Goal: Task Accomplishment & Management: Manage account settings

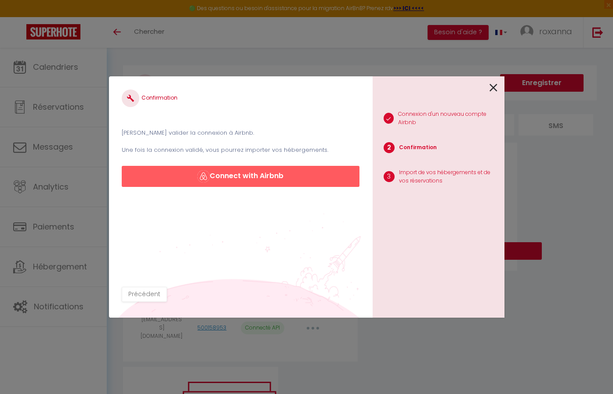
scroll to position [47, 0]
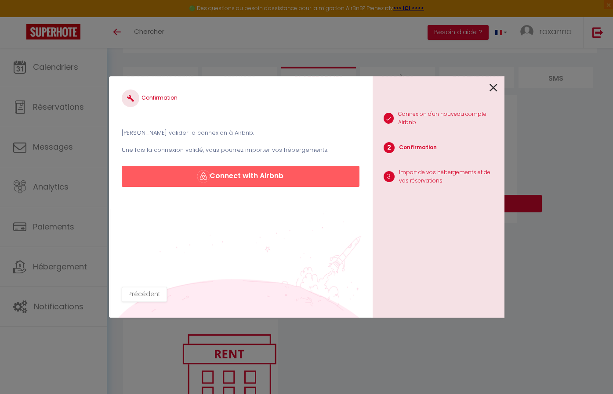
click at [494, 83] on icon at bounding box center [493, 87] width 8 height 13
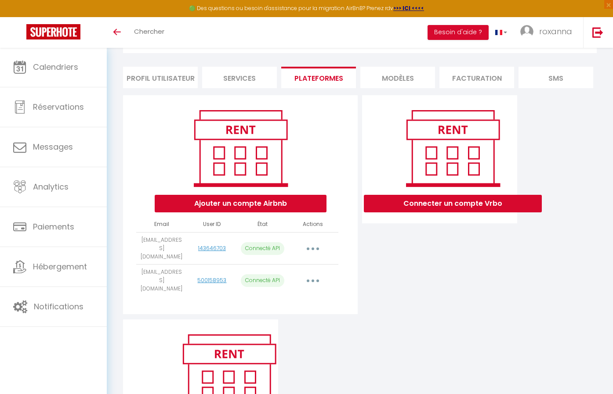
click at [245, 75] on li "Services" at bounding box center [239, 78] width 75 height 22
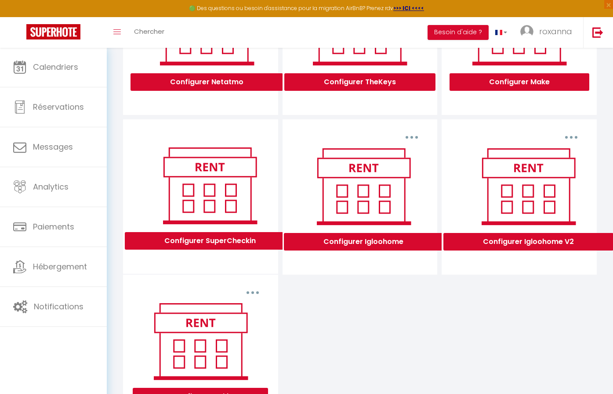
scroll to position [183, 0]
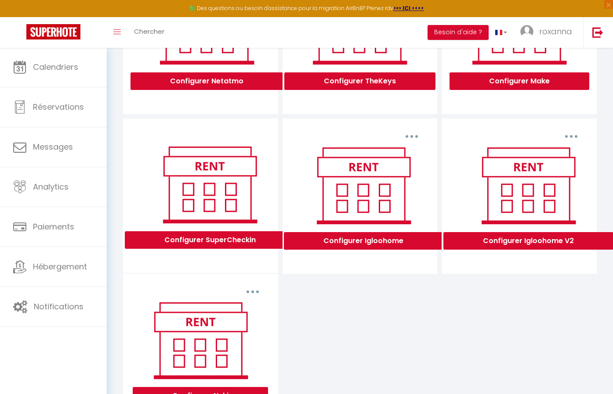
click at [527, 244] on button "Configurer Igloohome V2" at bounding box center [528, 241] width 170 height 18
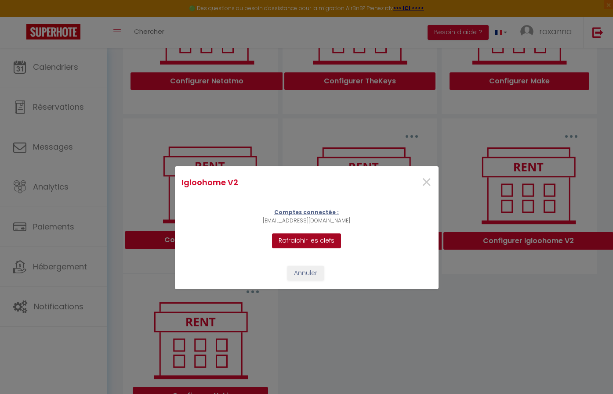
click at [300, 239] on button "Rafraichir les clefs" at bounding box center [306, 241] width 69 height 15
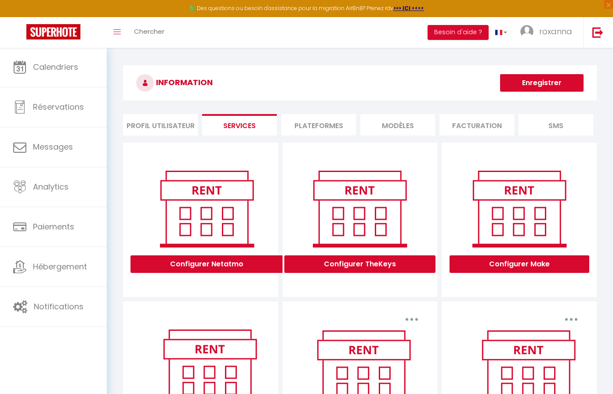
scroll to position [0, 0]
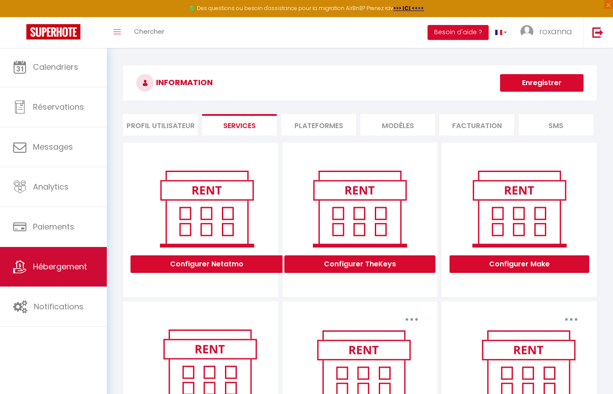
click at [54, 278] on link "Hébergement" at bounding box center [53, 267] width 107 height 40
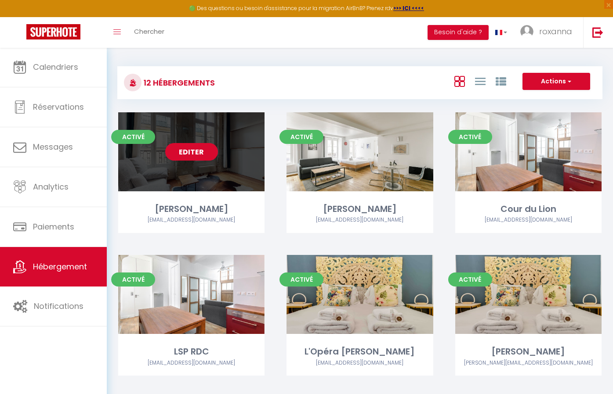
click at [200, 151] on link "Editer" at bounding box center [191, 152] width 53 height 18
select select "3"
select select "2"
select select "1"
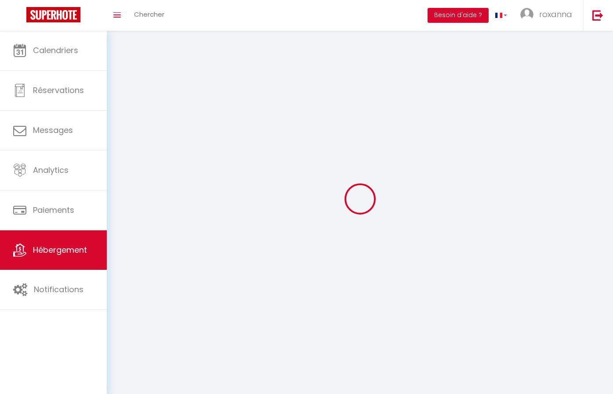
select select
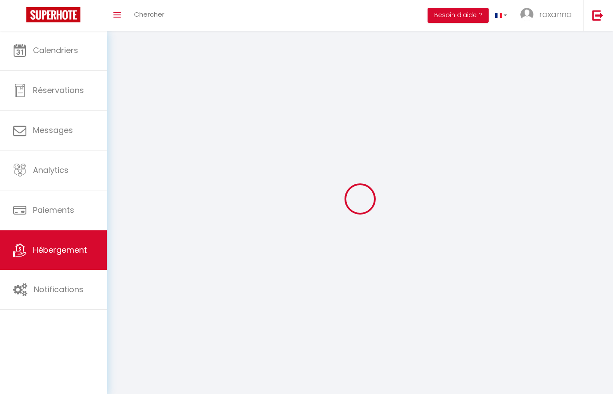
select select
checkbox input "false"
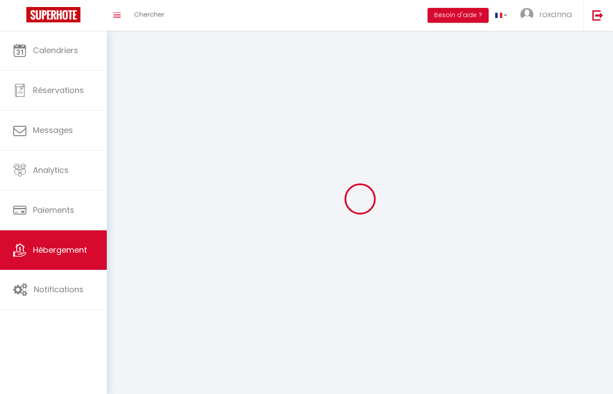
select select
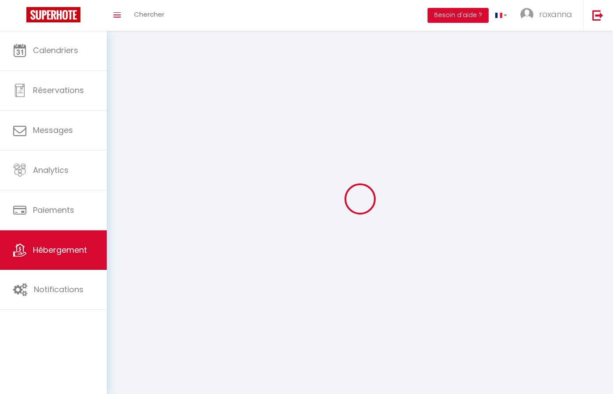
select select
checkbox input "false"
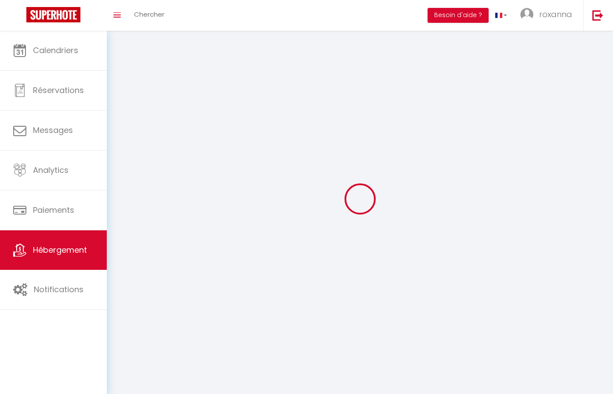
checkbox input "false"
select select
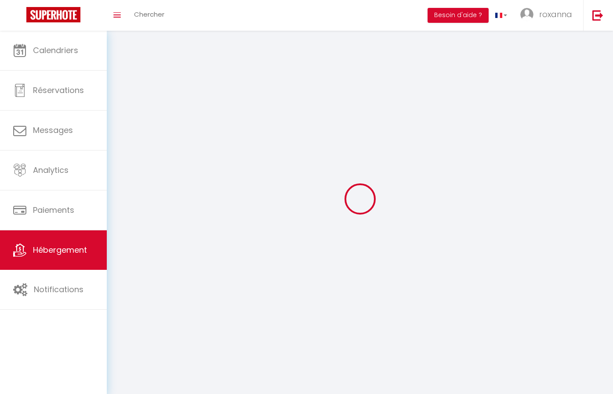
select select
checkbox input "false"
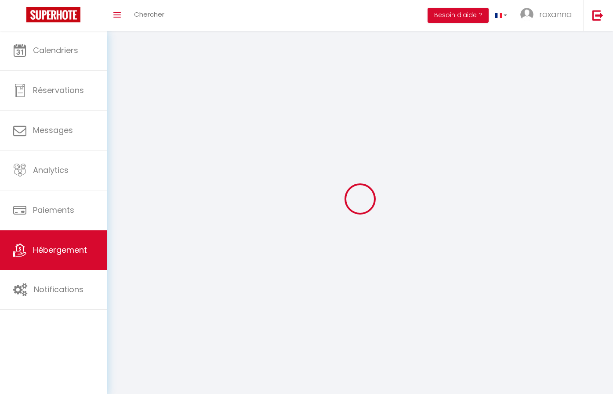
checkbox input "false"
select select
select select "1"
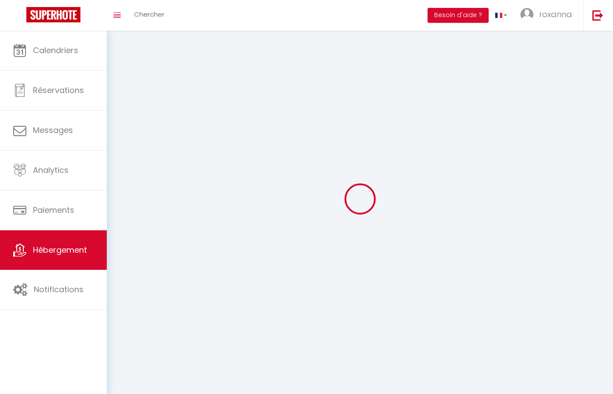
select select
select select "28"
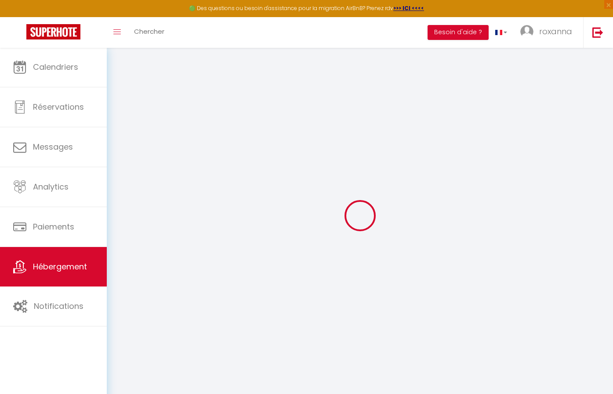
select select
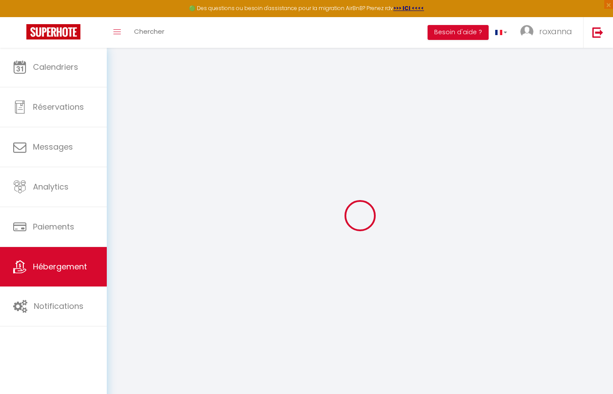
select select
checkbox input "false"
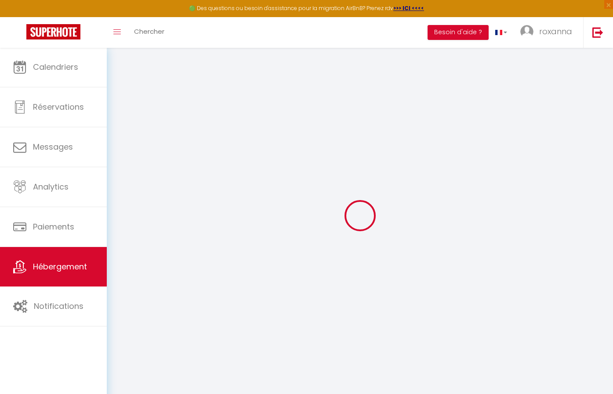
select select
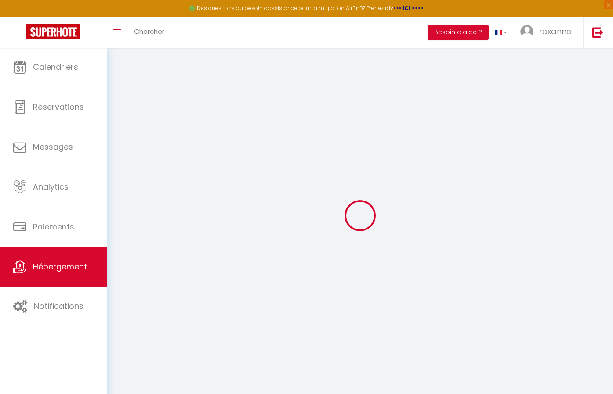
select select
checkbox input "false"
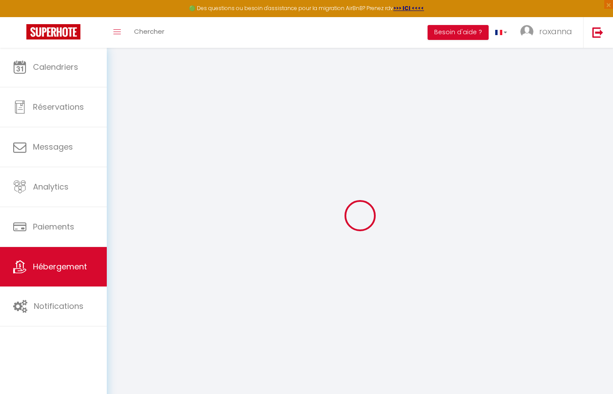
checkbox input "false"
select select
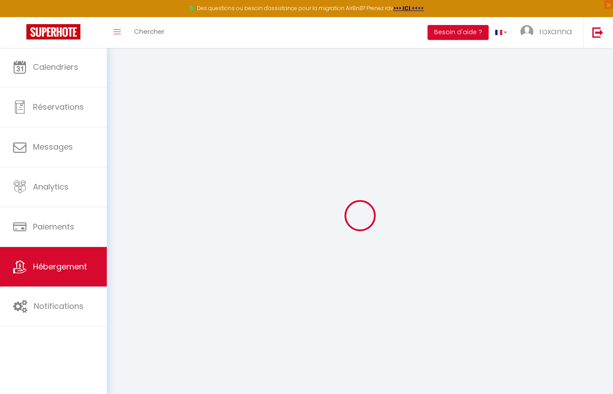
select select
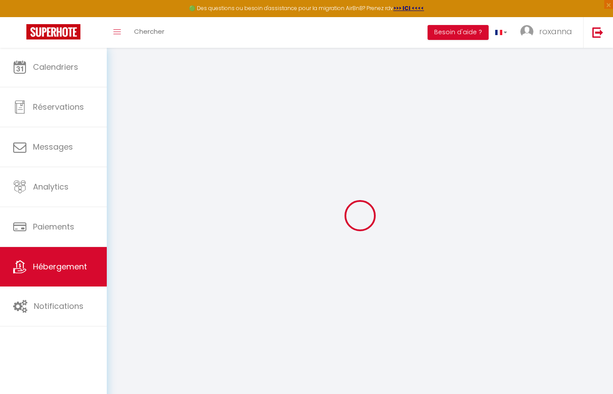
checkbox input "false"
select select
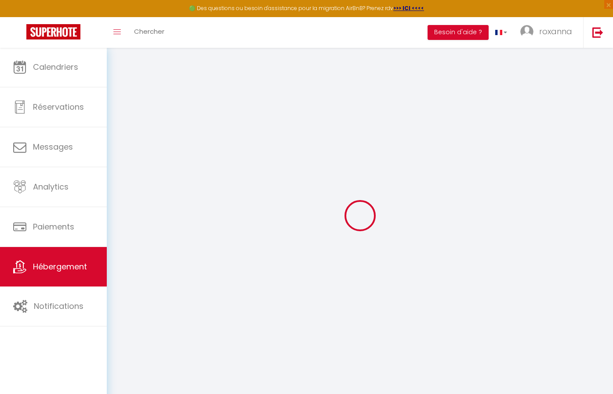
select select
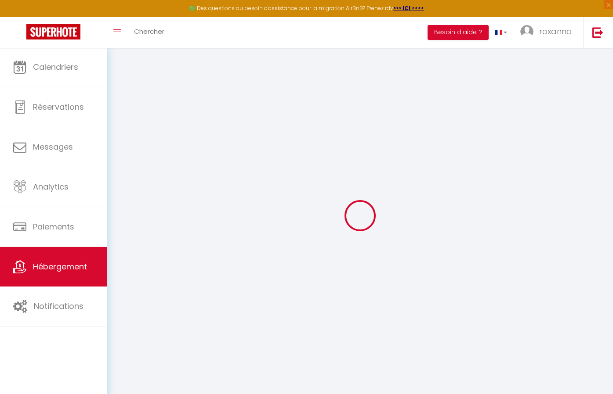
select select
checkbox input "false"
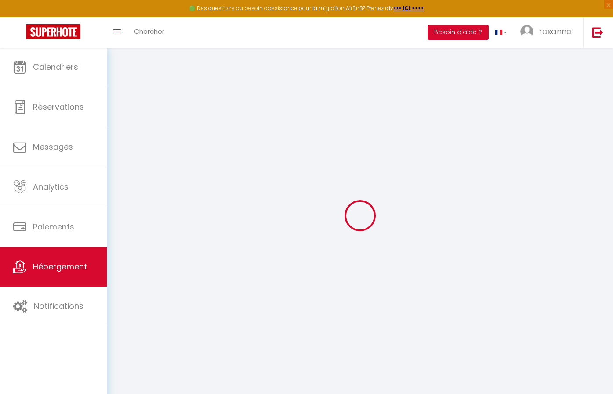
checkbox input "false"
select select
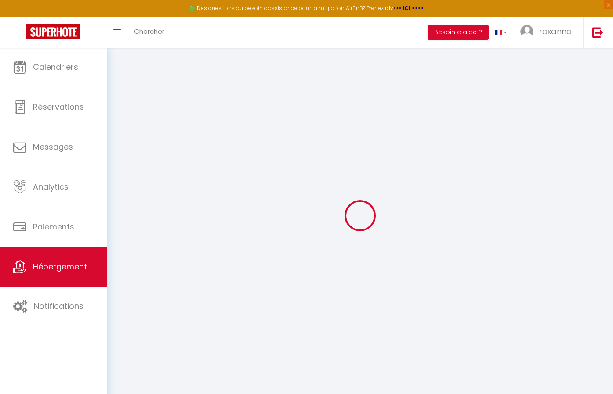
select select
checkbox input "false"
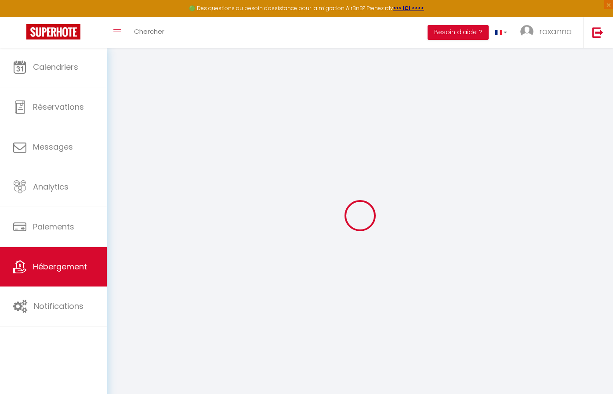
checkbox input "false"
select select
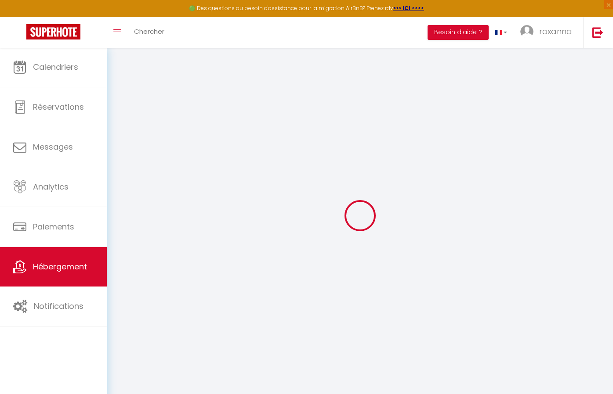
select select
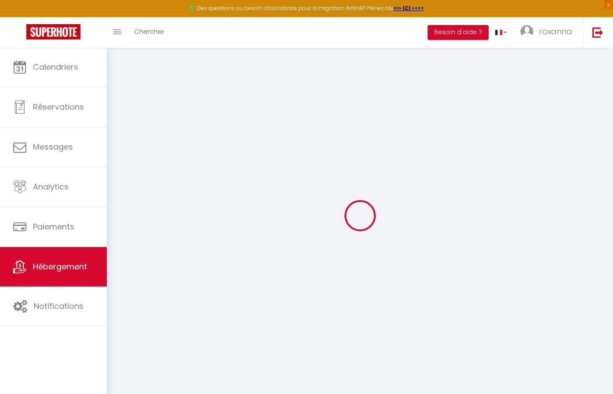
select select
checkbox input "false"
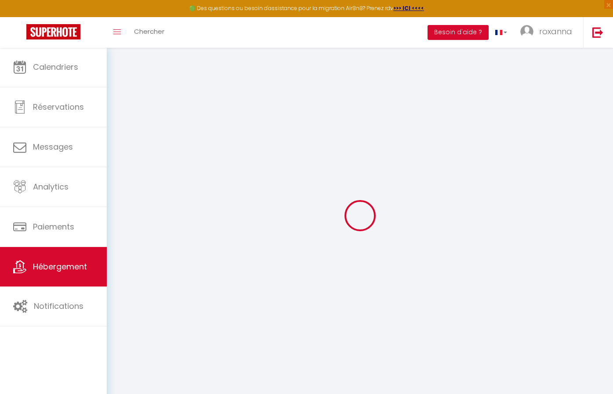
select select
type input "[PERSON_NAME]"
type input "Roxanna"
type input "RENAUDIN"
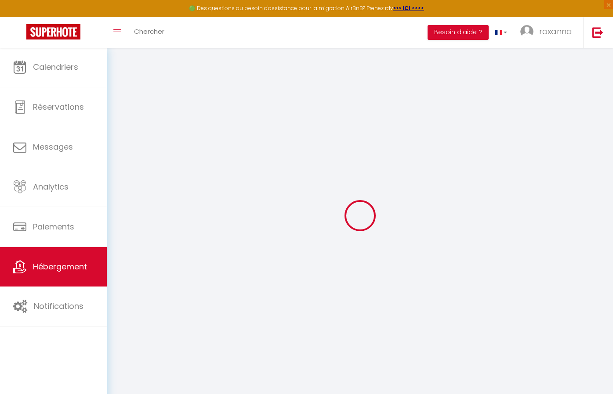
type input "10 rue des lions saint paul"
type input "75004"
type input "[GEOGRAPHIC_DATA]"
select select "2"
select select "0"
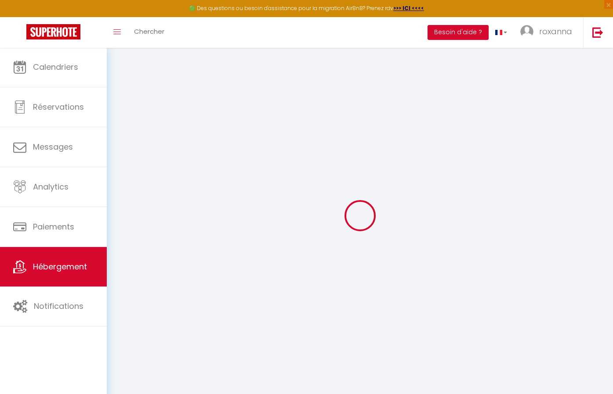
type input "130"
type input "1"
type input "80"
type input "0.80"
type input "600"
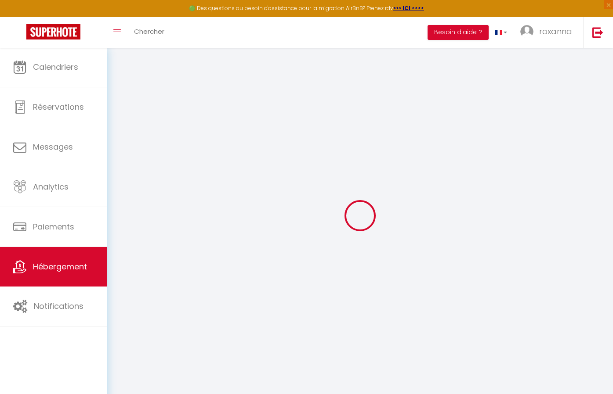
type input "20"
select select
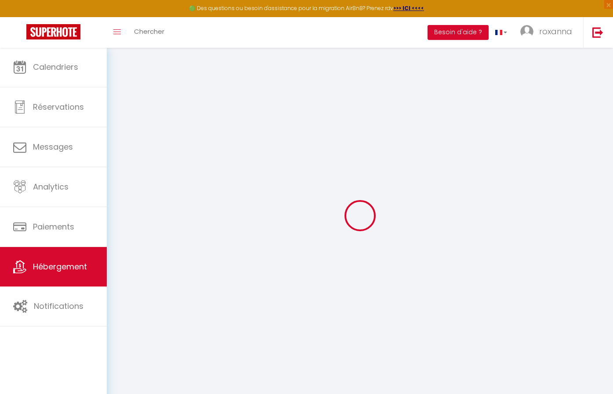
select select
type input "[STREET_ADDRESS][PERSON_NAME]"
type input "75004"
type input "[GEOGRAPHIC_DATA]"
type input "[PERSON_NAME][EMAIL_ADDRESS][PERSON_NAME][DOMAIN_NAME]"
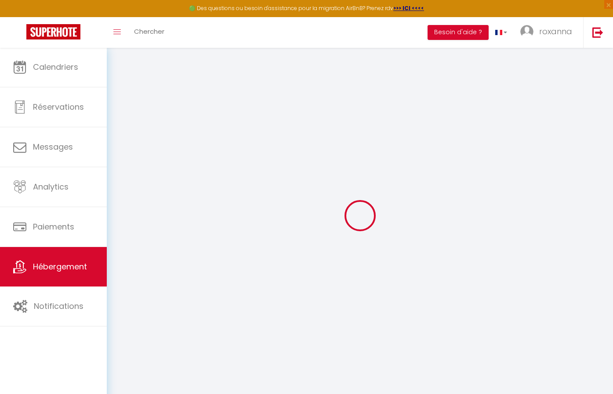
select select "8063"
checkbox input "false"
checkbox input "true"
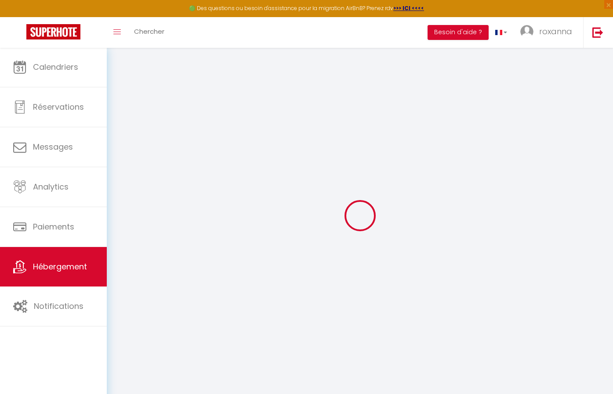
type input "0"
type input "90"
type input "0"
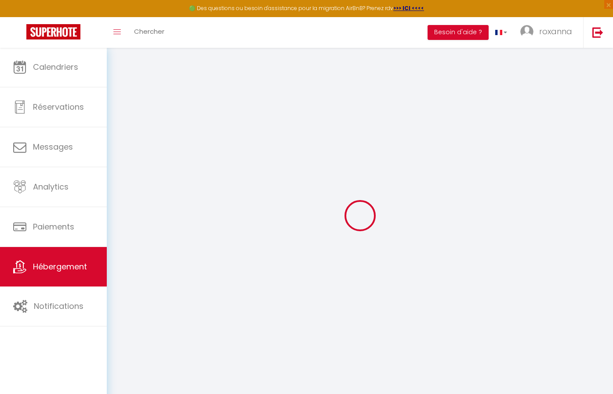
select select
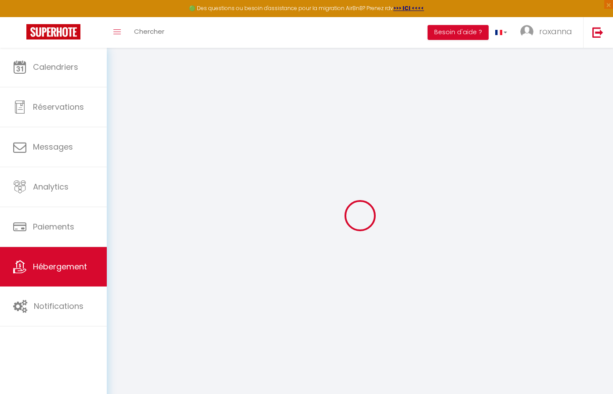
checkbox input "false"
checkbox input "true"
select select "22656"
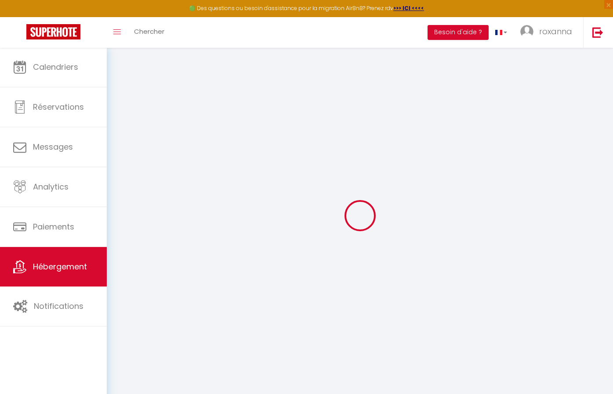
checkbox input "false"
checkbox input "true"
checkbox input "false"
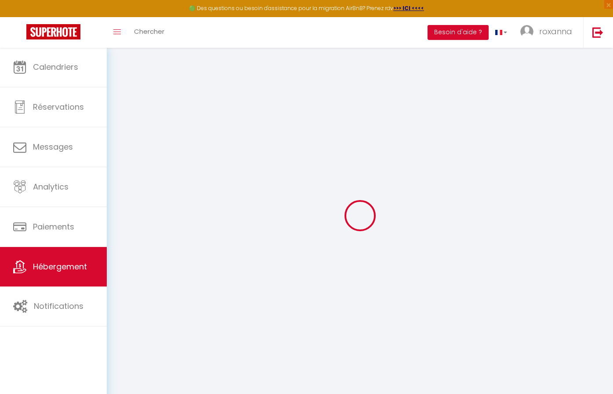
checkbox input "true"
select select "16:00"
select select "23:45"
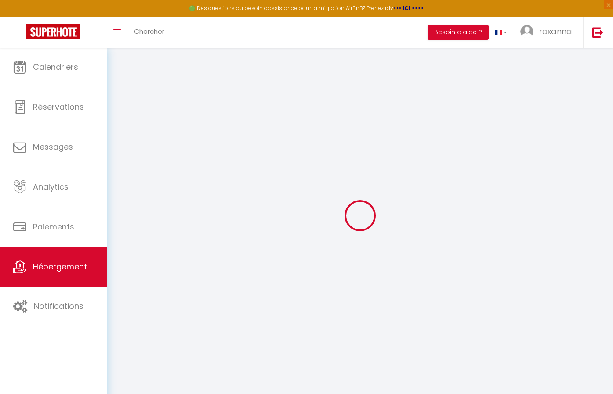
select select "11:00"
select select "15"
checkbox input "false"
checkbox input "true"
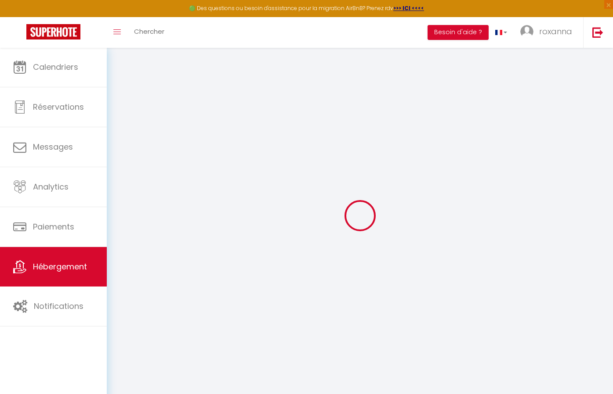
checkbox input "true"
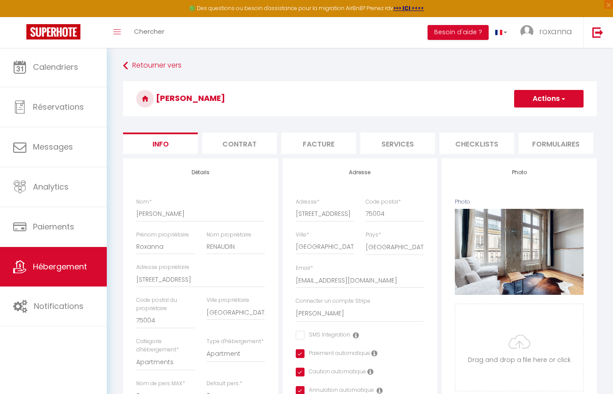
click at [201, 152] on ul "Info Contrat Facture Services Checklists Formulaires Plateformes Paramètres Vrb…" at bounding box center [359, 144] width 473 height 22
click at [556, 34] on span "roxanna" at bounding box center [555, 31] width 33 height 11
click at [547, 57] on link "Paramètres" at bounding box center [547, 61] width 65 height 15
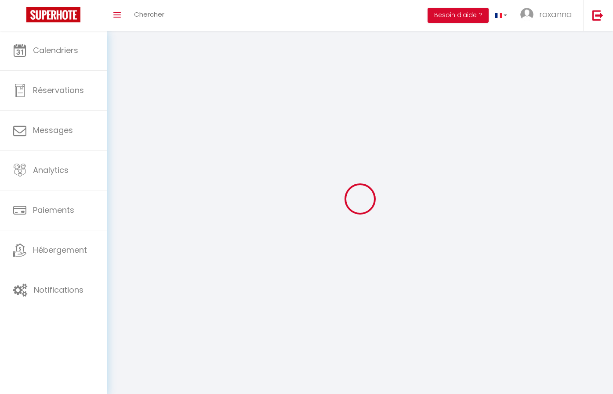
type input "roxanna"
type input "renaudin"
type input "0647642772"
type input "10 rue des lions saint paul"
type input "75004"
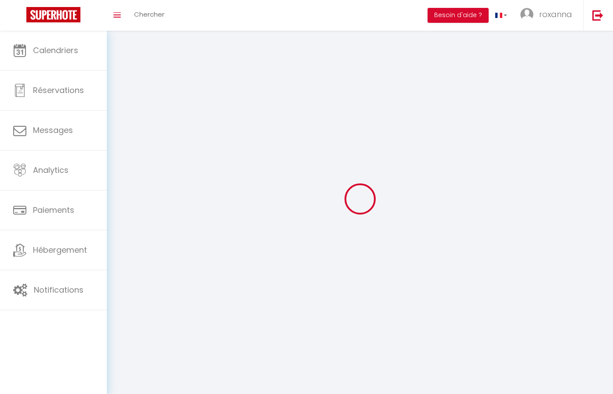
type input "[GEOGRAPHIC_DATA]"
type input "0TJKQhP258jXqeIKu6DjAsBId"
type input "mit2jfWgRR8xP6kWCsB76TfTv"
type input "0TJKQhP258jXqeIKu6DjAsBId"
type input "mit2jfWgRR8xP6kWCsB76TfTv"
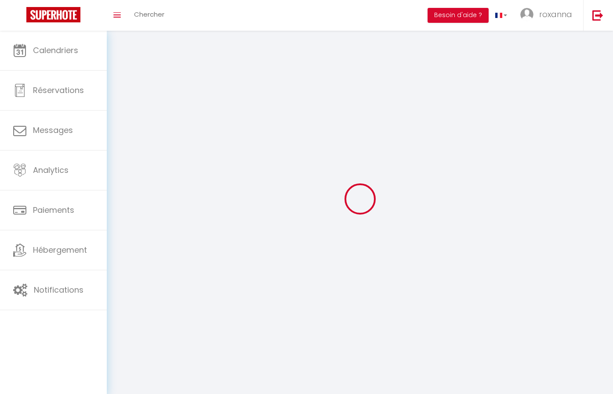
type input "https://app.superhote.com/#/get-available-rentals/mit2jfWgRR8xP6kWCsB76TfTv"
select select "28"
select select "fr"
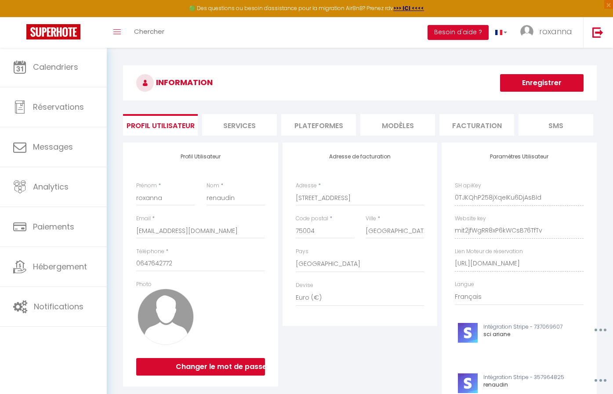
click at [242, 126] on li "Services" at bounding box center [239, 125] width 75 height 22
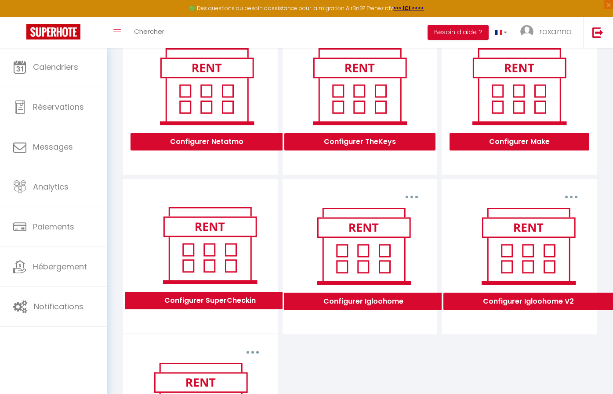
scroll to position [133, 0]
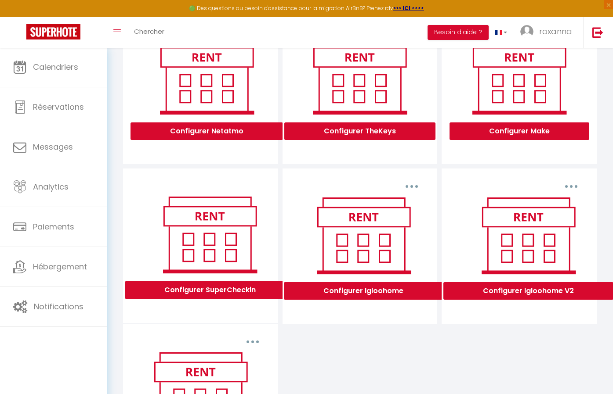
click at [400, 285] on button "Configurer Igloohome" at bounding box center [363, 291] width 159 height 18
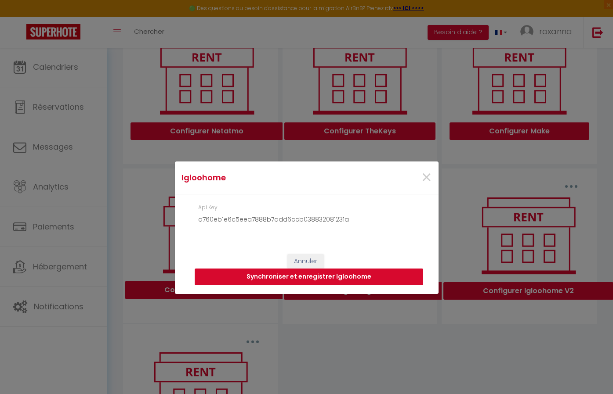
click at [325, 274] on button "Synchroniser et enregistrer Igloohome" at bounding box center [309, 277] width 228 height 17
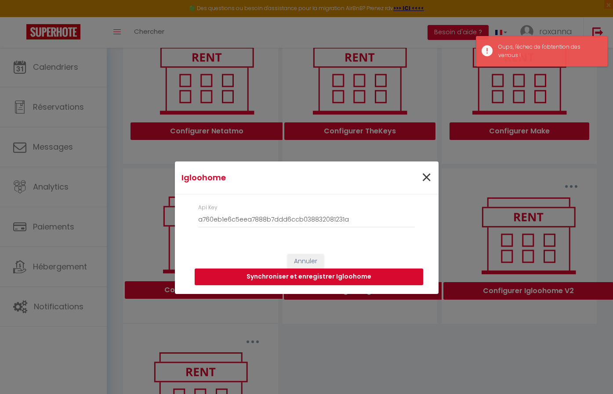
click at [427, 175] on span "×" at bounding box center [426, 178] width 11 height 26
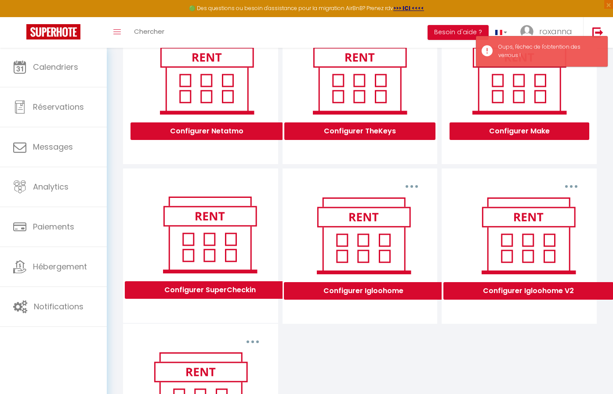
click at [513, 299] on button "Configurer Igloohome V2" at bounding box center [528, 291] width 170 height 18
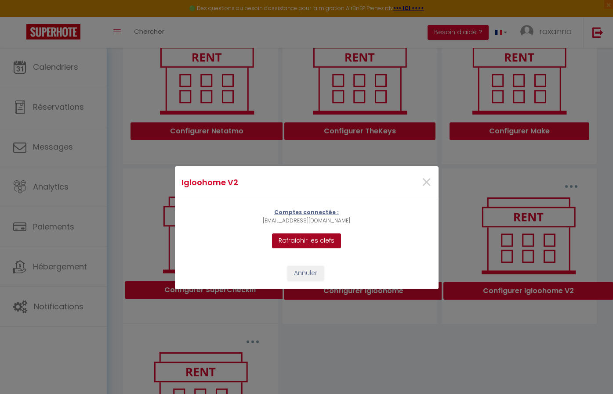
click at [312, 242] on button "Rafraichir les clefs" at bounding box center [306, 241] width 69 height 15
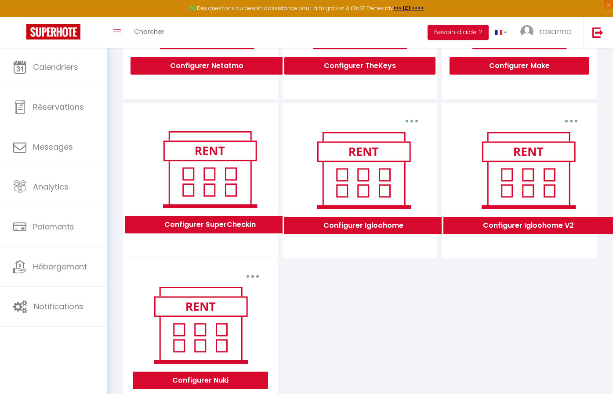
scroll to position [188, 0]
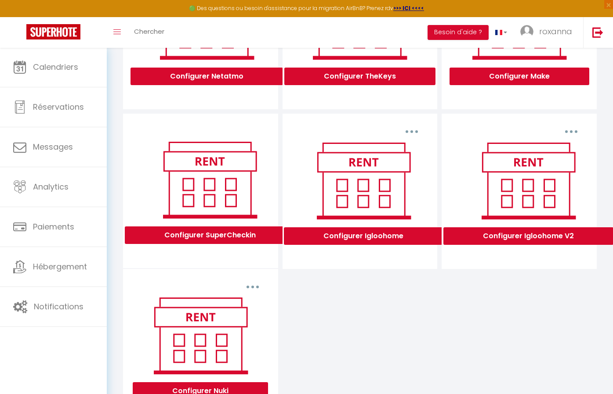
click at [510, 236] on button "Configurer Igloohome V2" at bounding box center [528, 236] width 170 height 18
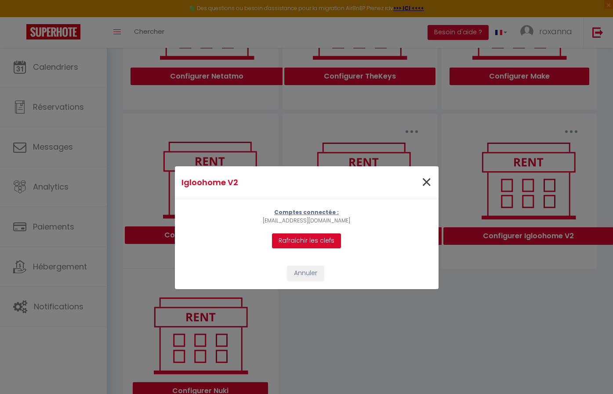
click at [428, 184] on span "×" at bounding box center [426, 183] width 11 height 26
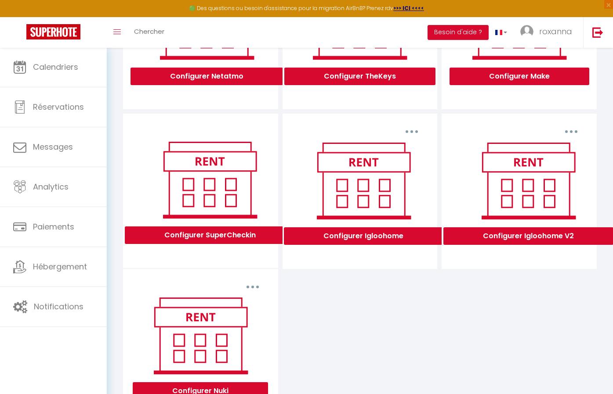
click at [571, 132] on icon "button" at bounding box center [571, 131] width 3 height 3
click at [553, 152] on link "Supprimer" at bounding box center [548, 151] width 65 height 15
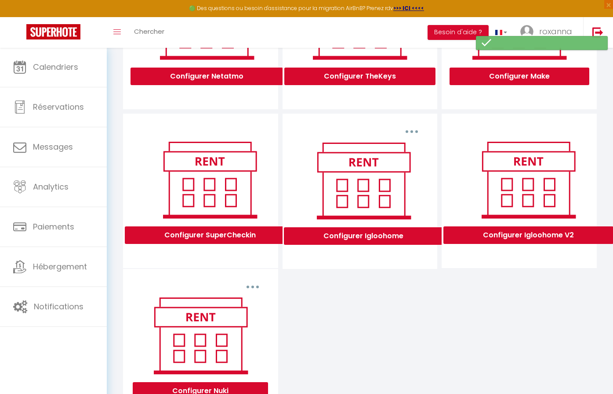
click at [528, 235] on button "Configurer Igloohome V2" at bounding box center [528, 236] width 170 height 18
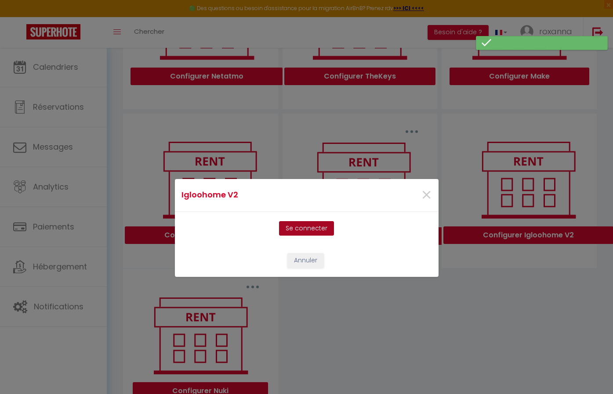
click at [304, 231] on button "Se connecter" at bounding box center [306, 228] width 55 height 15
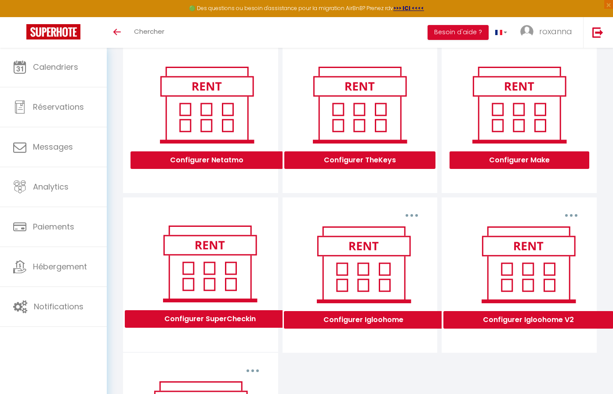
scroll to position [111, 0]
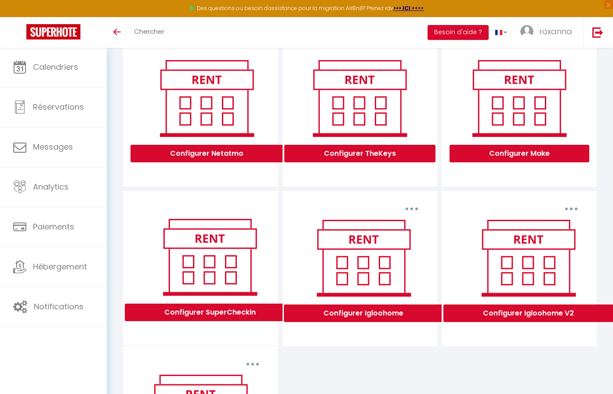
click at [406, 209] on button "button" at bounding box center [411, 209] width 25 height 14
click at [394, 223] on link "Supprimer" at bounding box center [388, 229] width 65 height 15
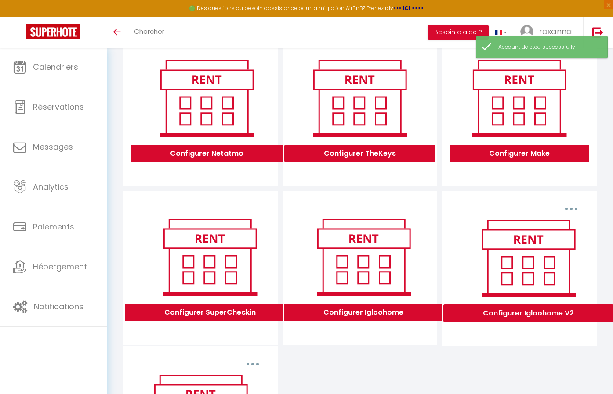
click at [516, 313] on button "Configurer Igloohome V2" at bounding box center [528, 314] width 170 height 18
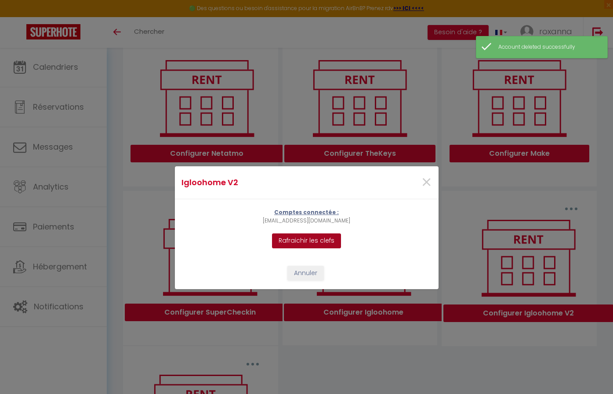
click at [328, 238] on button "Rafraichir les clefs" at bounding box center [306, 241] width 69 height 15
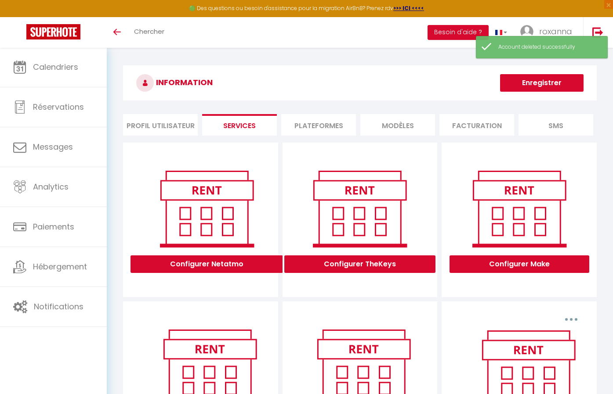
scroll to position [0, 0]
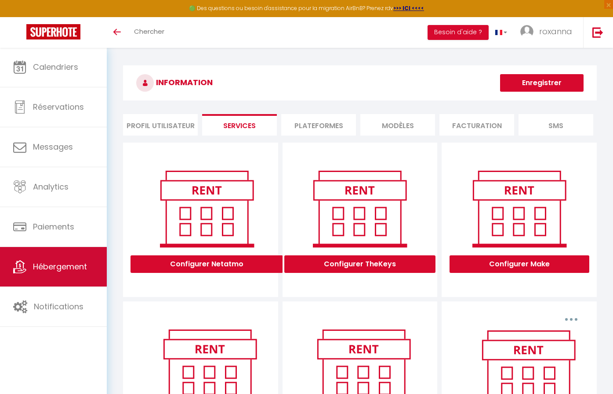
click at [42, 263] on span "Hébergement" at bounding box center [60, 266] width 54 height 11
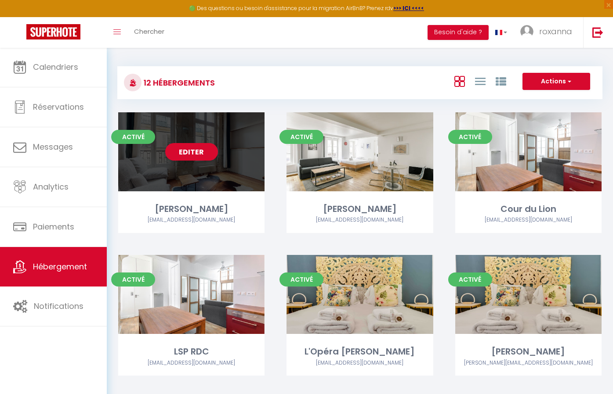
click at [168, 163] on div "Editer" at bounding box center [191, 151] width 146 height 79
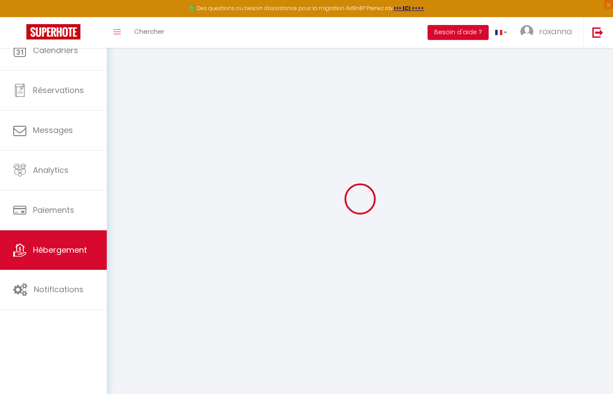
click at [179, 160] on div at bounding box center [359, 198] width 485 height 315
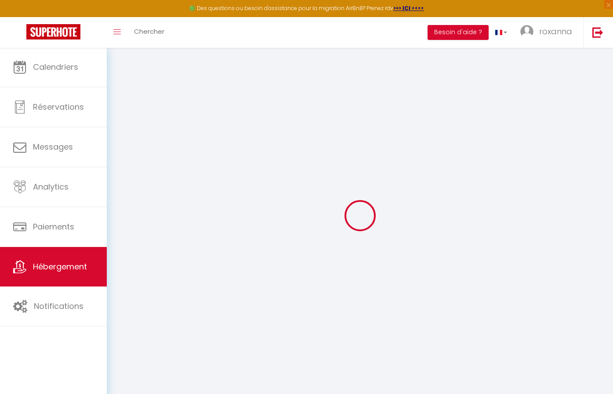
select select "2"
checkbox input "true"
checkbox input "false"
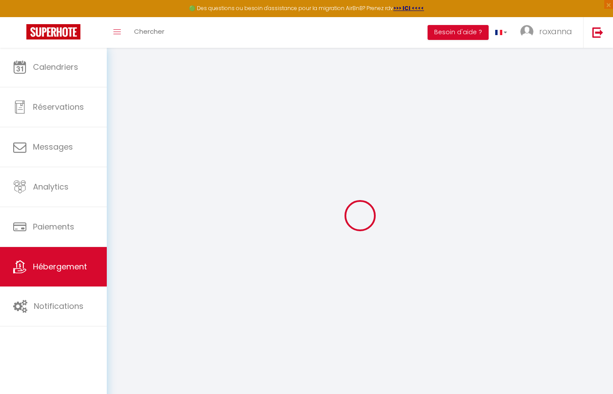
checkbox input "false"
checkbox input "true"
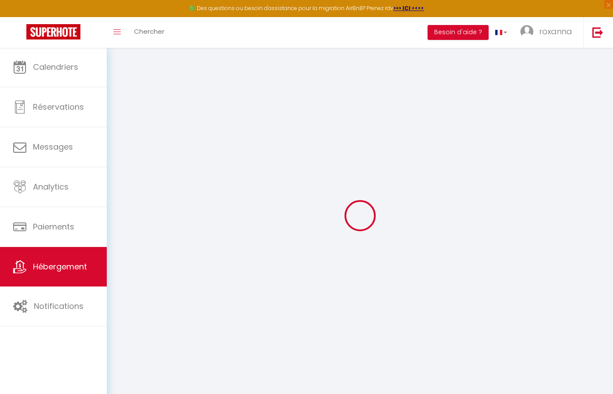
checkbox input "true"
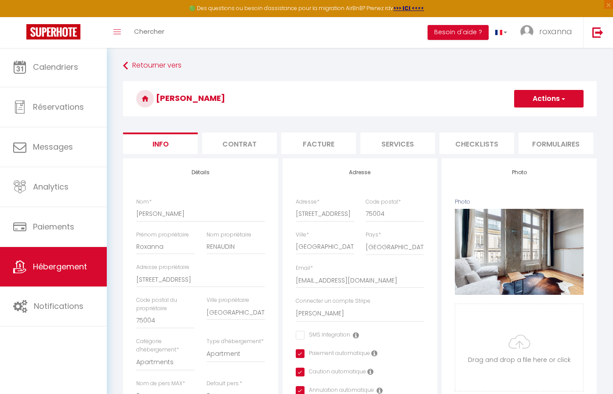
click at [252, 139] on li "Contrat" at bounding box center [239, 144] width 75 height 22
checkbox input "true"
checkbox input "false"
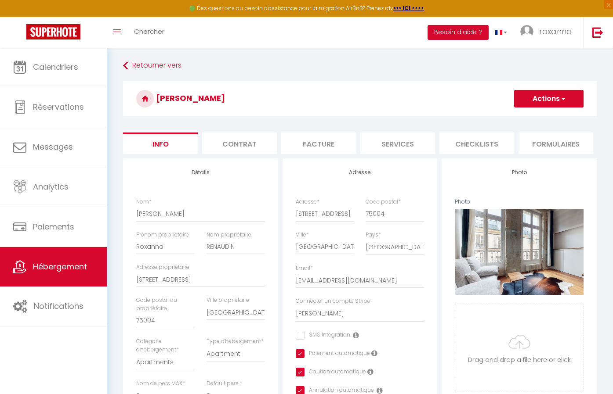
checkbox input "false"
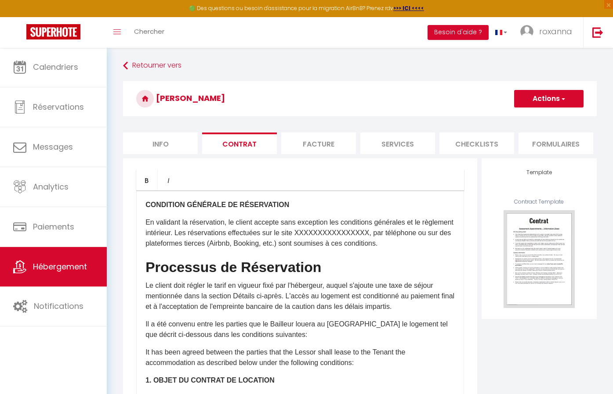
click at [409, 139] on li "Services" at bounding box center [397, 144] width 75 height 22
checkbox input "true"
checkbox input "false"
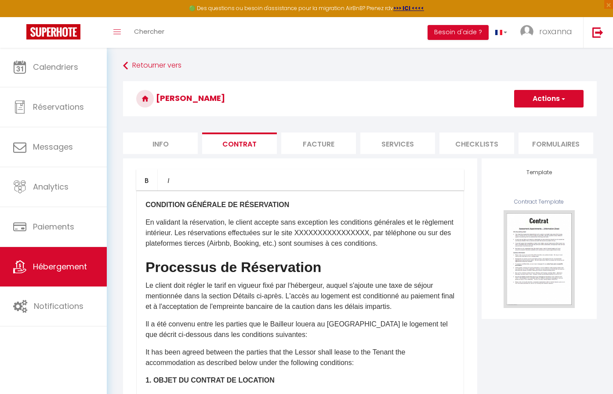
checkbox input "false"
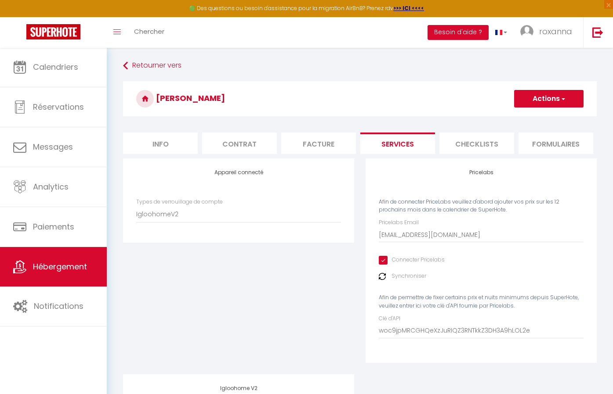
click at [529, 94] on button "Actions" at bounding box center [548, 99] width 69 height 18
click at [524, 119] on link "Enregistrer" at bounding box center [547, 117] width 69 height 11
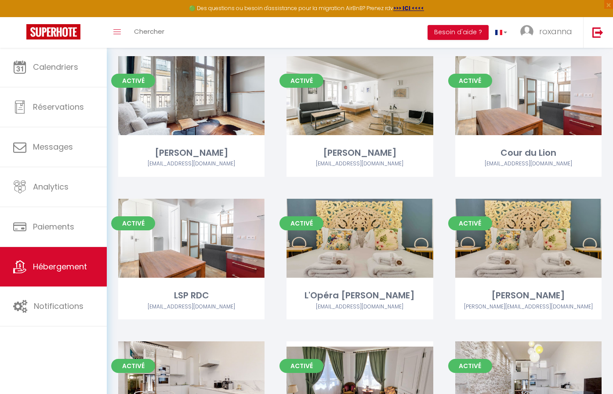
scroll to position [56, 0]
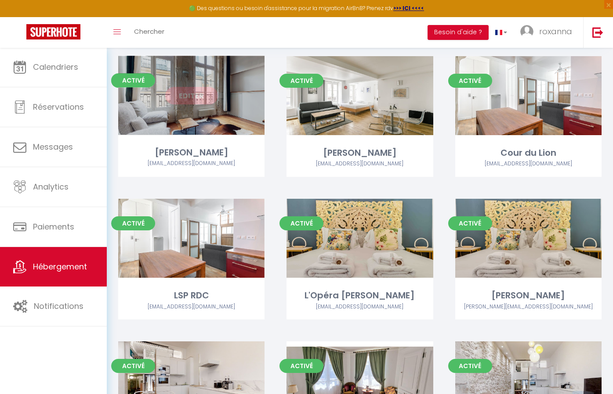
click at [209, 93] on link "Editer" at bounding box center [191, 96] width 53 height 18
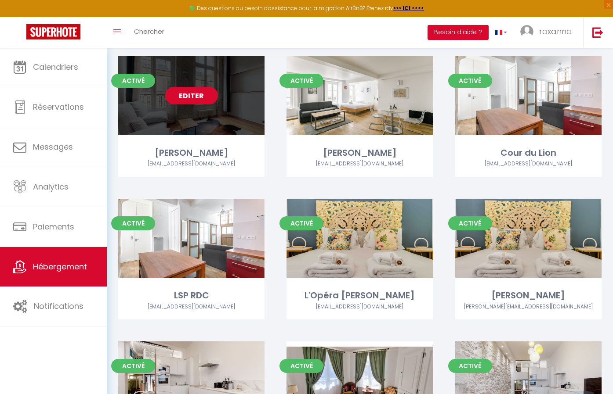
click at [209, 93] on link "Editer" at bounding box center [191, 96] width 53 height 18
select select "3"
select select "2"
select select "1"
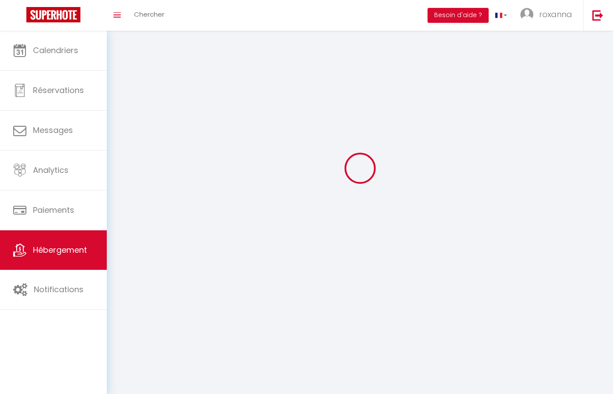
select select
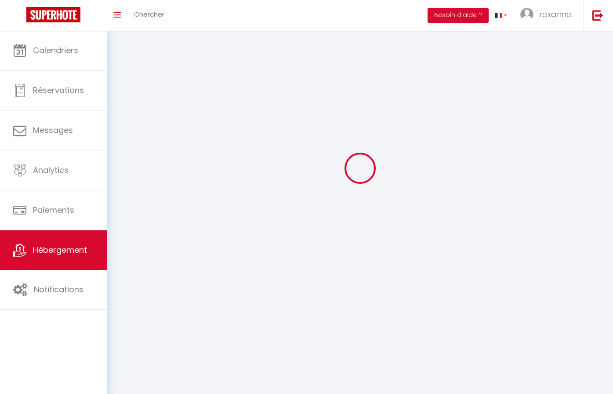
select select
checkbox input "false"
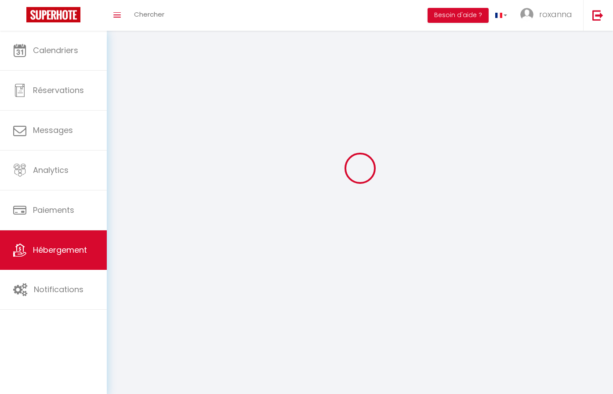
checkbox input "false"
select select
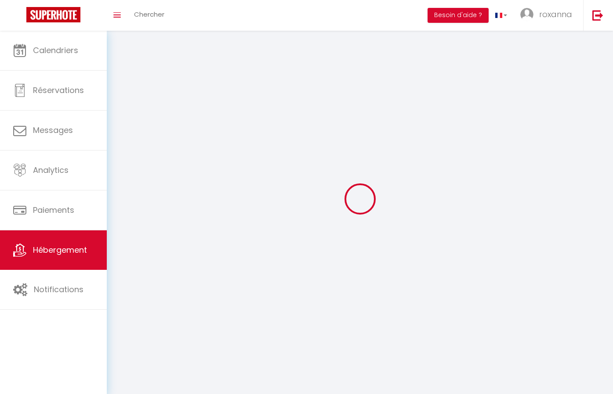
select select
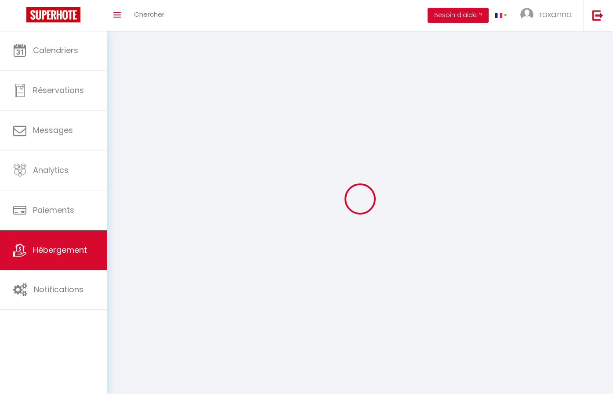
checkbox input "false"
select select
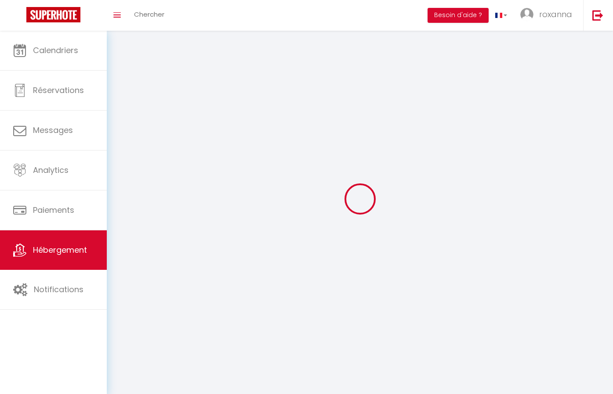
select select
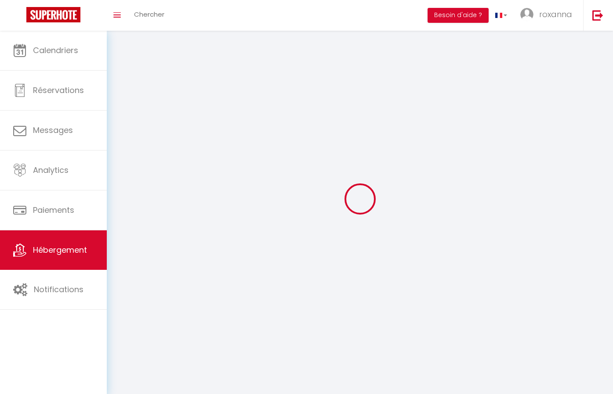
select select
checkbox input "false"
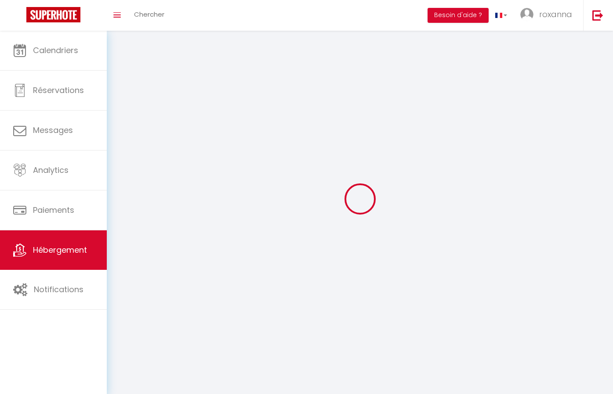
checkbox input "false"
select select
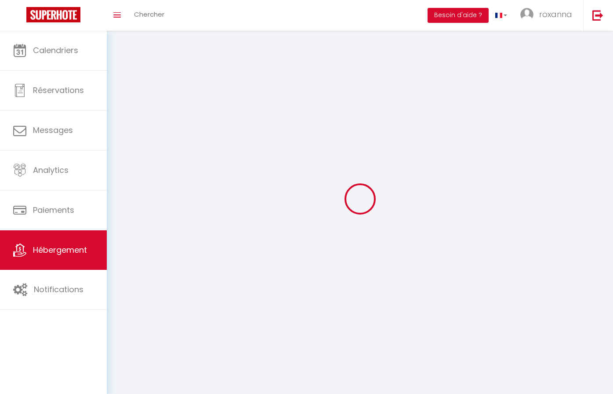
select select
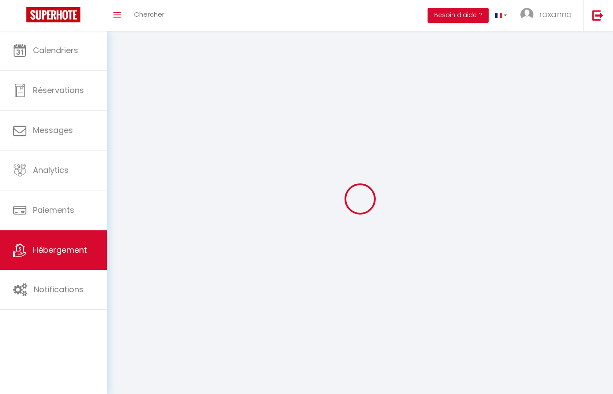
checkbox input "false"
select select
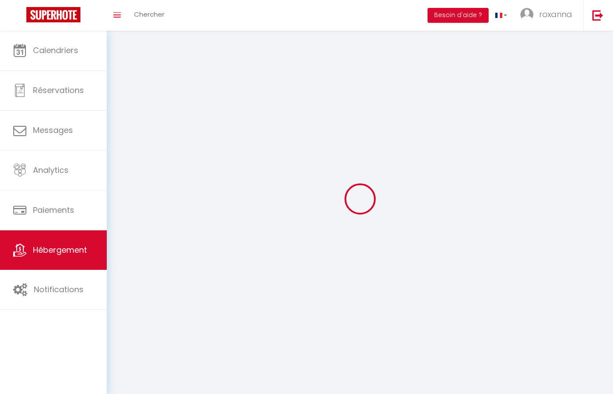
select select
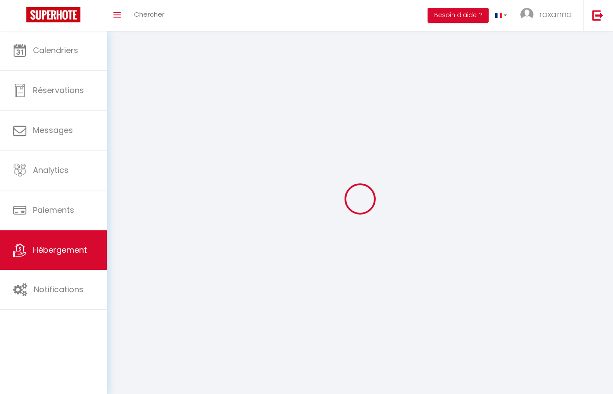
select select
checkbox input "false"
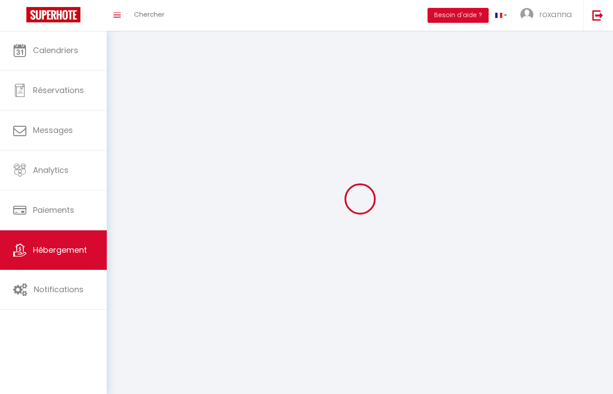
checkbox input "false"
select select
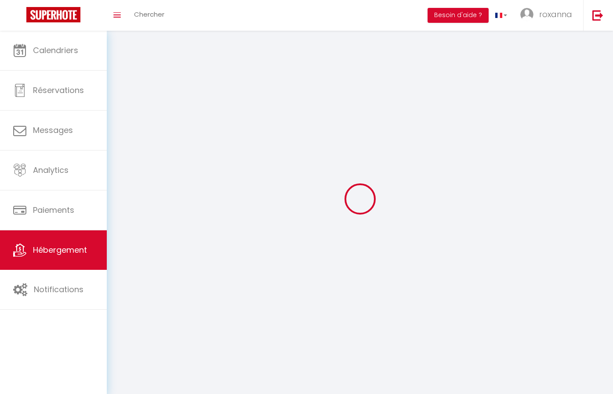
select select
checkbox input "false"
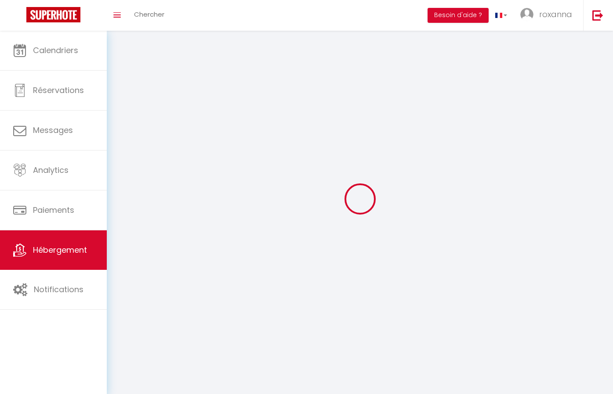
checkbox input "false"
select select
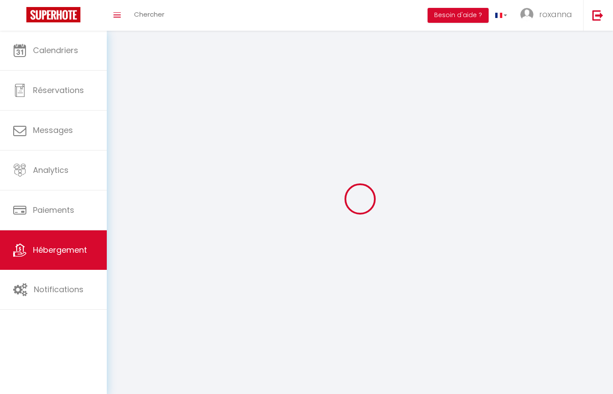
select select
checkbox input "false"
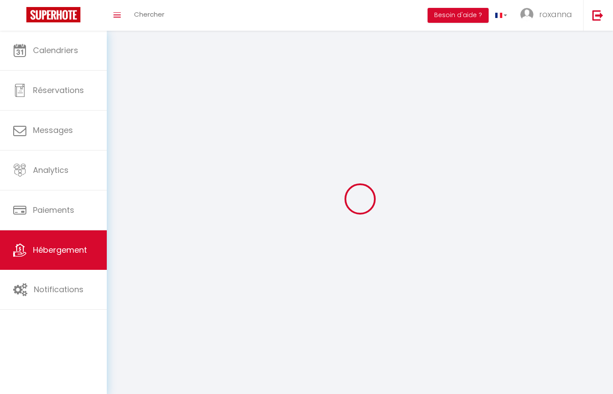
checkbox input "false"
select select
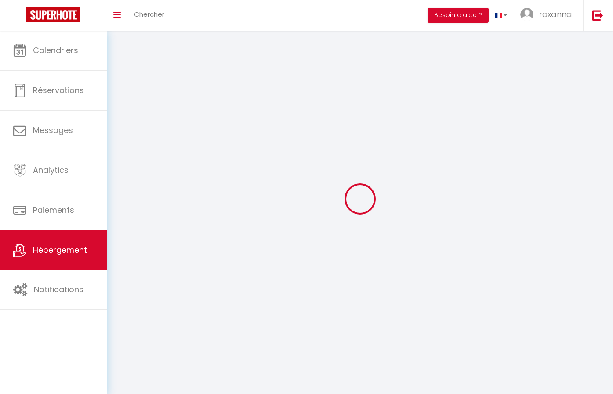
select select
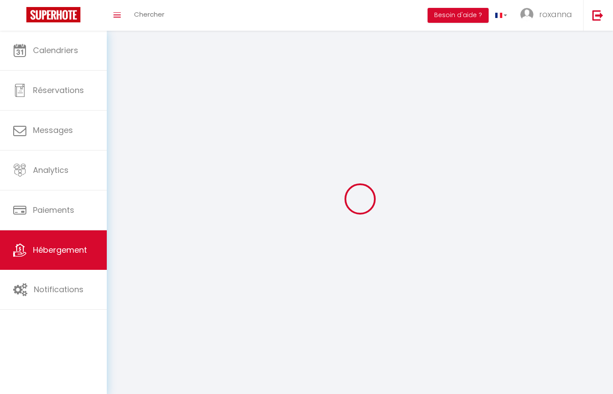
checkbox input "false"
select select
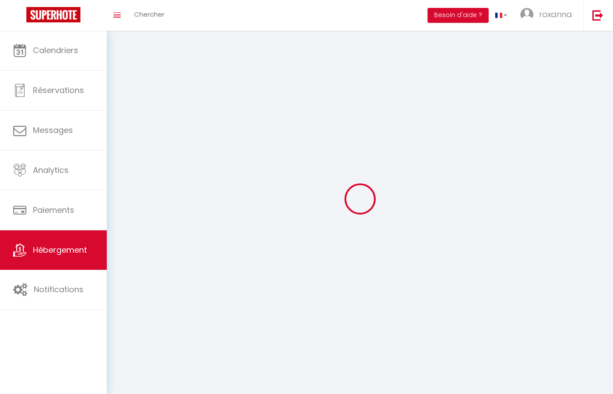
select select
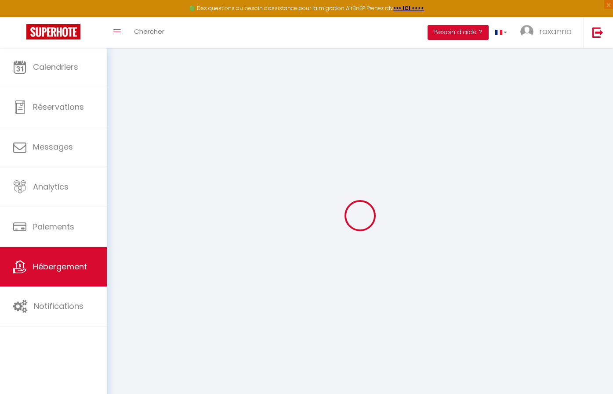
select select "IgloohomeV2"
type input "[PERSON_NAME][EMAIL_ADDRESS][PERSON_NAME][DOMAIN_NAME]"
checkbox input "true"
type input "woc9jpMRCGHQeXzJuRIQZ3RNTkkZ3DH3A9hLOL2e"
checkbox input "false"
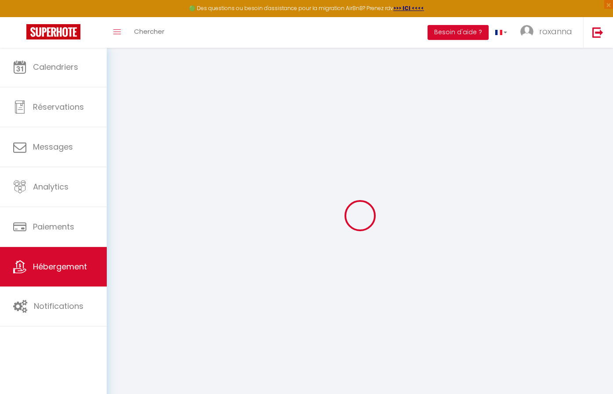
checkbox input "true"
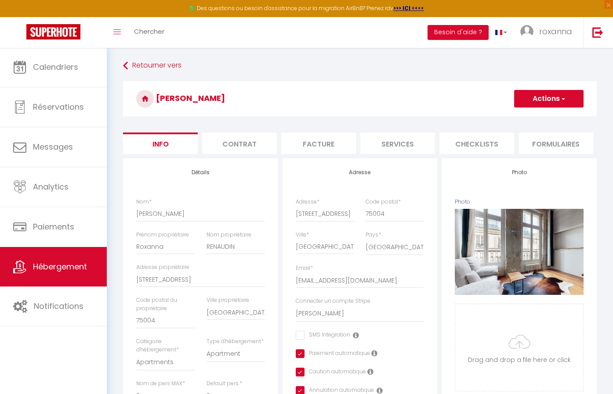
click at [383, 149] on li "Services" at bounding box center [397, 144] width 75 height 22
checkbox input "true"
checkbox input "false"
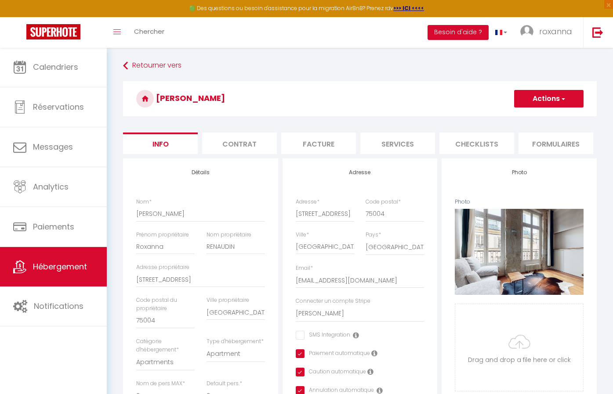
checkbox input "false"
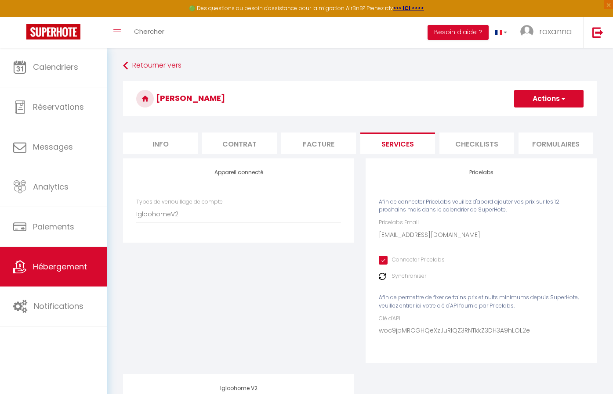
click at [536, 94] on button "Actions" at bounding box center [548, 99] width 69 height 18
click at [532, 121] on link "Enregistrer" at bounding box center [547, 117] width 69 height 11
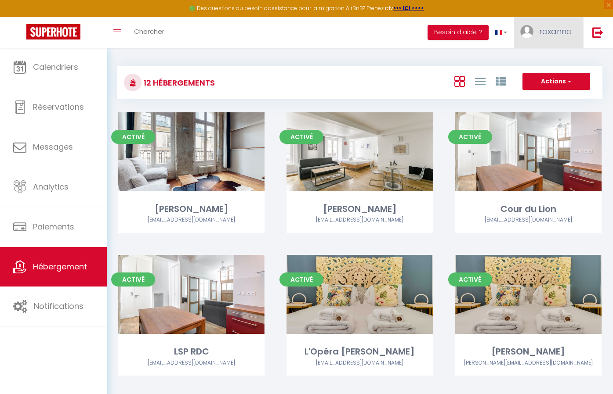
click at [560, 36] on span "roxanna" at bounding box center [555, 31] width 33 height 11
click at [549, 68] on link "Paramètres" at bounding box center [547, 61] width 65 height 15
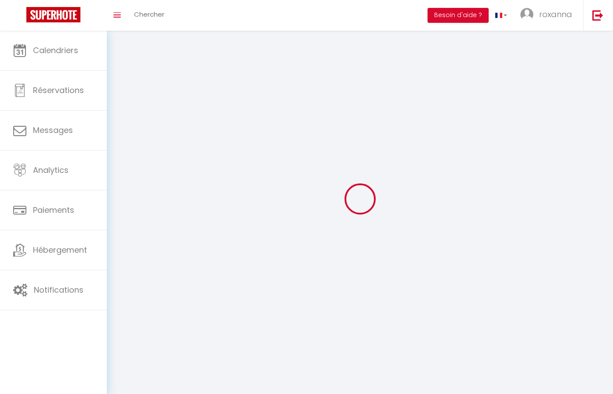
type input "roxanna"
type input "renaudin"
type input "0647642772"
type input "10 rue des lions saint paul"
type input "75004"
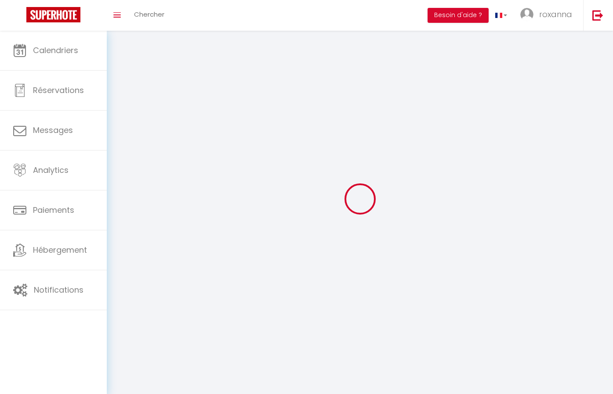
type input "[GEOGRAPHIC_DATA]"
type input "0TJKQhP258jXqeIKu6DjAsBId"
type input "mit2jfWgRR8xP6kWCsB76TfTv"
type input "0TJKQhP258jXqeIKu6DjAsBId"
type input "mit2jfWgRR8xP6kWCsB76TfTv"
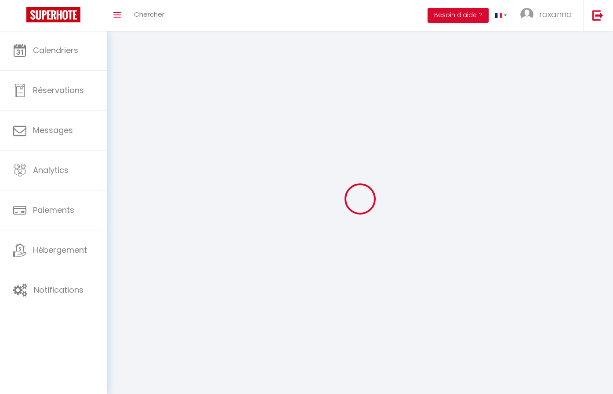
type input "https://app.superhote.com/#/get-available-rentals/mit2jfWgRR8xP6kWCsB76TfTv"
select select "28"
select select "fr"
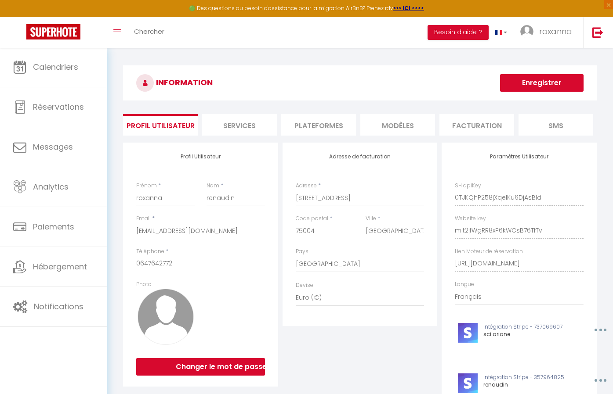
click at [249, 124] on li "Services" at bounding box center [239, 125] width 75 height 22
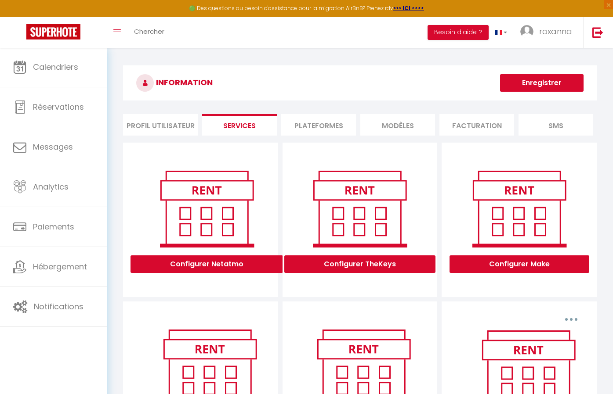
click at [332, 124] on li "Plateformes" at bounding box center [318, 125] width 75 height 22
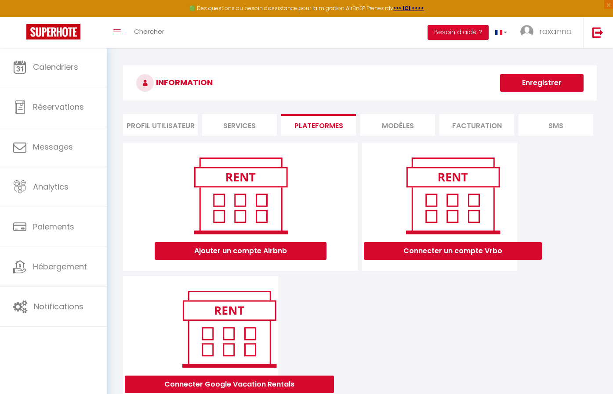
click at [217, 136] on div "INFORMATION Enregistrer Profil Utilisateur Services Plateformes MODÈLES Factura…" at bounding box center [359, 236] width 473 height 342
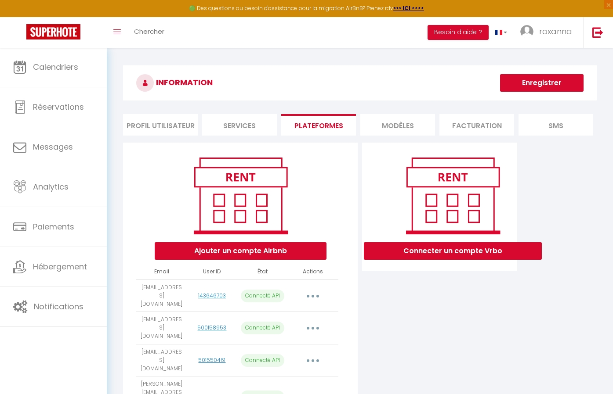
click at [231, 133] on li "Services" at bounding box center [239, 125] width 75 height 22
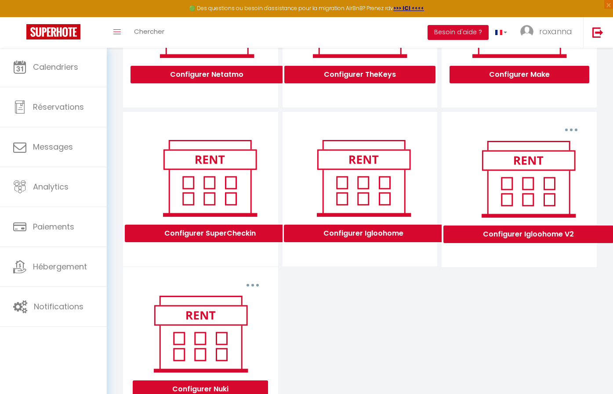
scroll to position [194, 0]
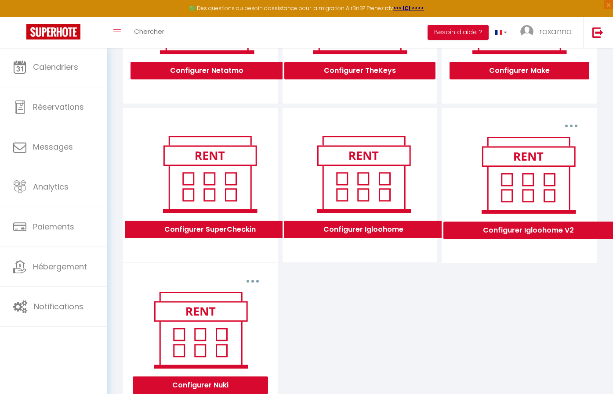
click at [509, 224] on button "Configurer Igloohome V2" at bounding box center [528, 231] width 170 height 18
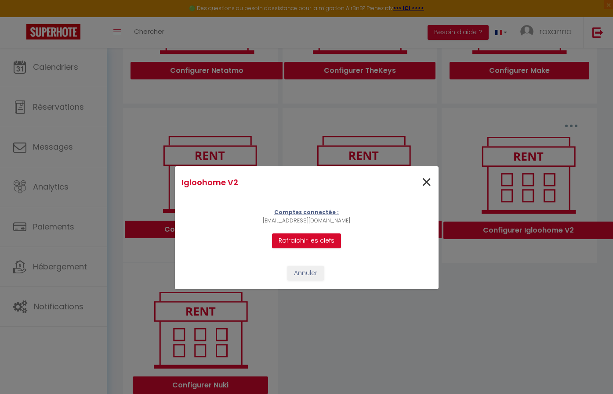
click at [422, 185] on span "×" at bounding box center [426, 183] width 11 height 26
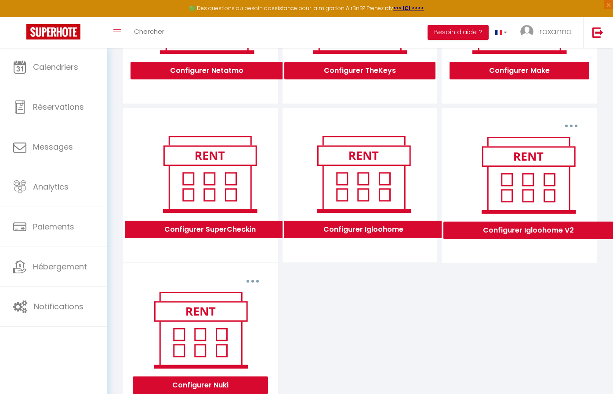
click at [364, 233] on button "Configurer Igloohome" at bounding box center [363, 230] width 159 height 18
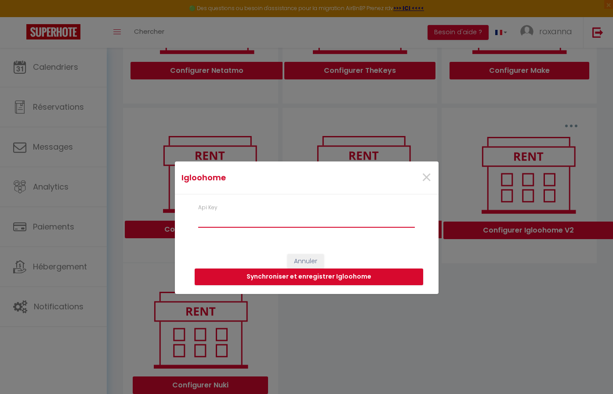
click at [276, 219] on input "Api Key" at bounding box center [306, 220] width 217 height 16
click at [302, 280] on button "Synchroniser et enregistrer Igloohome" at bounding box center [309, 277] width 228 height 17
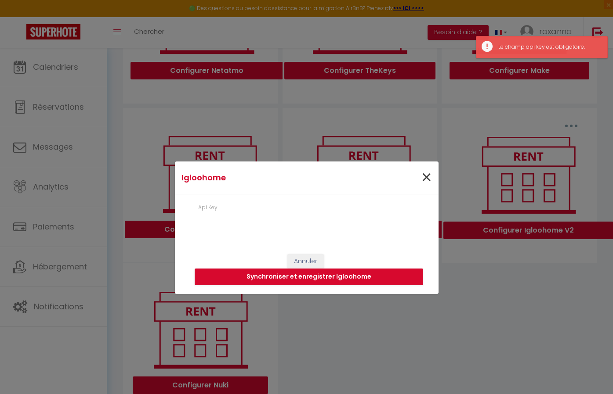
click at [423, 177] on span "×" at bounding box center [426, 178] width 11 height 26
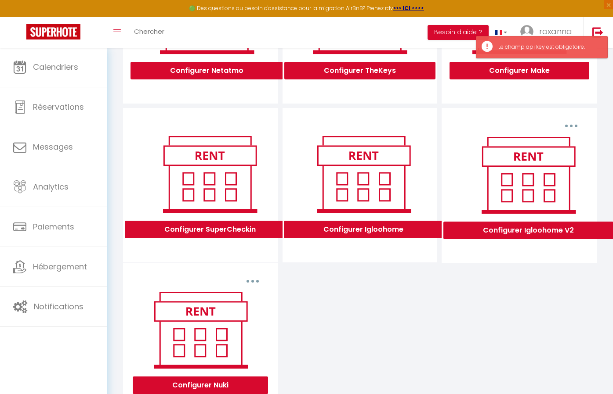
click at [571, 119] on div "Supprimer Configurer Igloohome V2" at bounding box center [518, 185] width 155 height 155
click at [571, 125] on icon "button" at bounding box center [571, 126] width 3 height 3
click at [550, 142] on link "Supprimer" at bounding box center [548, 146] width 65 height 15
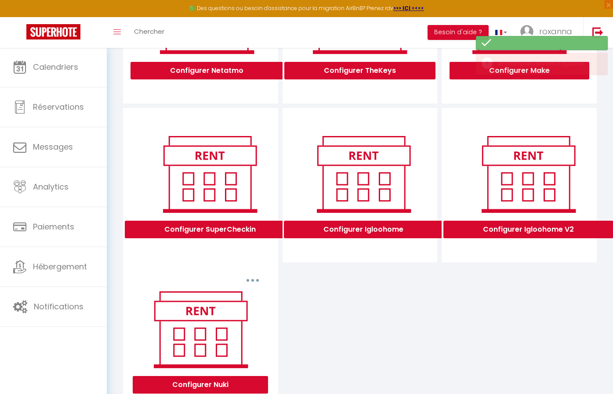
click at [521, 225] on button "Configurer Igloohome V2" at bounding box center [528, 230] width 170 height 18
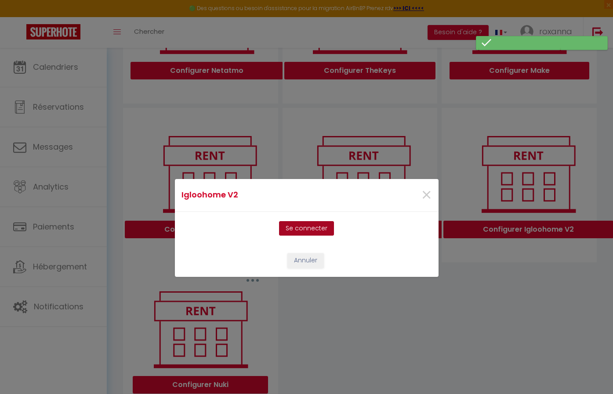
click at [286, 227] on button "Se connecter" at bounding box center [306, 228] width 55 height 15
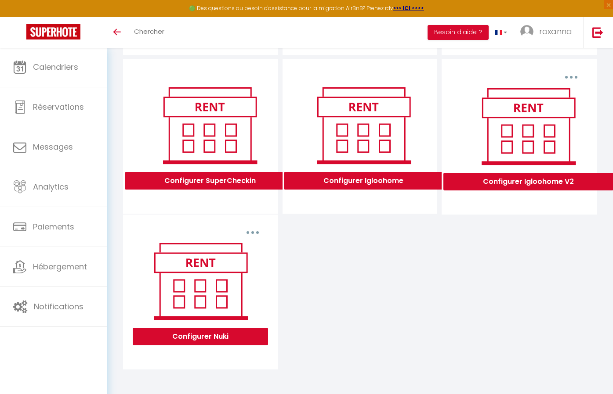
scroll to position [242, 0]
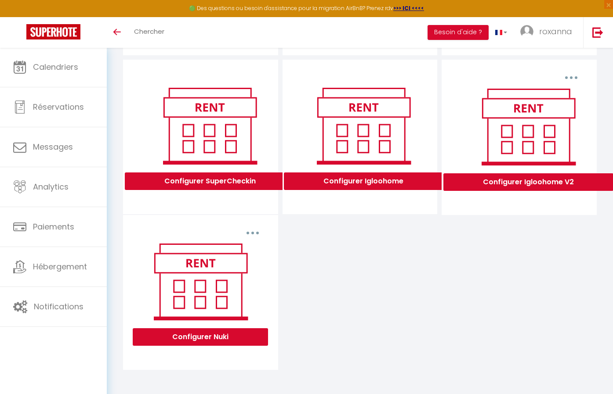
click at [536, 184] on button "Configurer Igloohome V2" at bounding box center [528, 182] width 170 height 18
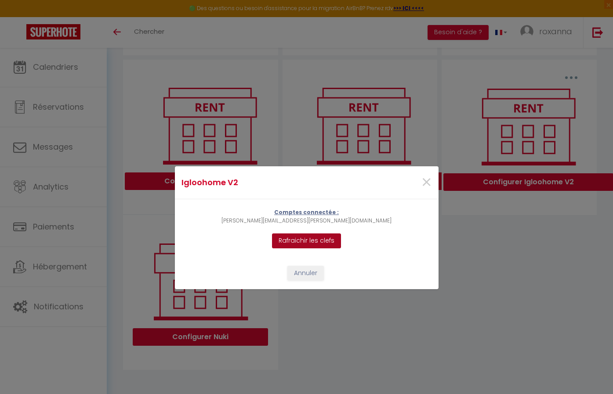
click at [311, 235] on button "Rafraichir les clefs" at bounding box center [306, 241] width 69 height 15
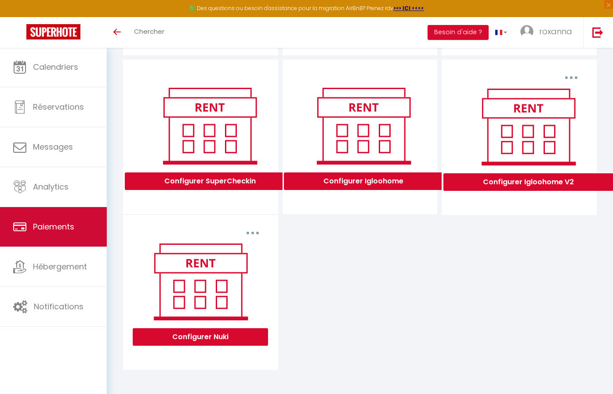
click at [54, 246] on link "Paiements" at bounding box center [53, 227] width 107 height 40
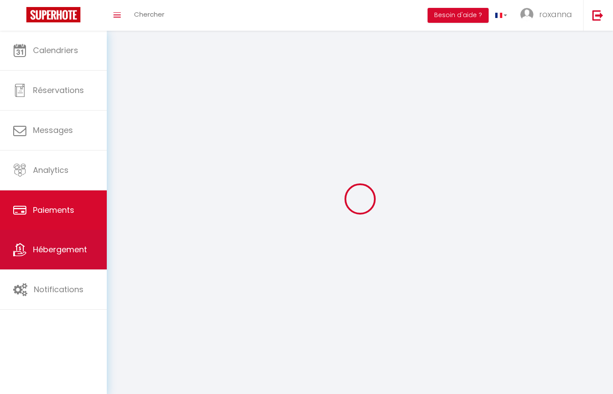
select select "2"
select select "0"
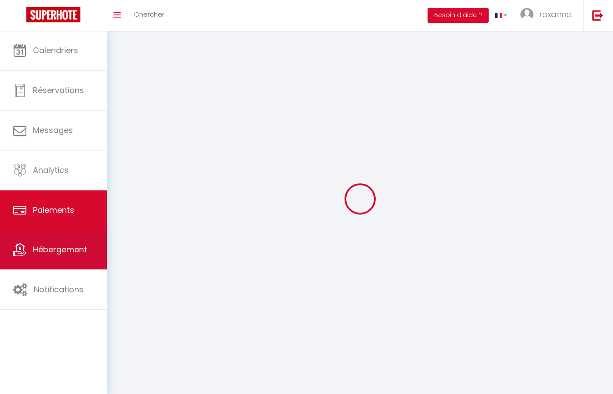
select select "0"
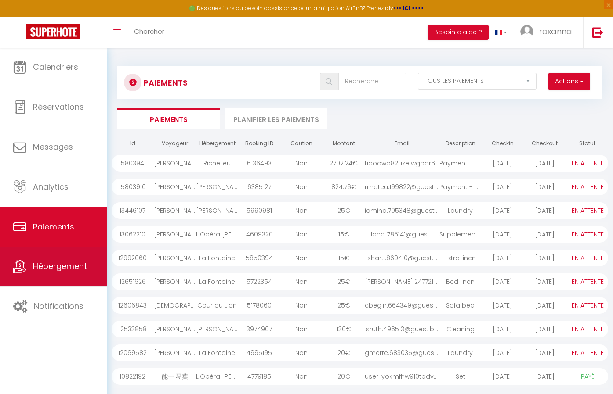
click at [54, 263] on span "Hébergement" at bounding box center [60, 266] width 54 height 11
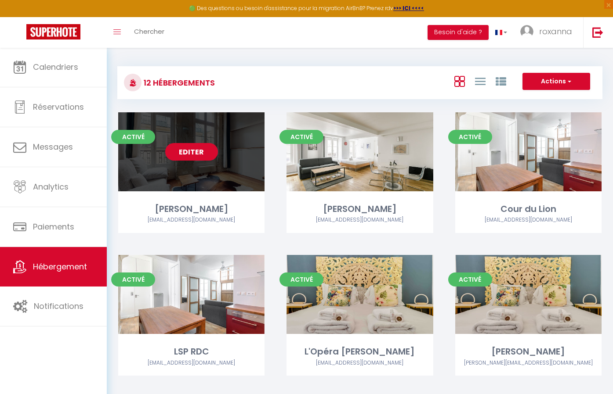
click at [192, 159] on link "Editer" at bounding box center [191, 152] width 53 height 18
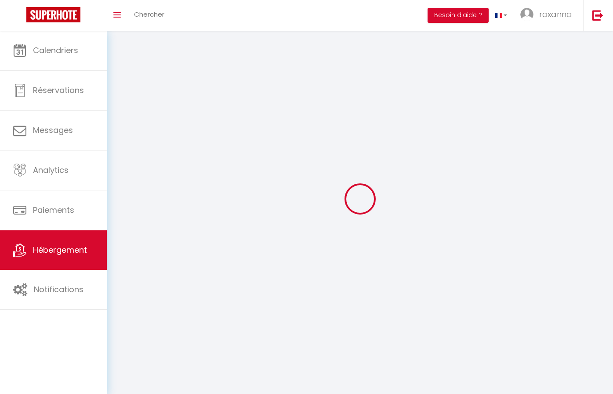
select select
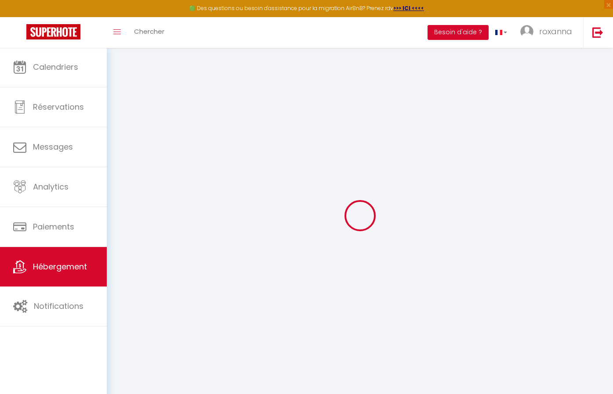
select select
type input "[PERSON_NAME][EMAIL_ADDRESS][PERSON_NAME][DOMAIN_NAME]"
checkbox input "true"
type input "woc9jpMRCGHQeXzJuRIQZ3RNTkkZ3DH3A9hLOL2e"
select select
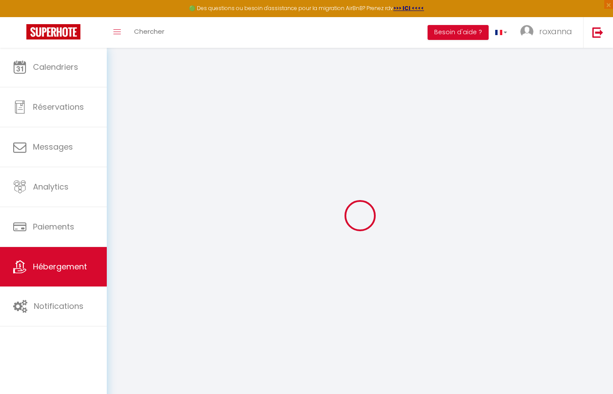
checkbox input "false"
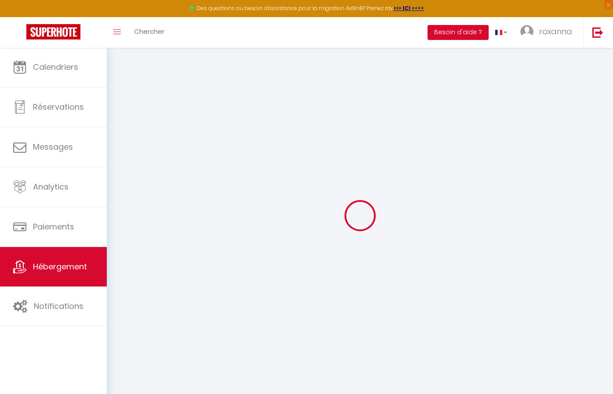
checkbox input "false"
select select "16:00"
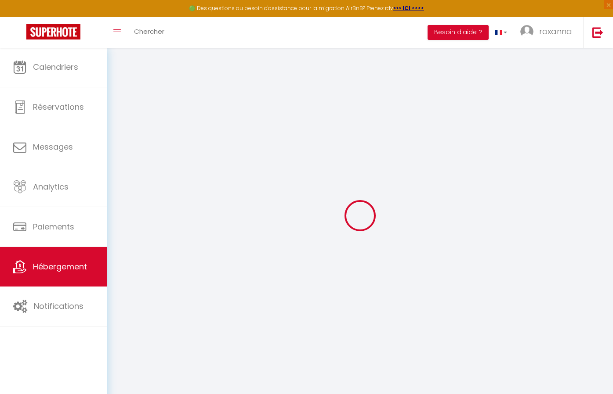
select select "23:45"
select select "11:00"
select select "15"
checkbox input "false"
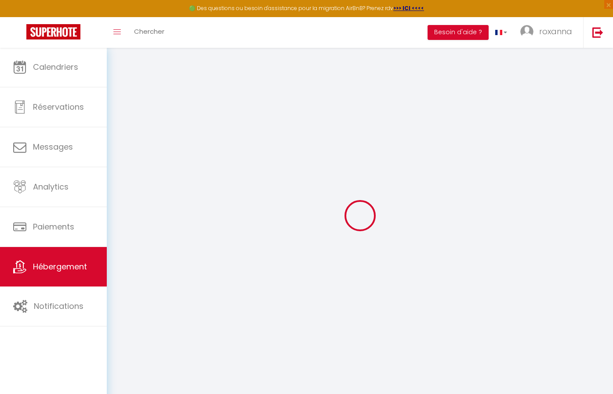
checkbox input "true"
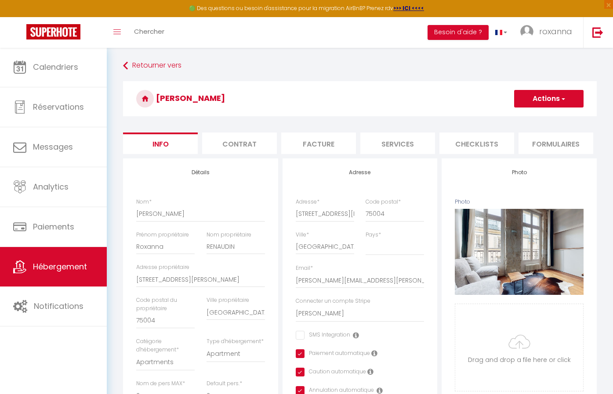
click at [258, 144] on li "Contrat" at bounding box center [239, 144] width 75 height 22
select select
checkbox input "false"
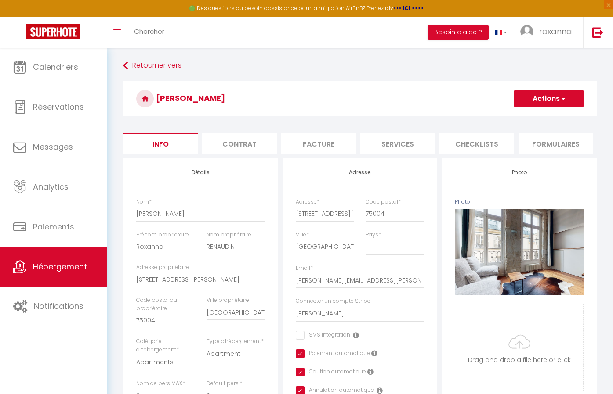
checkbox input "false"
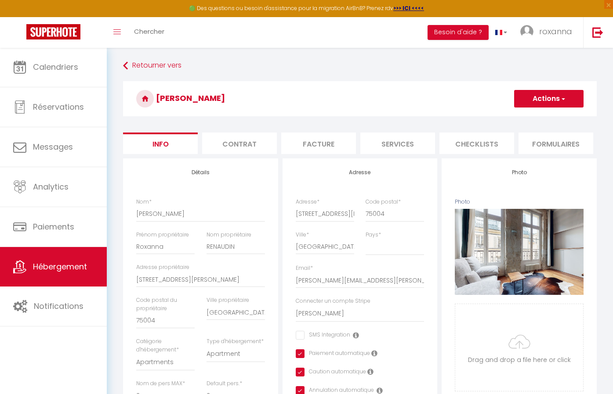
checkbox input "false"
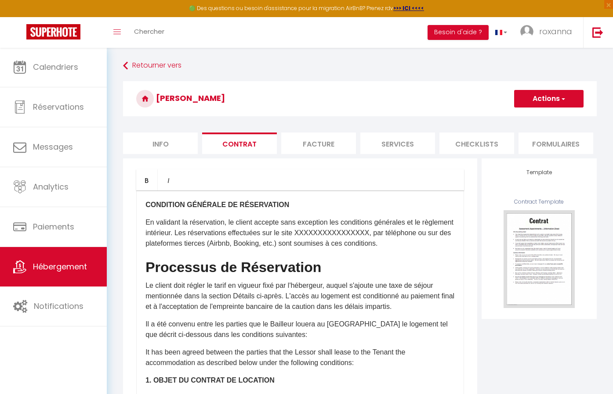
click at [312, 145] on li "Facture" at bounding box center [318, 144] width 75 height 22
select select
checkbox input "false"
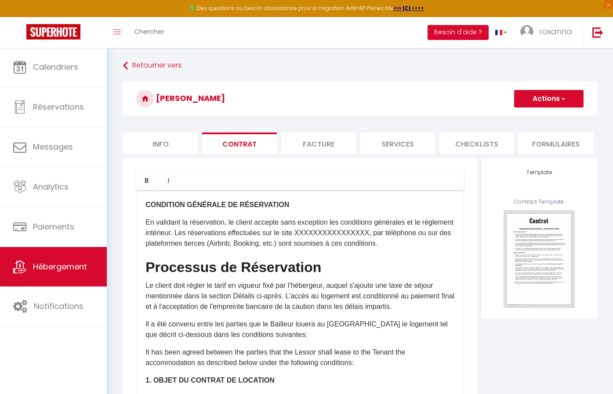
checkbox input "false"
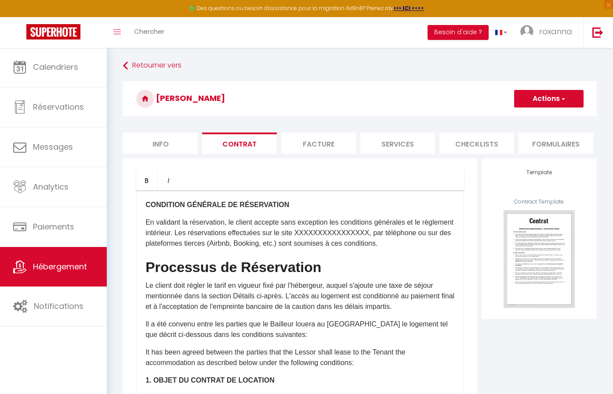
checkbox input "false"
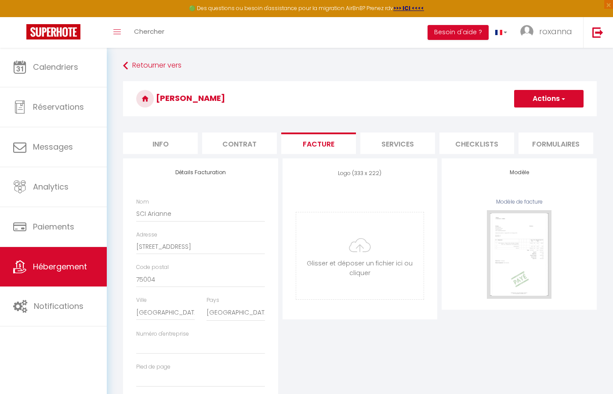
click at [391, 147] on li "Services" at bounding box center [397, 144] width 75 height 22
select select
checkbox input "false"
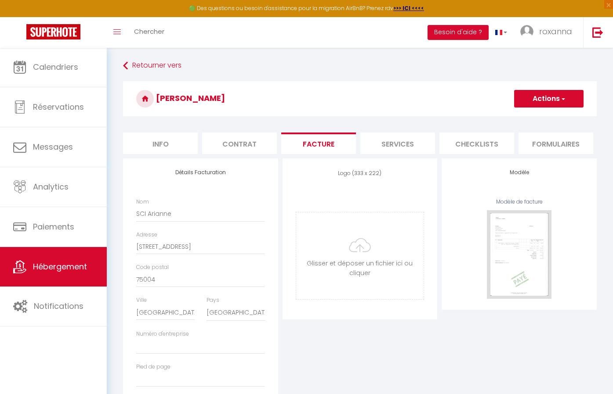
checkbox input "false"
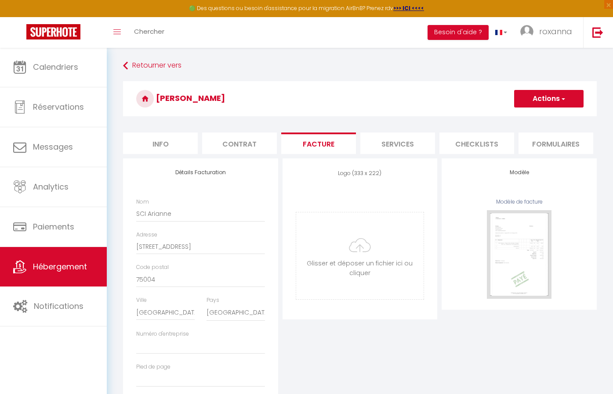
checkbox input "false"
select select
checkbox input "false"
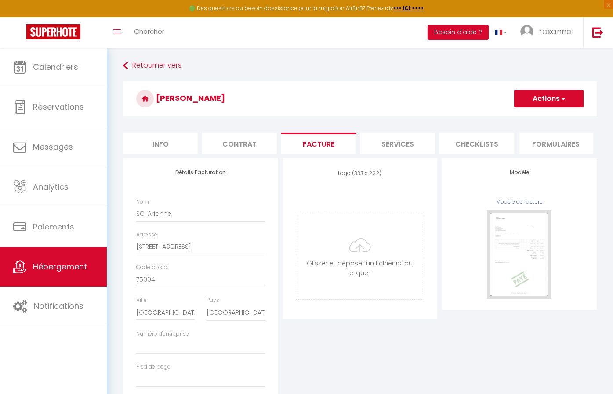
checkbox input "false"
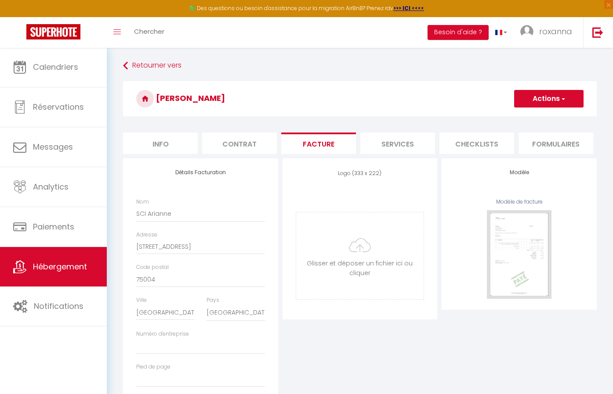
checkbox input "false"
select select
checkbox input "false"
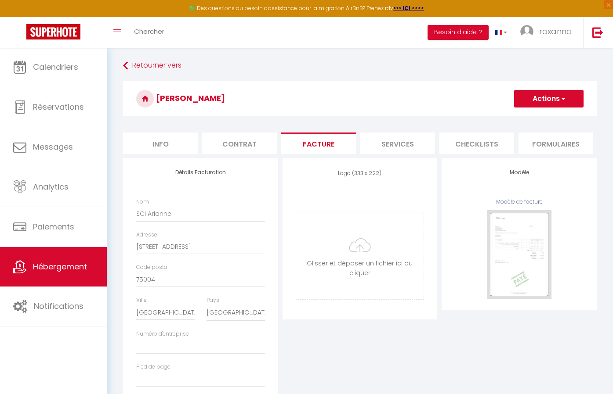
checkbox input "false"
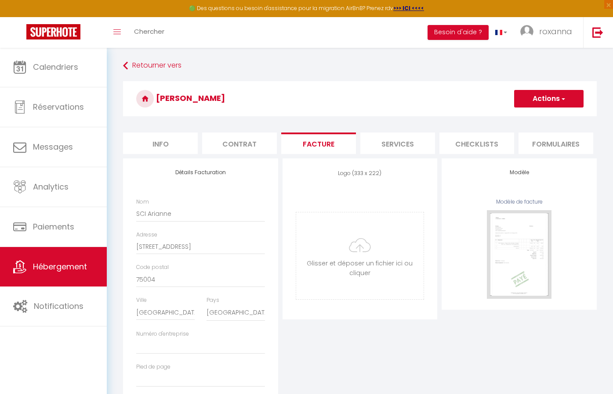
checkbox input "false"
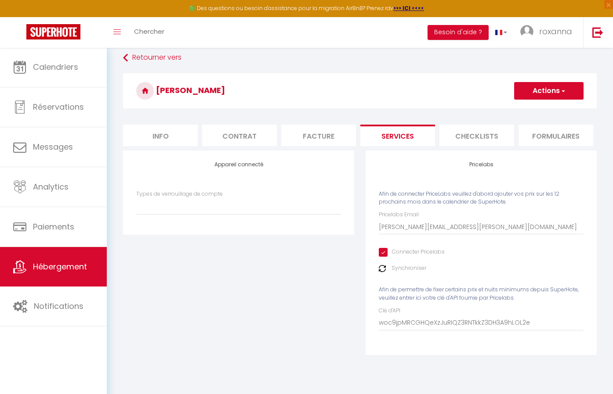
scroll to position [8, 0]
select select "IgloohomeV2"
checkbox input "false"
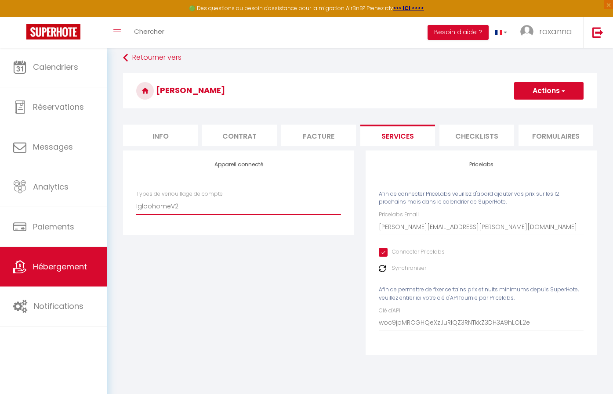
checkbox input "false"
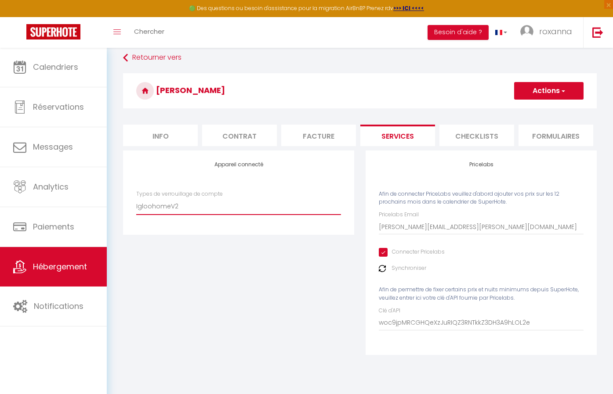
checkbox input "false"
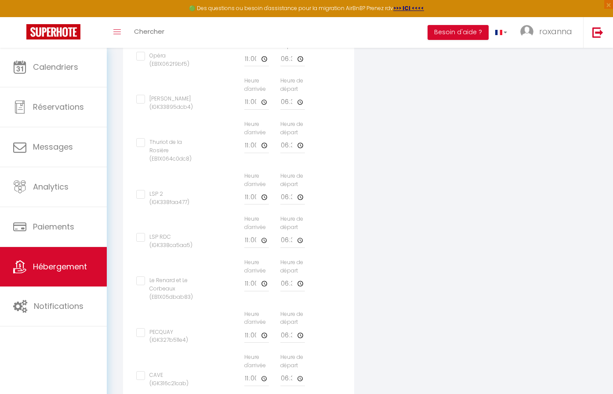
scroll to position [431, 0]
click at [138, 191] on input "LSP 2 (IGK338faa477)" at bounding box center [166, 195] width 61 height 9
checkbox input "true"
checkbox input "false"
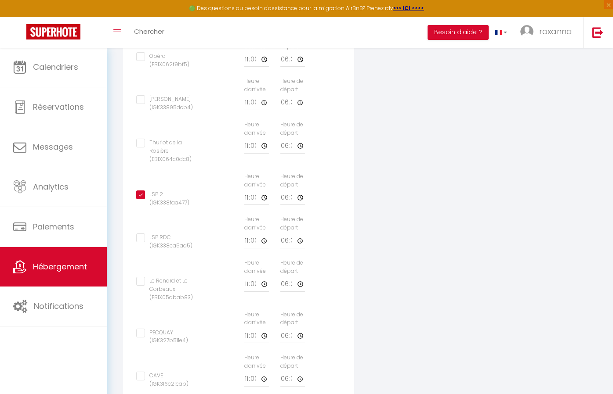
checkbox input "false"
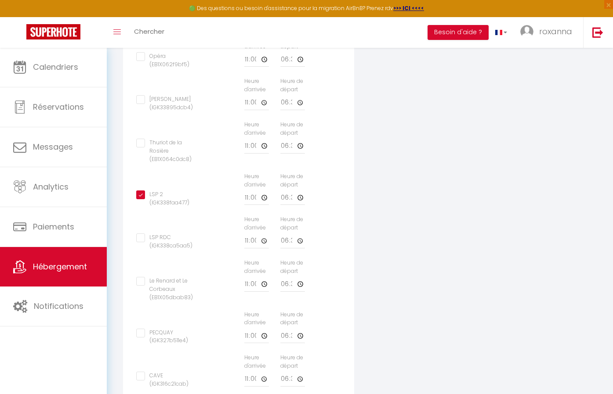
checkbox input "false"
click at [249, 194] on input "11:00" at bounding box center [256, 198] width 25 height 16
type input "12:00"
checkbox input "false"
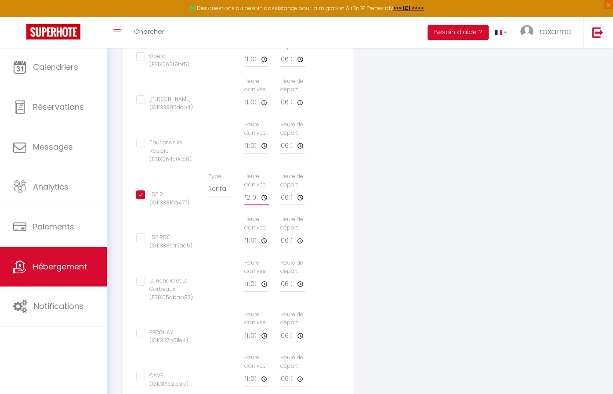
checkbox input "false"
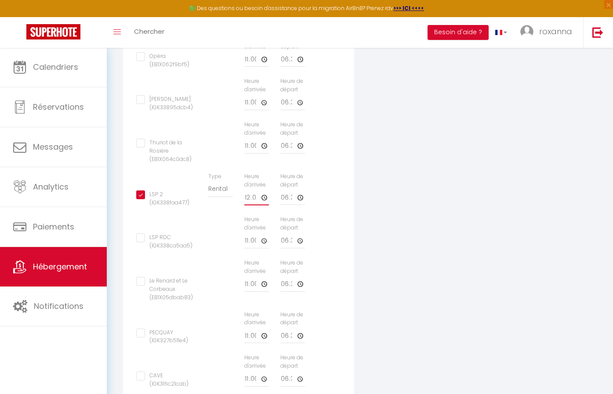
checkbox input "false"
type input "12:00"
click at [286, 190] on input "18:30" at bounding box center [292, 198] width 25 height 16
type input "17:30"
checkbox input "false"
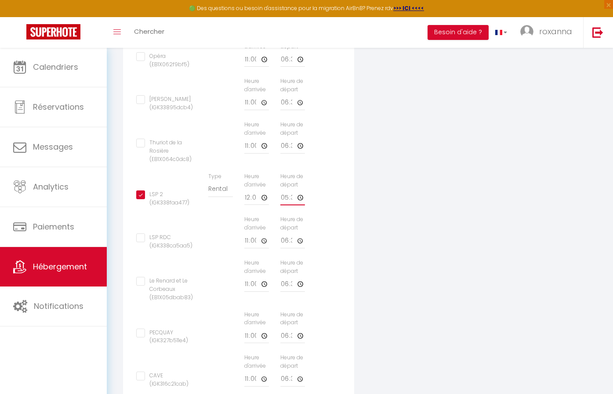
checkbox input "false"
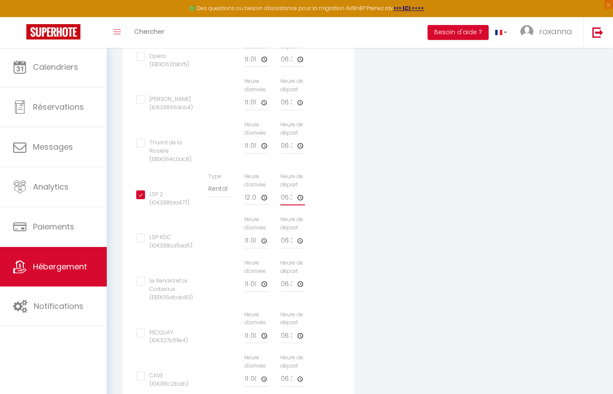
checkbox input "false"
type input "16:30"
checkbox input "false"
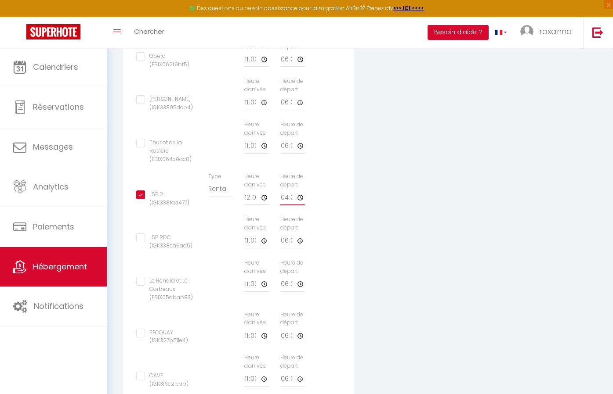
checkbox input "false"
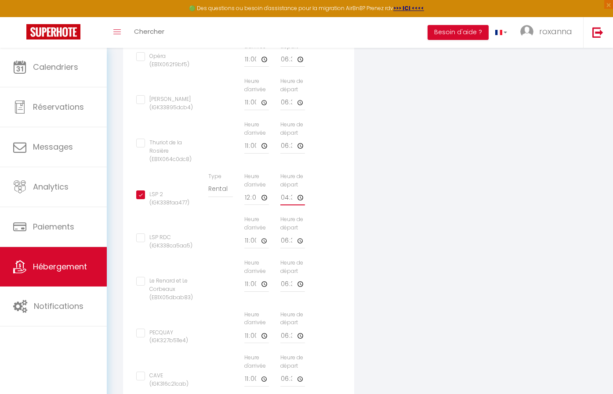
checkbox input "false"
type input "15:30"
checkbox input "false"
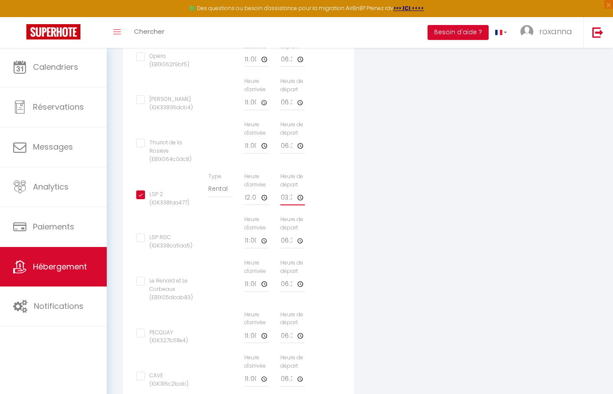
checkbox input "false"
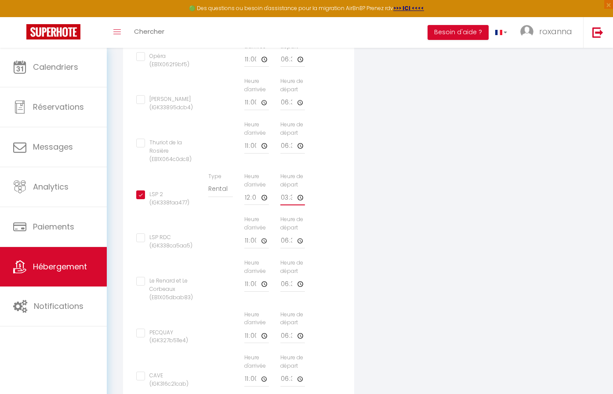
type input "14:30"
checkbox input "false"
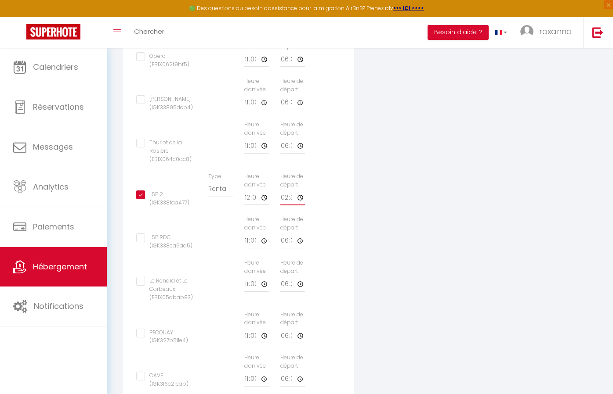
checkbox input "false"
type input "13:30"
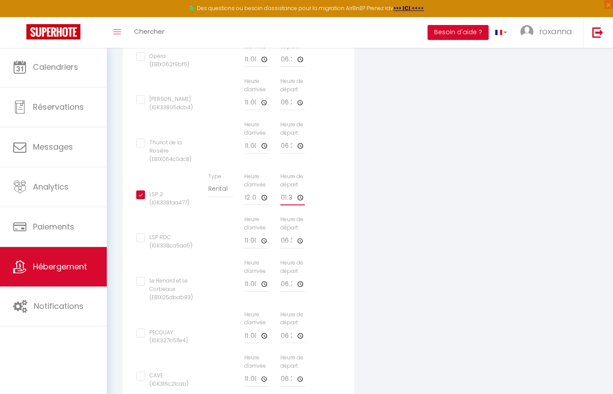
checkbox input "false"
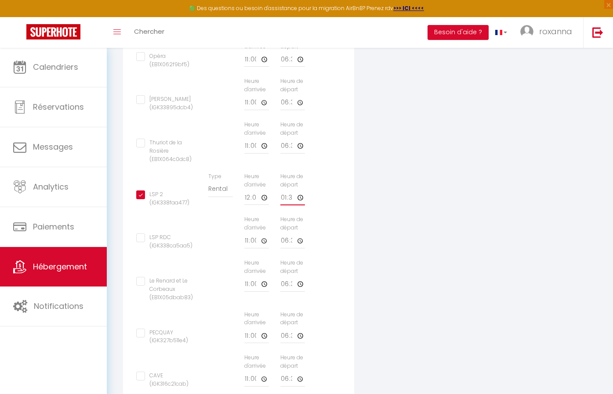
checkbox input "false"
type input "12:30"
checkbox input "false"
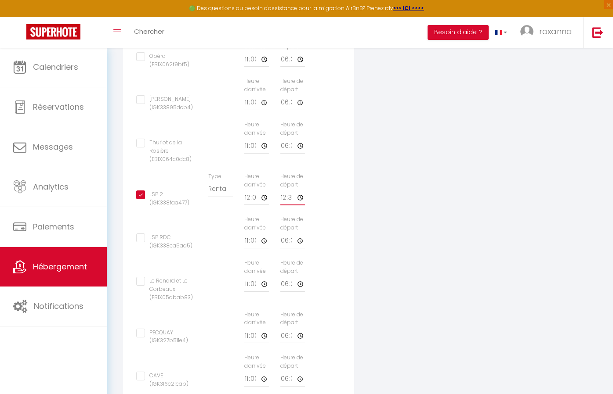
checkbox input "false"
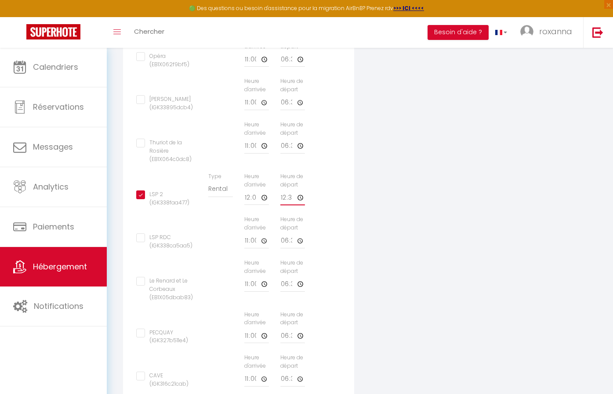
checkbox input "false"
type input "11:30"
checkbox input "false"
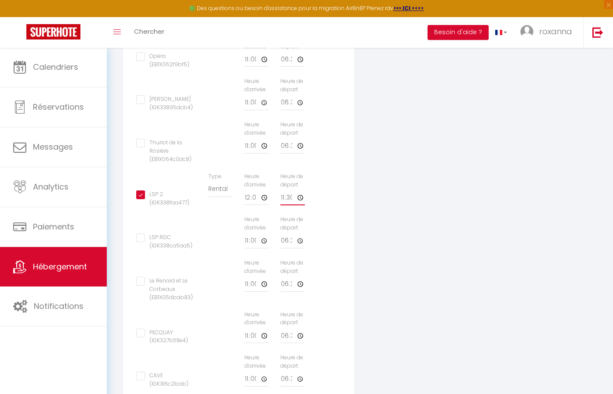
checkbox input "false"
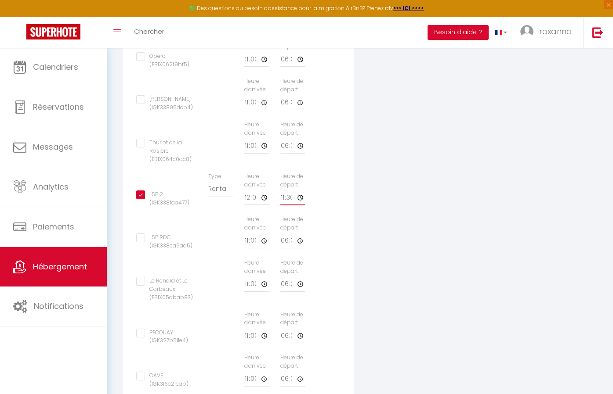
checkbox input "false"
type input "12:30"
checkbox input "false"
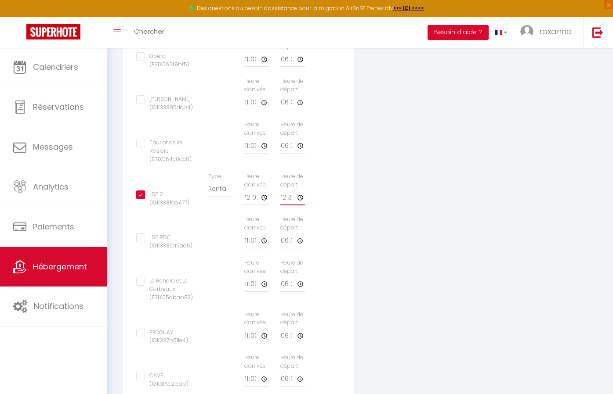
checkbox input "false"
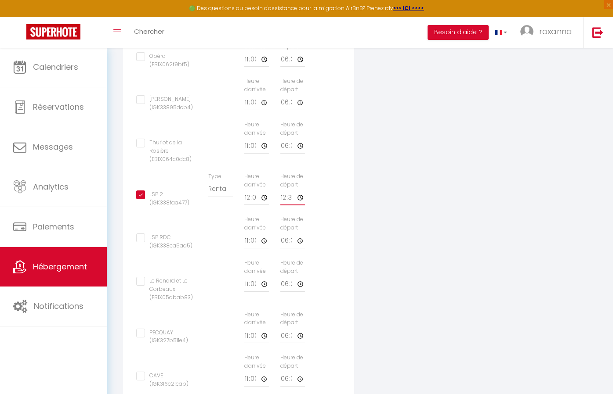
type input "12:29"
checkbox input "false"
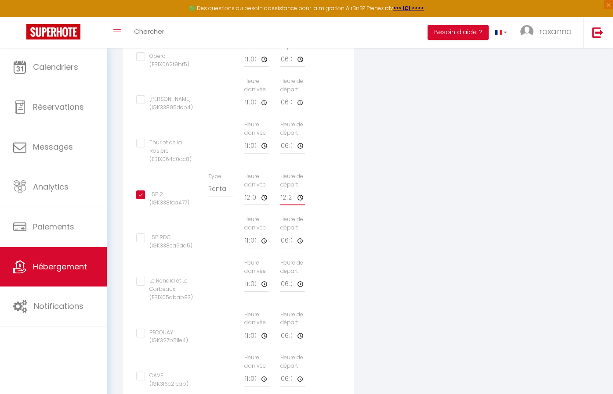
checkbox input "false"
type input "12:28"
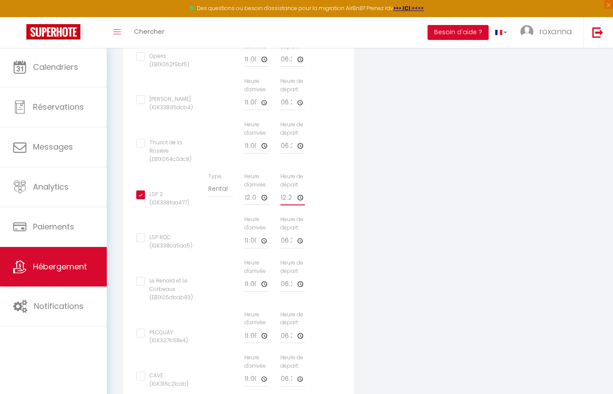
checkbox input "false"
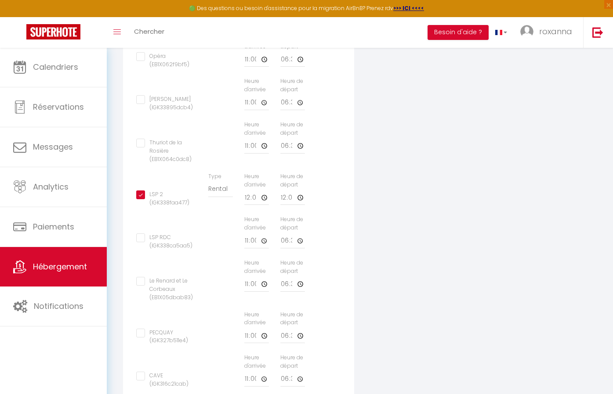
click at [422, 163] on div "Appareil connecté Types de verrouillage de compte IgloohomeV2 Nuki Pricelabs Af…" at bounding box center [359, 77] width 485 height 701
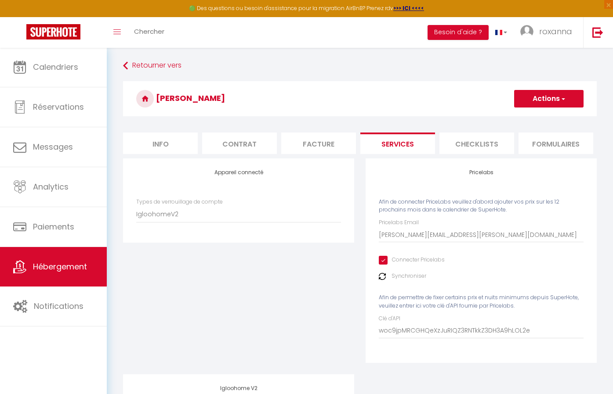
scroll to position [0, 0]
click at [528, 107] on button "Actions" at bounding box center [548, 99] width 69 height 18
click at [528, 117] on link "Enregistrer" at bounding box center [547, 117] width 69 height 11
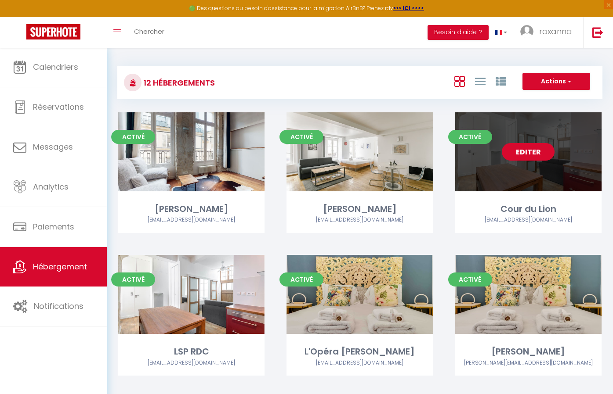
click at [527, 151] on link "Editer" at bounding box center [528, 152] width 53 height 18
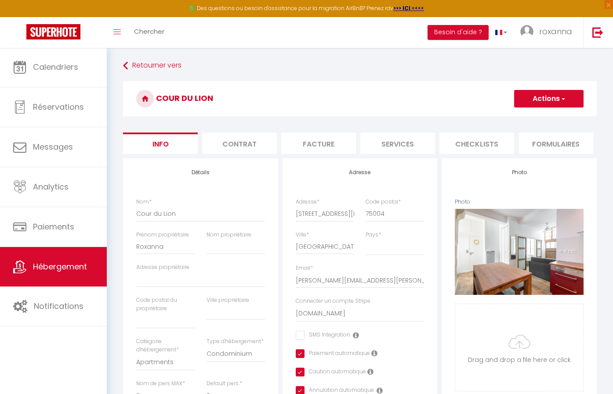
click at [260, 147] on li "Contrat" at bounding box center [239, 144] width 75 height 22
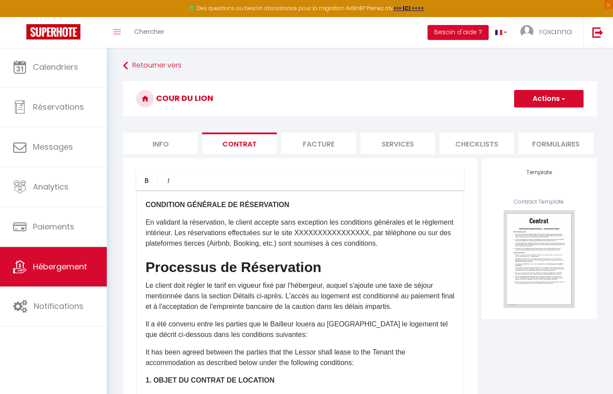
click at [318, 145] on li "Facture" at bounding box center [318, 144] width 75 height 22
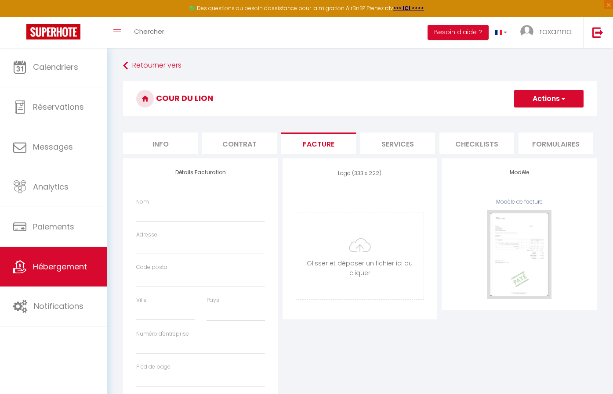
click at [377, 143] on li "Services" at bounding box center [397, 144] width 75 height 22
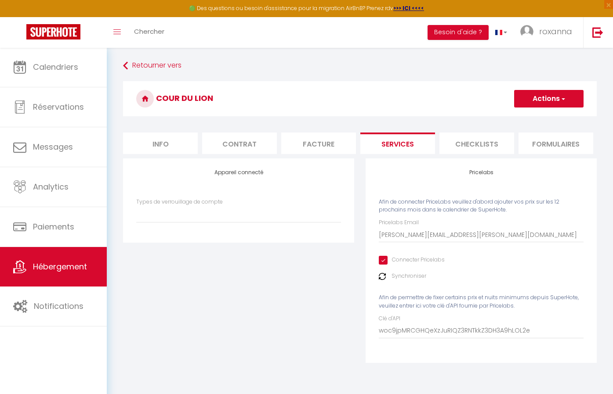
click at [247, 147] on li "Contrat" at bounding box center [239, 144] width 75 height 22
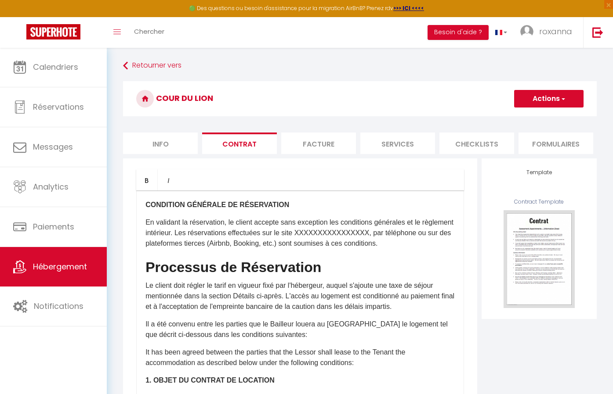
click at [410, 140] on li "Services" at bounding box center [397, 144] width 75 height 22
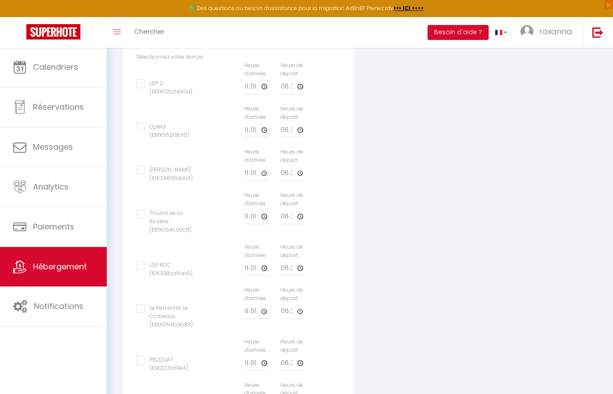
scroll to position [362, 0]
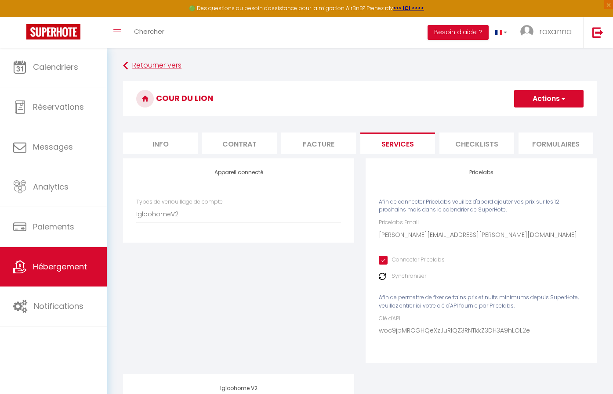
click at [156, 68] on link "Retourner vers" at bounding box center [359, 66] width 473 height 16
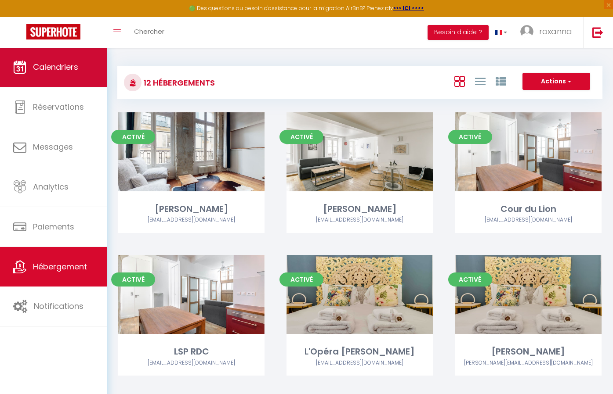
click at [43, 76] on link "Calendriers" at bounding box center [53, 67] width 107 height 40
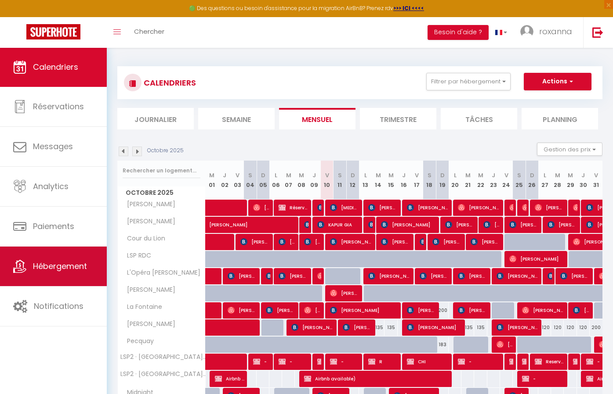
click at [52, 255] on link "Hébergement" at bounding box center [53, 267] width 107 height 40
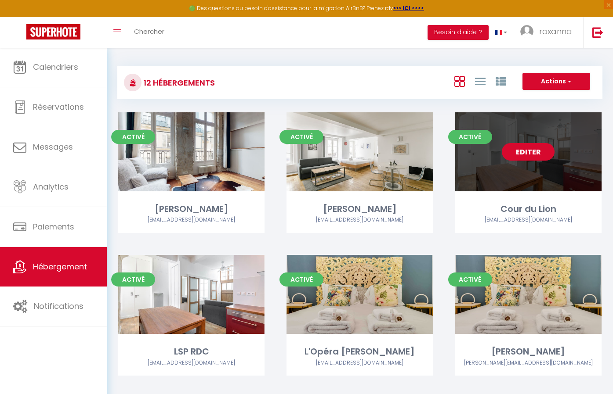
click at [529, 160] on div "Editer" at bounding box center [528, 151] width 146 height 79
click at [531, 151] on link "Editer" at bounding box center [528, 152] width 53 height 18
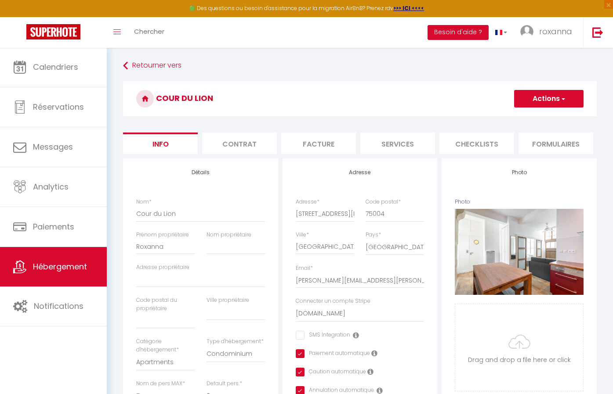
click at [401, 141] on li "Services" at bounding box center [397, 144] width 75 height 22
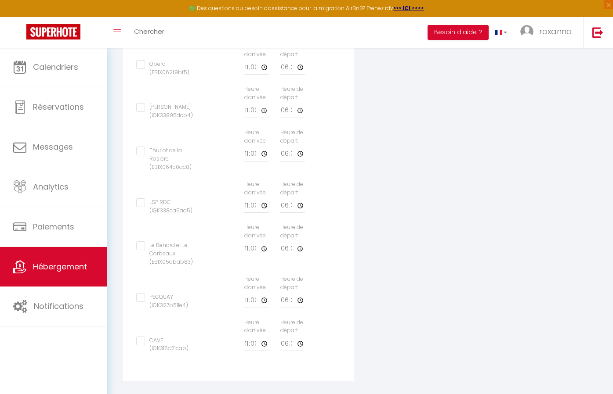
scroll to position [423, 0]
click at [139, 199] on input "LSP RDC (IGK338ca5aa5)" at bounding box center [166, 203] width 61 height 9
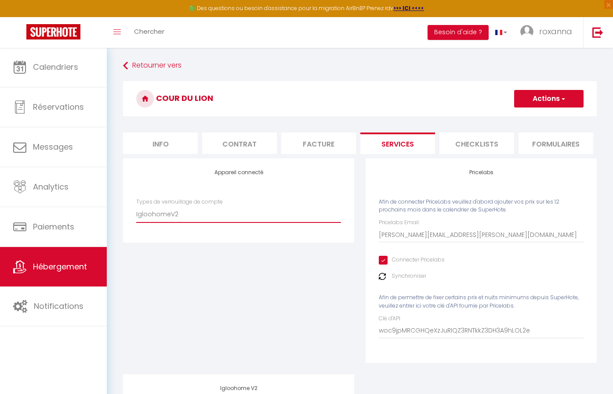
scroll to position [0, 0]
click at [534, 104] on button "Actions" at bounding box center [548, 99] width 69 height 18
click at [533, 114] on link "Enregistrer" at bounding box center [547, 117] width 69 height 11
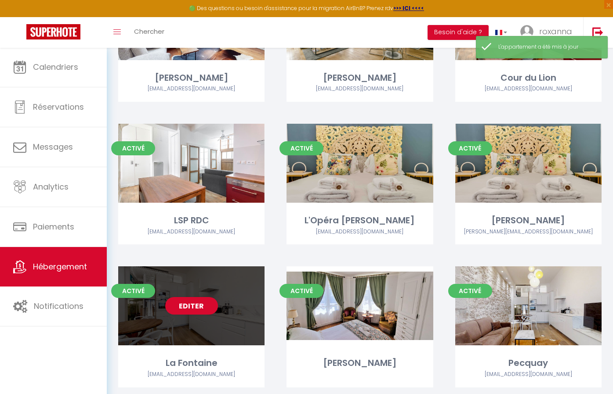
scroll to position [132, 0]
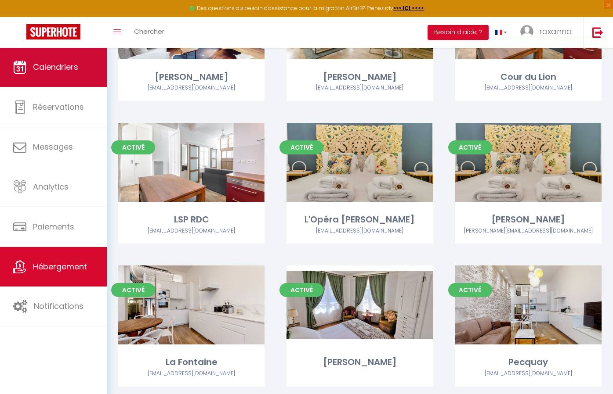
click at [73, 71] on span "Calendriers" at bounding box center [55, 66] width 45 height 11
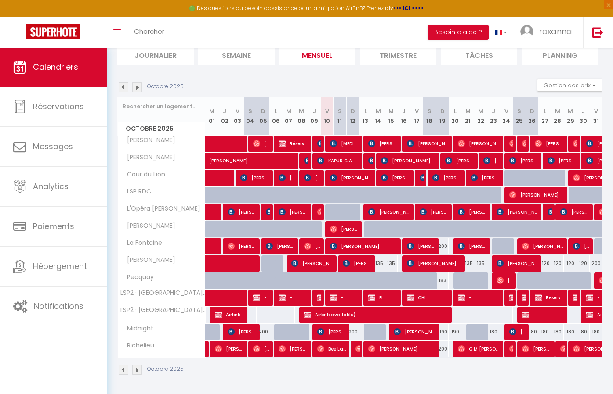
scroll to position [64, 0]
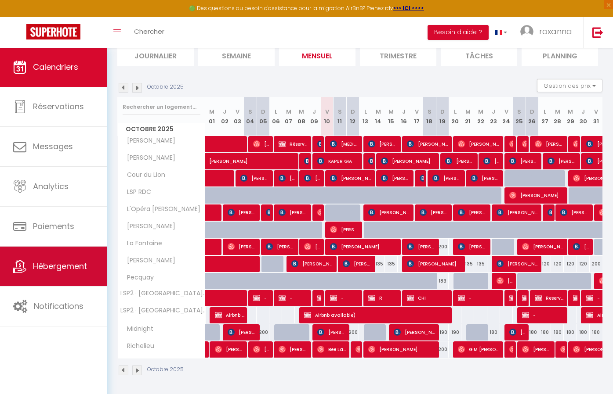
click at [71, 271] on span "Hébergement" at bounding box center [60, 266] width 54 height 11
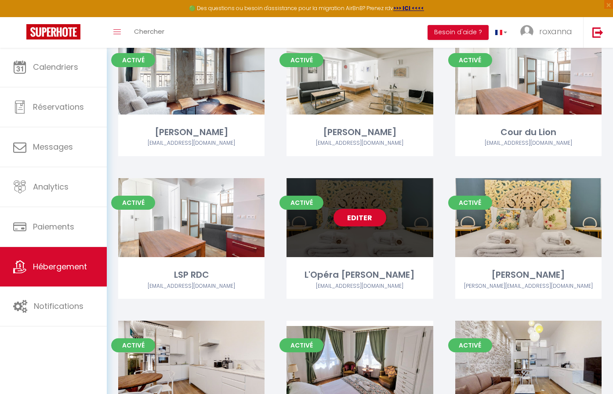
scroll to position [78, 0]
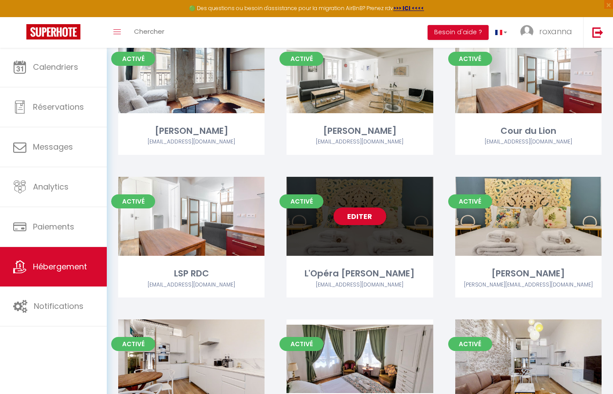
click at [351, 225] on div "Editer" at bounding box center [359, 216] width 146 height 79
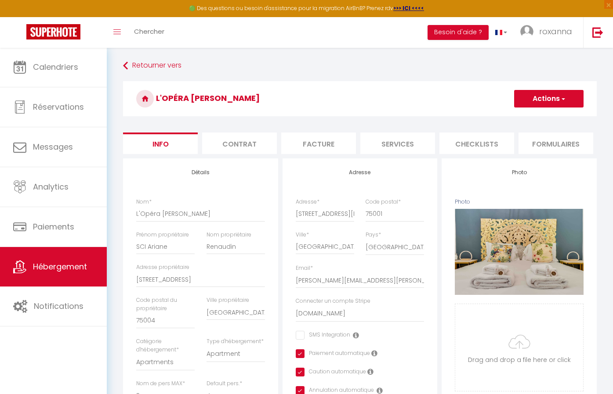
click at [373, 137] on li "Services" at bounding box center [397, 144] width 75 height 22
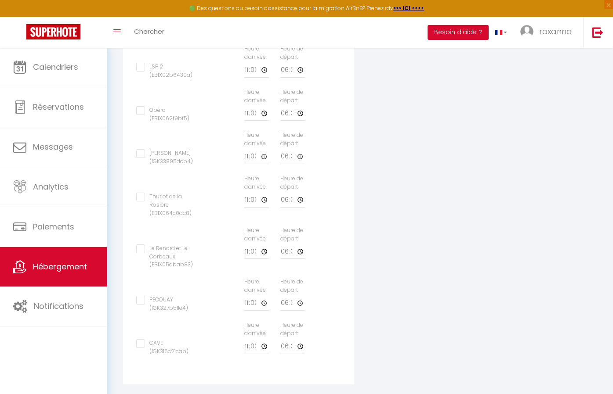
scroll to position [353, 0]
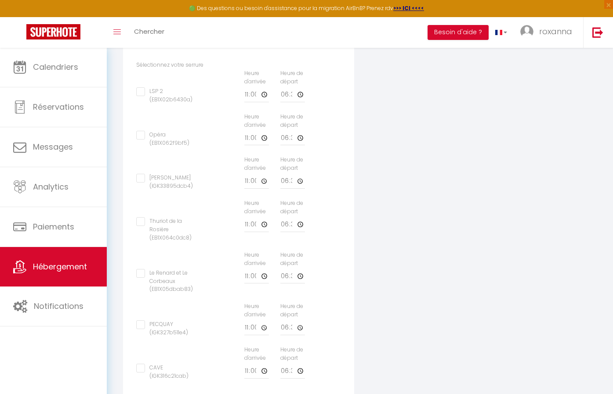
click at [140, 131] on input "Opéra (EB1X062f9bf5)" at bounding box center [166, 135] width 61 height 9
click at [141, 131] on input "Opéra (EB1X062f9bf5)" at bounding box center [166, 135] width 61 height 9
click at [140, 174] on input "Thérèse (IGK33895dcb4)" at bounding box center [166, 178] width 61 height 9
click at [251, 177] on input "11:00" at bounding box center [256, 181] width 25 height 16
click at [282, 174] on input "18:30" at bounding box center [292, 181] width 25 height 16
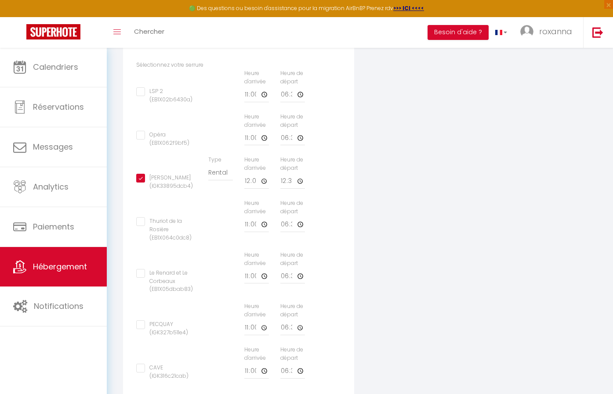
click at [487, 173] on div "Appareil connecté Types de verrouillage de compte IgloohomeV2 Nuki Pricelabs Af…" at bounding box center [359, 113] width 485 height 615
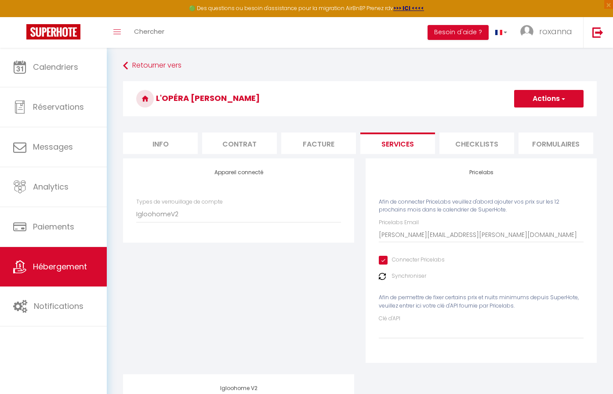
scroll to position [0, 0]
click at [550, 106] on button "Actions" at bounding box center [548, 99] width 69 height 18
click at [548, 115] on link "Enregistrer" at bounding box center [547, 117] width 69 height 11
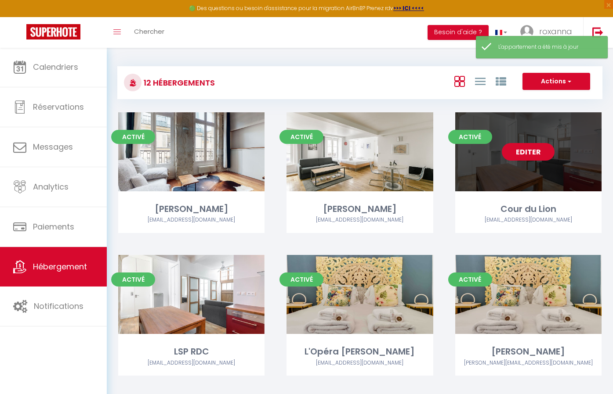
click at [539, 153] on link "Editer" at bounding box center [528, 152] width 53 height 18
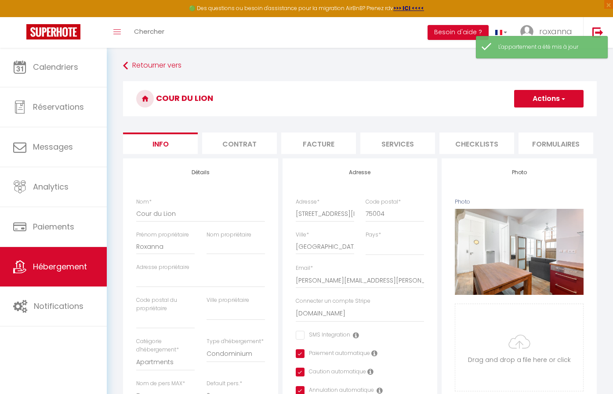
click at [415, 141] on li "Services" at bounding box center [397, 144] width 75 height 22
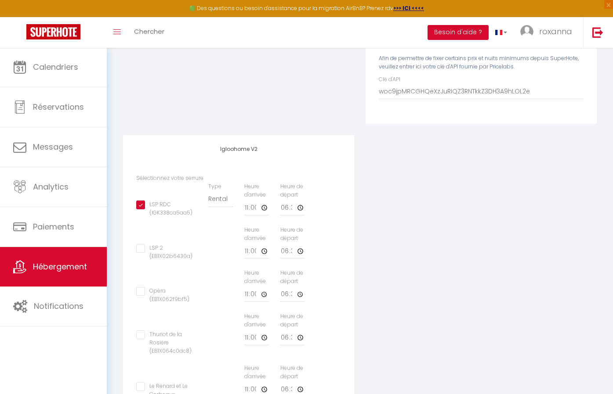
scroll to position [241, 0]
click at [249, 202] on input "11:00" at bounding box center [256, 207] width 25 height 16
click at [282, 202] on input "18:30" at bounding box center [292, 207] width 25 height 16
click at [433, 224] on div "Appareil connecté Types de verrouillage de compte IgloohomeV2 Nuki Pricelabs Af…" at bounding box center [359, 224] width 485 height 615
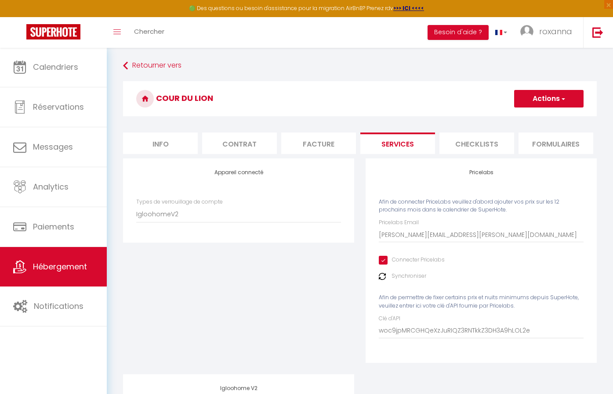
scroll to position [0, 0]
click at [541, 98] on button "Actions" at bounding box center [548, 99] width 69 height 18
click at [540, 114] on link "Enregistrer" at bounding box center [547, 117] width 69 height 11
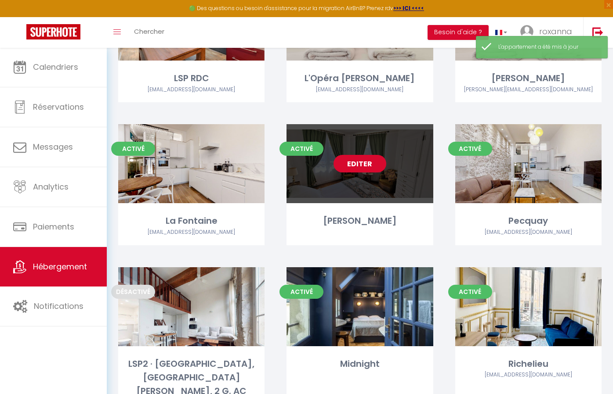
scroll to position [278, 0]
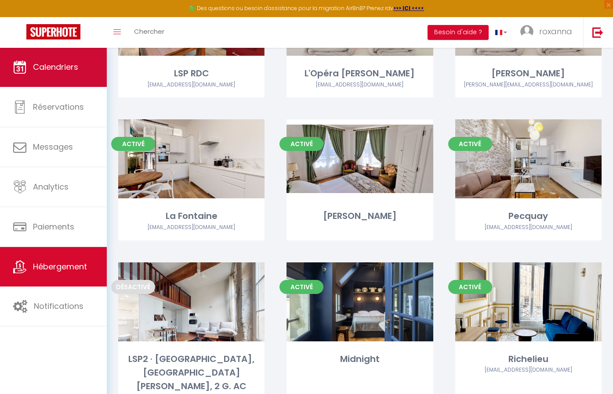
click at [56, 77] on link "Calendriers" at bounding box center [53, 67] width 107 height 40
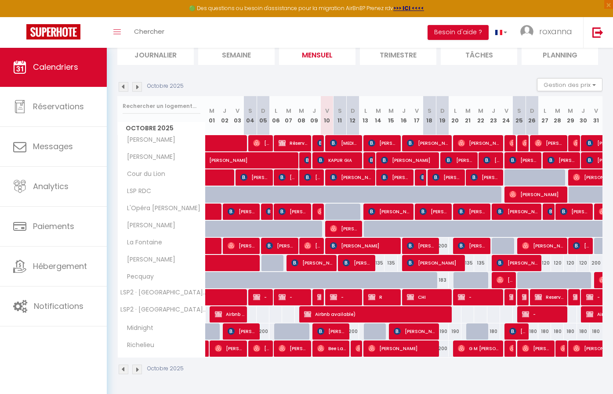
scroll to position [64, 0]
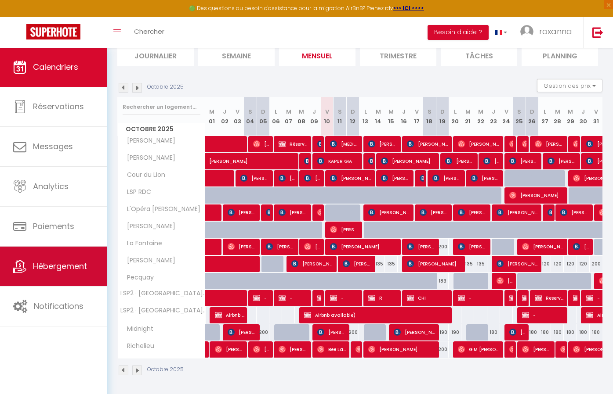
click at [58, 260] on link "Hébergement" at bounding box center [53, 267] width 107 height 40
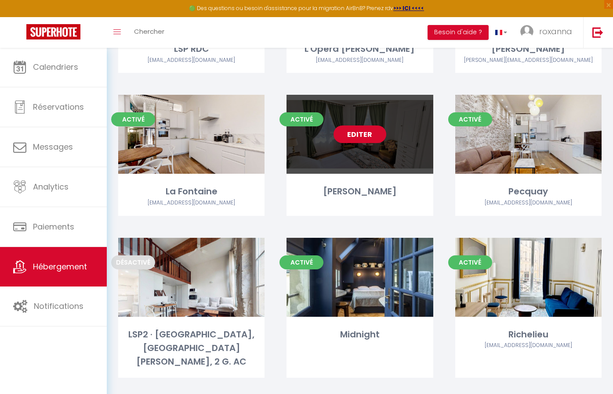
scroll to position [301, 0]
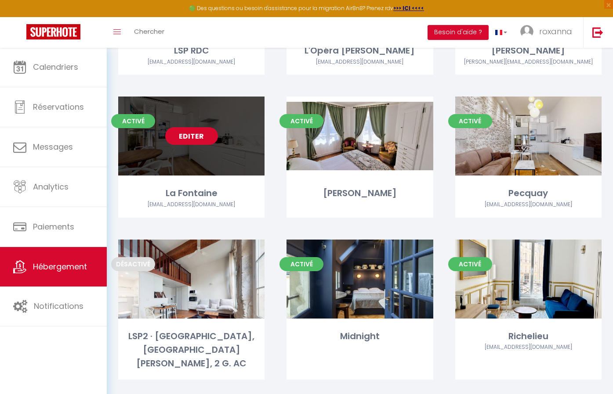
click at [200, 132] on link "Editer" at bounding box center [191, 136] width 53 height 18
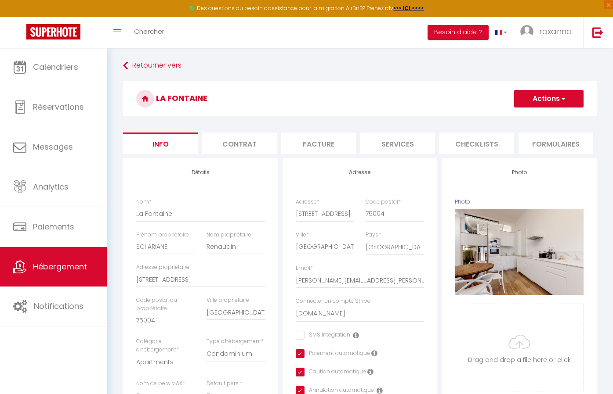
click at [392, 134] on li "Services" at bounding box center [397, 144] width 75 height 22
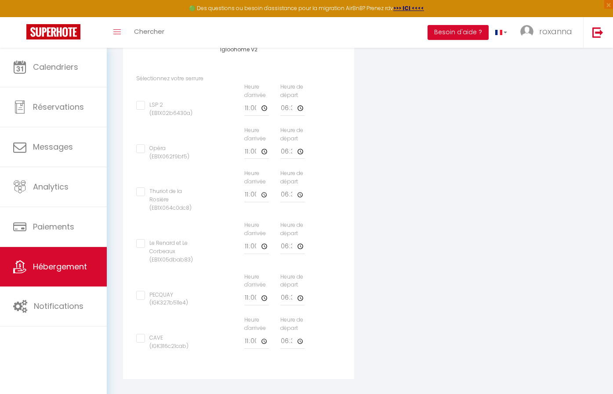
scroll to position [338, 0]
click at [141, 292] on input "PECQUAY (IGK327b511e4)" at bounding box center [166, 296] width 61 height 9
click at [249, 292] on input "11:00" at bounding box center [256, 300] width 25 height 16
click at [283, 292] on input "18:30" at bounding box center [292, 300] width 25 height 16
click at [451, 257] on div "Appareil connecté Types de verrouillage de compte IgloohomeV2 Nuki Pricelabs Af…" at bounding box center [359, 106] width 485 height 571
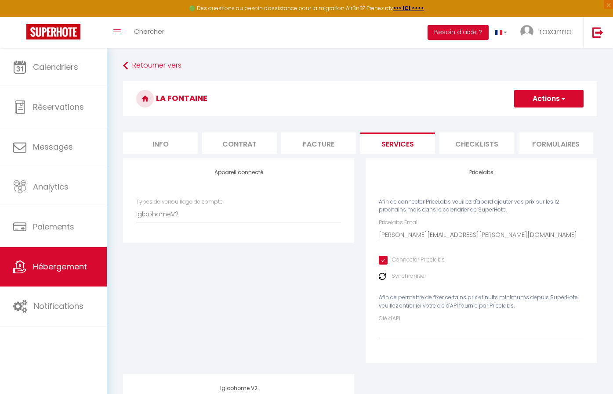
scroll to position [0, 0]
click at [541, 106] on button "Actions" at bounding box center [548, 99] width 69 height 18
click at [539, 115] on link "Enregistrer" at bounding box center [547, 117] width 69 height 11
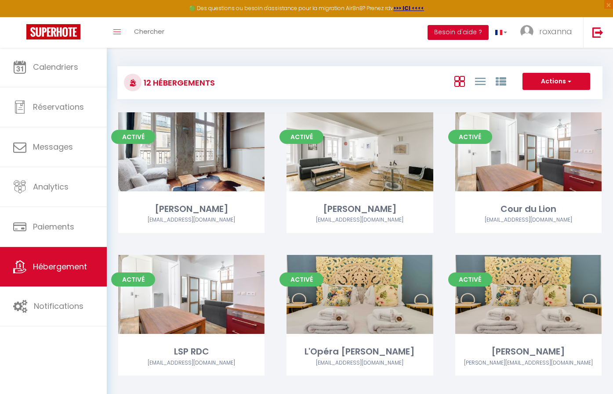
click at [451, 36] on button "Besoin d'aide ?" at bounding box center [457, 32] width 61 height 15
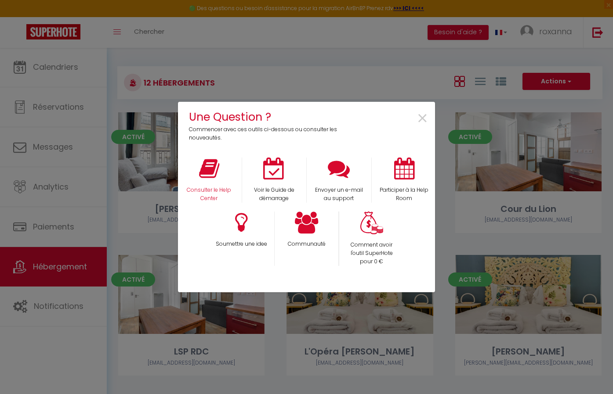
click at [208, 169] on icon at bounding box center [209, 169] width 20 height 22
click at [427, 123] on span "×" at bounding box center [422, 119] width 12 height 28
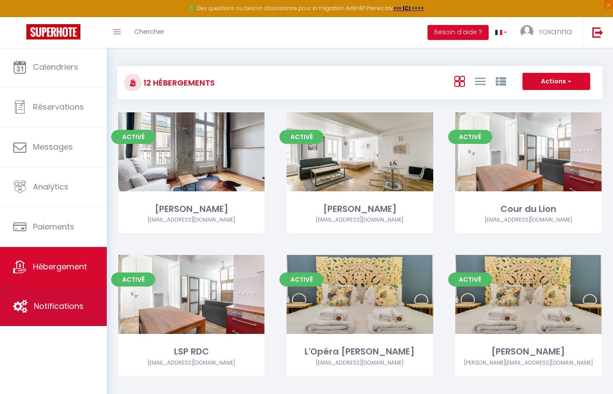
click at [64, 294] on link "Notifications" at bounding box center [53, 307] width 107 height 40
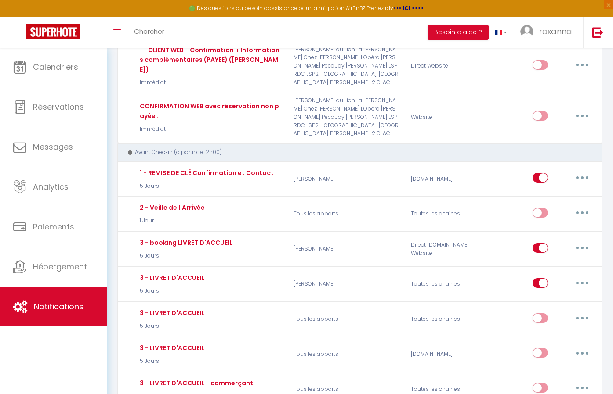
scroll to position [381, 0]
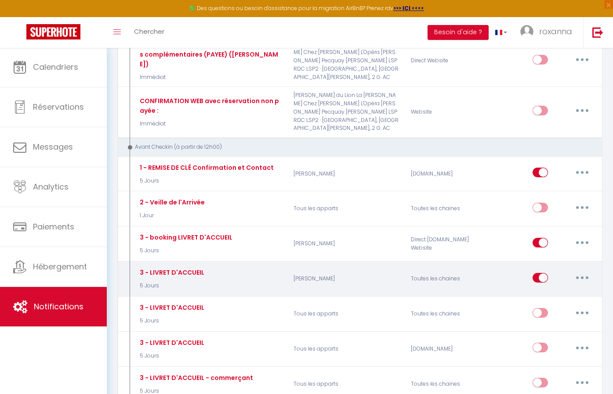
click at [578, 271] on button "button" at bounding box center [582, 278] width 25 height 14
click at [542, 290] on link "Editer" at bounding box center [559, 297] width 65 height 15
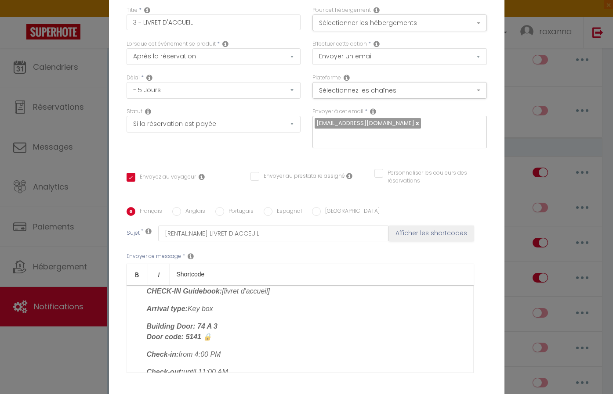
scroll to position [58, 0]
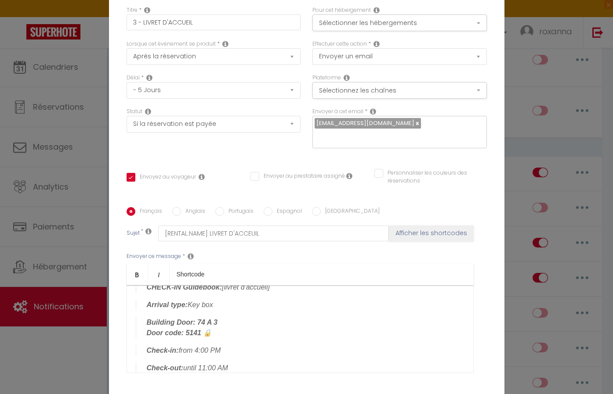
drag, startPoint x: 199, startPoint y: 332, endPoint x: 210, endPoint y: 376, distance: 45.4
click at [199, 332] on strong "5141 🔒" at bounding box center [198, 332] width 26 height 7
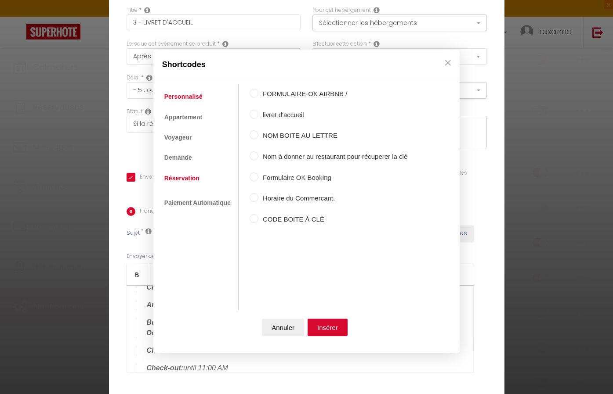
click at [188, 177] on link "Réservation" at bounding box center [182, 178] width 44 height 16
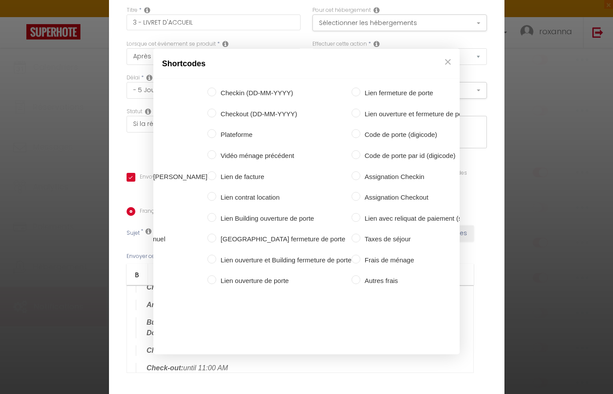
scroll to position [0, 206]
click at [361, 137] on label "Code de porte (digicode)" at bounding box center [423, 135] width 125 height 11
click at [352, 137] on input "Code de porte (digicode)" at bounding box center [356, 134] width 9 height 9
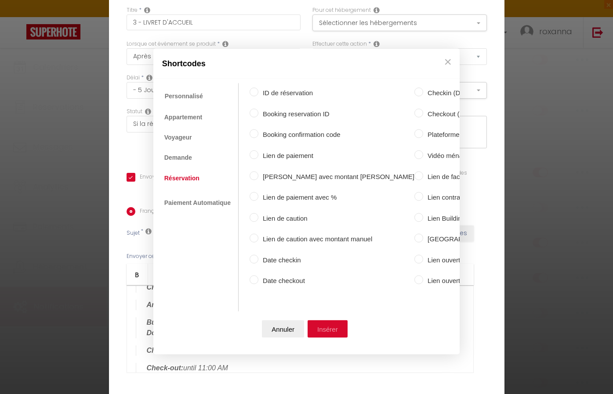
scroll to position [0, 0]
click at [332, 326] on button "Insérer" at bounding box center [327, 329] width 40 height 18
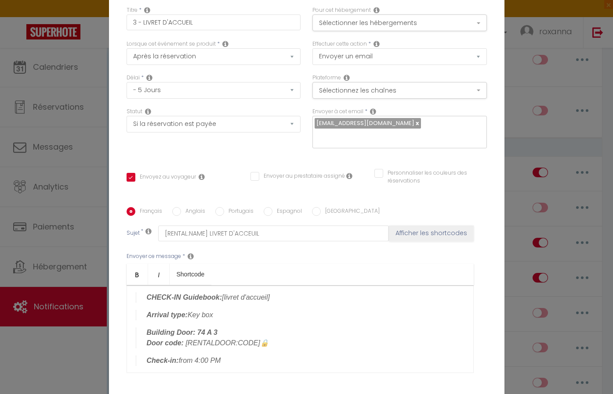
scroll to position [47, 0]
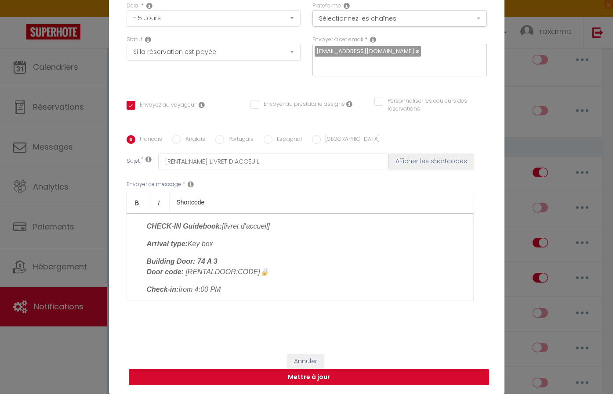
click at [318, 376] on button "Mettre à jour" at bounding box center [309, 377] width 360 height 17
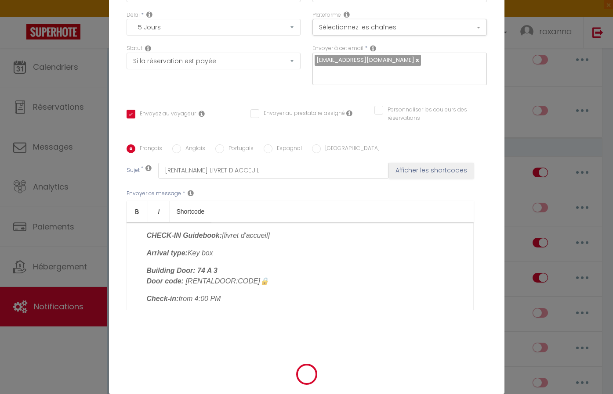
scroll to position [68, 0]
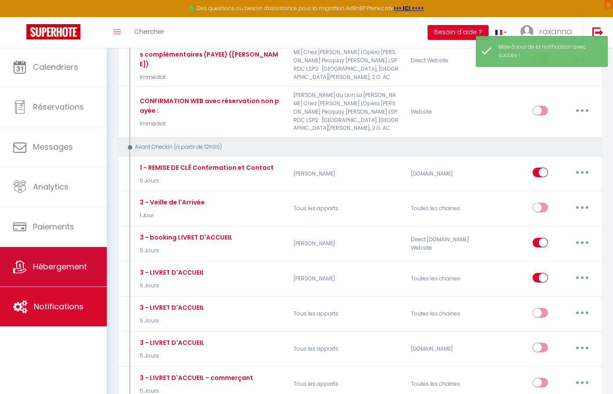
click at [54, 264] on span "Hébergement" at bounding box center [60, 266] width 54 height 11
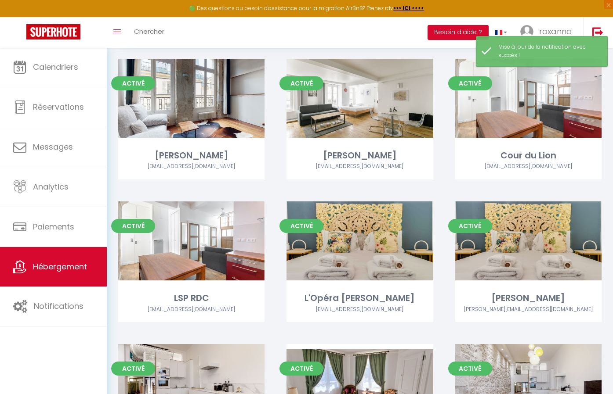
scroll to position [54, 0]
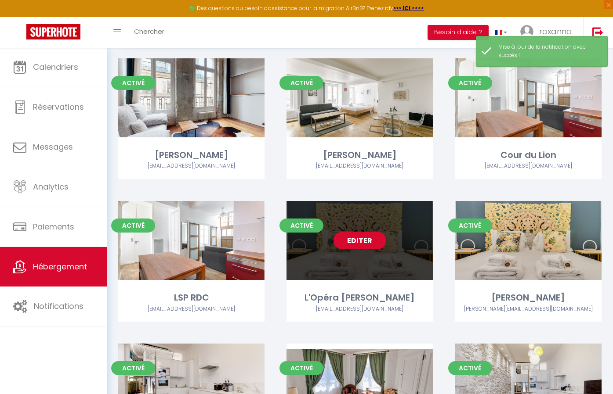
click at [352, 237] on link "Editer" at bounding box center [359, 241] width 53 height 18
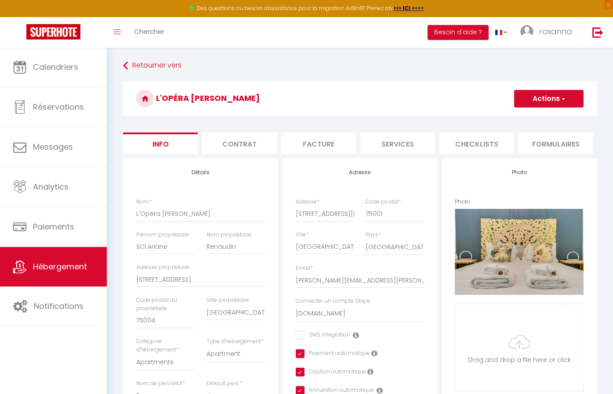
click at [460, 141] on li "Checklists" at bounding box center [476, 144] width 75 height 22
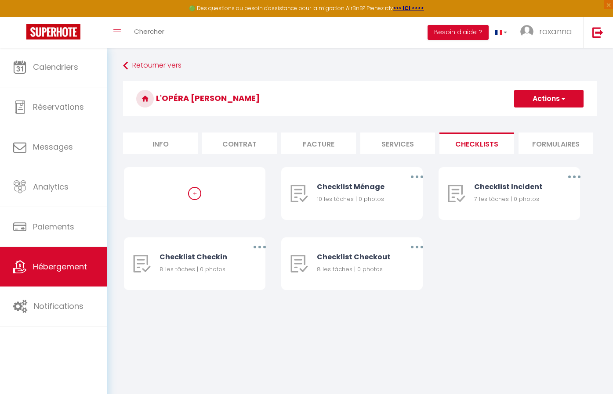
click at [378, 149] on li "Services" at bounding box center [397, 144] width 75 height 22
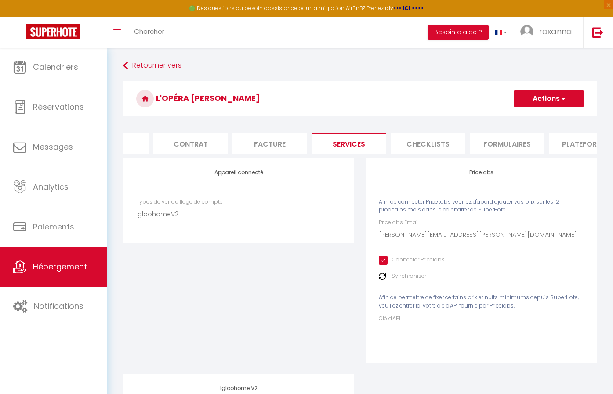
scroll to position [0, 78]
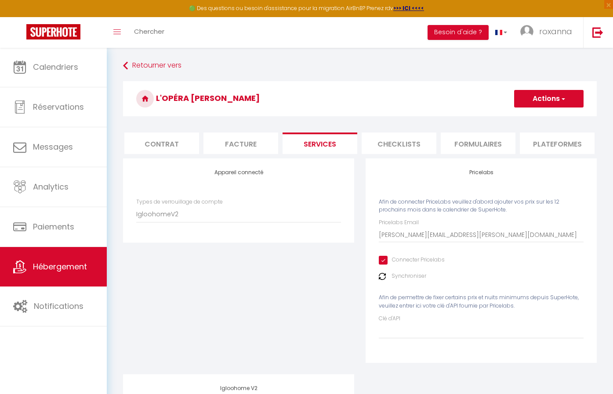
click at [536, 141] on li "Plateformes" at bounding box center [557, 144] width 75 height 22
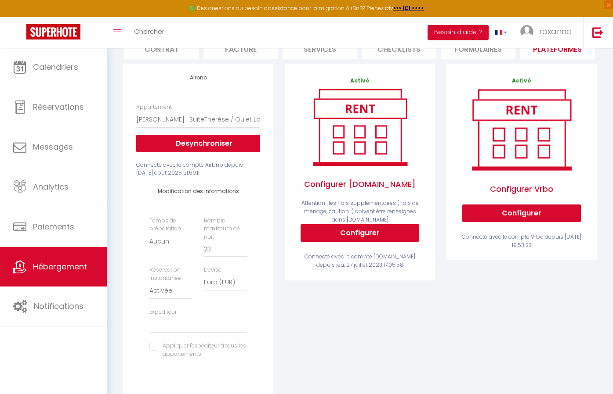
scroll to position [97, 0]
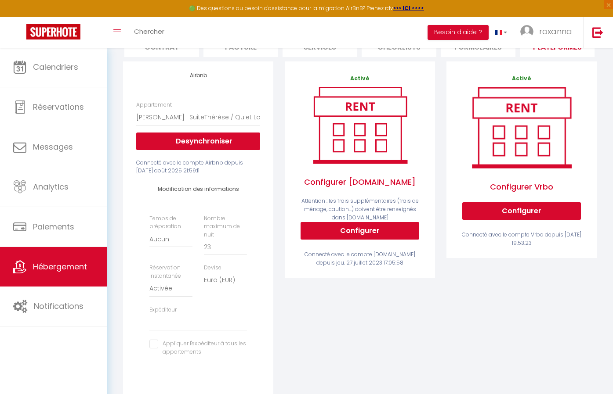
click at [350, 235] on button "Configurer" at bounding box center [359, 231] width 119 height 18
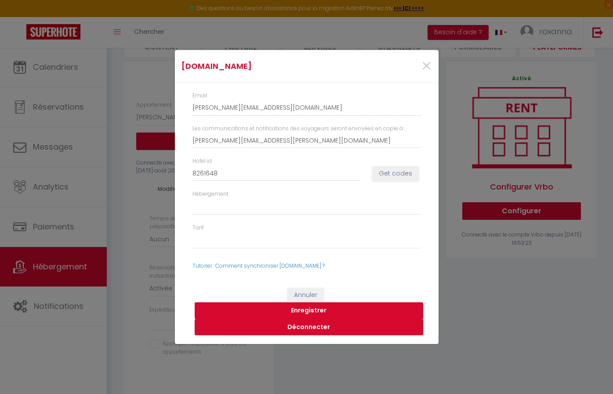
click at [314, 307] on button "Enregistrer" at bounding box center [309, 311] width 228 height 17
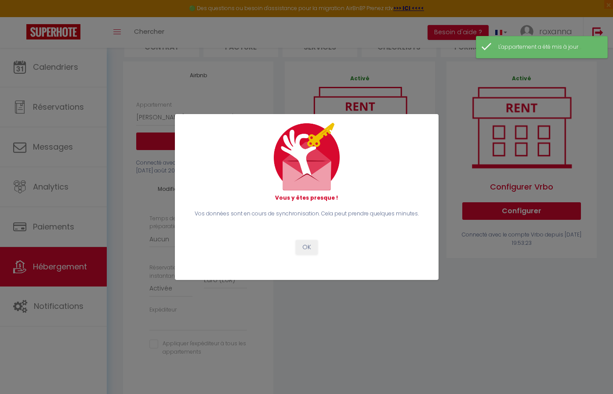
click at [297, 245] on button "OK" at bounding box center [307, 247] width 22 height 15
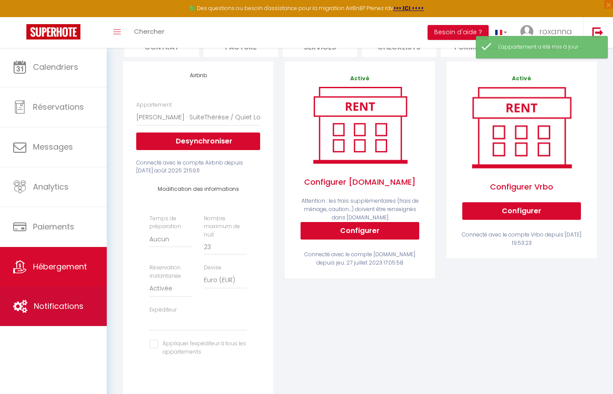
click at [25, 318] on link "Notifications" at bounding box center [53, 307] width 107 height 40
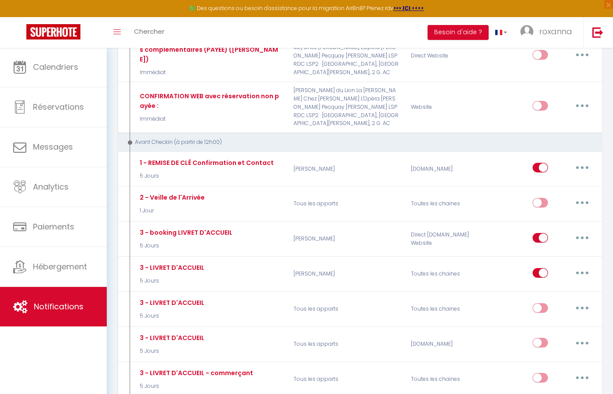
scroll to position [387, 0]
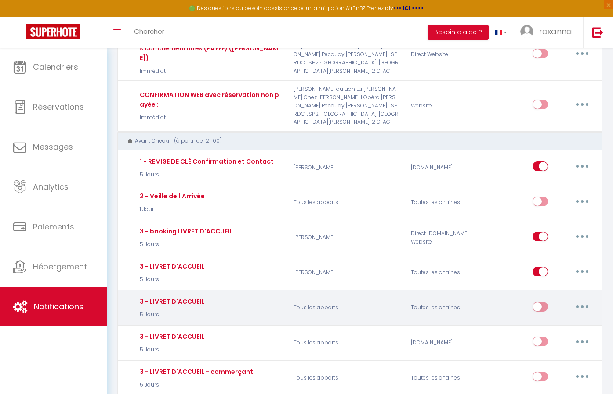
click at [577, 300] on button "button" at bounding box center [582, 307] width 25 height 14
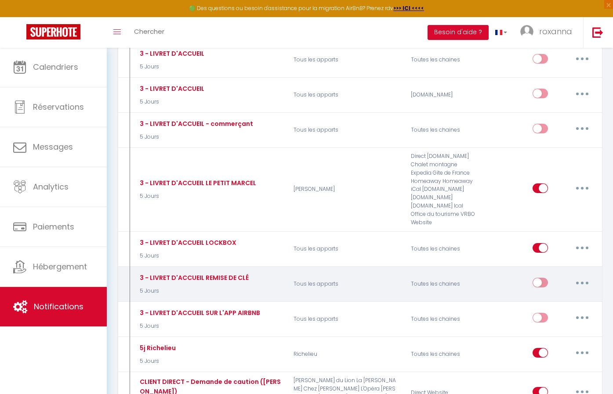
scroll to position [636, 0]
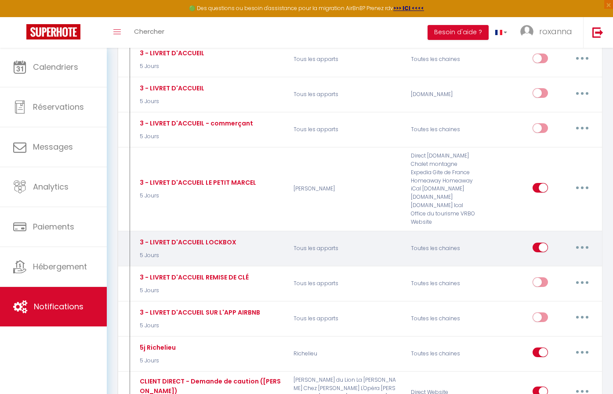
click at [582, 241] on button "button" at bounding box center [582, 248] width 25 height 14
click at [557, 260] on link "Editer" at bounding box center [559, 267] width 65 height 15
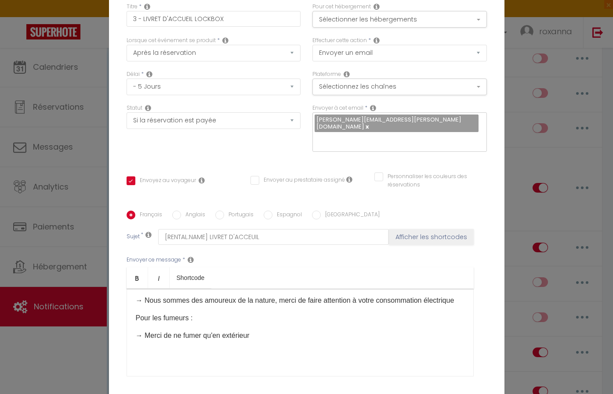
scroll to position [238, 0]
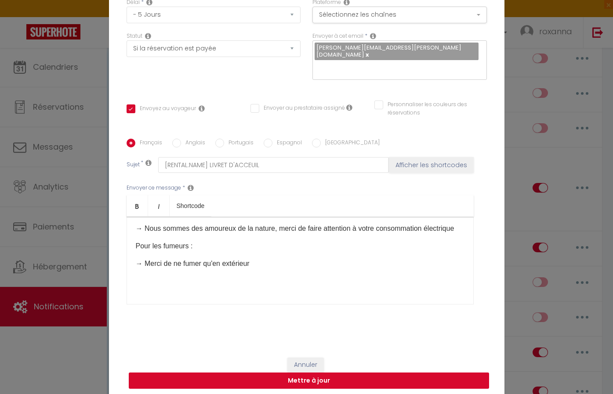
click at [305, 377] on button "Mettre à jour" at bounding box center [309, 381] width 360 height 17
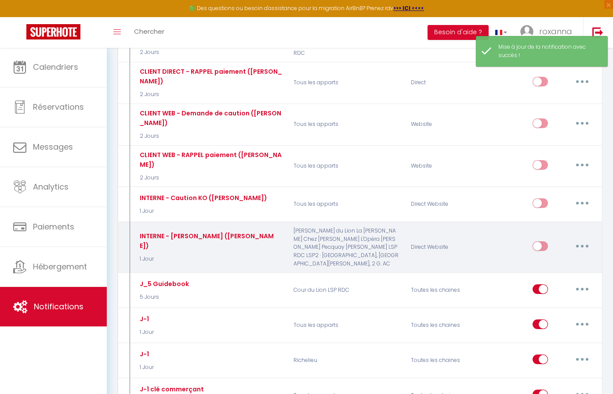
scroll to position [989, 0]
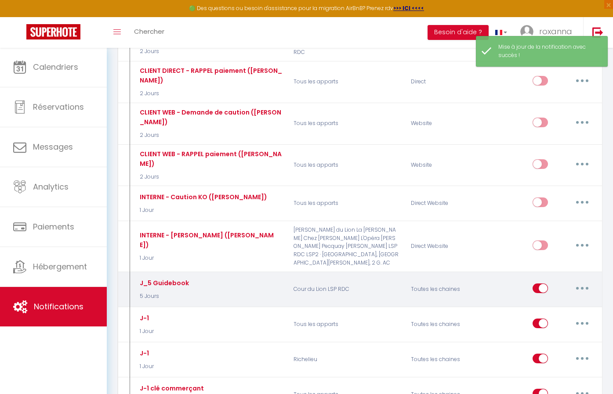
click at [589, 282] on button "button" at bounding box center [582, 289] width 25 height 14
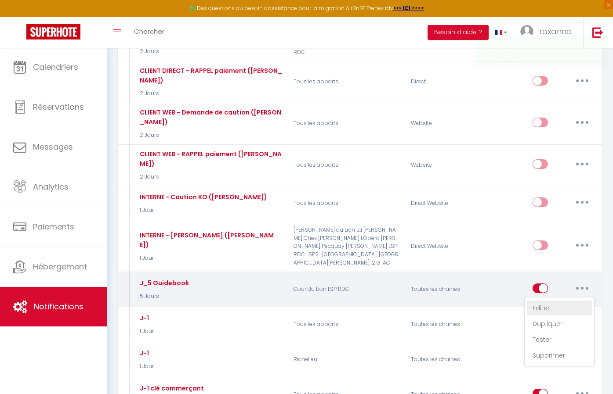
click at [551, 301] on link "Editer" at bounding box center [559, 308] width 65 height 15
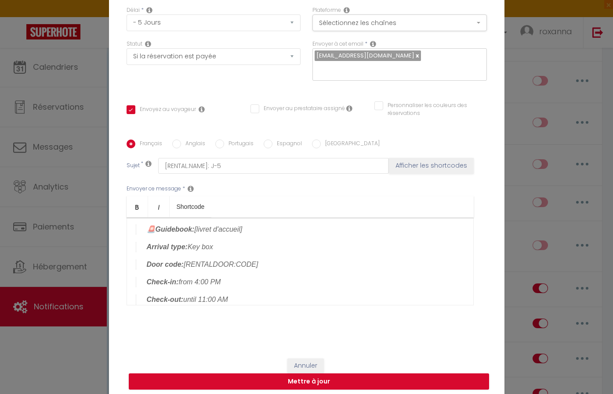
scroll to position [45, 0]
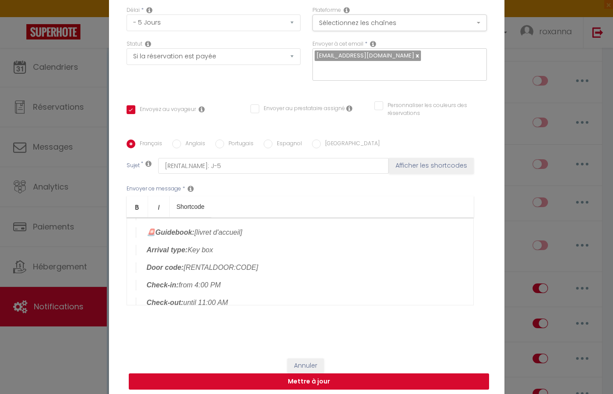
click at [243, 378] on button "Mettre à jour" at bounding box center [309, 382] width 360 height 17
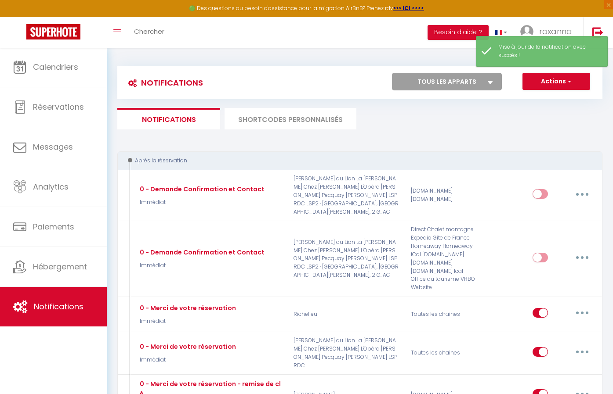
scroll to position [0, 0]
click at [263, 113] on li "SHORTCODES PERSONNALISÉS" at bounding box center [290, 119] width 132 height 22
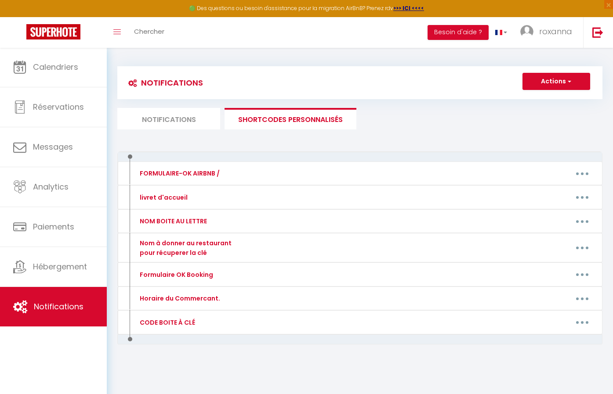
click at [548, 84] on button "Actions" at bounding box center [556, 82] width 68 height 18
click at [542, 97] on link "Nouveau shortcode personnalisé" at bounding box center [530, 100] width 119 height 11
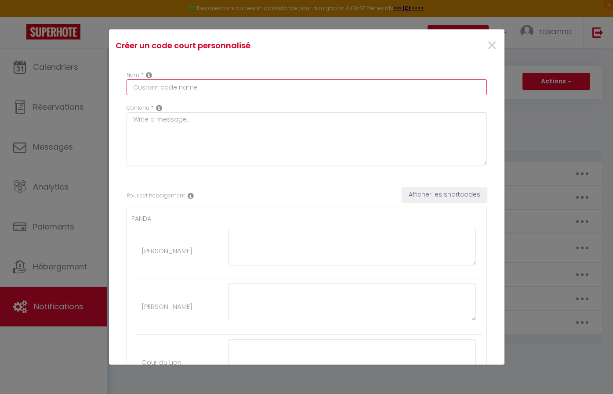
click at [221, 88] on input "text" at bounding box center [306, 87] width 360 height 16
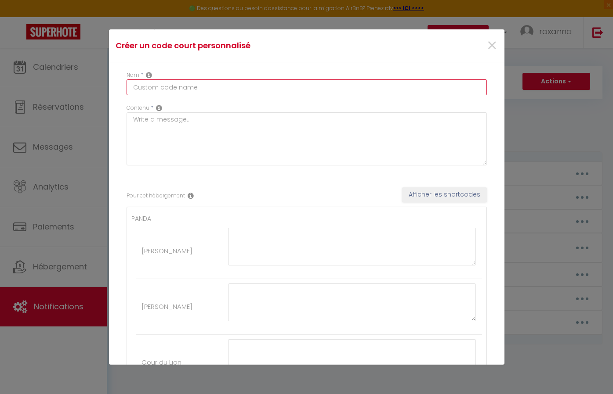
click at [227, 83] on input "text" at bounding box center [306, 87] width 360 height 16
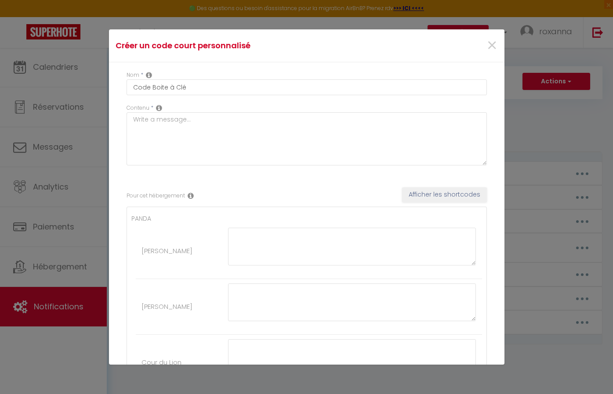
click at [435, 192] on button "Afficher les shortcodes" at bounding box center [444, 195] width 85 height 15
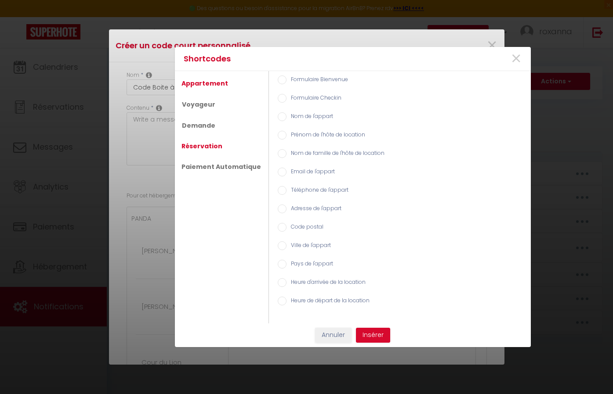
click at [210, 144] on link "Réservation" at bounding box center [202, 146] width 50 height 16
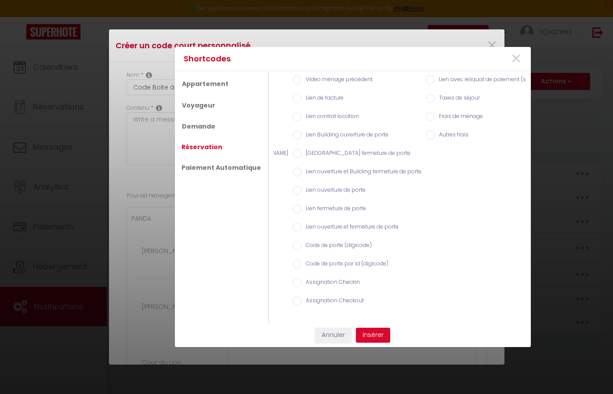
scroll to position [0, 125]
click at [202, 129] on link "Demande" at bounding box center [198, 126] width 42 height 16
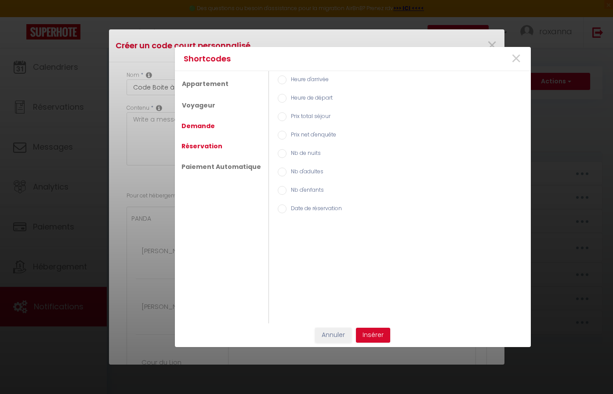
click at [202, 145] on link "Réservation" at bounding box center [202, 146] width 50 height 16
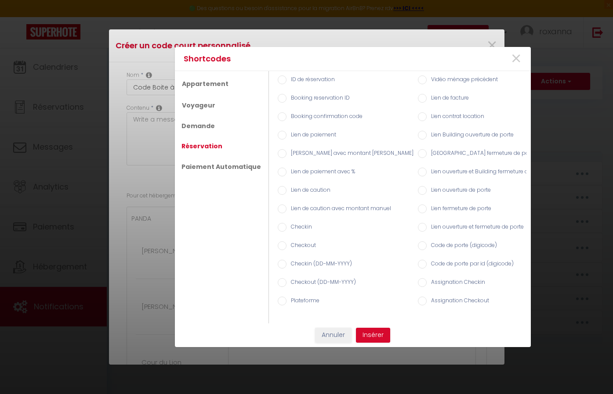
scroll to position [0, 0]
click at [418, 249] on input "Code de porte (digicode)" at bounding box center [422, 246] width 9 height 9
click at [370, 339] on button "Insérer" at bounding box center [373, 335] width 34 height 15
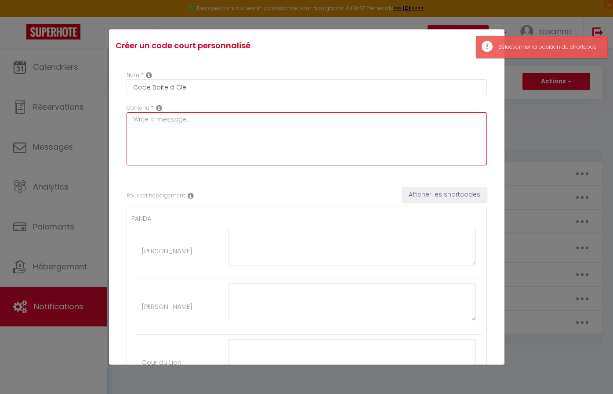
click at [322, 126] on textarea at bounding box center [306, 138] width 360 height 53
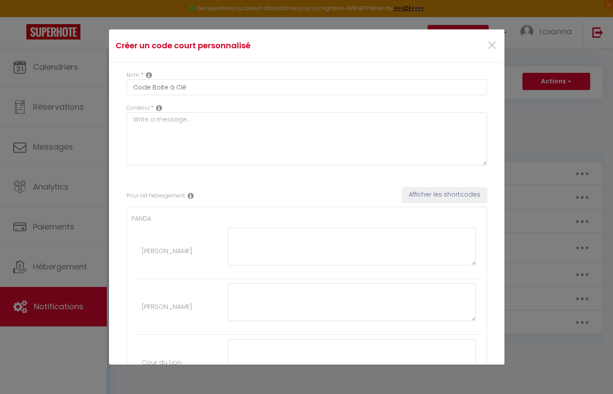
click at [424, 199] on button "Afficher les shortcodes" at bounding box center [444, 195] width 85 height 15
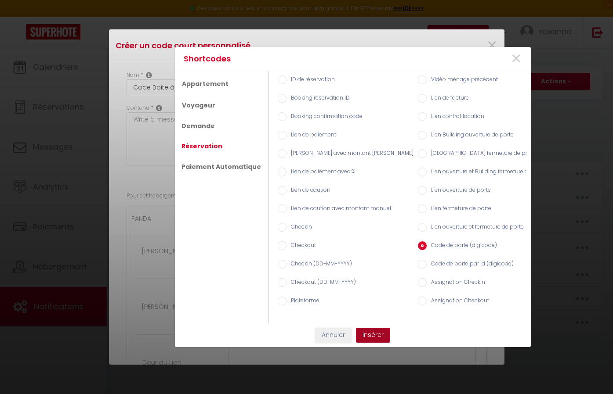
click at [373, 337] on button "Insérer" at bounding box center [373, 335] width 34 height 15
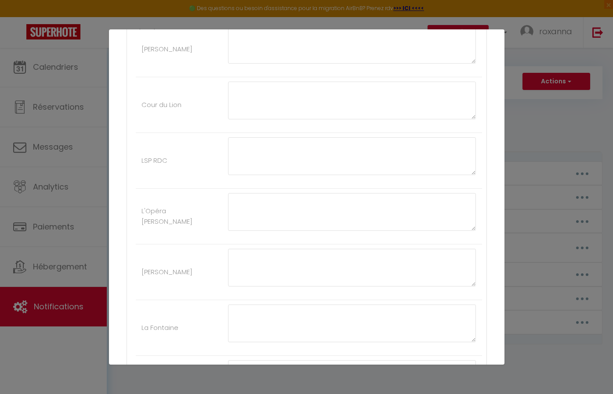
scroll to position [273, 0]
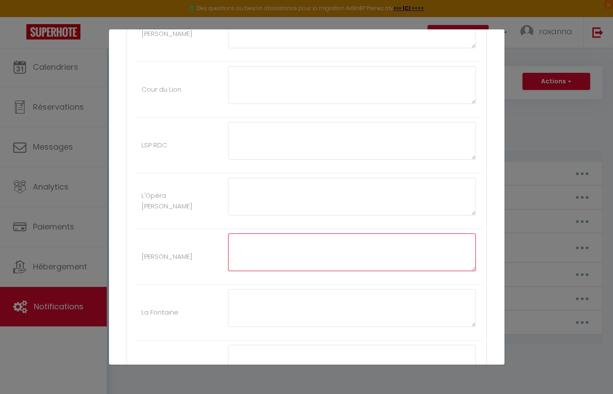
click at [251, 250] on textarea at bounding box center [352, 253] width 248 height 38
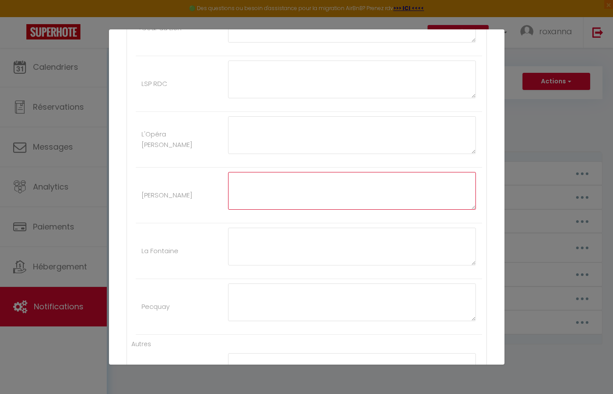
scroll to position [341, 0]
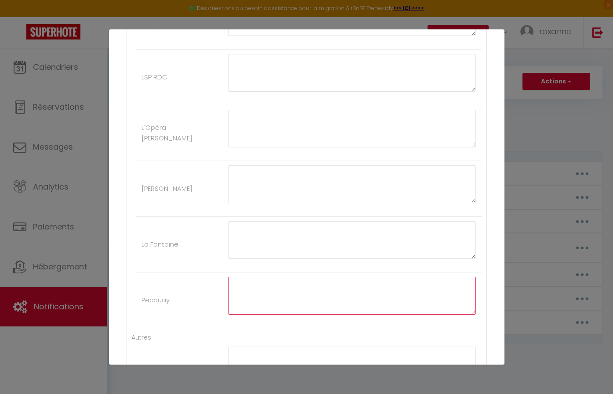
click at [270, 307] on textarea at bounding box center [352, 296] width 248 height 38
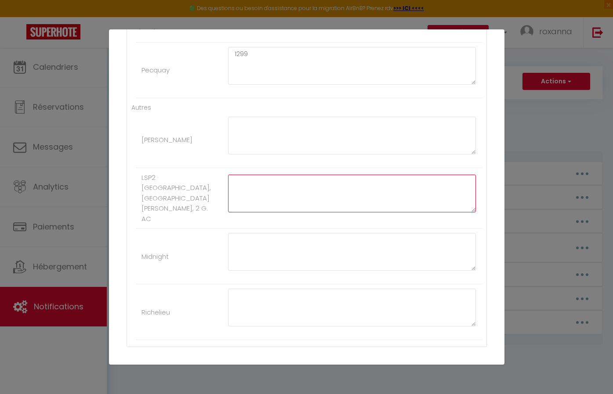
click at [246, 196] on textarea at bounding box center [352, 194] width 248 height 38
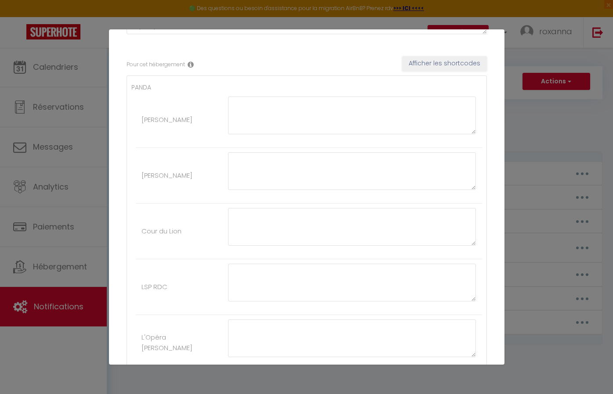
scroll to position [131, 0]
click at [253, 281] on textarea at bounding box center [352, 283] width 248 height 38
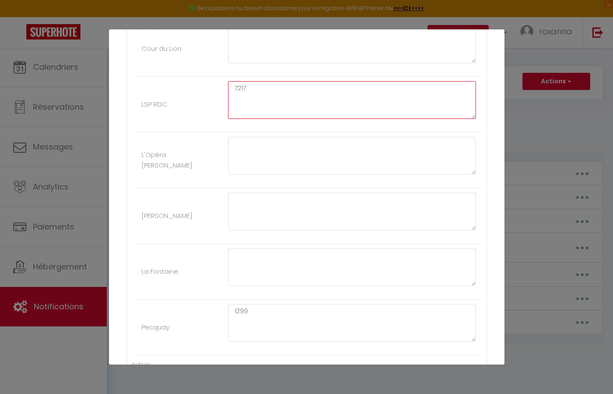
scroll to position [303, 0]
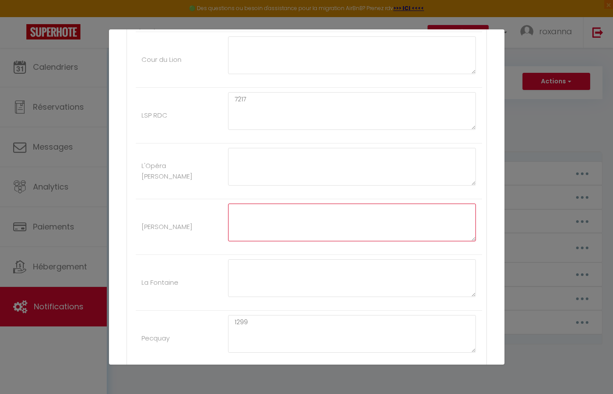
click at [299, 218] on textarea at bounding box center [352, 223] width 248 height 38
click at [209, 235] on li "Therese 2696" at bounding box center [309, 227] width 346 height 56
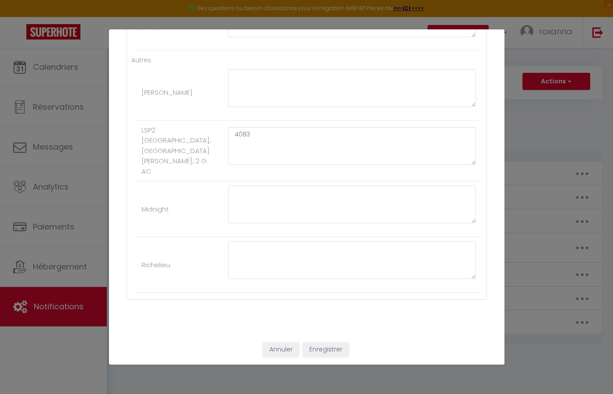
scroll to position [618, 0]
click at [324, 351] on button "Enregistrer" at bounding box center [326, 350] width 46 height 15
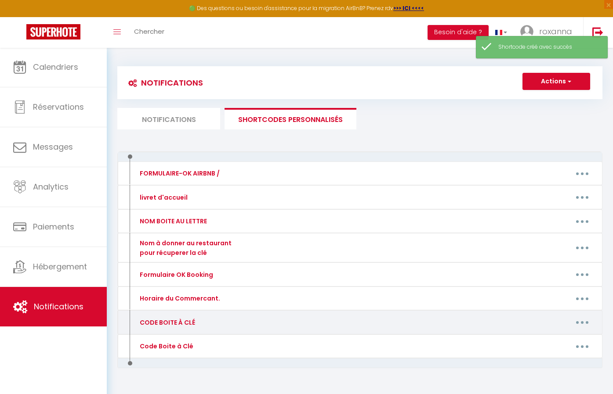
click at [578, 317] on button "button" at bounding box center [582, 323] width 25 height 14
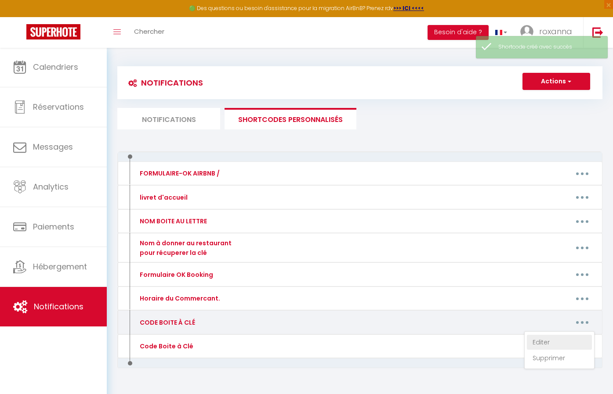
click at [552, 339] on link "Editer" at bounding box center [559, 342] width 65 height 15
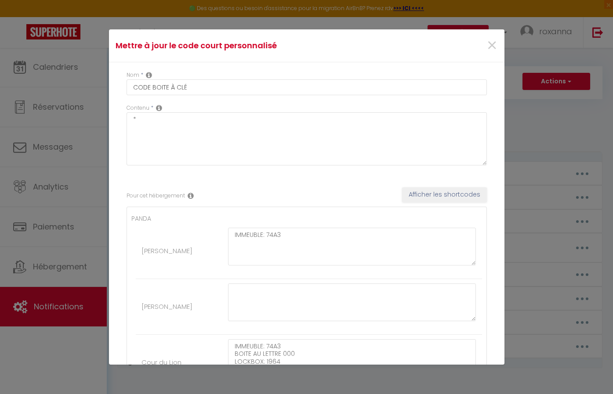
scroll to position [0, 0]
click at [491, 44] on span "×" at bounding box center [491, 45] width 11 height 26
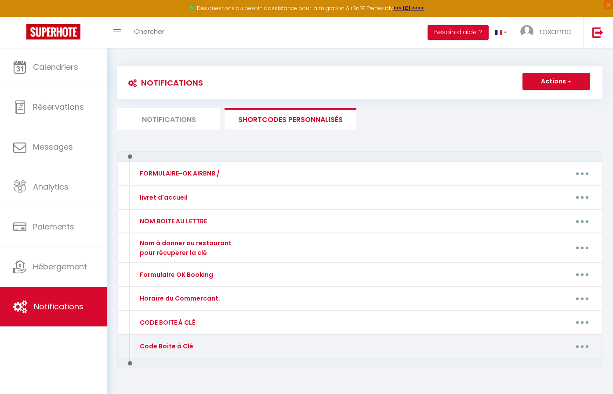
click at [581, 346] on icon "button" at bounding box center [582, 347] width 3 height 3
click at [556, 363] on link "Editer" at bounding box center [559, 366] width 65 height 15
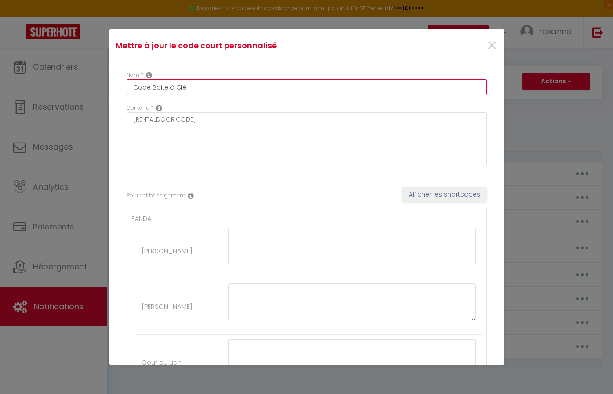
drag, startPoint x: 192, startPoint y: 87, endPoint x: 131, endPoint y: 87, distance: 61.0
click at [131, 87] on input "Code Boite à Clé" at bounding box center [306, 87] width 360 height 16
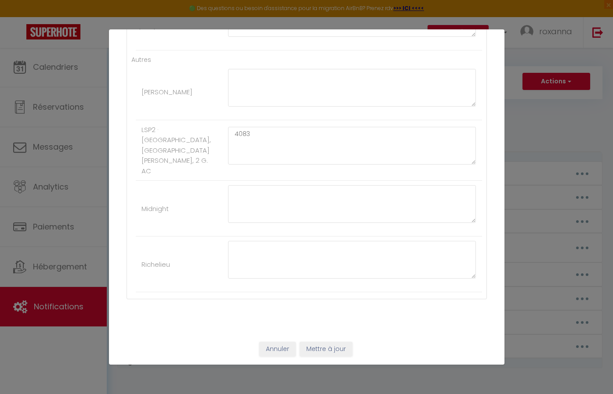
scroll to position [618, 0]
click at [314, 349] on button "Mettre à jour" at bounding box center [326, 350] width 53 height 15
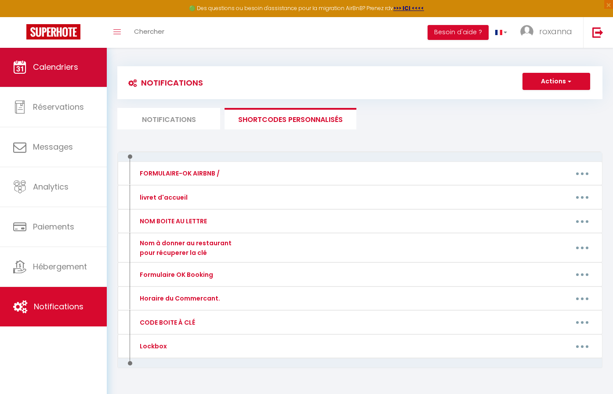
click at [72, 62] on span "Calendriers" at bounding box center [55, 66] width 45 height 11
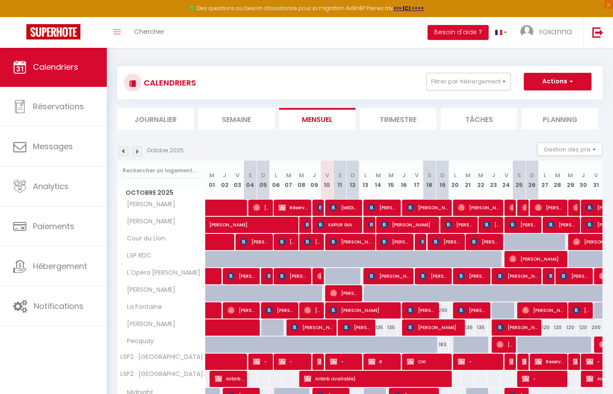
click at [465, 208] on span "[PERSON_NAME]" at bounding box center [479, 207] width 43 height 17
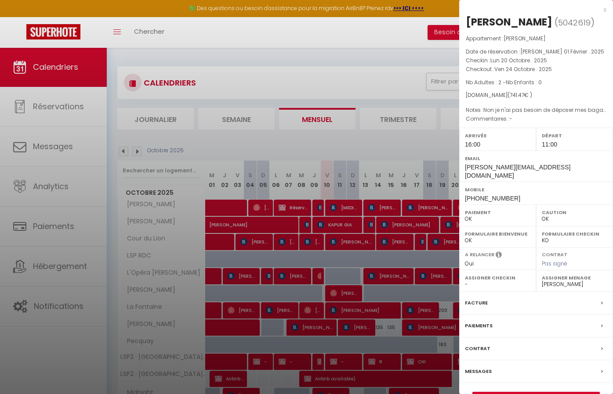
click at [391, 209] on div at bounding box center [306, 197] width 613 height 394
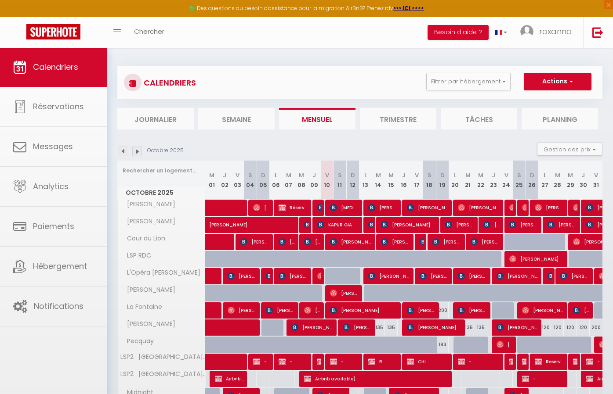
click at [428, 211] on span "[PERSON_NAME] [PERSON_NAME]" at bounding box center [428, 207] width 43 height 17
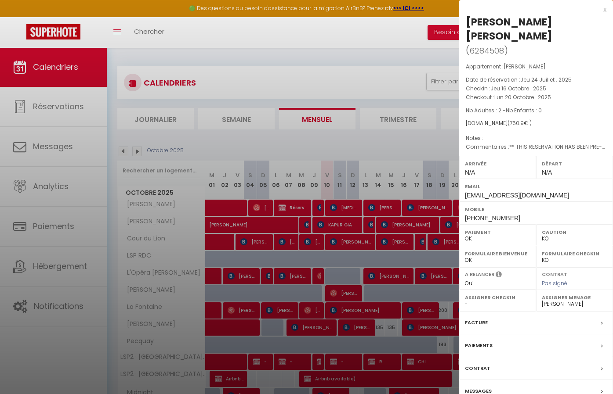
click at [478, 312] on div "Facture" at bounding box center [536, 323] width 154 height 23
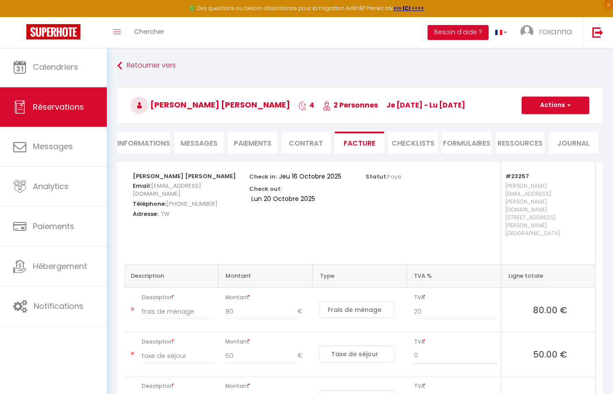
click at [149, 144] on li "Informations" at bounding box center [143, 143] width 53 height 22
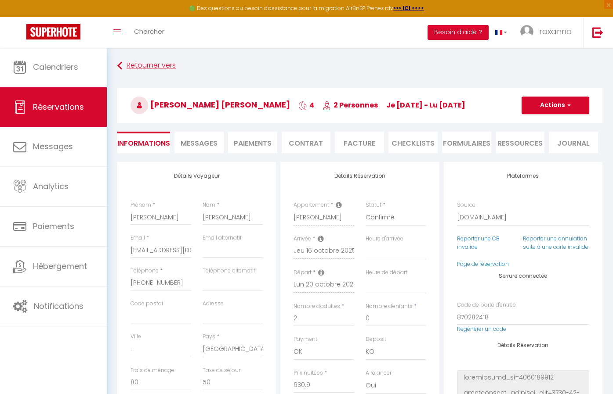
click at [143, 62] on link "Retourner vers" at bounding box center [359, 66] width 485 height 16
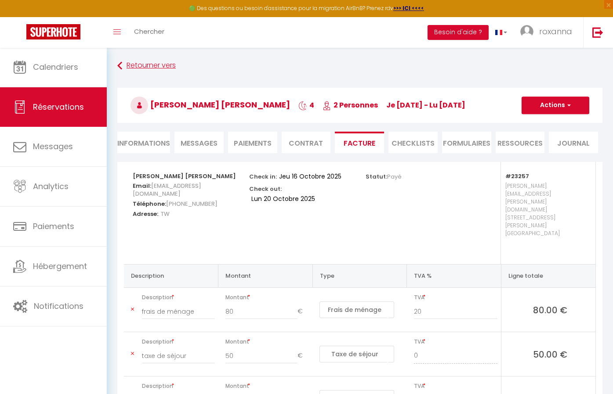
click at [148, 63] on link "Retourner vers" at bounding box center [359, 66] width 485 height 16
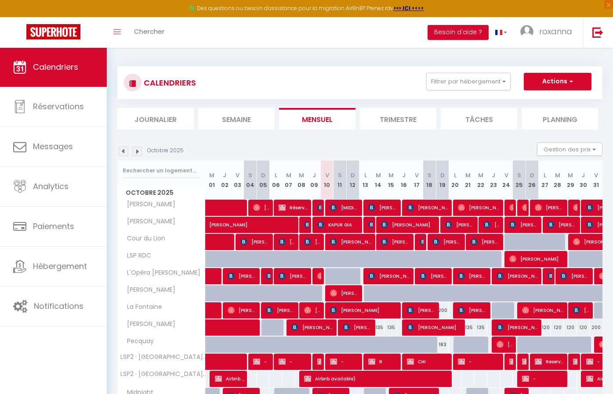
click at [474, 205] on span "[PERSON_NAME]" at bounding box center [479, 207] width 43 height 17
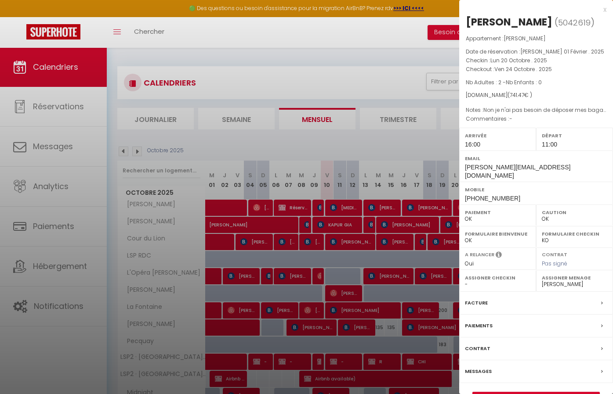
click at [481, 299] on label "Facture" at bounding box center [476, 303] width 23 height 9
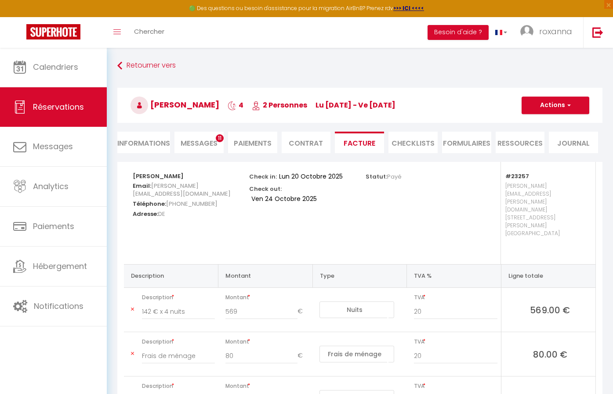
click at [141, 139] on li "Informations" at bounding box center [143, 143] width 53 height 22
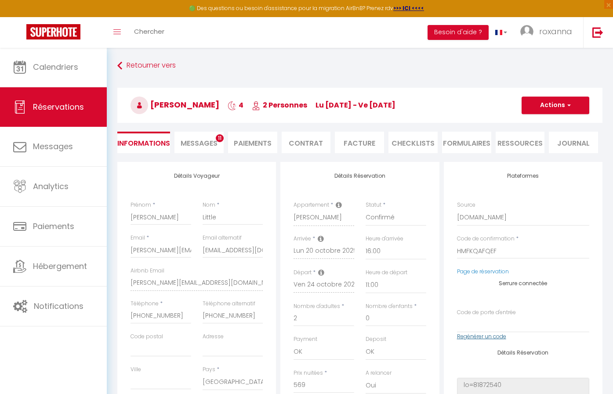
click at [484, 334] on link "Regénérer un code" at bounding box center [481, 336] width 49 height 7
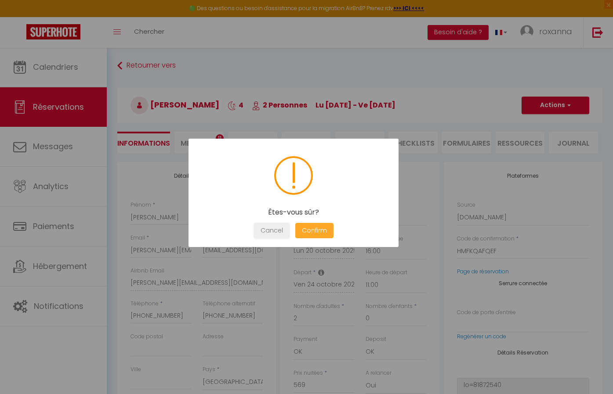
click at [318, 229] on button "Confirm" at bounding box center [314, 230] width 38 height 15
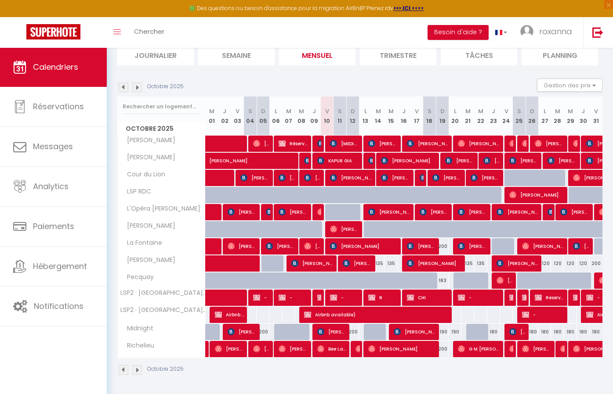
scroll to position [64, 0]
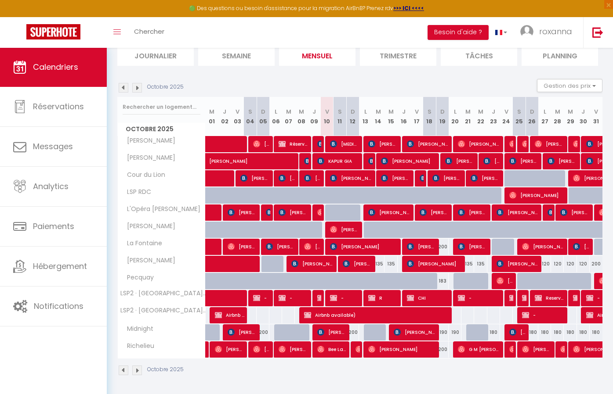
click at [322, 143] on div at bounding box center [317, 144] width 13 height 17
click at [434, 140] on span "[PERSON_NAME] [PERSON_NAME]" at bounding box center [428, 144] width 43 height 17
select select "OK"
select select "KO"
select select "0"
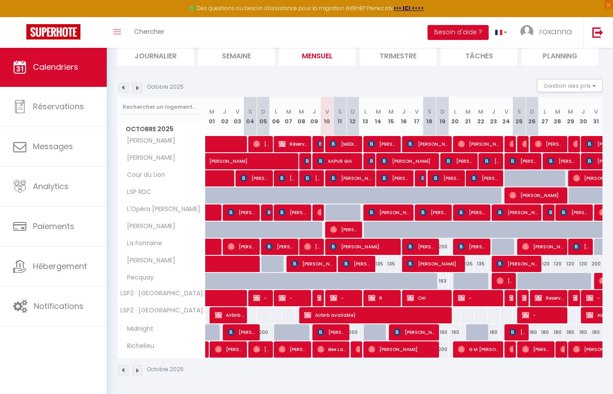
select select "0"
select select "1"
select select
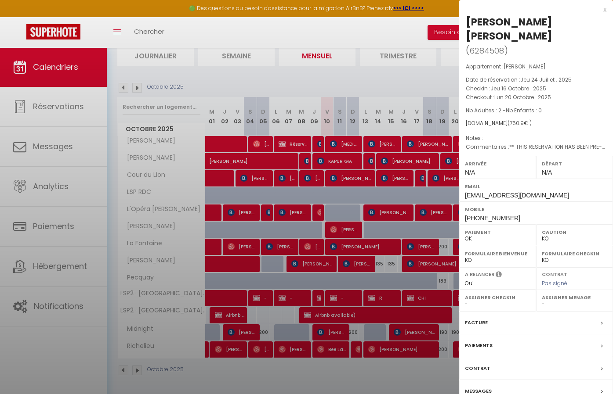
select select "22656"
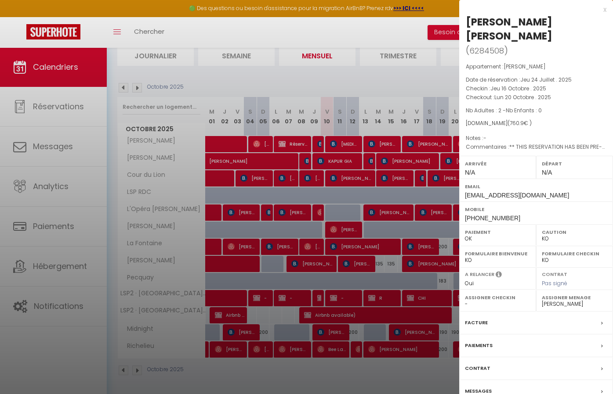
click at [493, 312] on div "Facture" at bounding box center [536, 323] width 154 height 23
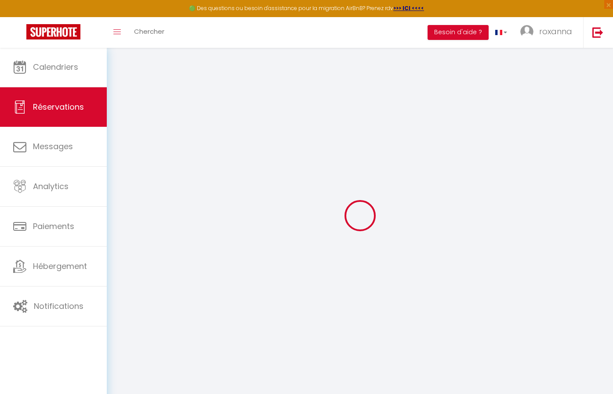
select select "cleaning"
select select "taxes"
select select
checkbox input "false"
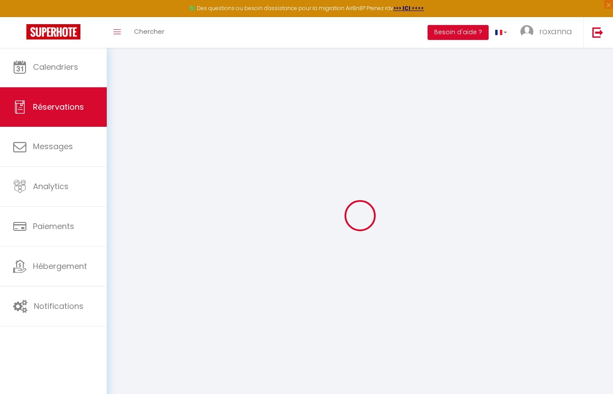
select index
select select
checkbox input "false"
select index
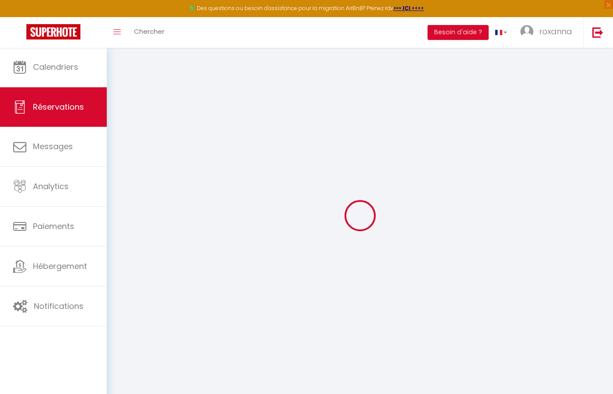
type voyageur1 "** THIS RESERVATION HAS BEEN PRE-PAID ** BOOKING NOTE : Payment charge is EUR 9…"
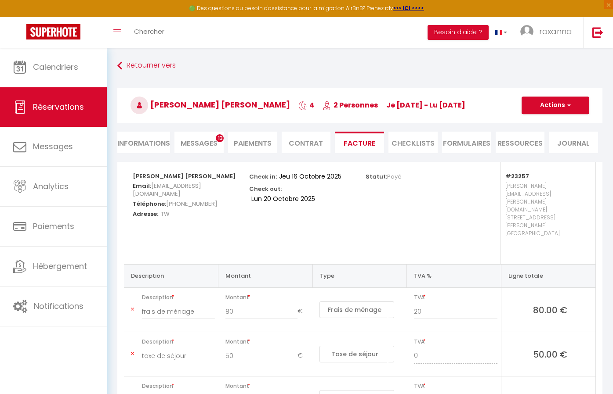
click at [206, 141] on span "Messages" at bounding box center [199, 143] width 37 height 10
select select
select index
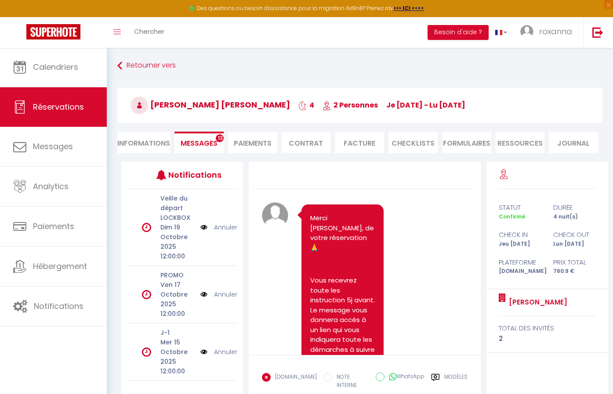
select select
select index
select select
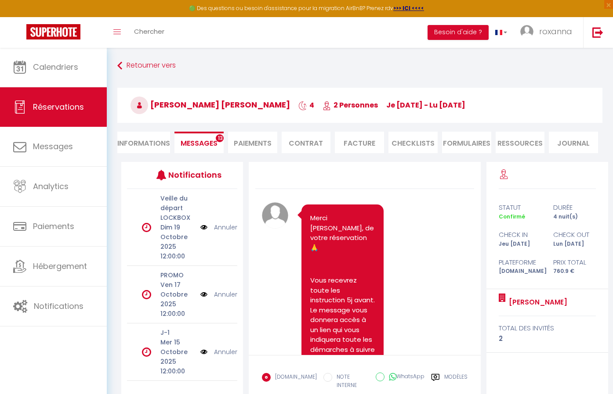
select index
click at [158, 142] on li "Informations" at bounding box center [143, 143] width 53 height 22
select select
select index
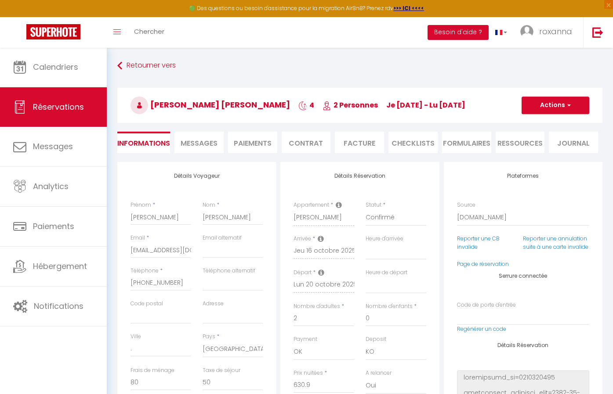
click at [563, 148] on li "Journal" at bounding box center [573, 143] width 49 height 22
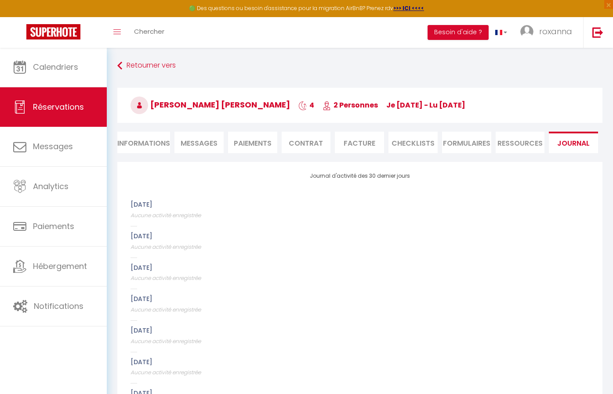
click at [310, 143] on li "Contrat" at bounding box center [306, 143] width 49 height 22
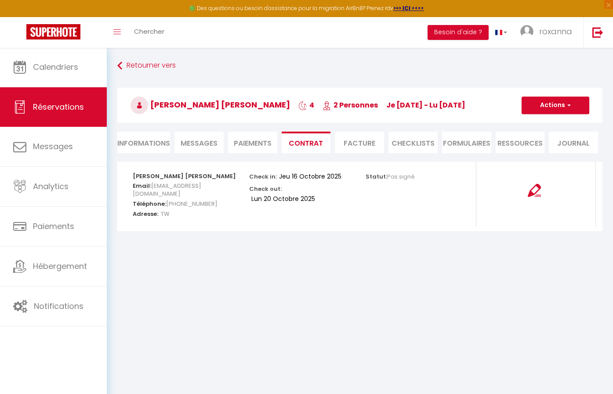
click at [270, 136] on li "Paiements" at bounding box center [252, 143] width 49 height 22
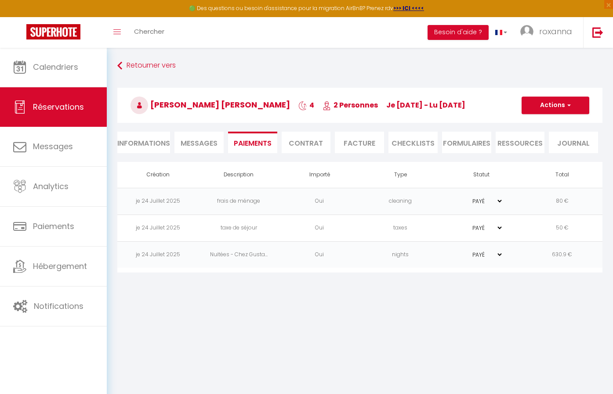
click at [310, 134] on li "Contrat" at bounding box center [306, 143] width 49 height 22
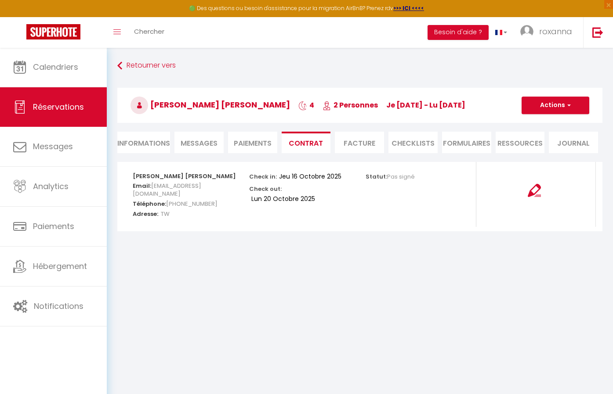
click at [205, 143] on span "Messages" at bounding box center [199, 143] width 37 height 10
select select
select index
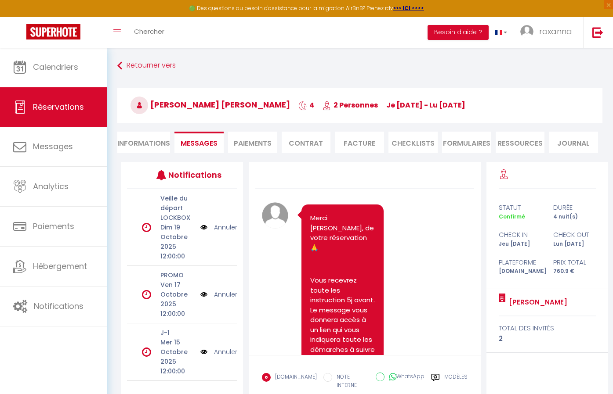
select select
select index
select select
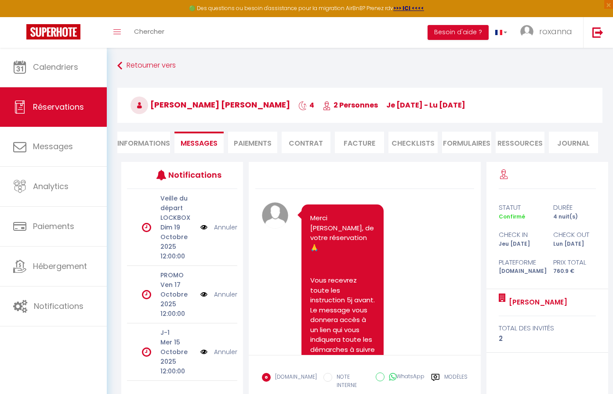
select index
click at [155, 140] on li "Informations" at bounding box center [143, 143] width 53 height 22
select select
select index
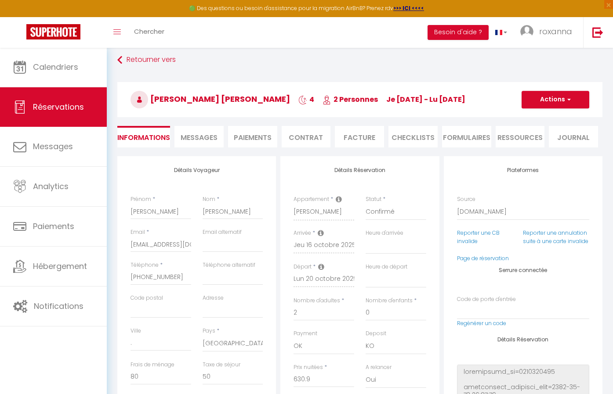
scroll to position [8, 0]
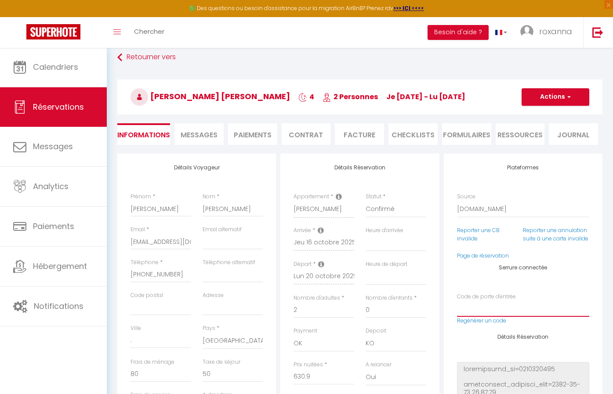
click at [507, 310] on input "Code de porte d'entrée" at bounding box center [523, 309] width 132 height 16
click at [496, 319] on link "Regénérer un code" at bounding box center [481, 320] width 49 height 7
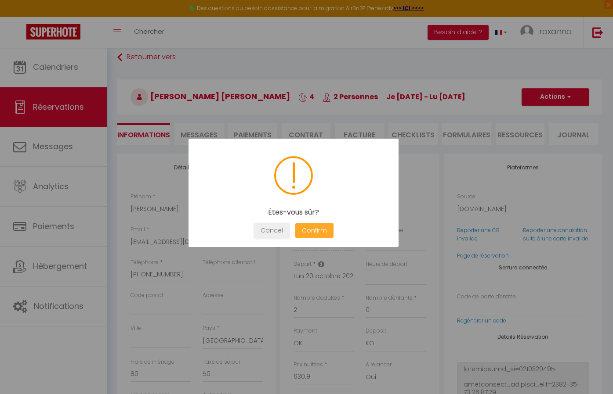
click at [307, 230] on button "Confirm" at bounding box center [314, 230] width 38 height 15
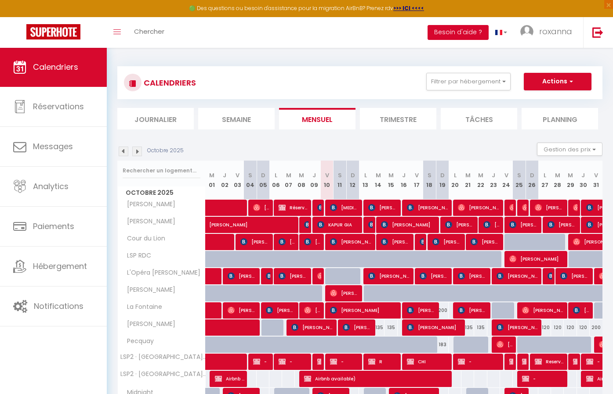
click at [462, 33] on button "Besoin d'aide ?" at bounding box center [457, 32] width 61 height 15
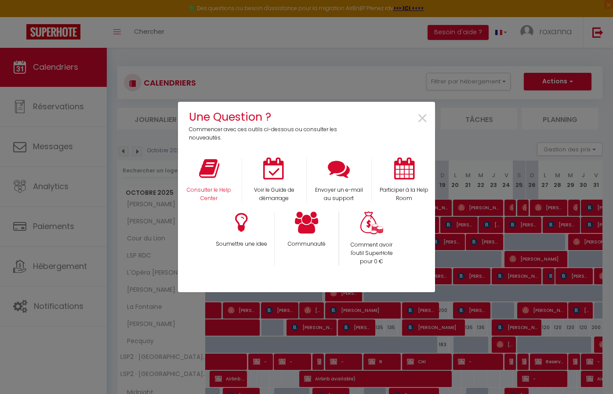
click at [213, 170] on icon at bounding box center [209, 169] width 20 height 22
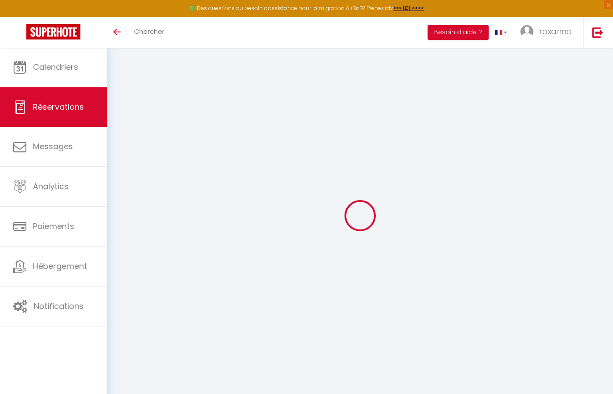
scroll to position [8, 0]
select select
checkbox input "false"
select index
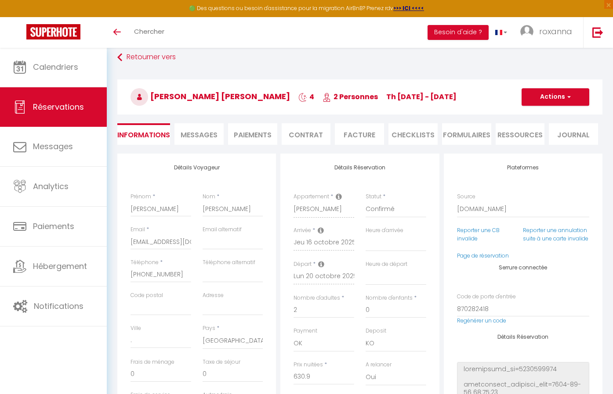
select select
checkbox input "false"
select index
type voyageur1 "** THIS RESERVATION HAS BEEN PRE-PAID ** BOOKING NOTE : Payment charge is EUR 9…"
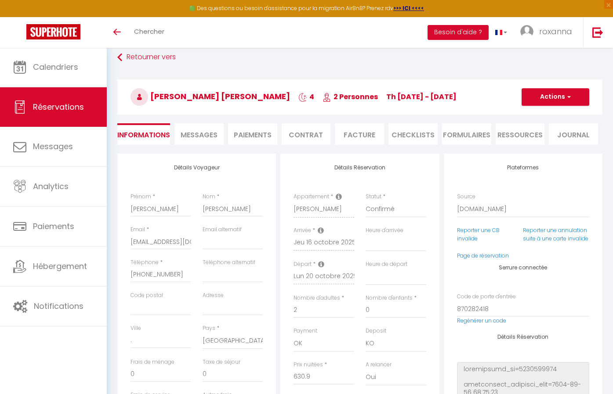
type input "80"
type input "50"
select select
checkbox input "false"
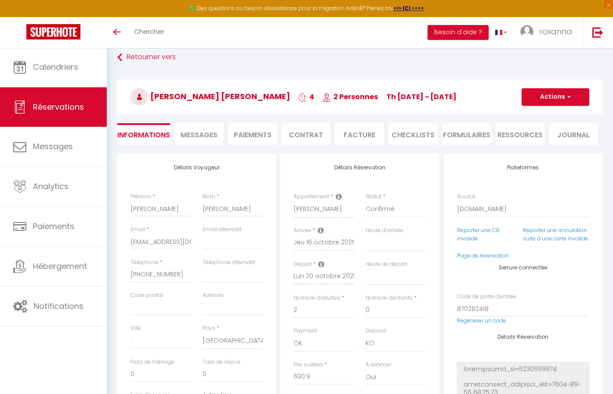
select index
checkbox input "false"
select index
select select
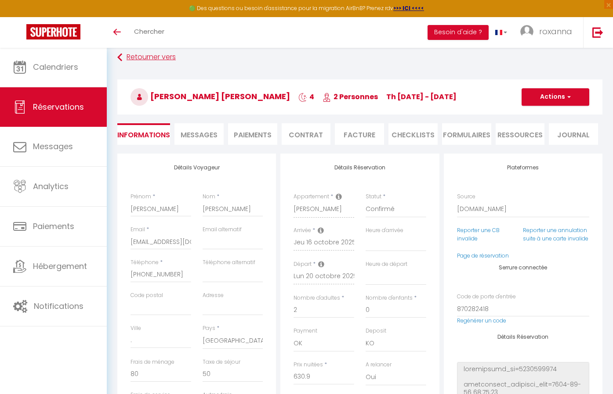
click at [166, 55] on link "Retourner vers" at bounding box center [359, 58] width 485 height 16
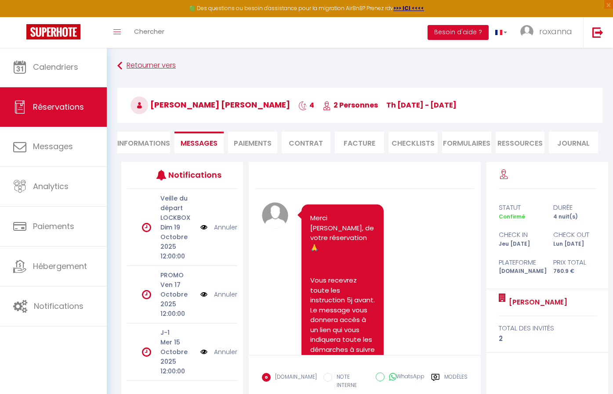
click at [160, 68] on link "Retourner vers" at bounding box center [359, 66] width 485 height 16
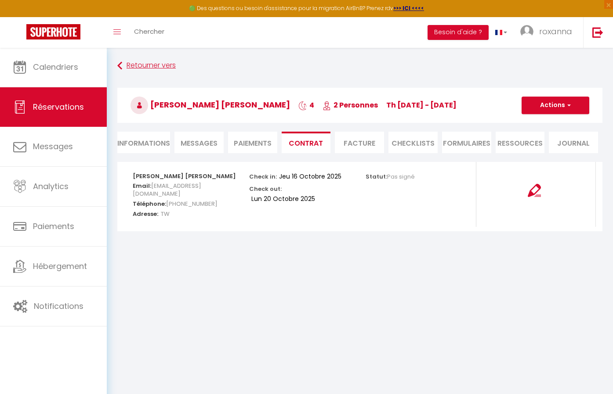
click at [160, 68] on link "Retourner vers" at bounding box center [359, 66] width 485 height 16
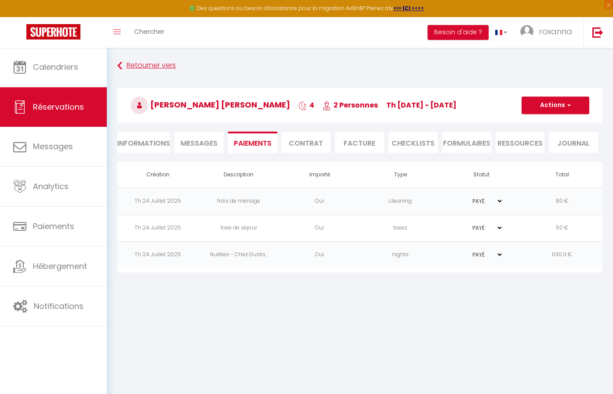
click at [160, 68] on link "Retourner vers" at bounding box center [359, 66] width 485 height 16
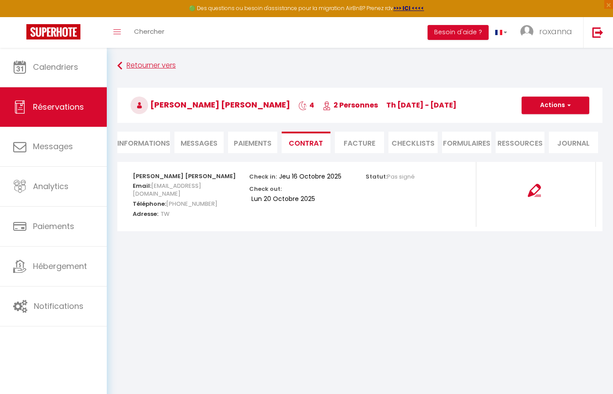
click at [160, 68] on link "Retourner vers" at bounding box center [359, 66] width 485 height 16
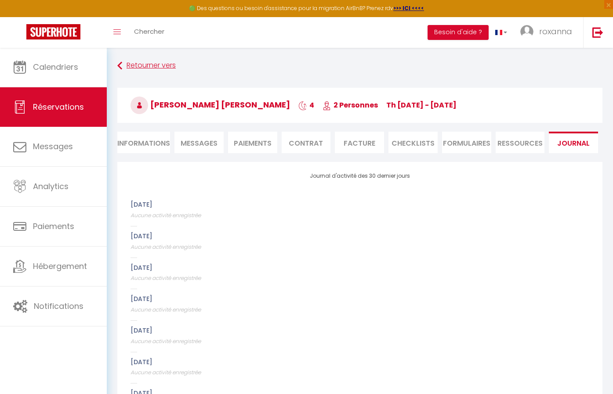
click at [160, 68] on link "Retourner vers" at bounding box center [359, 66] width 485 height 16
select select
select index
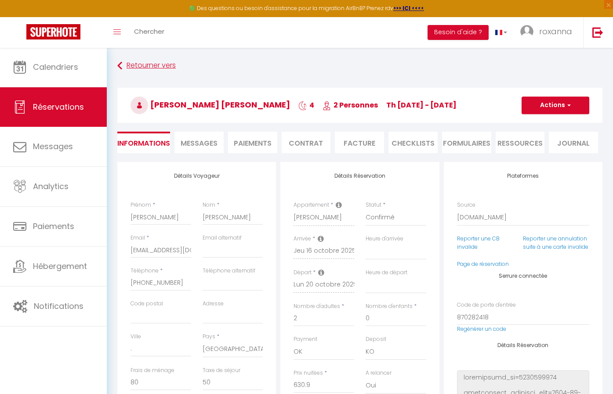
click at [160, 68] on link "Retourner vers" at bounding box center [359, 66] width 485 height 16
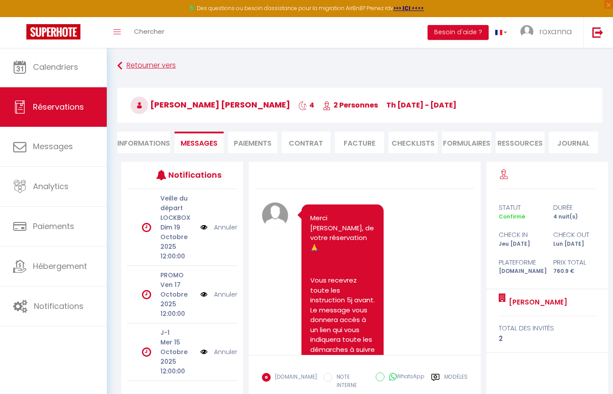
click at [160, 68] on link "Retourner vers" at bounding box center [359, 66] width 485 height 16
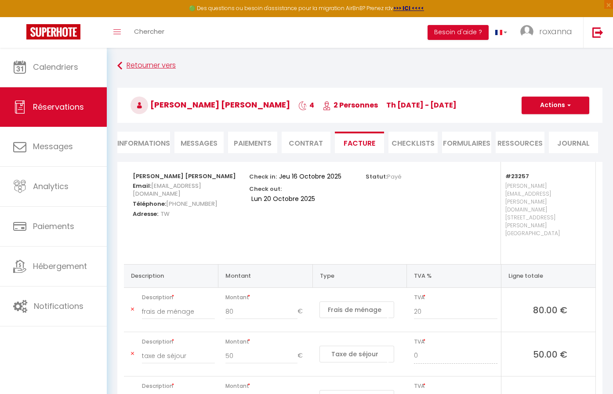
click at [160, 68] on link "Retourner vers" at bounding box center [359, 66] width 485 height 16
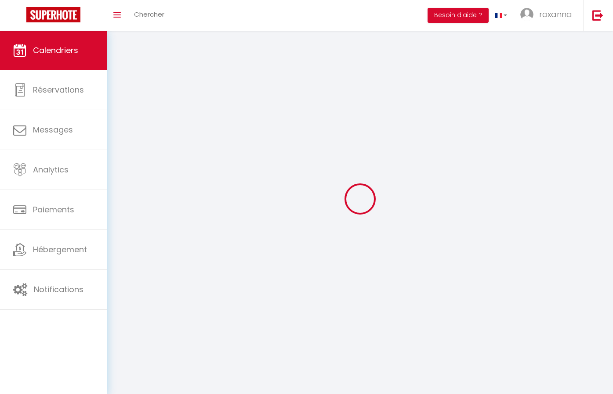
scroll to position [31, 0]
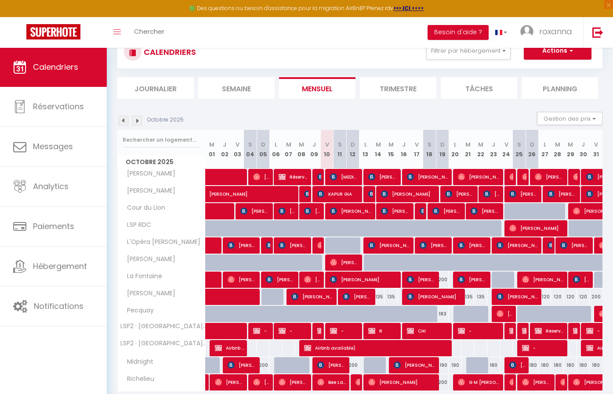
click at [375, 177] on img at bounding box center [371, 176] width 7 height 7
select select "OK"
select select "KO"
select select "0"
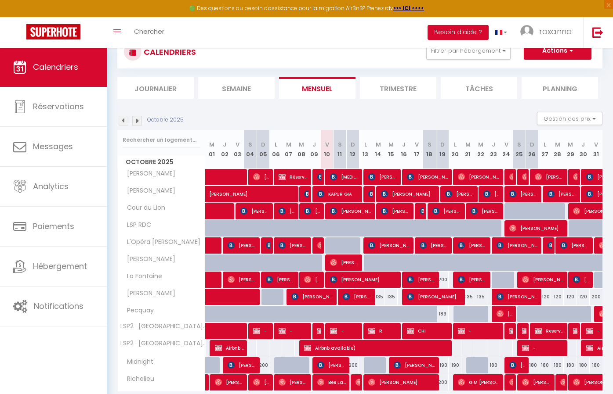
select select "1"
select select
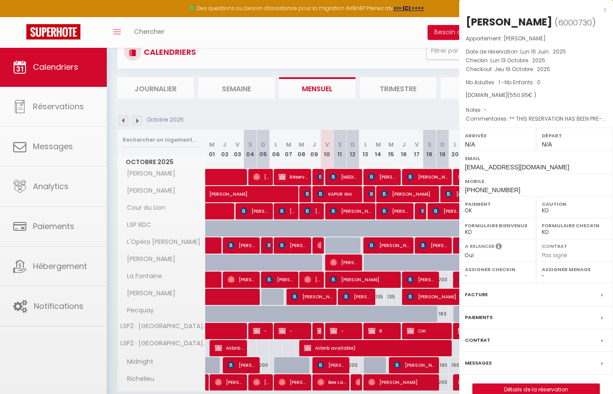
select select "22656"
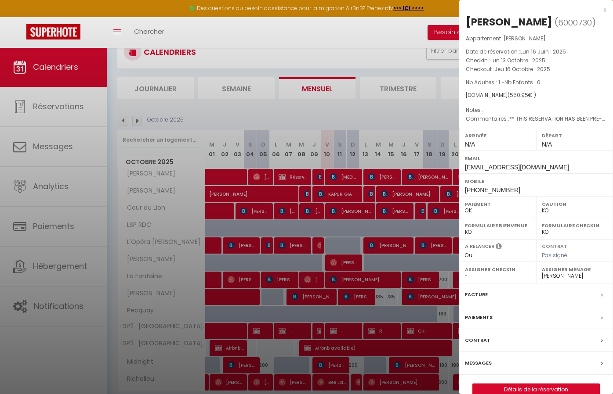
click at [492, 298] on div "Facture" at bounding box center [536, 295] width 154 height 23
select select
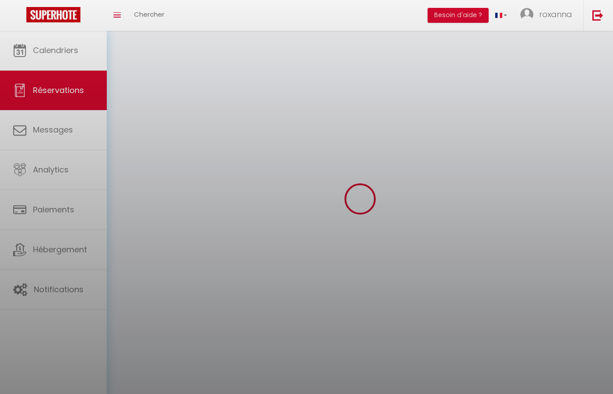
select select
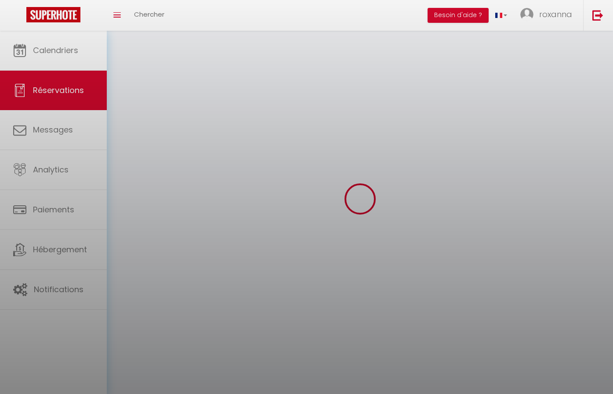
select select
checkbox input "false"
select select
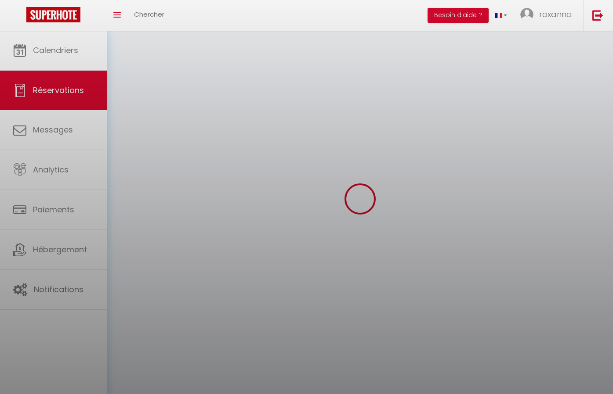
select select
checkbox input "false"
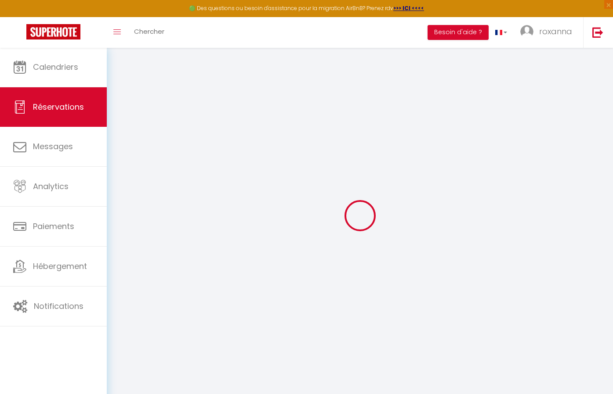
select select
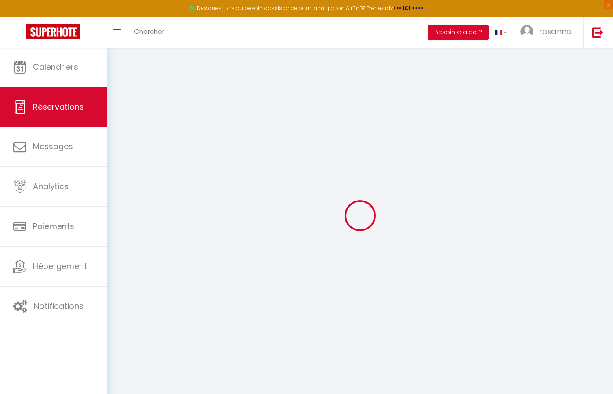
select select
checkbox input "false"
select select
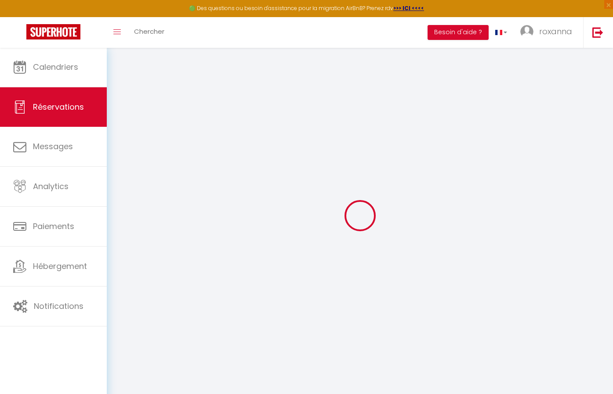
select select
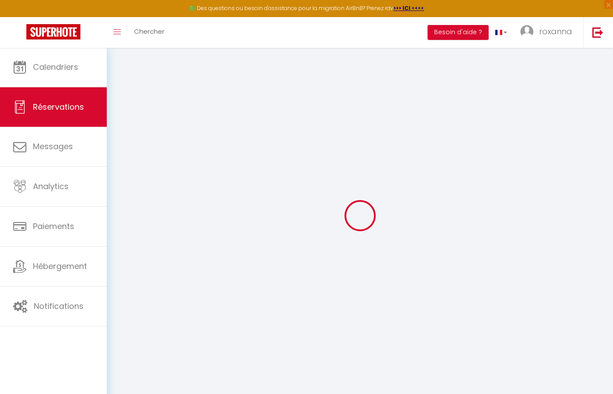
checkbox input "false"
select index
type input "[PERSON_NAME]"
type input "[EMAIL_ADDRESS][DOMAIN_NAME]"
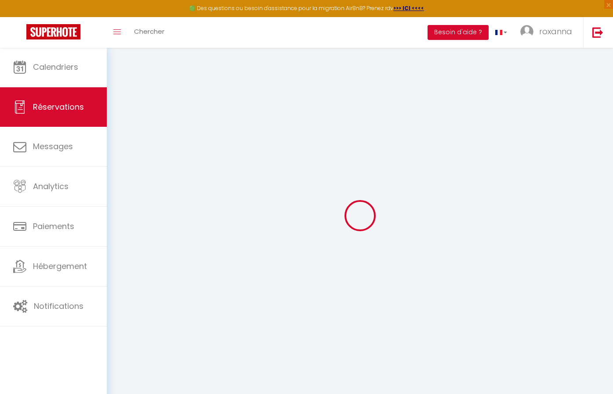
type input "[PHONE_NUMBER]"
type input "."
select select "US"
type input "90.47"
type input "7.45"
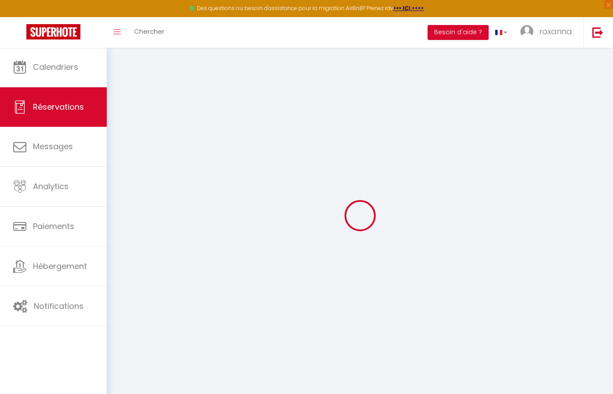
select select "23257"
select select "1"
select select
type input "1"
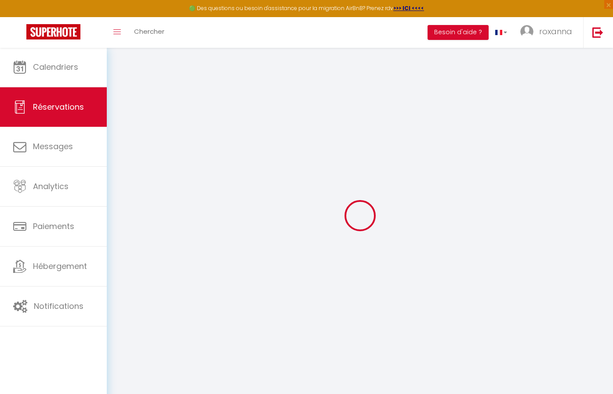
select select "12"
select select
type input "452.2"
checkbox input "false"
type input "0"
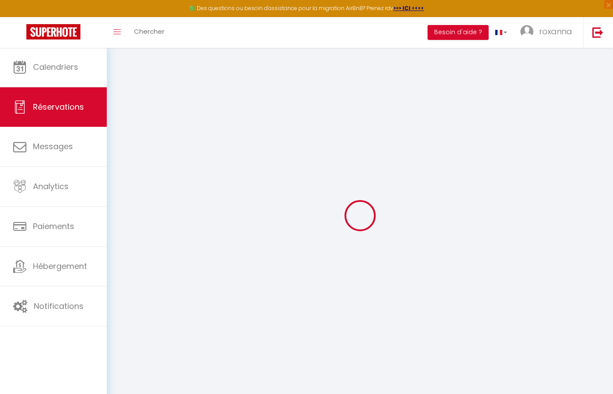
select select "2"
type input "90"
type input "0"
select select
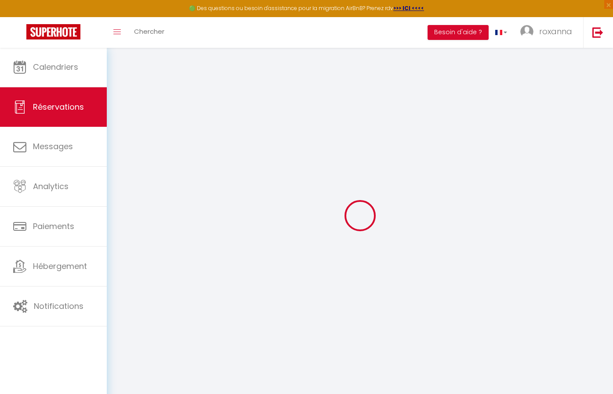
select select
select select "14"
checkbox input "false"
select index
select select
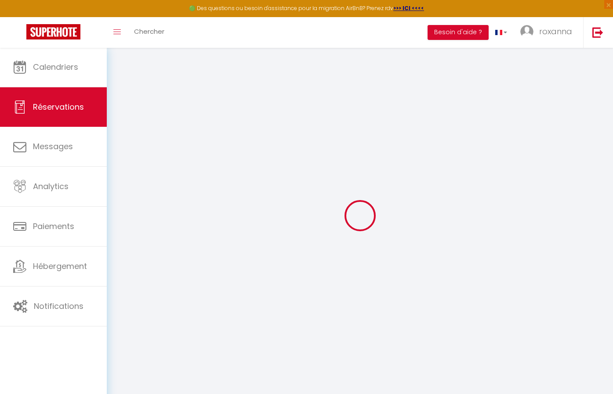
select select
checkbox input "false"
select index
select select
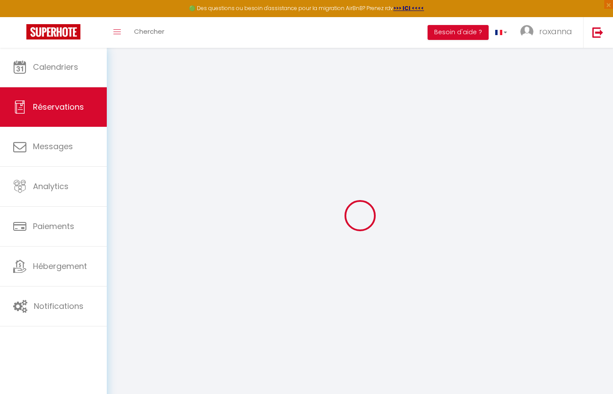
checkbox input "false"
select index
select select
checkbox input "false"
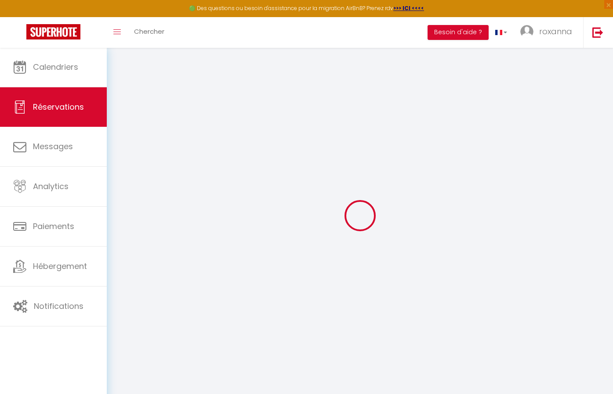
select index
type voyageur1 "** THIS RESERVATION HAS BEEN PRE-PAID ** BOOKING NOTE : Payment charge is EUR 7…"
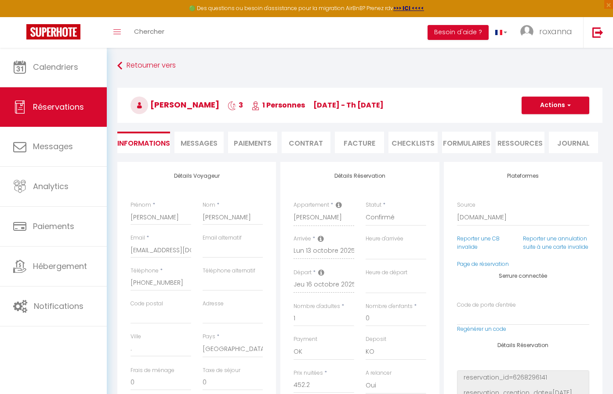
type input "80"
type input "18.75"
select select
select index
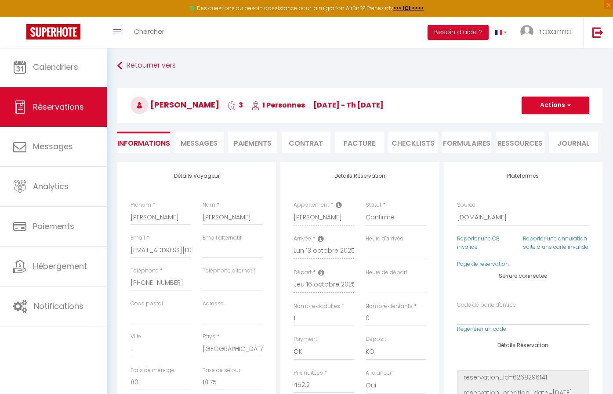
select select
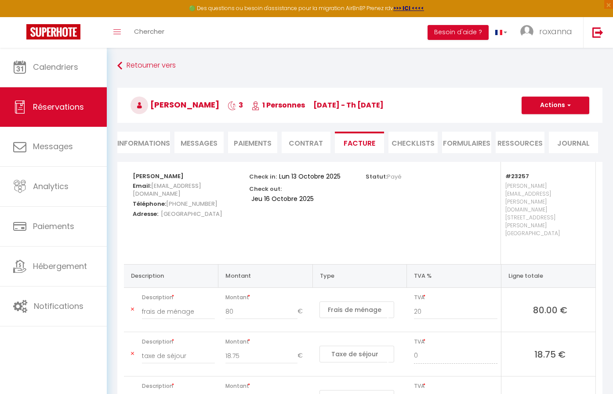
click at [208, 144] on span "Messages" at bounding box center [199, 143] width 37 height 10
select select
select index
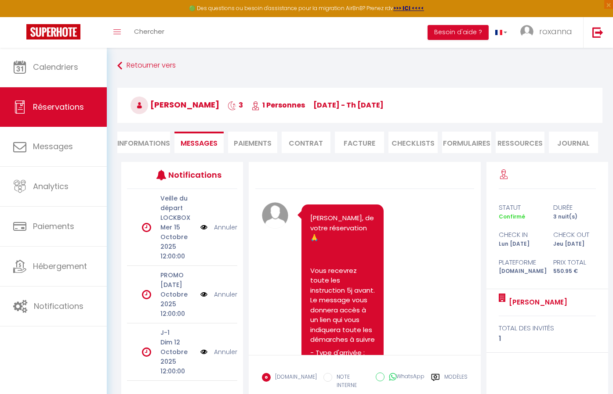
click at [250, 140] on li "Paiements" at bounding box center [252, 143] width 49 height 22
select select
select index
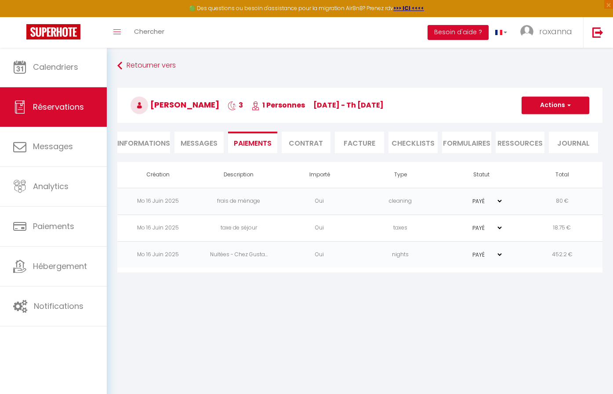
select select
select index
select select
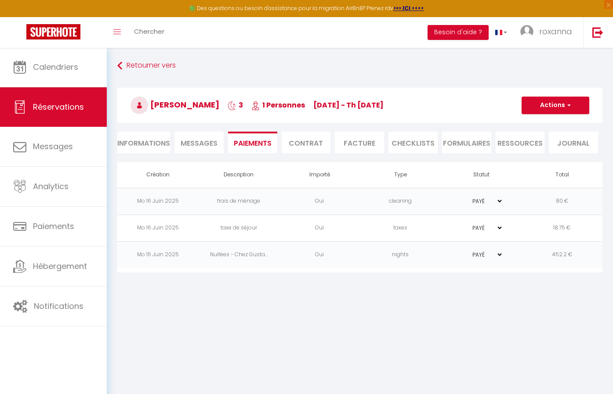
select index
click at [152, 141] on li "Informations" at bounding box center [143, 143] width 53 height 22
select select
select index
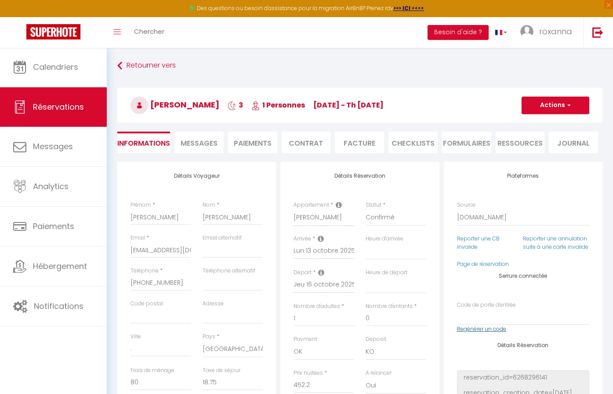
click at [493, 327] on link "Regénérer un code" at bounding box center [481, 328] width 49 height 7
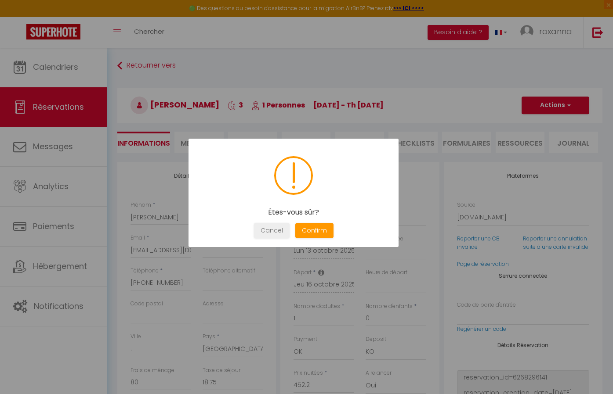
click at [313, 231] on button "Confirm" at bounding box center [314, 230] width 38 height 15
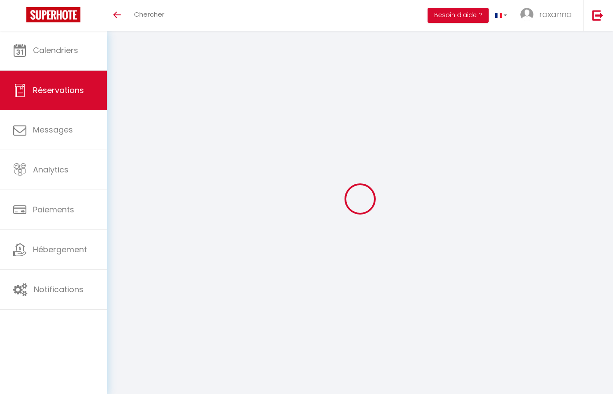
select select
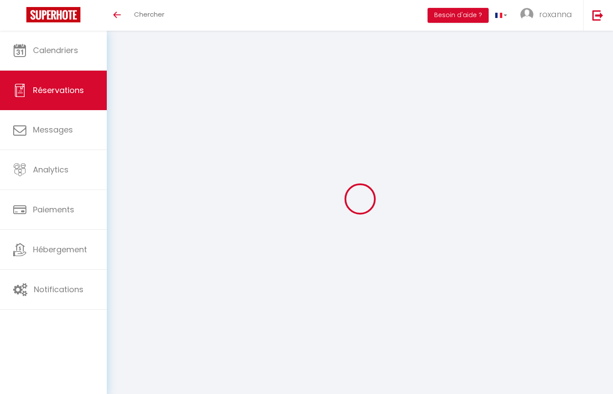
select select
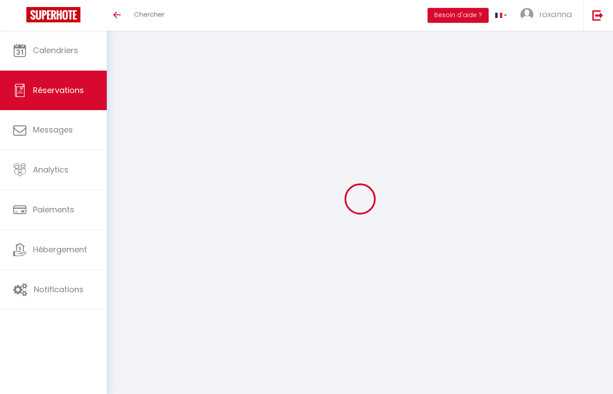
checkbox input "false"
select select
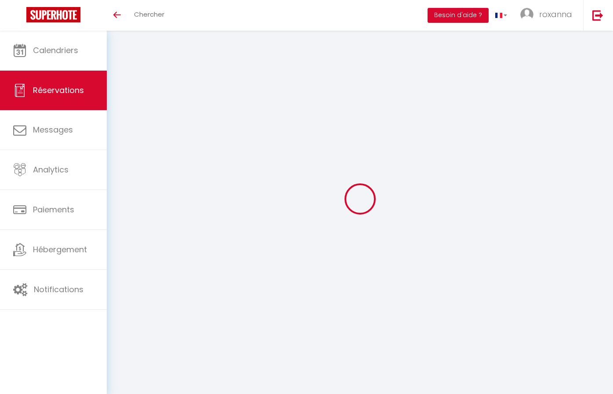
select select
checkbox input "false"
select select
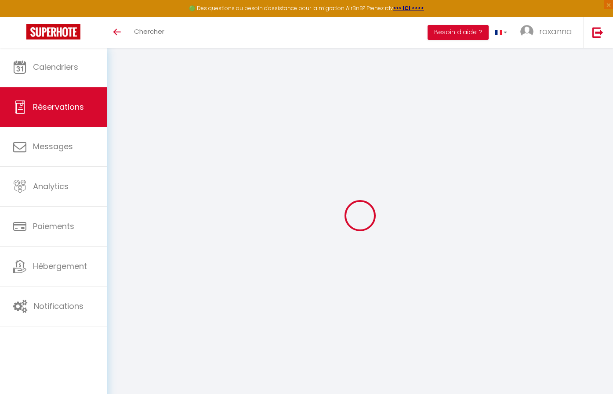
type input "[PERSON_NAME]"
type input "[EMAIL_ADDRESS][DOMAIN_NAME]"
type input "[PHONE_NUMBER]"
type input "."
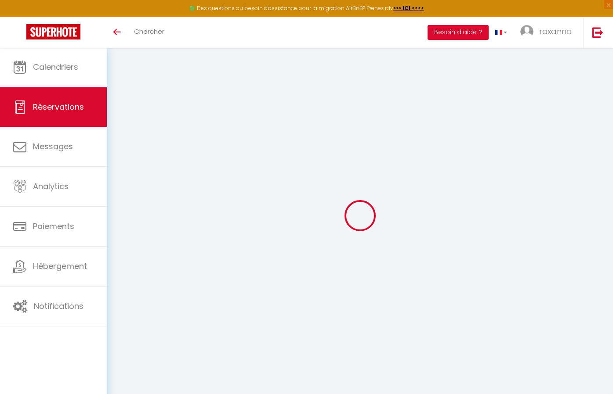
select select "US"
type input "90.47"
type input "7.45"
select select "23257"
select select "1"
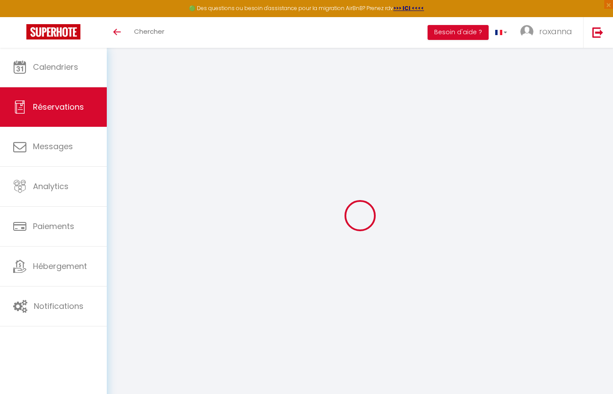
select select
type input "1"
select select "12"
select select
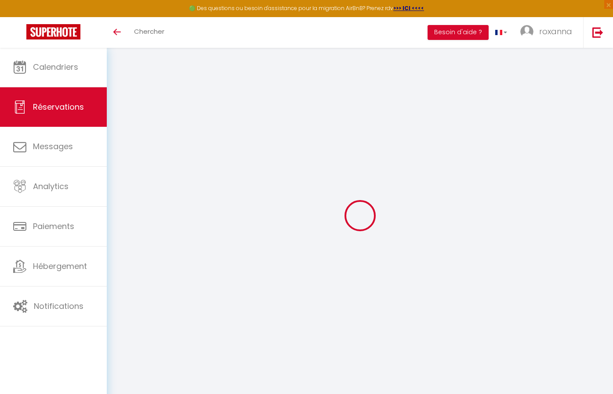
type input "452.2"
checkbox input "false"
type input "0"
select select "2"
type input "90"
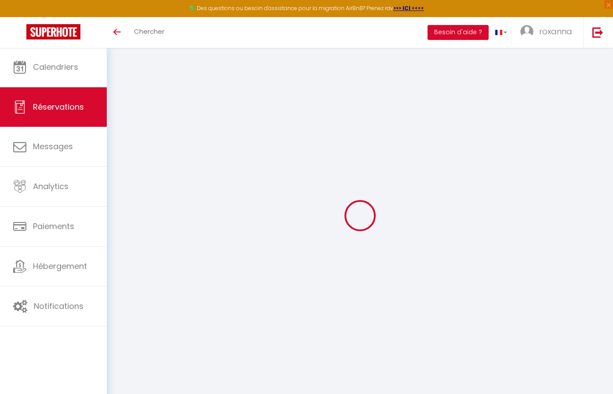
type input "0"
select index
select select
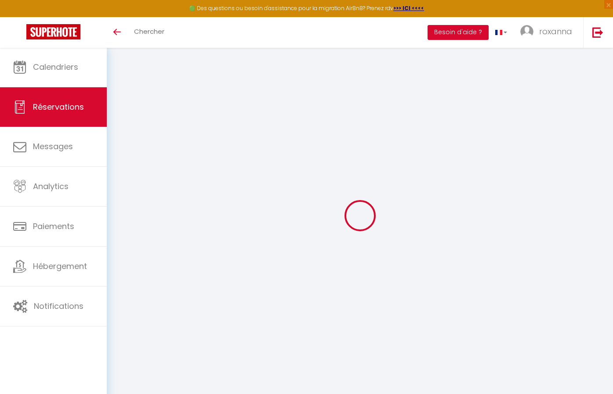
select select "14"
checkbox input "false"
select index
select select
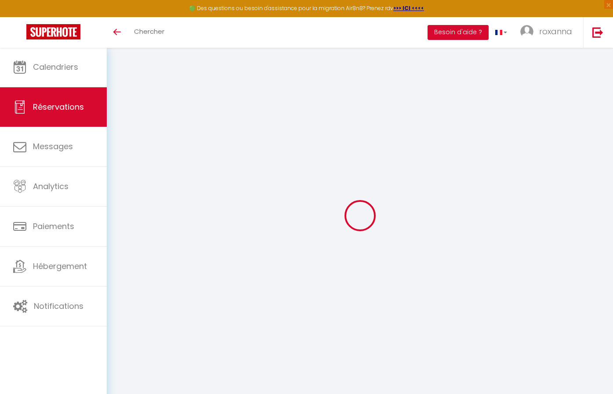
checkbox input "false"
select index
select select
checkbox input "false"
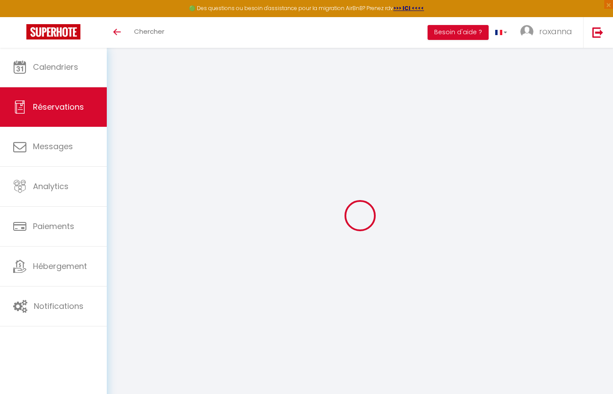
select index
select select
checkbox input "false"
select index
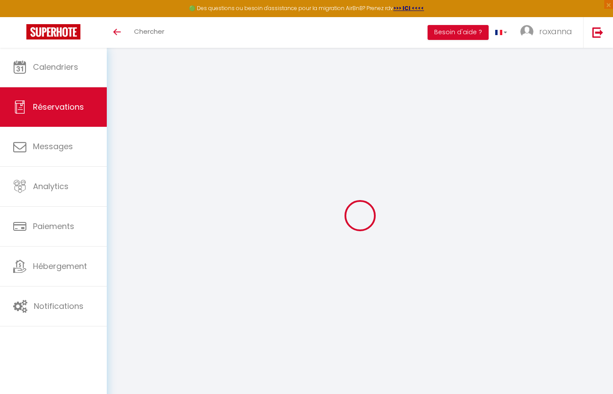
type voyageur1 "** THIS RESERVATION HAS BEEN PRE-PAID ** BOOKING NOTE : Payment charge is EUR 7…"
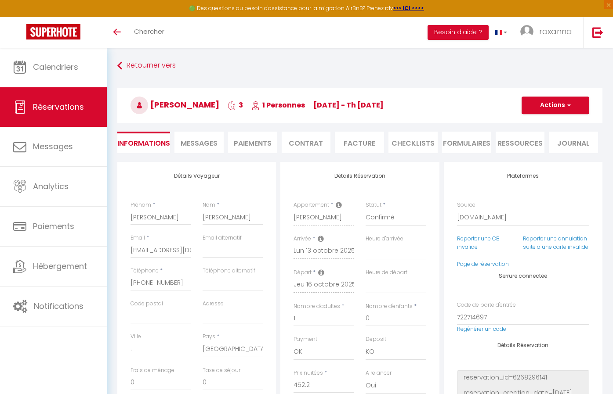
type input "80"
type input "18.75"
select select
checkbox input "false"
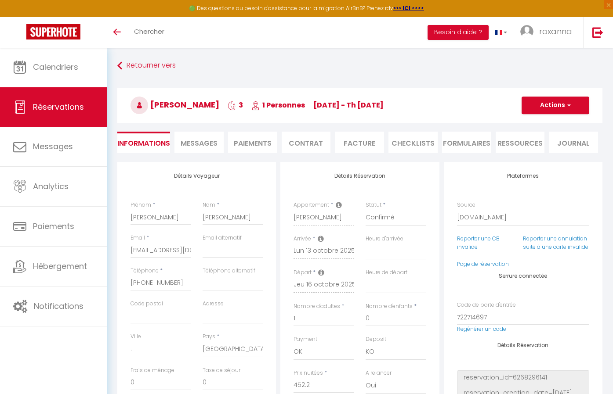
select index
checkbox input "false"
select index
select select
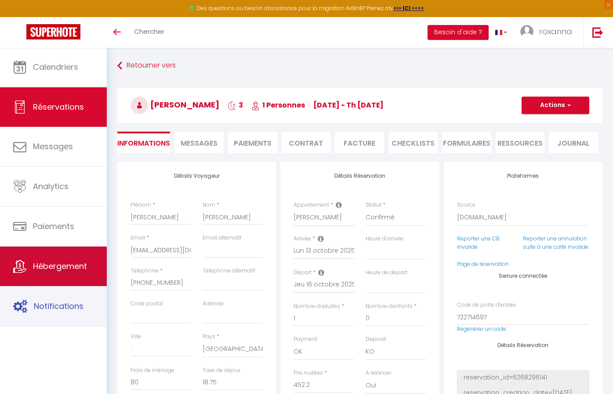
click at [56, 279] on link "Hébergement" at bounding box center [53, 267] width 107 height 40
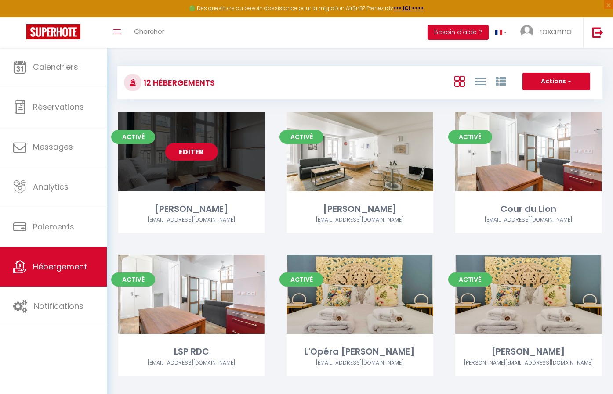
click at [206, 150] on link "Editer" at bounding box center [191, 152] width 53 height 18
select select "3"
select select "2"
select select "1"
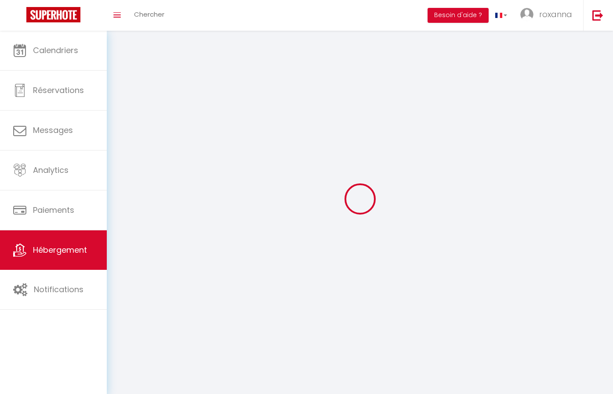
select select
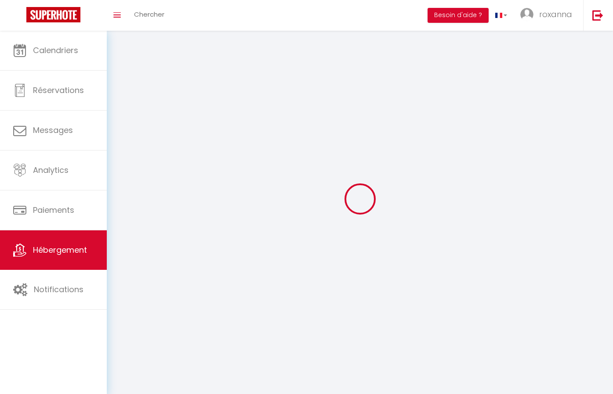
select select
checkbox input "false"
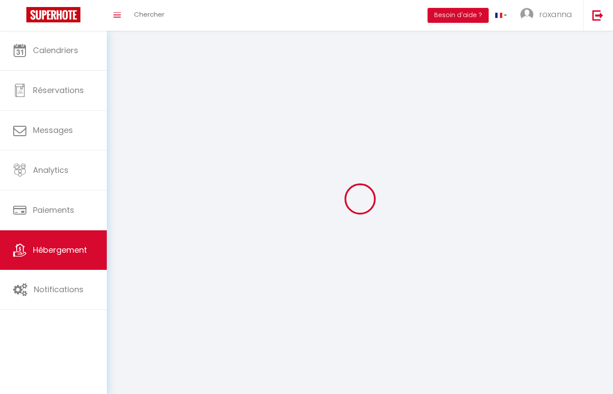
checkbox input "false"
select select
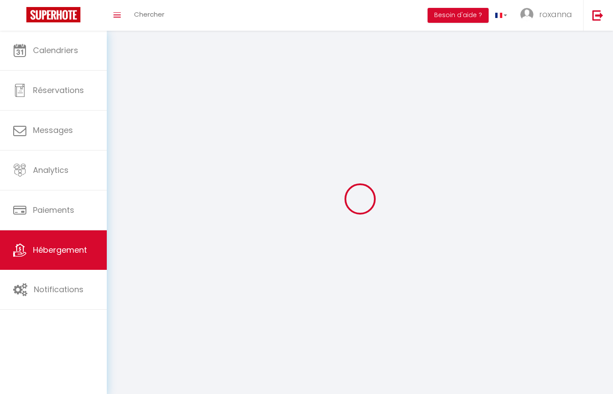
select select
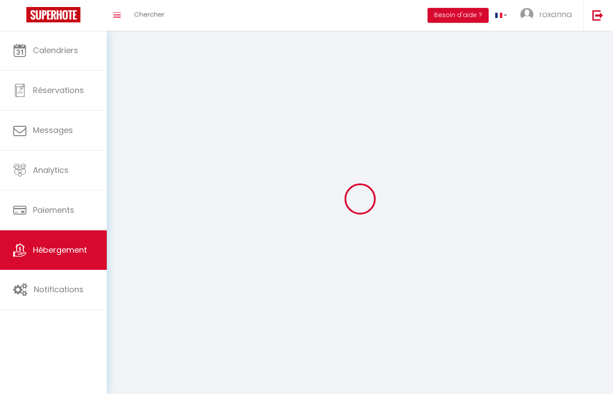
checkbox input "false"
select select
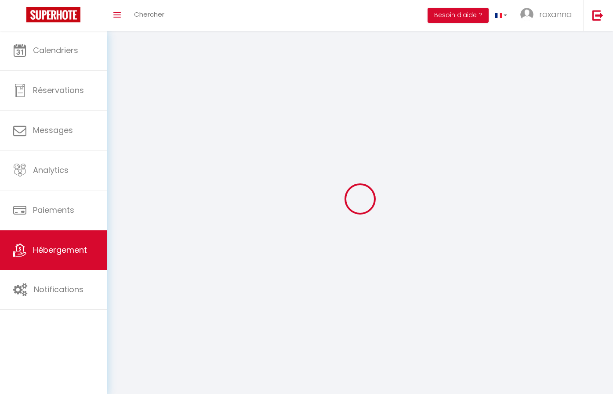
select select
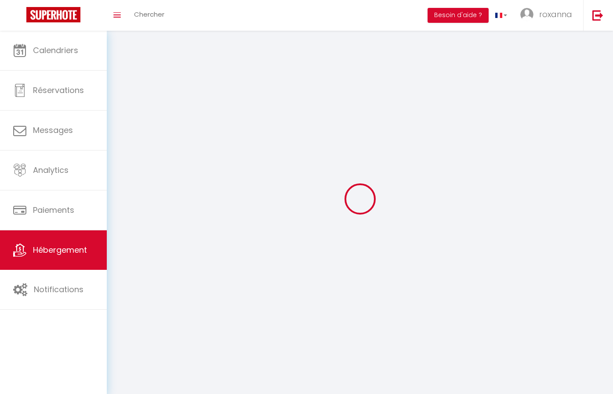
select select
checkbox input "false"
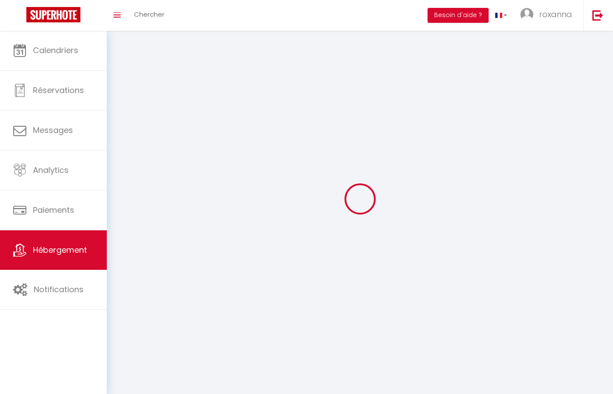
checkbox input "false"
select select
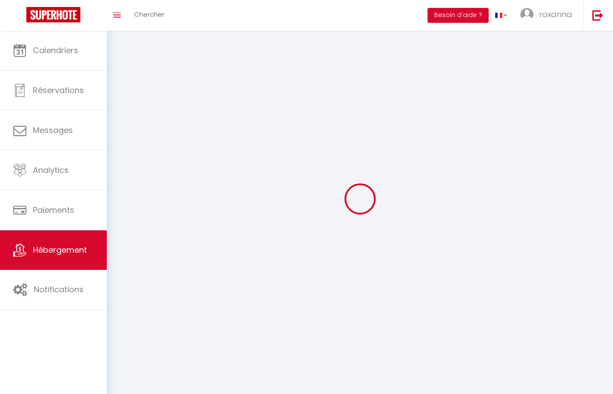
select select
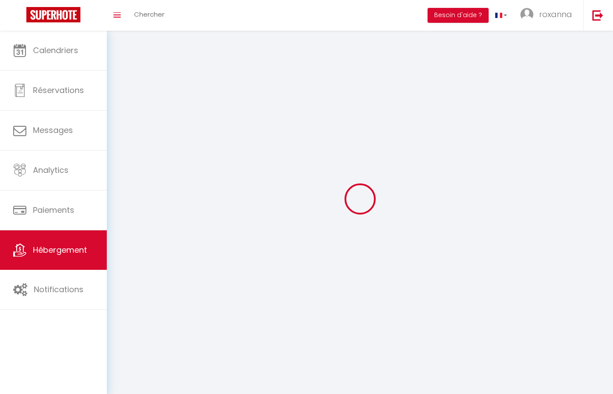
checkbox input "false"
select select
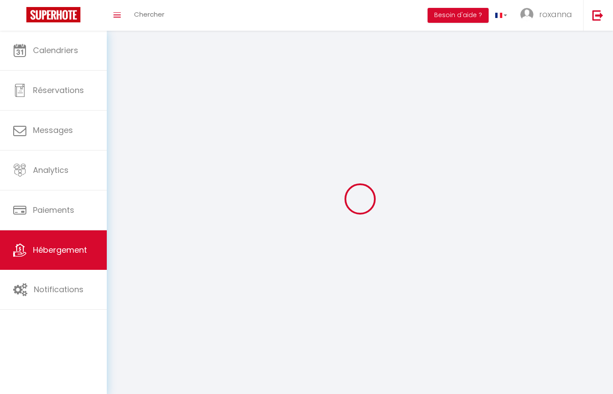
select select
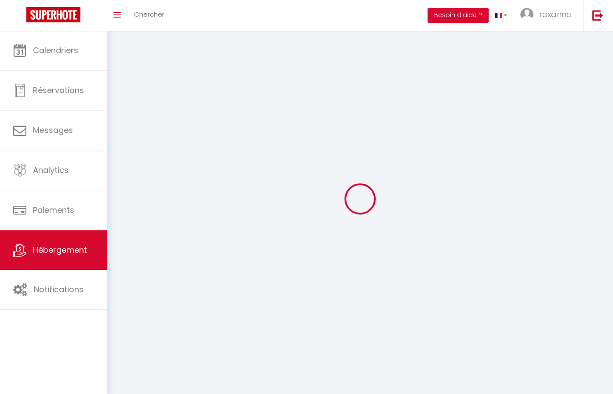
select select
checkbox input "false"
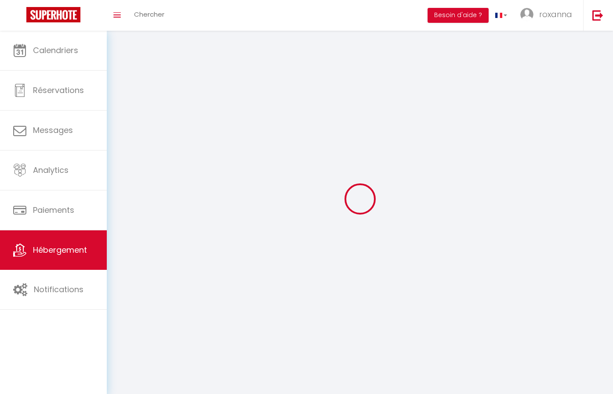
checkbox input "false"
select select
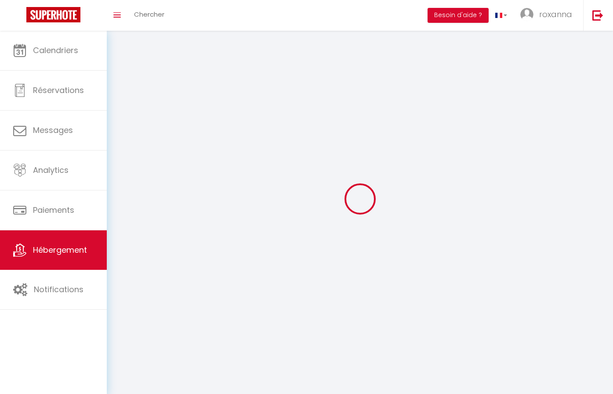
select select
checkbox input "false"
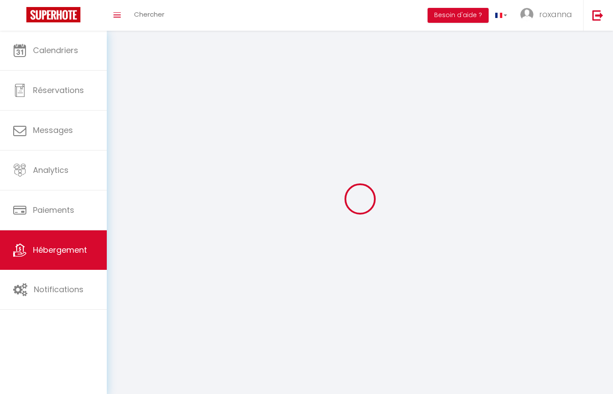
checkbox input "false"
select select
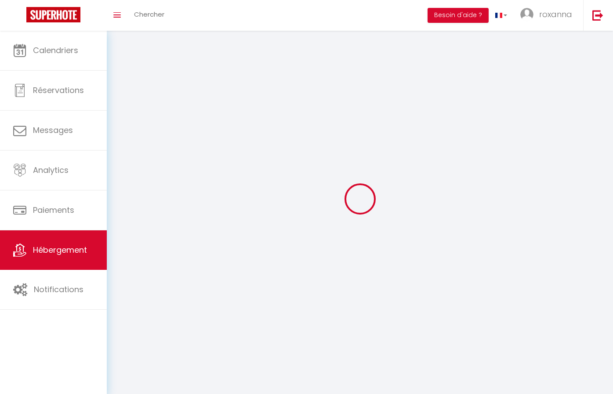
select select
checkbox input "false"
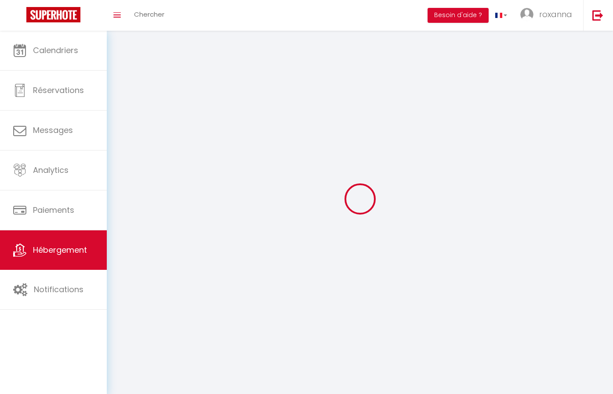
checkbox input "false"
select select
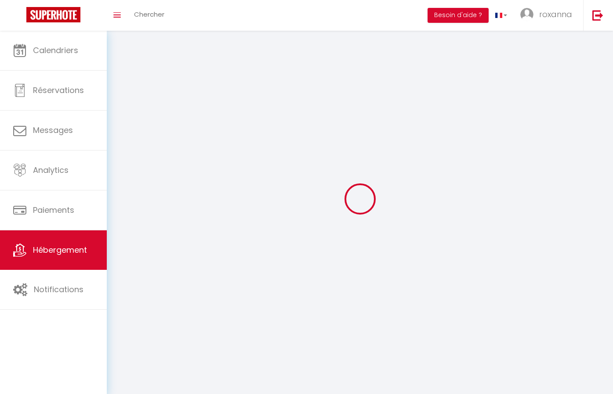
select select
select select "28"
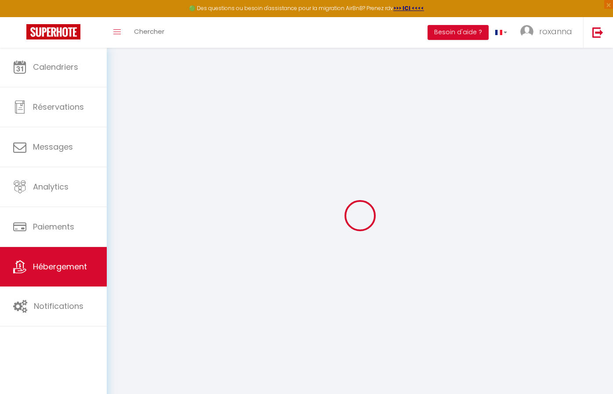
select select
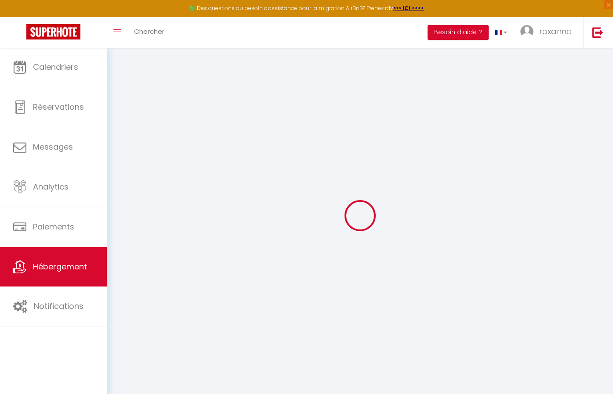
select select
checkbox input "false"
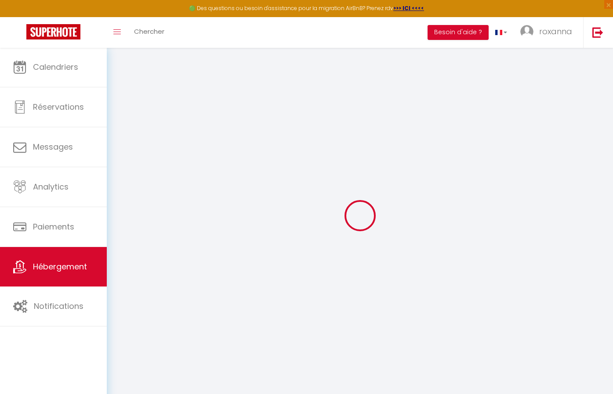
select select
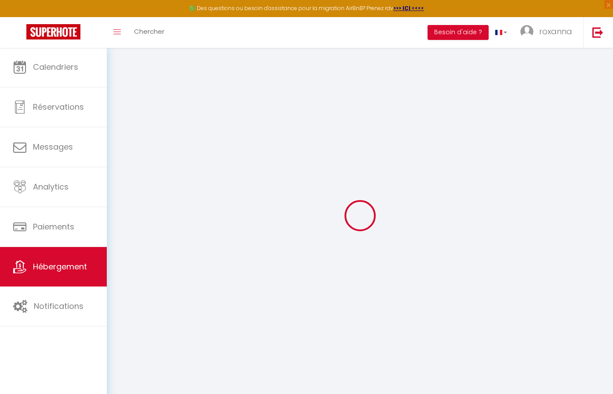
select select
checkbox input "false"
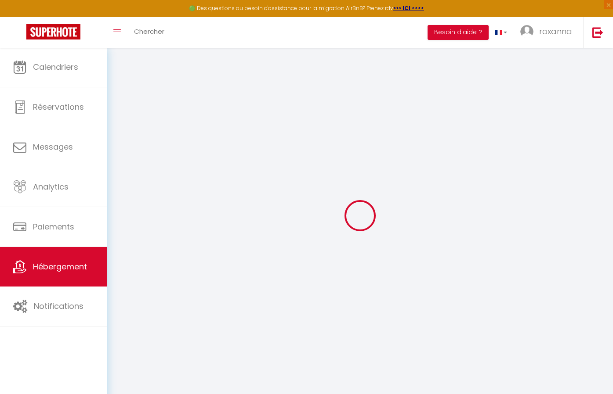
checkbox input "false"
select select
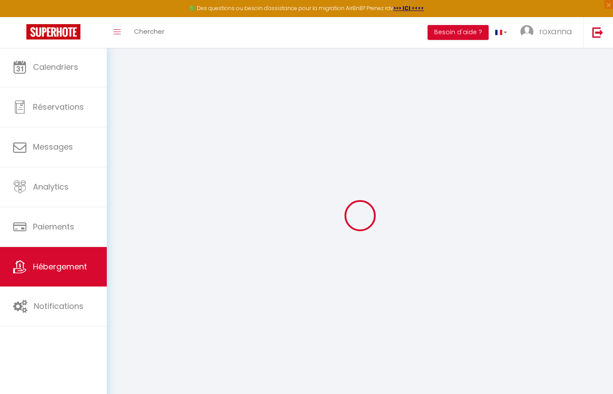
select select
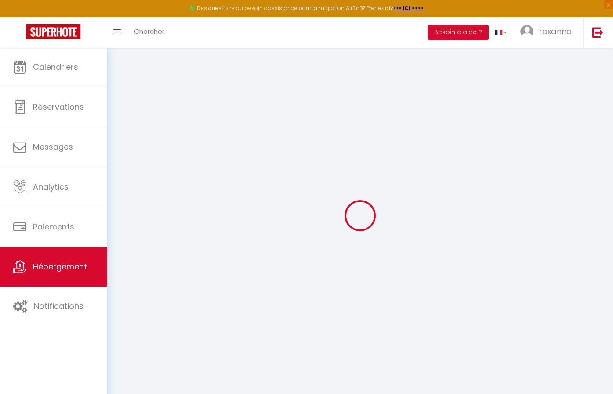
checkbox input "false"
select select
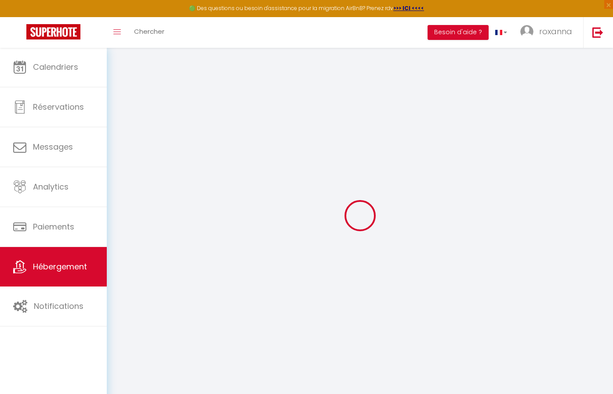
select select
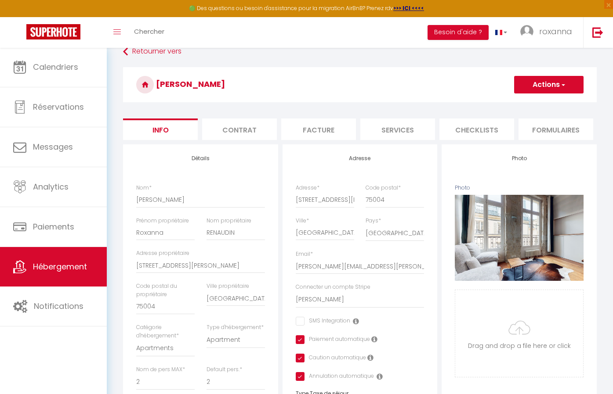
scroll to position [14, 0]
click at [381, 132] on li "Services" at bounding box center [397, 130] width 75 height 22
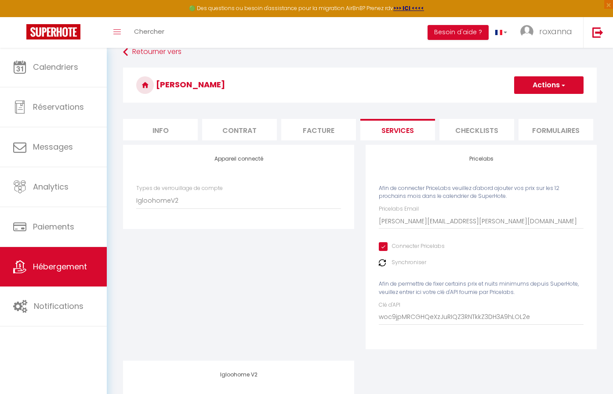
click at [409, 259] on label "Synchroniser" at bounding box center [408, 263] width 35 height 8
click at [409, 262] on label "Synchroniser" at bounding box center [408, 263] width 35 height 8
click at [376, 260] on div "Pricelabs Afin de connecter PriceLabs veuillez d'abord ajouter vos prix sur les…" at bounding box center [480, 247] width 231 height 204
click at [377, 260] on div "Pricelabs Afin de connecter PriceLabs veuillez d'abord ajouter vos prix sur les…" at bounding box center [480, 247] width 231 height 204
click at [379, 260] on img at bounding box center [382, 263] width 7 height 7
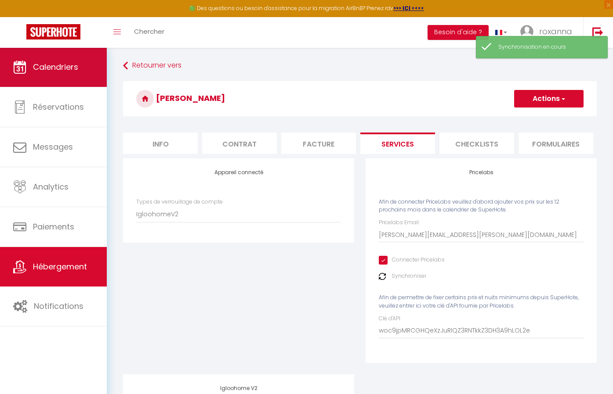
click at [82, 68] on link "Calendriers" at bounding box center [53, 67] width 107 height 40
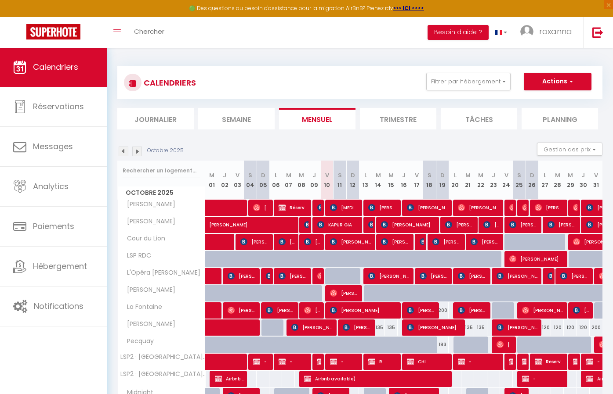
click at [428, 208] on span "[PERSON_NAME] [PERSON_NAME]" at bounding box center [428, 207] width 43 height 17
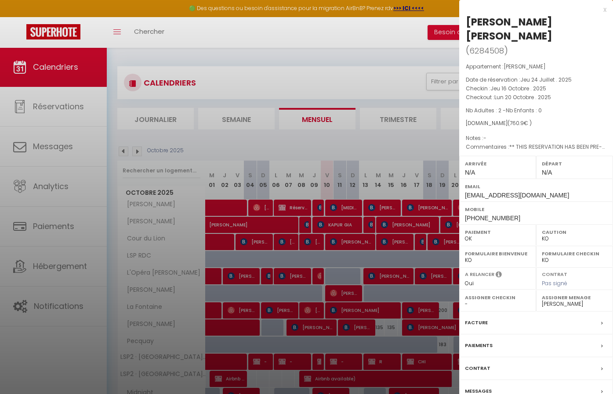
click at [582, 179] on div "Email [EMAIL_ADDRESS][DOMAIN_NAME]" at bounding box center [536, 190] width 154 height 23
click at [589, 156] on div "Départ N/A" at bounding box center [574, 167] width 77 height 23
click at [572, 159] on label "Départ" at bounding box center [574, 163] width 65 height 9
click at [512, 19] on div "[PERSON_NAME] [PERSON_NAME]" at bounding box center [536, 29] width 141 height 28
click at [494, 312] on div "Facture" at bounding box center [536, 323] width 154 height 23
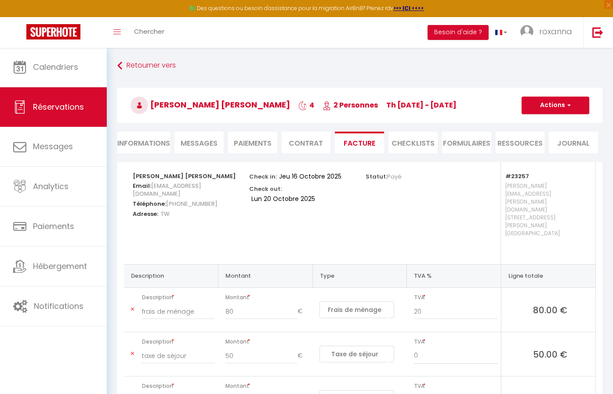
click at [161, 134] on li "Informations" at bounding box center [143, 143] width 53 height 22
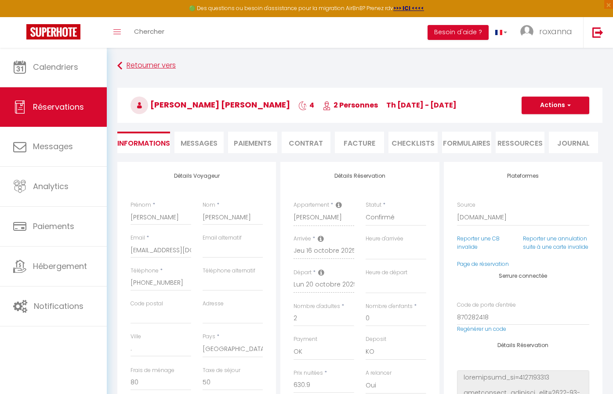
click at [148, 65] on link "Retourner vers" at bounding box center [359, 66] width 485 height 16
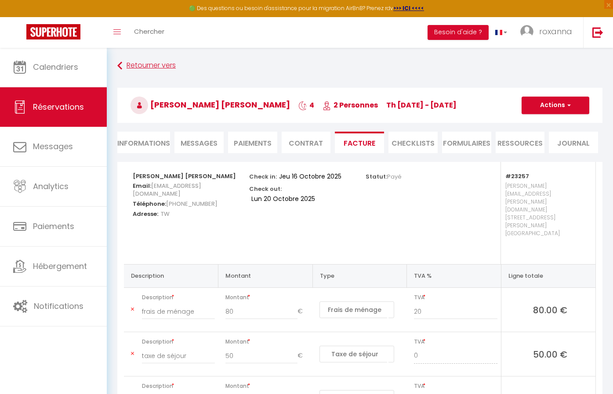
click at [148, 65] on link "Retourner vers" at bounding box center [359, 66] width 485 height 16
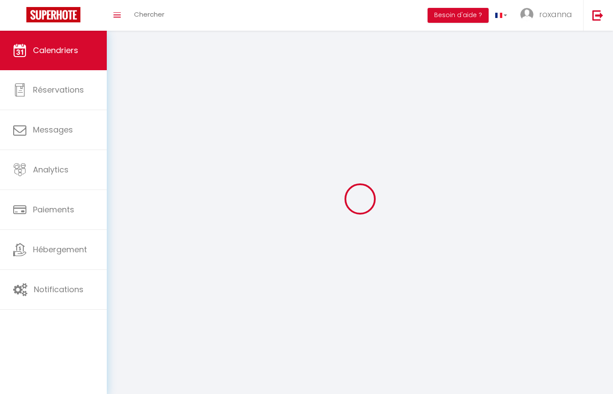
click at [148, 65] on div at bounding box center [359, 198] width 485 height 315
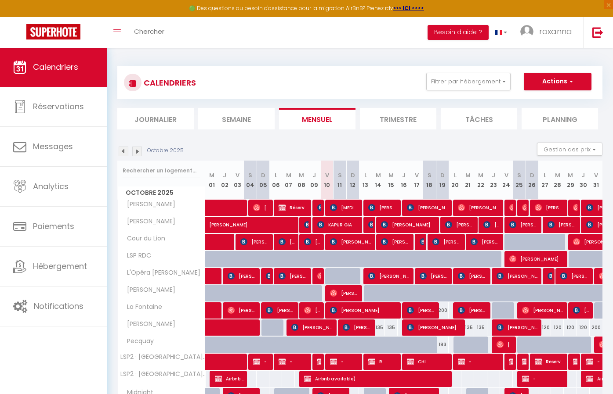
click at [553, 206] on span "[PERSON_NAME]" at bounding box center [549, 207] width 30 height 17
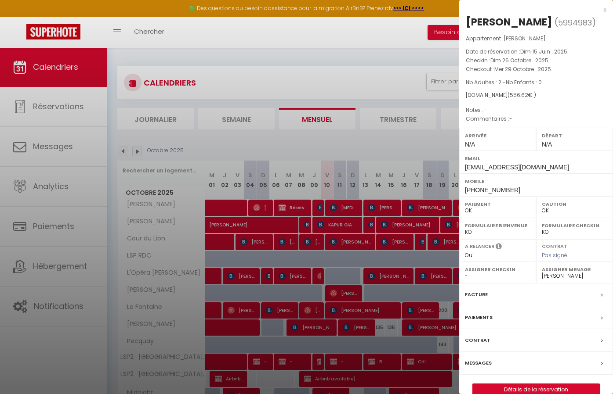
click at [606, 287] on div "Facture" at bounding box center [536, 295] width 154 height 23
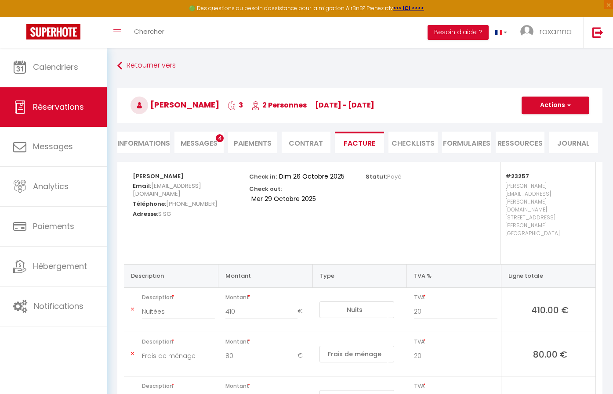
click at [163, 134] on li "Informations" at bounding box center [143, 143] width 53 height 22
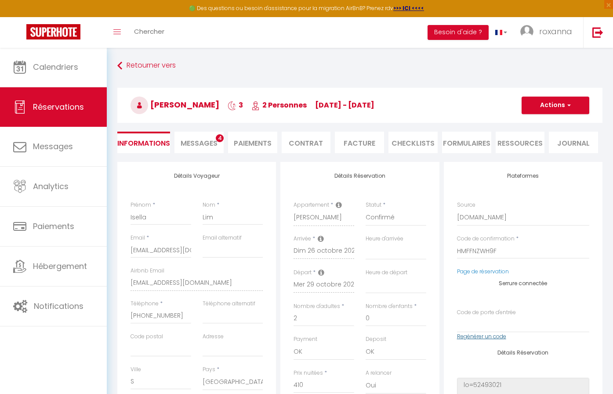
click at [486, 336] on link "Regénérer un code" at bounding box center [481, 336] width 49 height 7
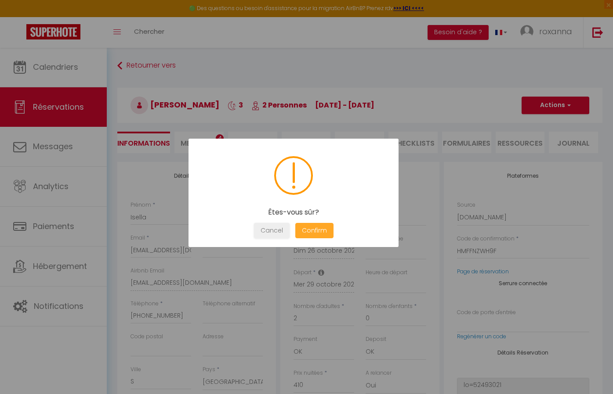
click at [321, 230] on button "Confirm" at bounding box center [314, 230] width 38 height 15
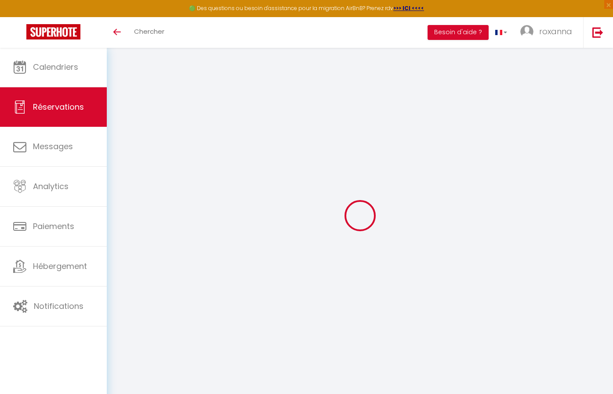
select select
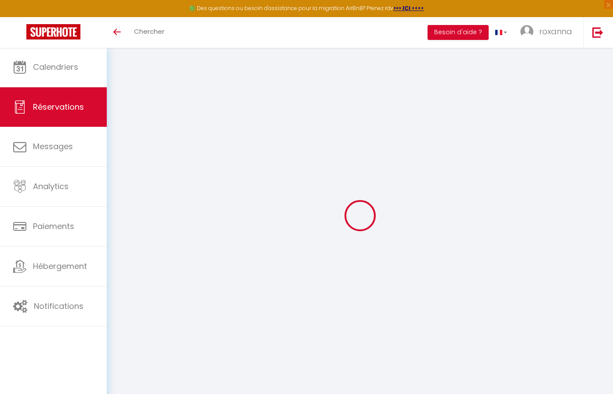
type input "Isella"
type input "Lim"
type input "[EMAIL_ADDRESS][DOMAIN_NAME]"
type input "[PHONE_NUMBER]"
type input "S"
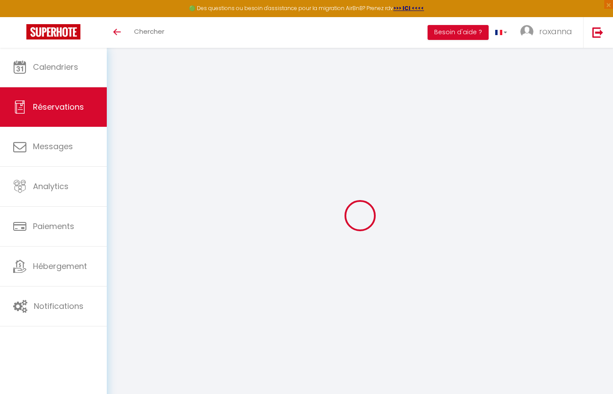
select select "SG"
type input "14.7"
select select "23257"
select select "1"
select select
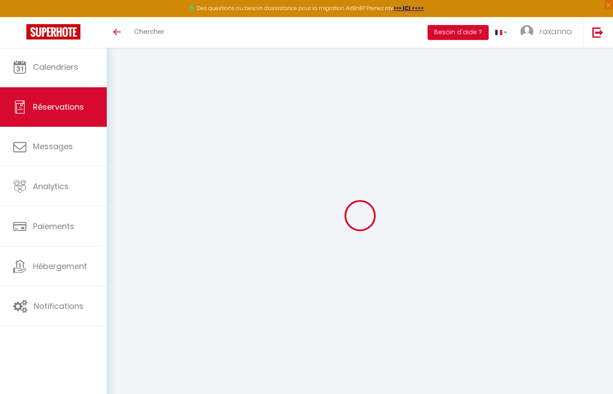
select select
type input "2"
select select "12"
select select
type input "410"
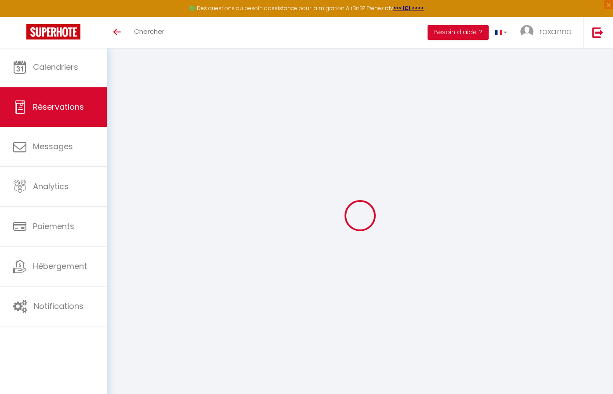
checkbox input "false"
type input "0"
select select "1"
type input "90"
type input "0"
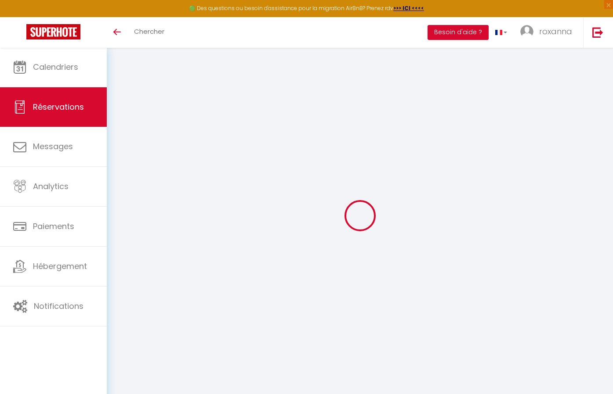
type input "0"
select index
select select
select select "15"
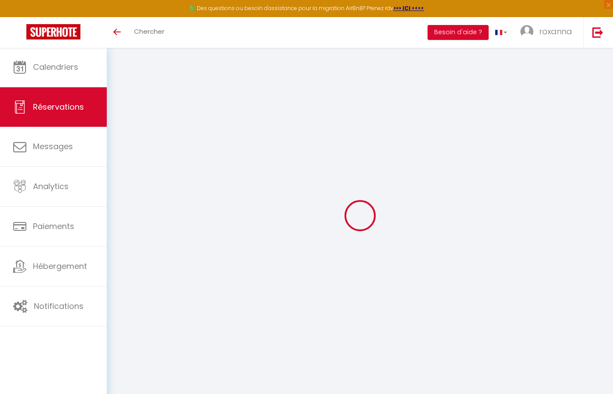
checkbox input "false"
select index
select select
checkbox input "false"
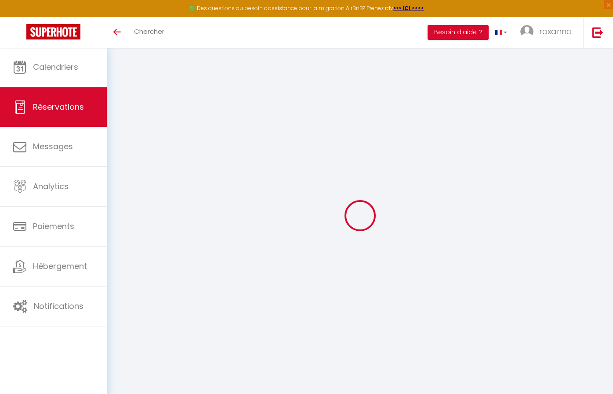
select index
select select
checkbox input "false"
select index
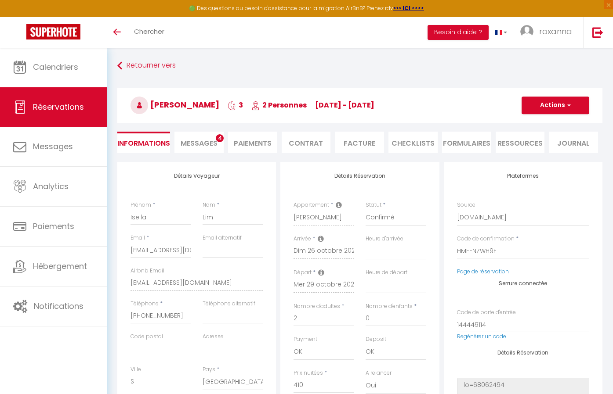
select select
checkbox input "false"
select index
type input "80"
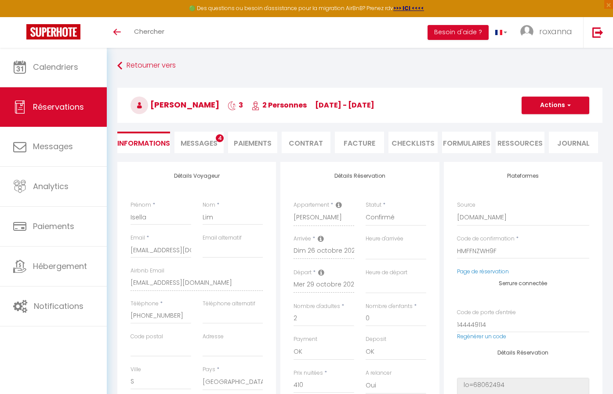
type input "66.62"
select select
checkbox input "false"
select index
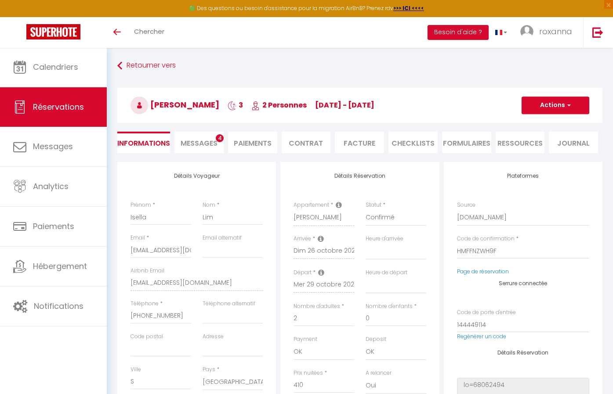
checkbox input "false"
select index
select select
click at [352, 244] on div "Détails Réservation Appartement * Chez [PERSON_NAME] du Lion LSP RDC L'Opéra [P…" at bounding box center [359, 325] width 159 height 327
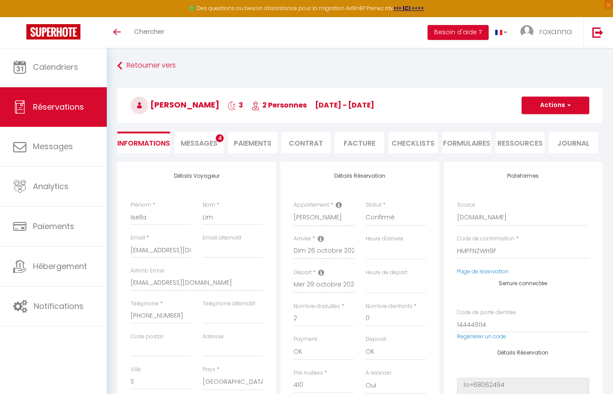
click at [134, 87] on div "[PERSON_NAME] 3 2 Personnes [DATE] - [DATE] Actions Enregistrer Dupliquer Suppr…" at bounding box center [360, 103] width 496 height 47
click at [136, 69] on link "Retourner vers" at bounding box center [359, 66] width 485 height 16
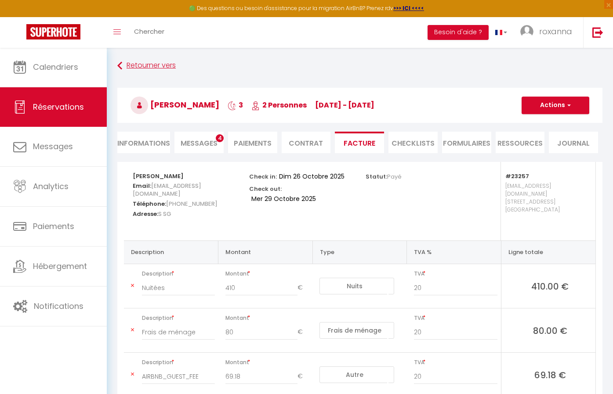
click at [141, 65] on link "Retourner vers" at bounding box center [359, 66] width 485 height 16
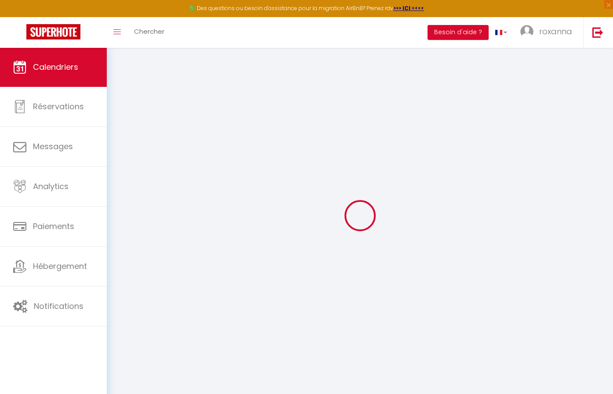
select select
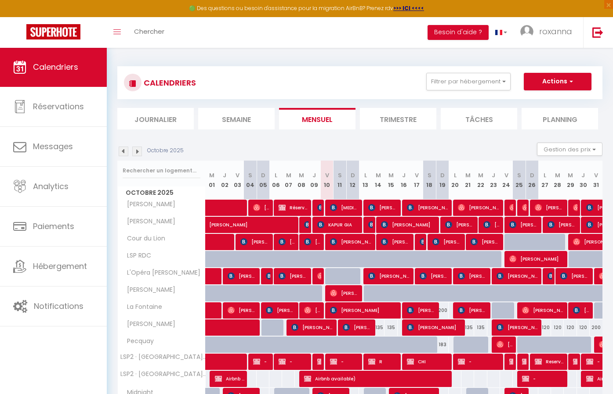
click at [247, 311] on span "[PERSON_NAME]" at bounding box center [242, 310] width 30 height 17
select select "OK"
select select "0"
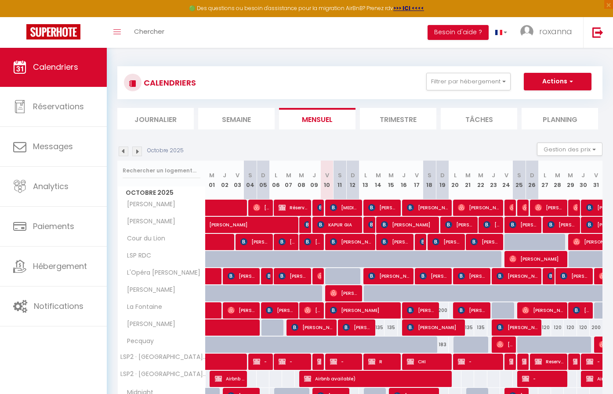
select select "1"
select select
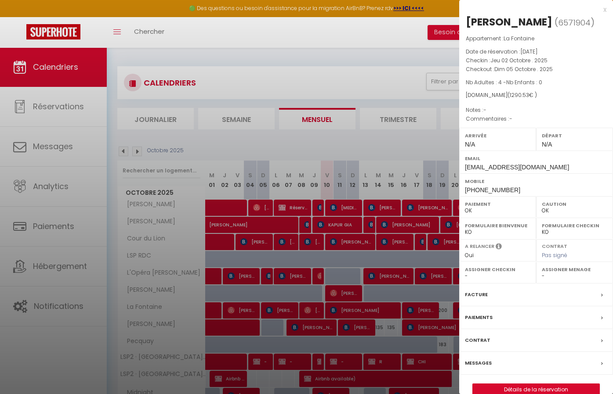
click at [484, 294] on label "Facture" at bounding box center [476, 294] width 23 height 9
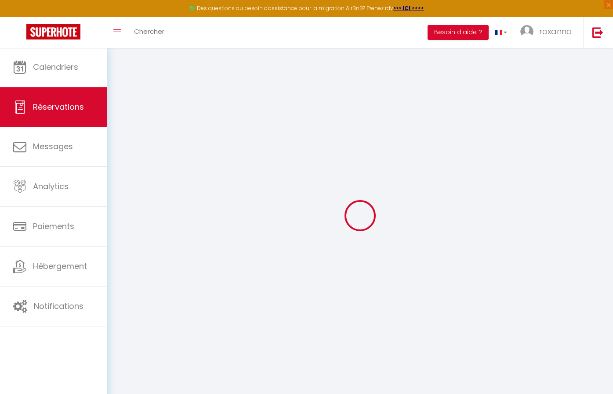
select select "other"
select select "cleaning"
select select "other"
select select "taxes"
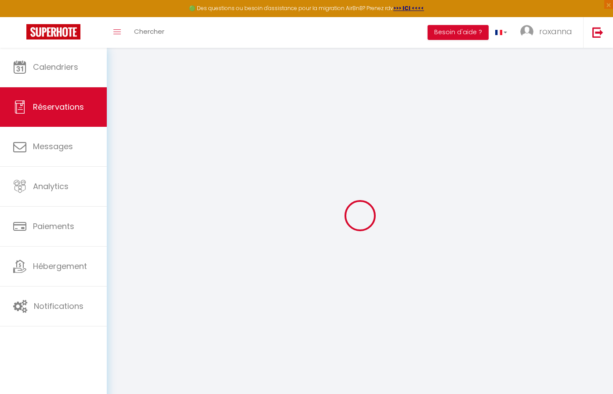
select select
checkbox input "false"
select select
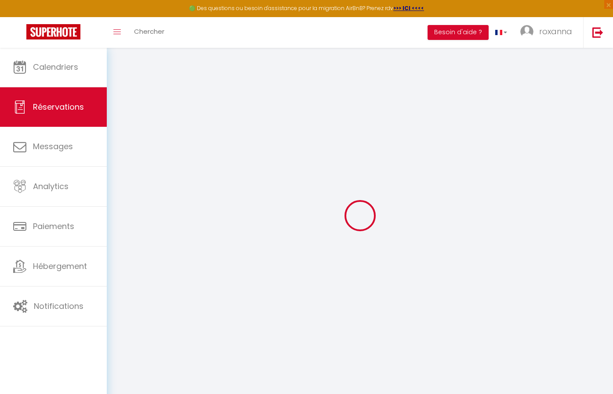
select select
checkbox input "false"
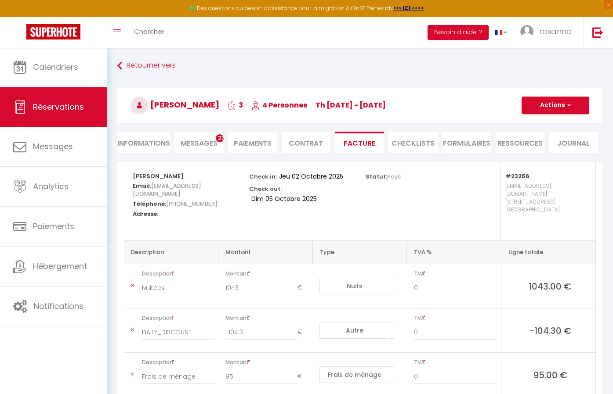
click at [153, 137] on li "Informations" at bounding box center [143, 143] width 53 height 22
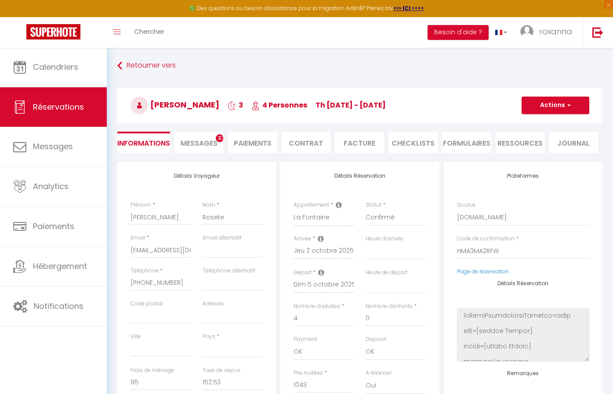
select select
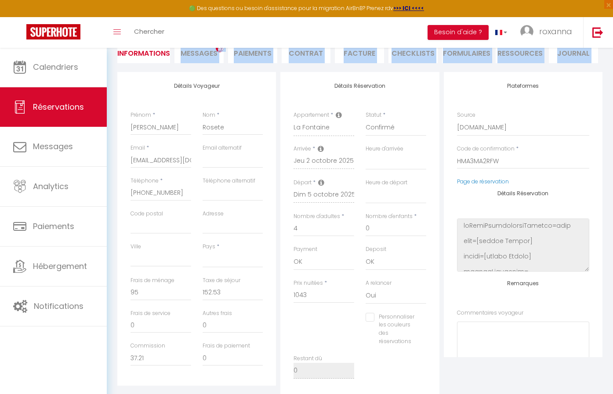
drag, startPoint x: 162, startPoint y: 65, endPoint x: 145, endPoint y: 88, distance: 28.7
click at [145, 88] on div "Retourner vers Jose Rosete 3 4 Personnes Th 02 Oct - Su 05 Oct Actions Enregist…" at bounding box center [359, 268] width 485 height 600
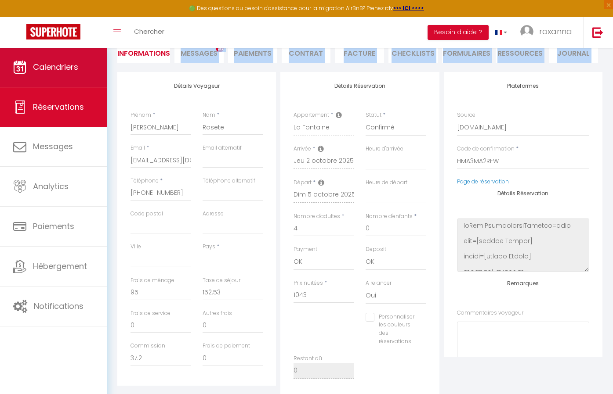
click at [51, 72] on span "Calendriers" at bounding box center [55, 66] width 45 height 11
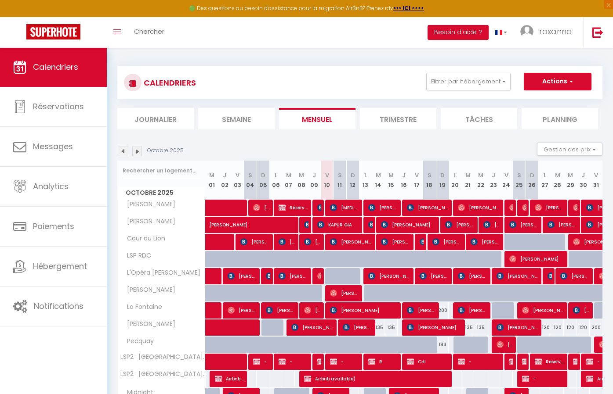
click at [467, 315] on span "[PERSON_NAME]" at bounding box center [473, 310] width 30 height 17
select select "OK"
select select "0"
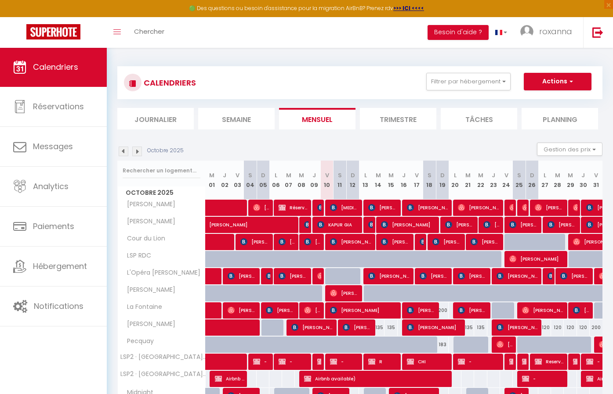
select select "1"
select select
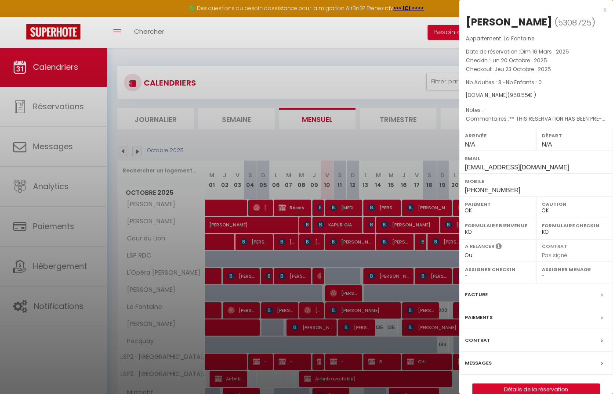
click at [481, 307] on div "Facture" at bounding box center [536, 295] width 154 height 23
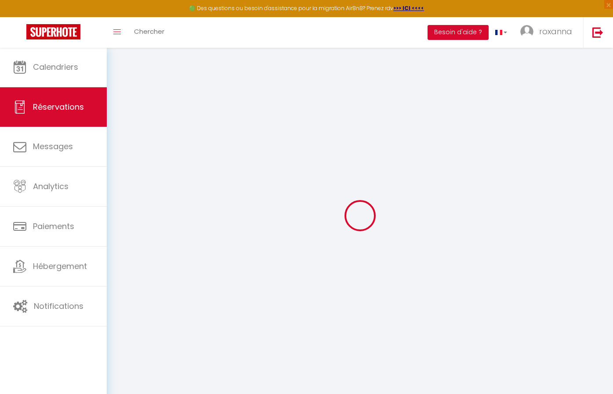
click at [480, 315] on div at bounding box center [359, 215] width 485 height 315
select select
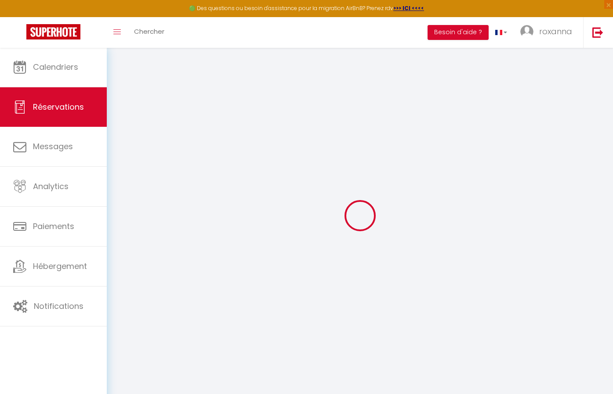
checkbox input "false"
select select
checkbox input "false"
type voyageur0 "** THIS RESERVATION HAS BEEN PRE-PAID ** BOOKING NOTE : Payment charge is EUR 1…"
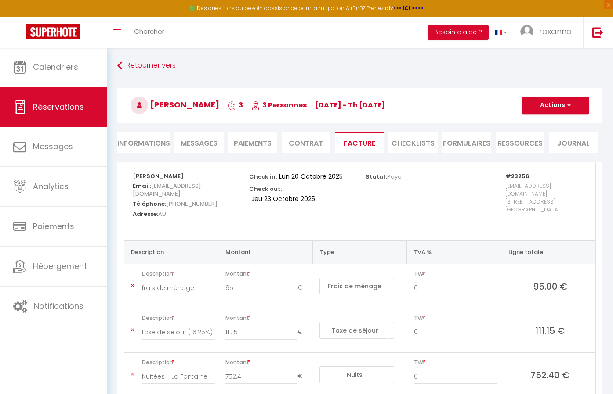
type input "95"
type input "111.15"
select select
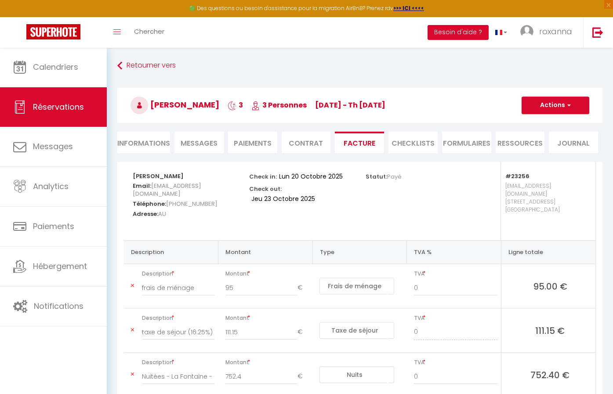
select select
click at [155, 147] on li "Informations" at bounding box center [143, 143] width 53 height 22
select select
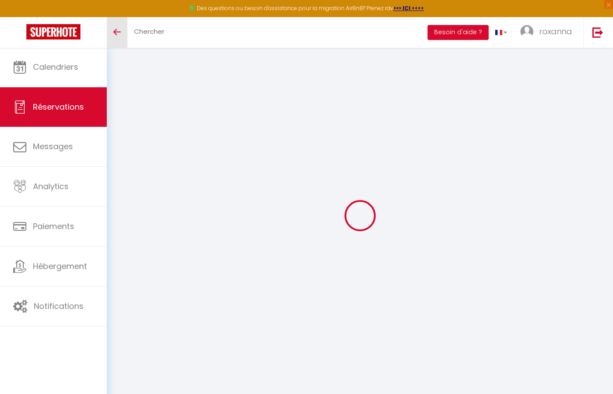
select select
checkbox input "false"
select index
select select
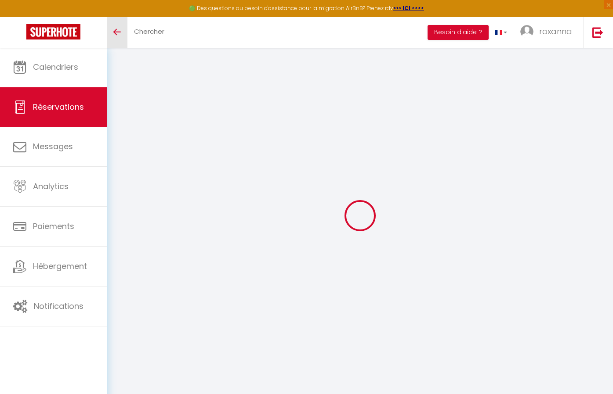
select select
checkbox input "false"
select index
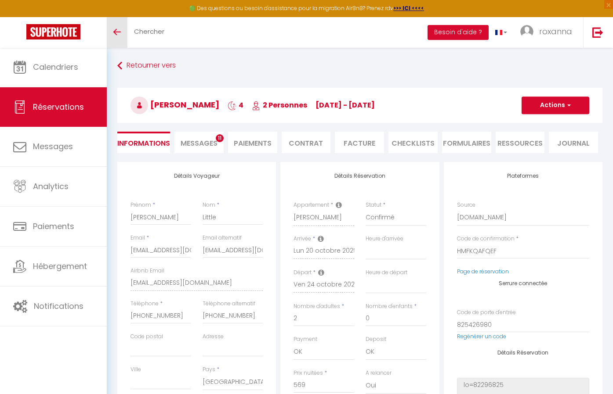
type input "80"
type input "92.47"
select select
checkbox input "false"
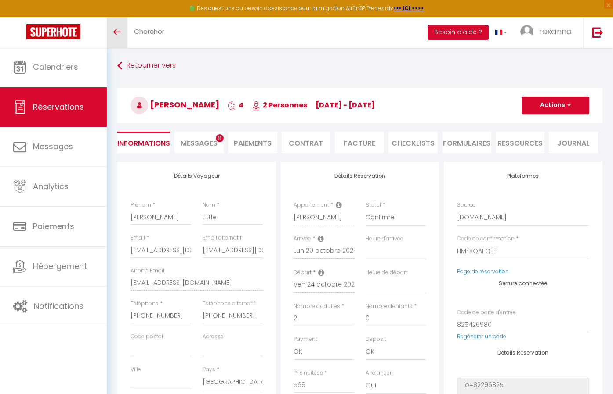
select index
checkbox input "false"
select index
select select "16:00"
select select "11:00"
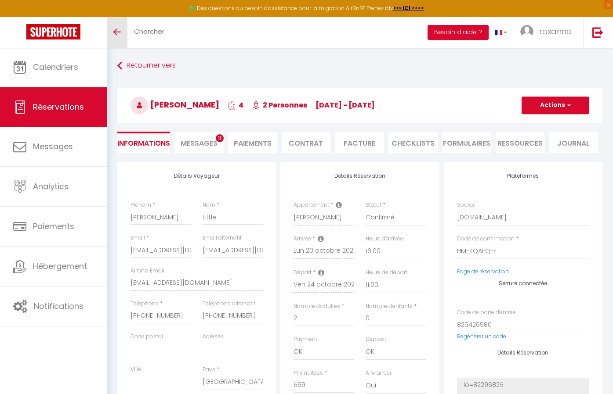
click at [120, 27] on link "Toggle menubar" at bounding box center [117, 32] width 21 height 31
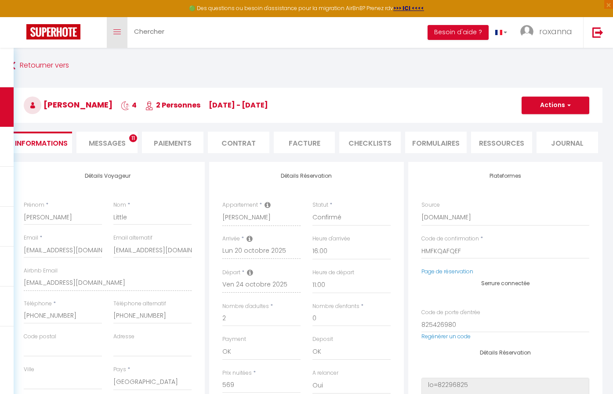
click at [117, 30] on icon "Toggle menubar" at bounding box center [116, 31] width 7 height 5
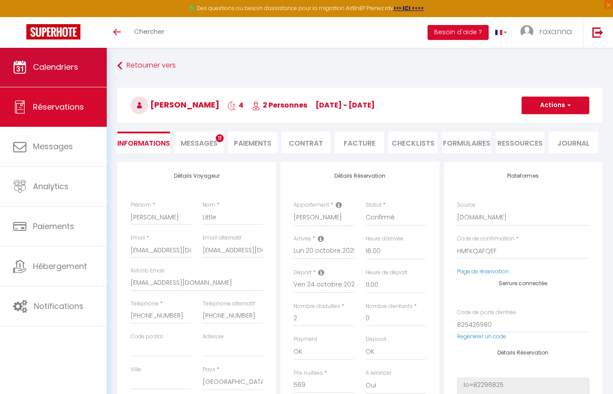
click at [72, 75] on link "Calendriers" at bounding box center [53, 67] width 107 height 40
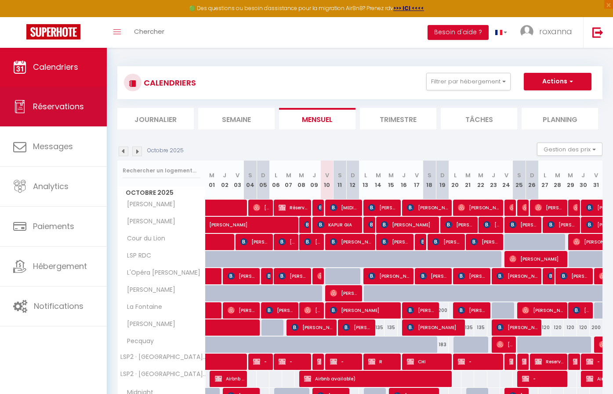
click at [62, 96] on link "Réservations" at bounding box center [53, 107] width 107 height 40
select select "not_cancelled"
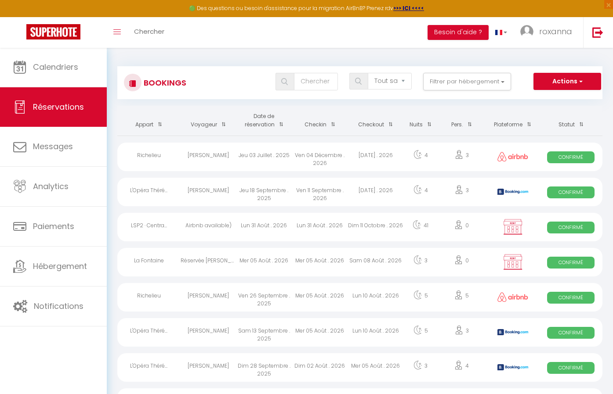
click at [553, 81] on button "Actions" at bounding box center [567, 82] width 68 height 18
click at [490, 84] on button "Filtrer par hébergement" at bounding box center [467, 82] width 88 height 18
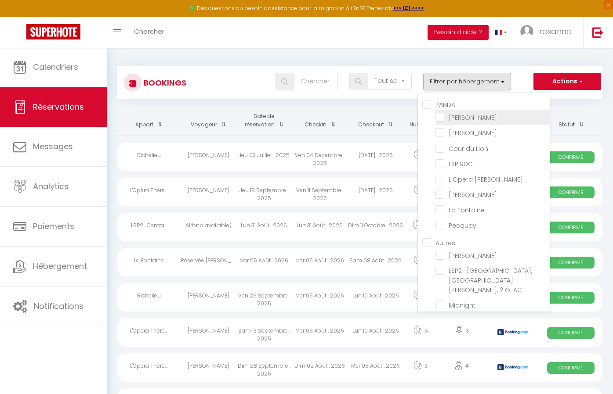
click at [442, 115] on input "[PERSON_NAME]" at bounding box center [492, 116] width 114 height 9
checkbox input "true"
checkbox input "false"
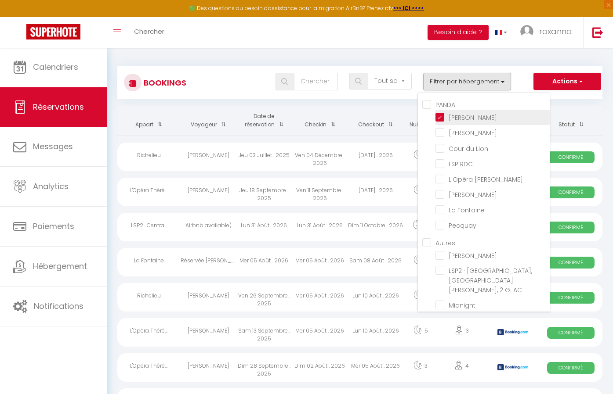
checkbox input "false"
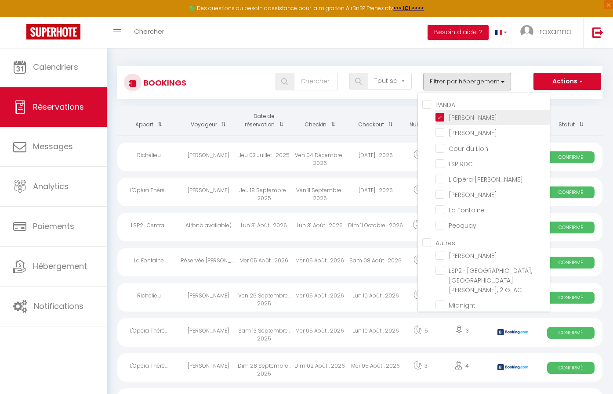
checkbox input "false"
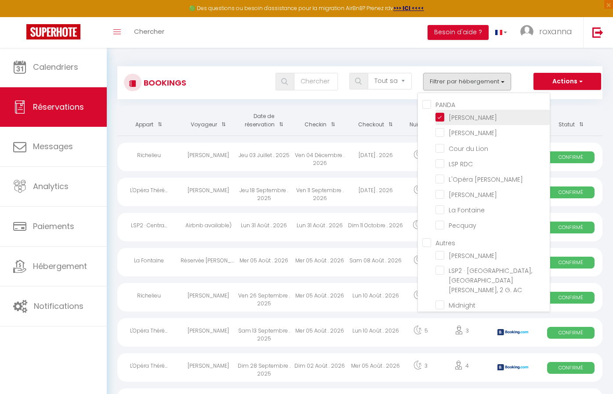
checkbox input "false"
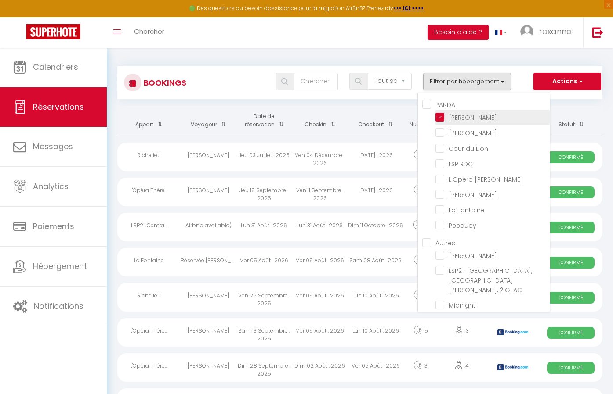
checkbox input "false"
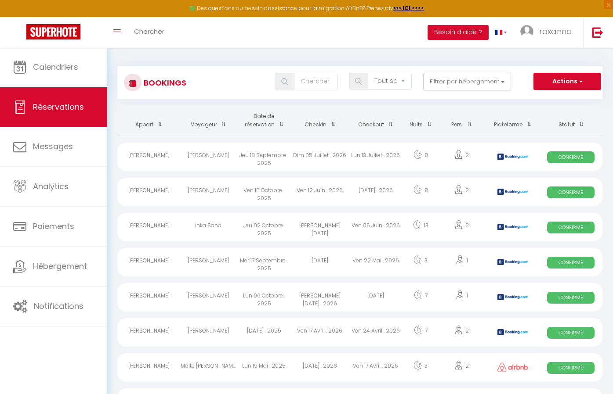
click at [333, 126] on span at bounding box center [330, 124] width 9 height 16
click at [332, 123] on span at bounding box center [330, 124] width 9 height 16
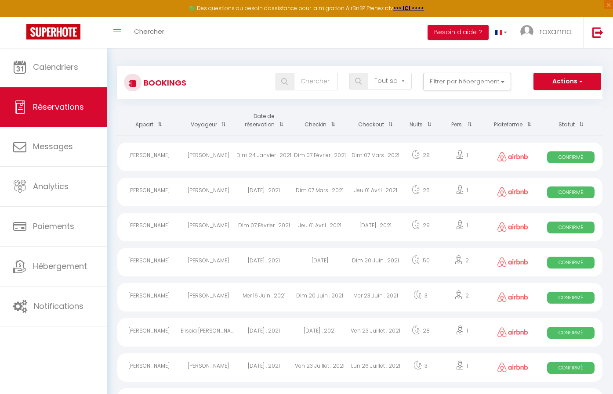
click at [315, 123] on th "Checkin" at bounding box center [320, 121] width 56 height 30
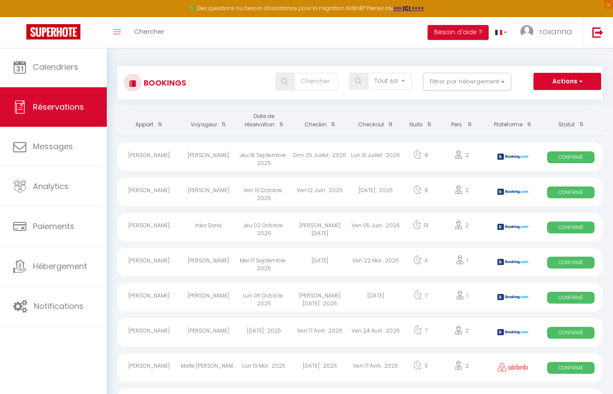
click at [332, 124] on span at bounding box center [330, 124] width 9 height 16
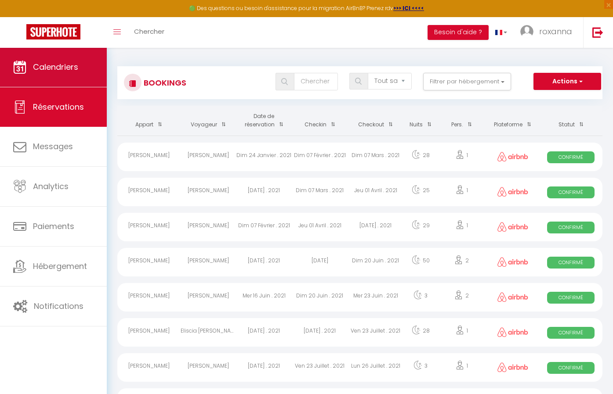
click at [60, 68] on span "Calendriers" at bounding box center [55, 66] width 45 height 11
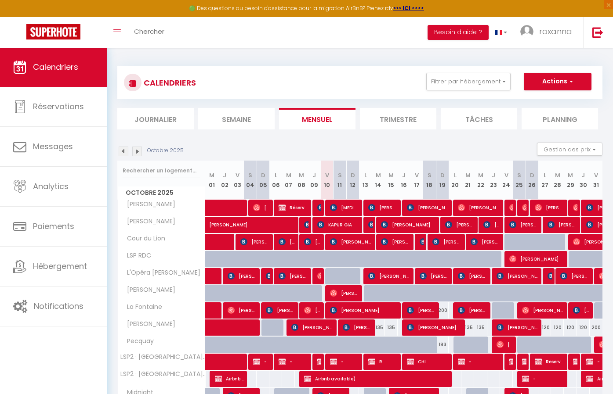
click at [511, 207] on img at bounding box center [512, 207] width 7 height 7
select select "OK"
select select "0"
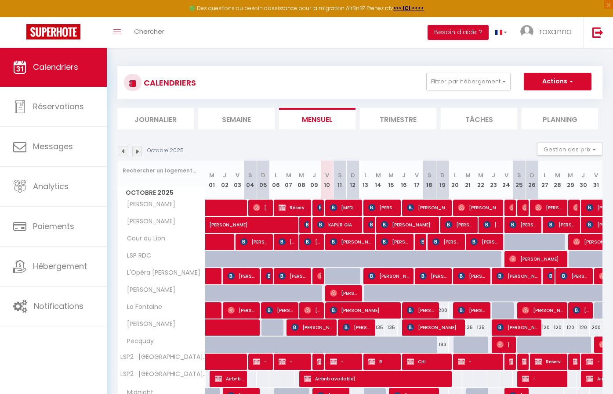
select select "1"
select select
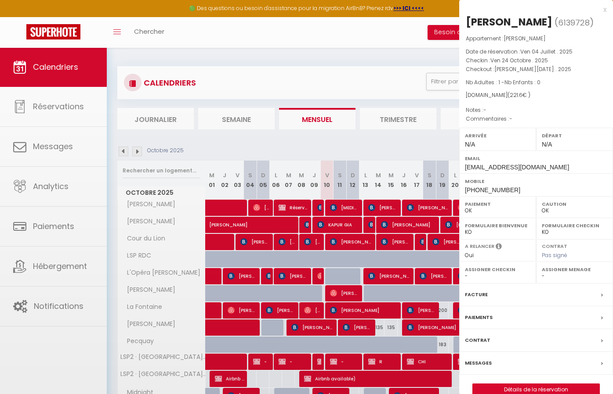
select select "22656"
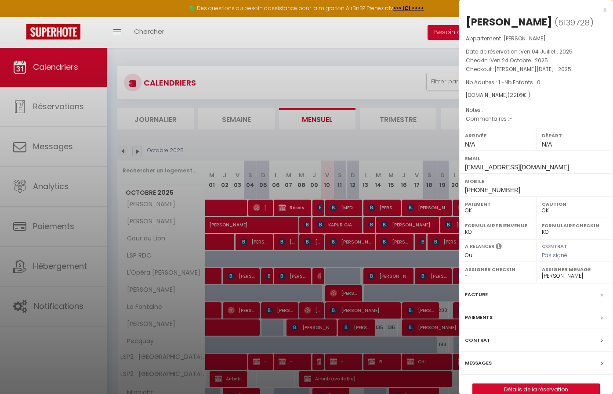
click at [513, 291] on div "Facture" at bounding box center [536, 295] width 154 height 23
select select
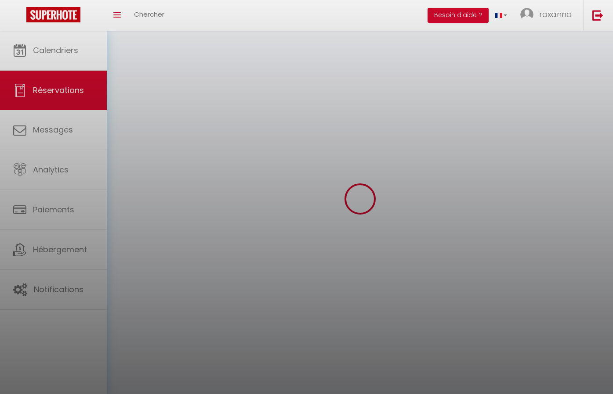
select select
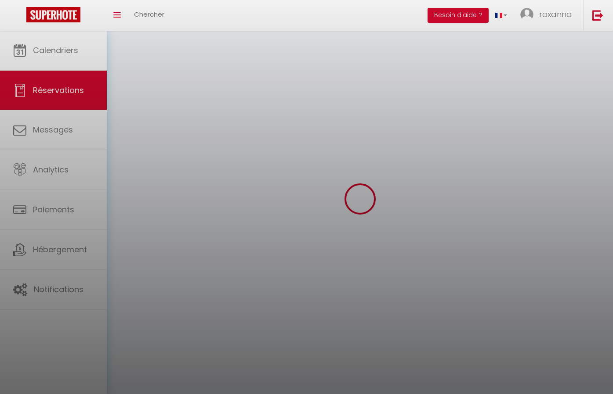
select select
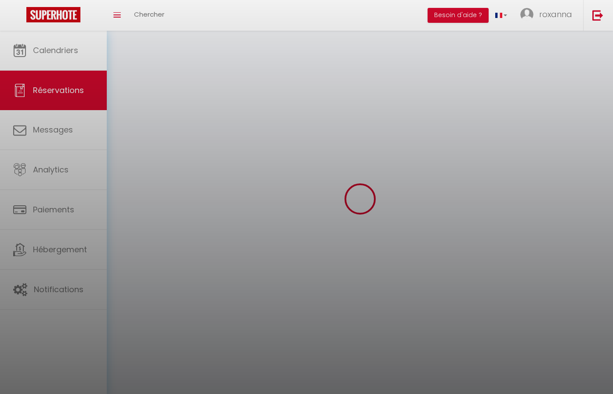
select select
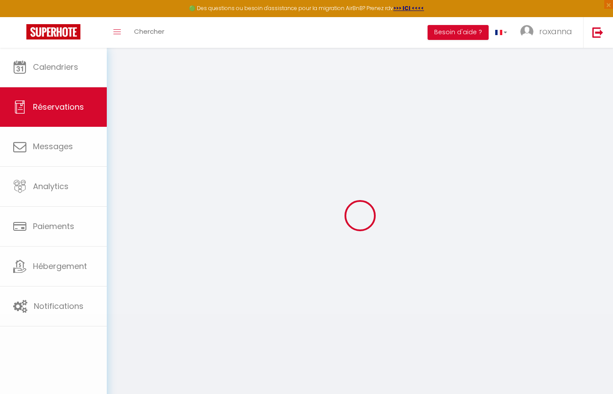
select select
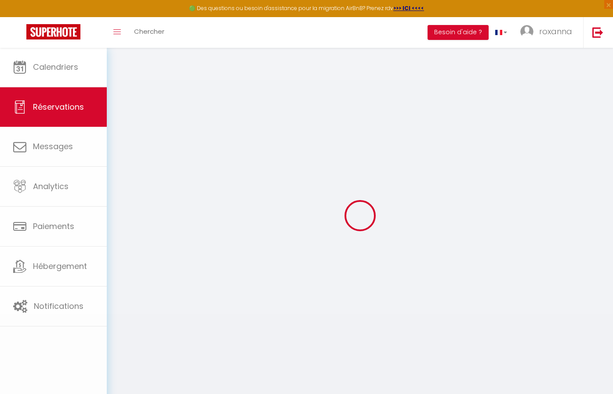
select select
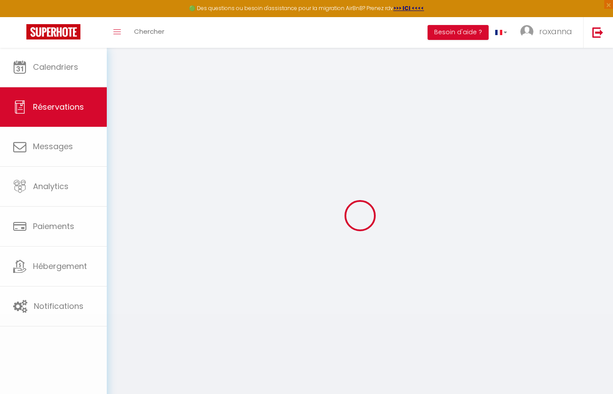
select select
type input "Raghu"
type input "Sudhakara"
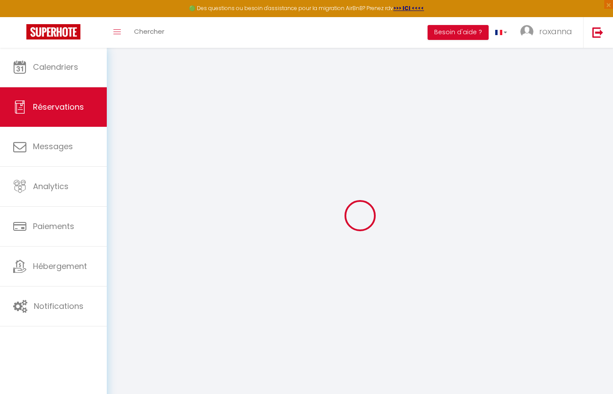
type input "[EMAIL_ADDRESS][DOMAIN_NAME]"
type input "[PHONE_NUMBER]"
select select
type input "6.18"
select select "23257"
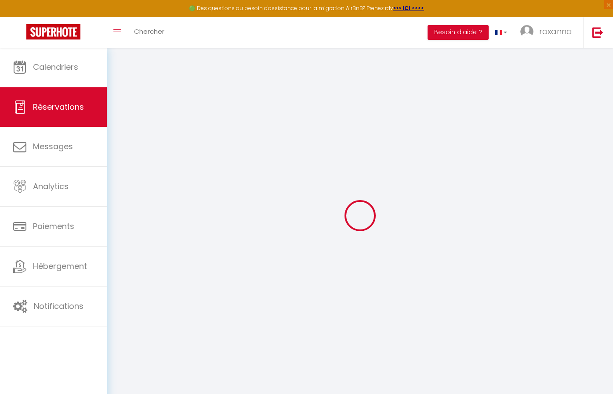
select select "1"
select select
type input "1"
select select "12"
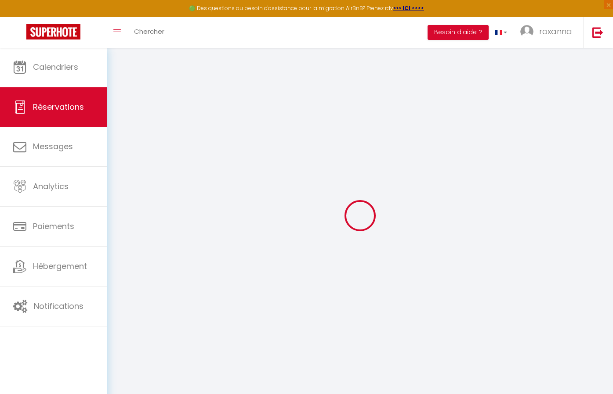
select select
select select "1"
type input "90"
type input "0"
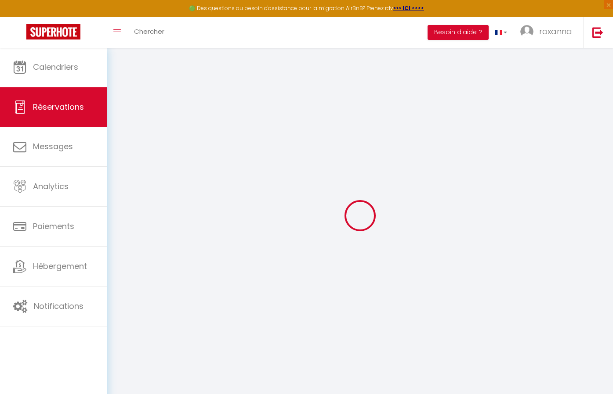
select index
select select
select select "15"
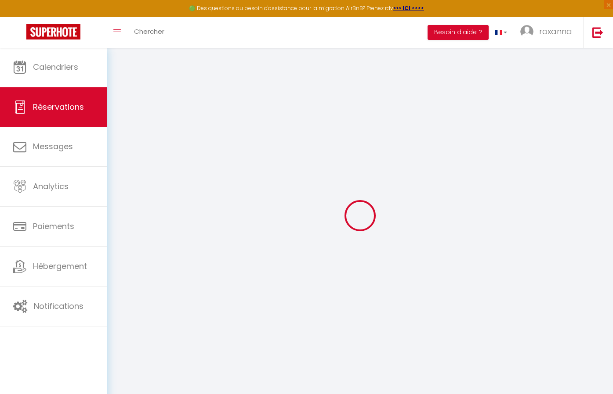
select select
select index
select select
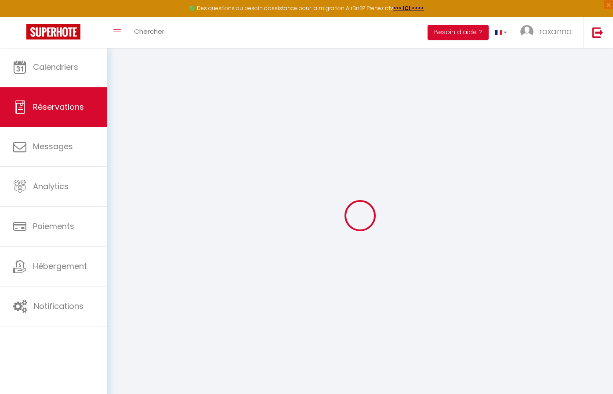
select select
checkbox input "false"
select index
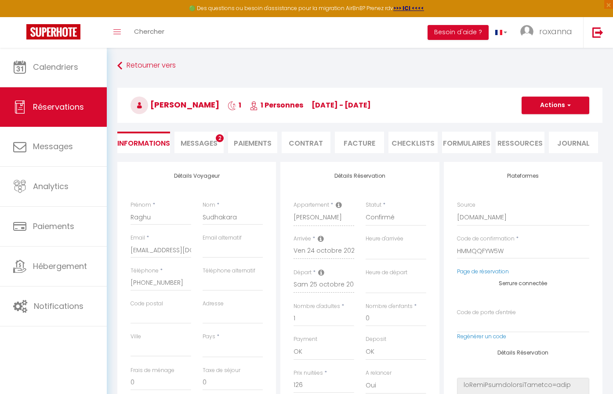
select select
checkbox input "false"
select index
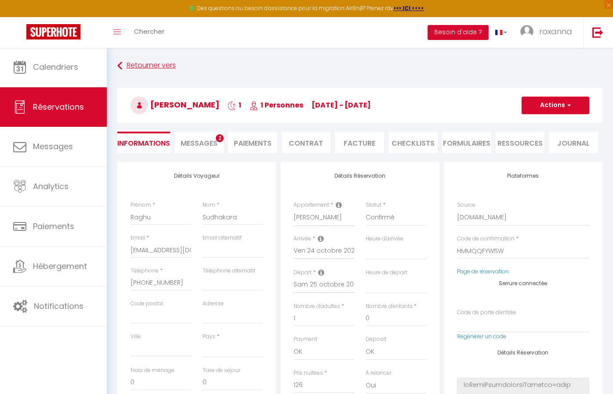
select select
type input "80"
type input "15.6"
select select
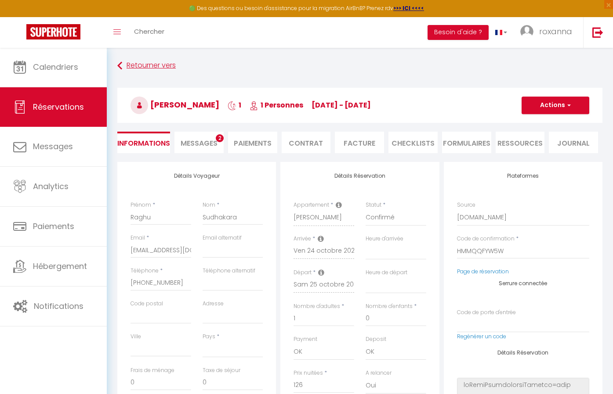
select index
select select
select index
select select
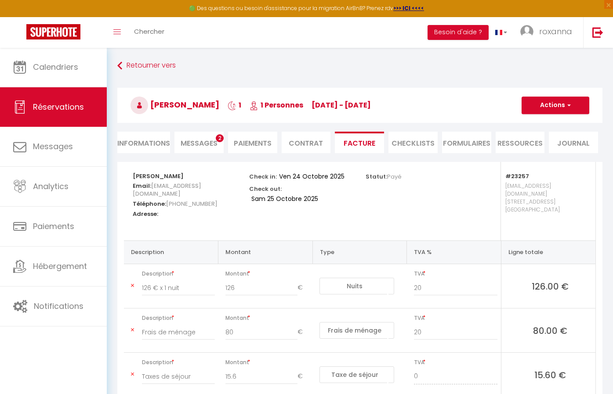
click at [151, 143] on li "Informations" at bounding box center [143, 143] width 53 height 22
select select
select index
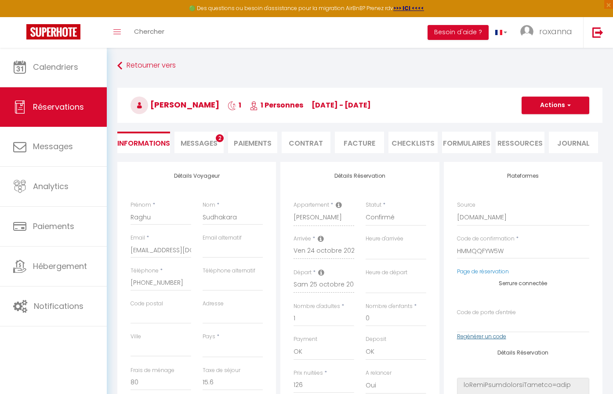
click at [477, 339] on link "Regénérer un code" at bounding box center [481, 336] width 49 height 7
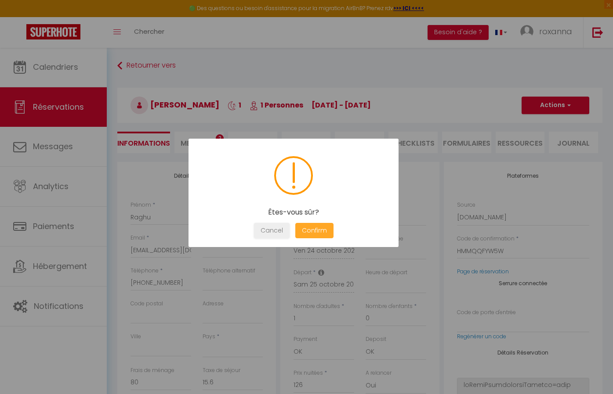
click at [316, 228] on button "Confirm" at bounding box center [314, 230] width 38 height 15
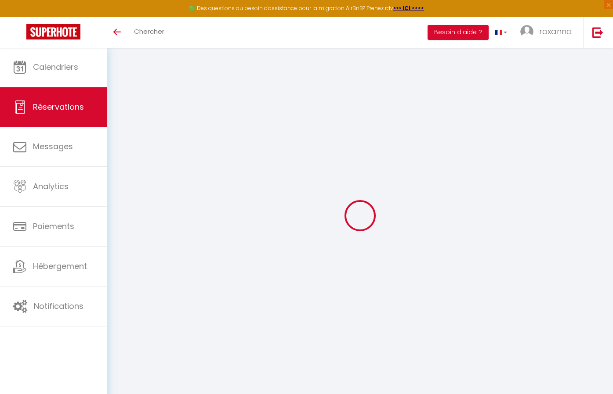
select select
checkbox input "false"
select index
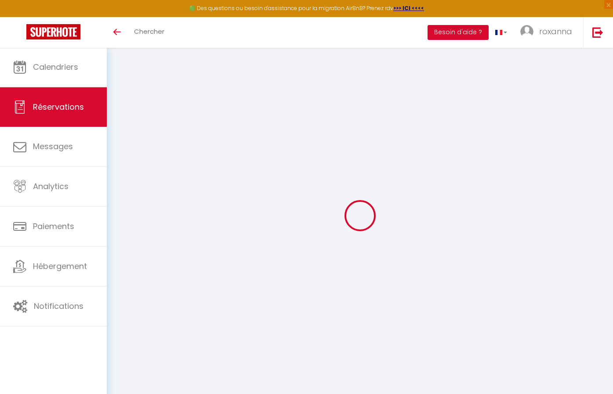
select select
checkbox input "false"
select index
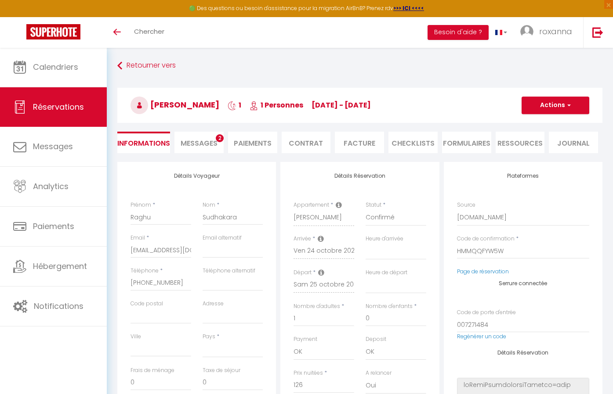
select select
type input "80"
type input "15.6"
select select
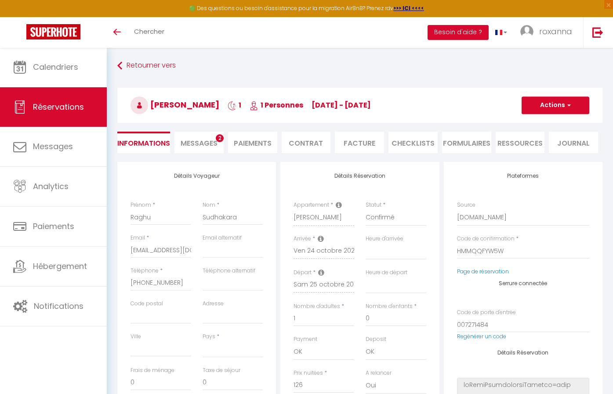
checkbox input "false"
select index
select select
checkbox input "false"
select index
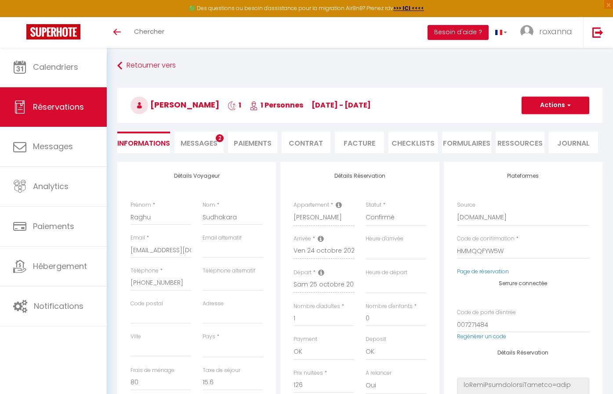
select select
click at [544, 100] on button "Actions" at bounding box center [555, 106] width 68 height 18
click at [536, 123] on link "Enregistrer" at bounding box center [546, 124] width 69 height 11
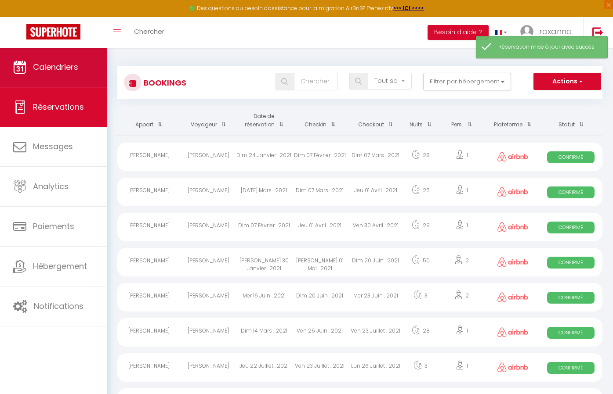
click at [40, 65] on span "Calendriers" at bounding box center [55, 66] width 45 height 11
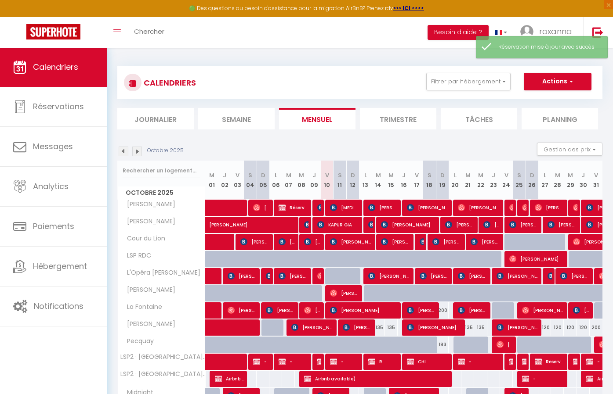
click at [524, 208] on img at bounding box center [525, 207] width 7 height 7
select select "OK"
select select "0"
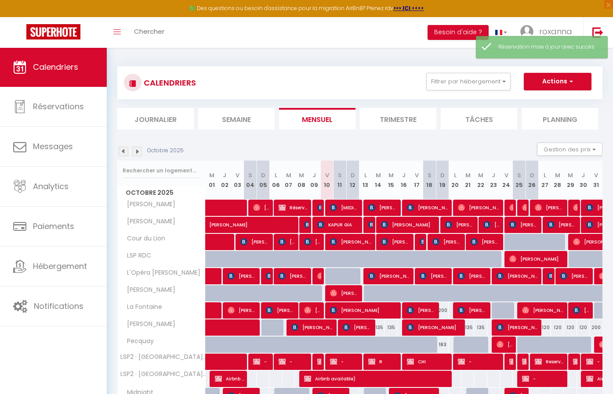
select select "1"
select select
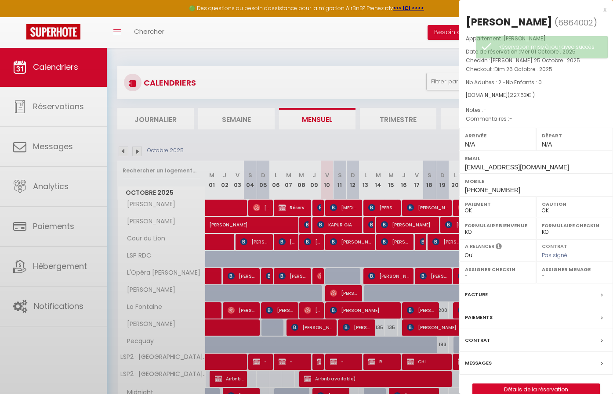
select select "22656"
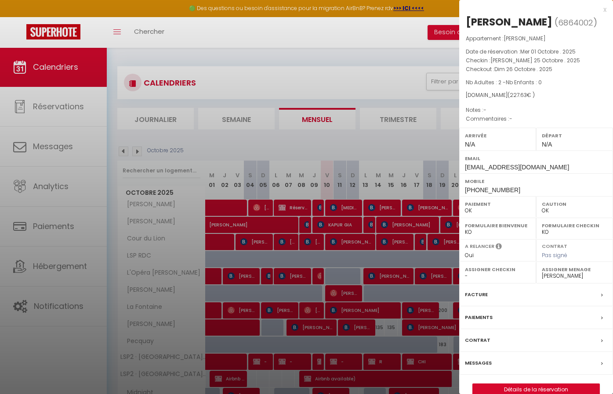
click at [513, 299] on div "Facture" at bounding box center [536, 295] width 154 height 23
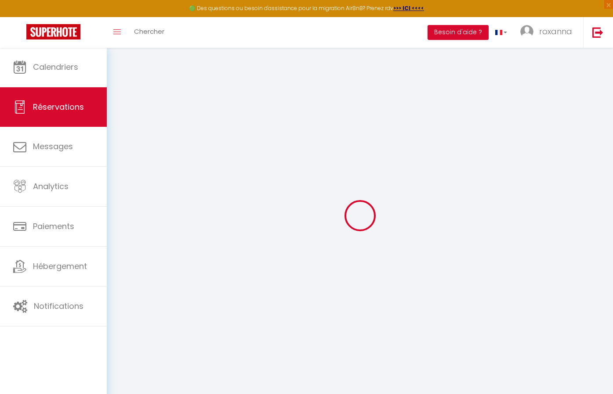
type input "Jo"
type input "Phan"
type input "rumad0wvqwh3rxl0ohn9bnmpo3k7@reply.superhote.com"
type input "+447535749248"
select select
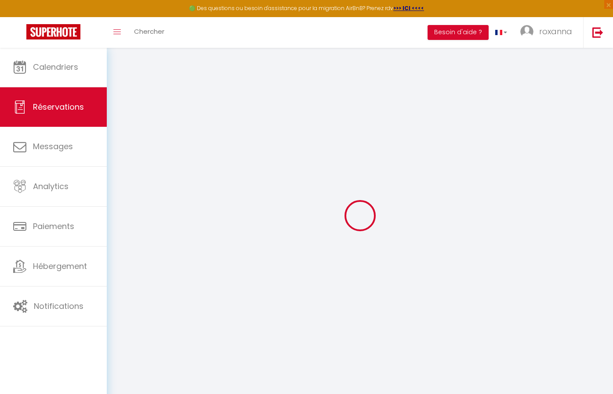
type input "31.05"
select select "23257"
select select "1"
select select
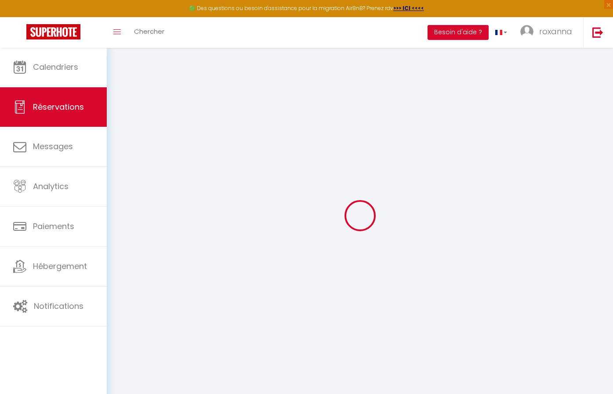
type input "2"
select select "12"
select select
select select "1"
type input "90"
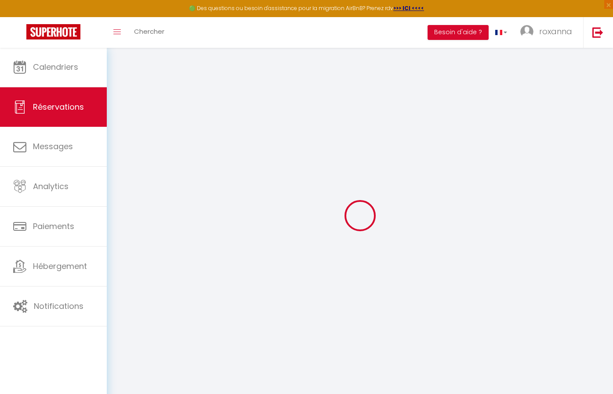
type input "0"
select index
select select
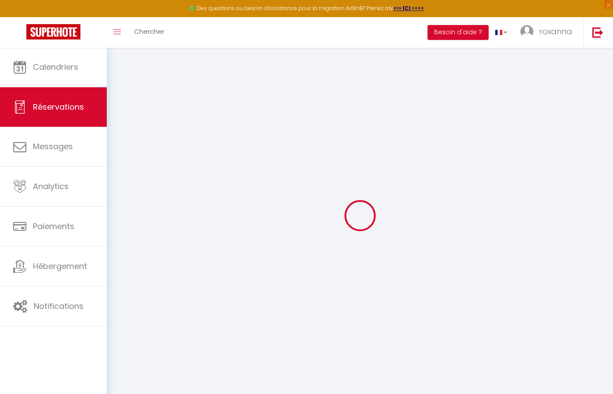
select select
select select "15"
select index
select select
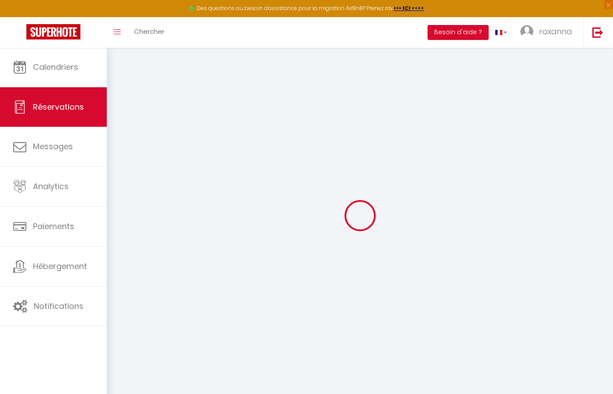
select select
select index
select select
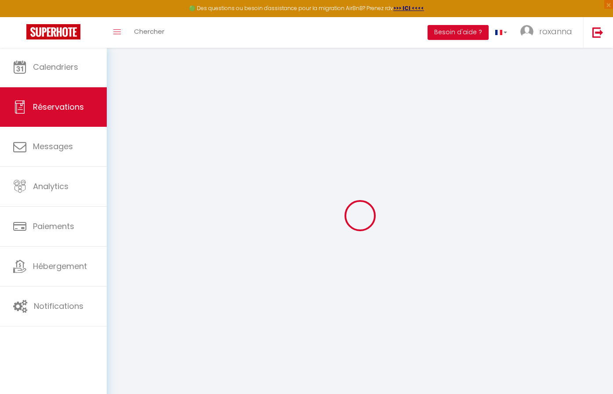
checkbox input "false"
select index
select select
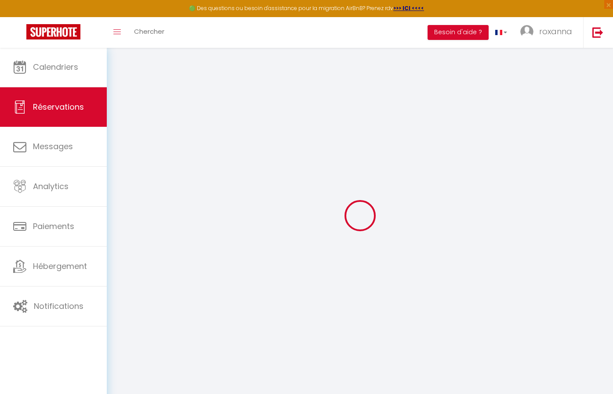
checkbox input "false"
select index
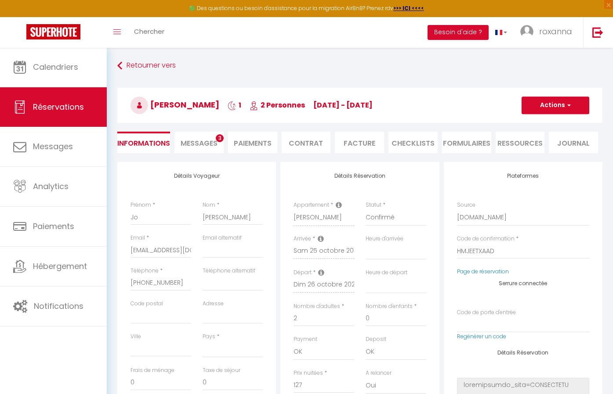
select select
type input "80"
type input "20.63"
select select
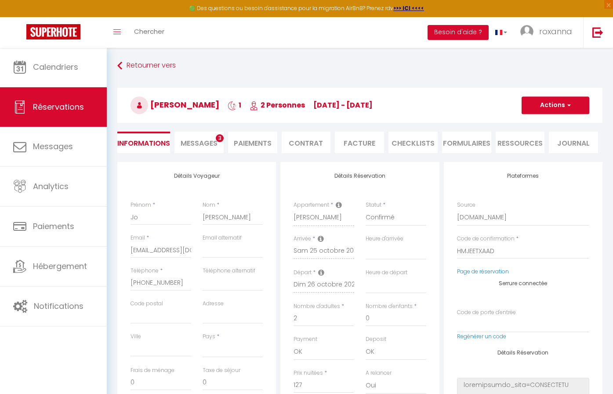
select index
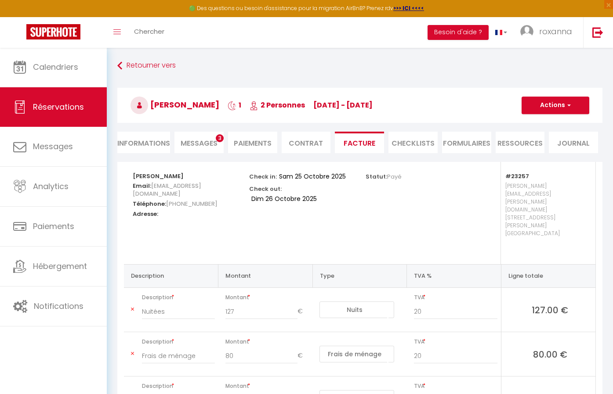
select select
select index
select select
click at [160, 149] on li "Informations" at bounding box center [143, 143] width 53 height 22
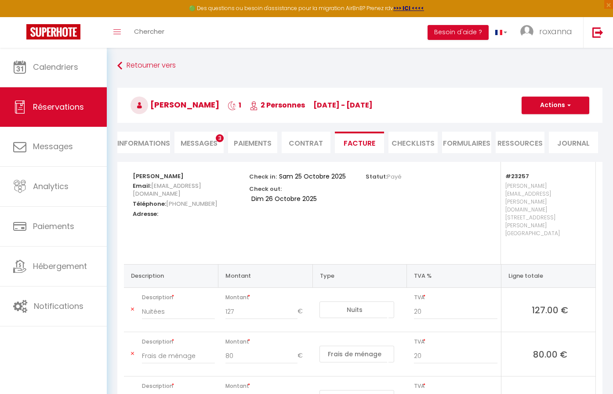
select select
select index
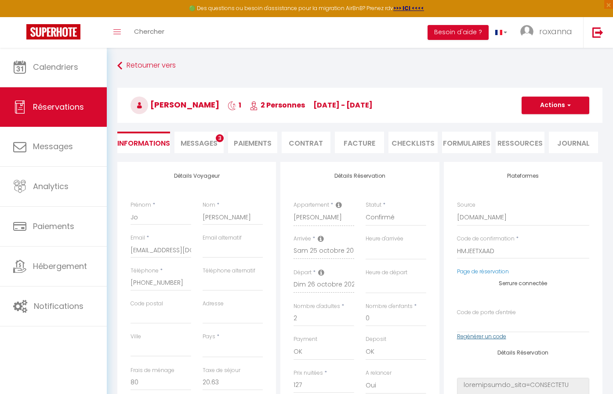
click at [488, 334] on link "Regénérer un code" at bounding box center [481, 336] width 49 height 7
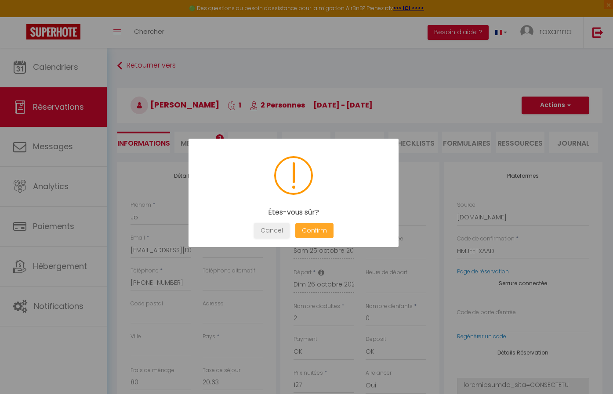
click at [305, 231] on button "Confirm" at bounding box center [314, 230] width 38 height 15
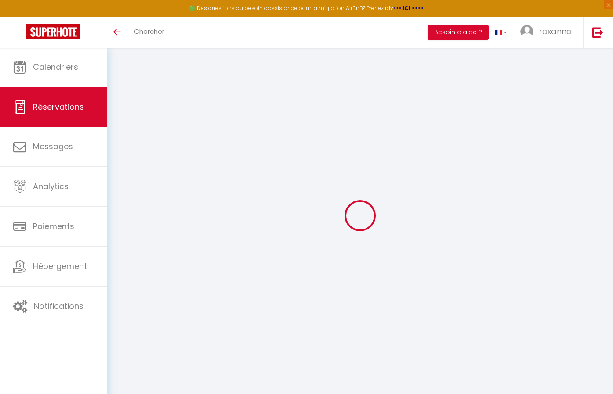
select select
checkbox input "false"
select index
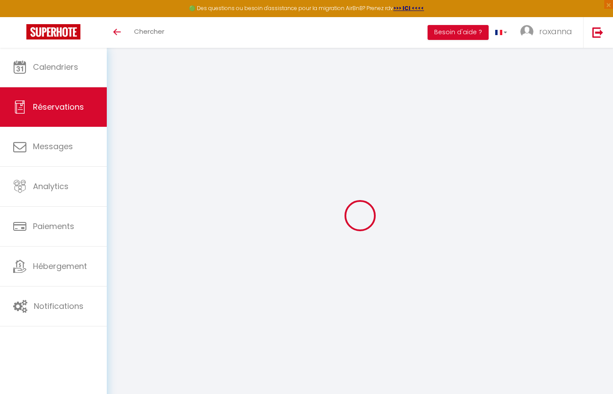
select select
checkbox input "false"
select index
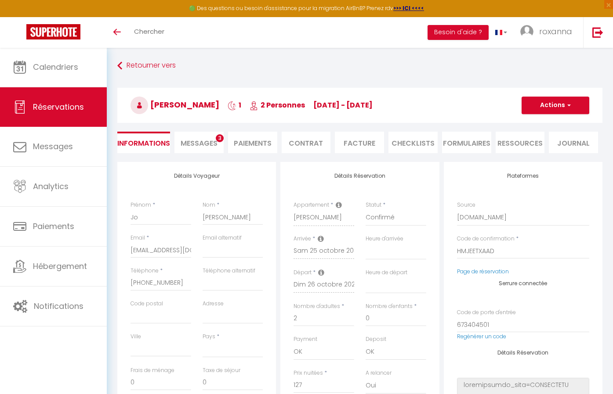
select select
type input "80"
type input "20.63"
select select
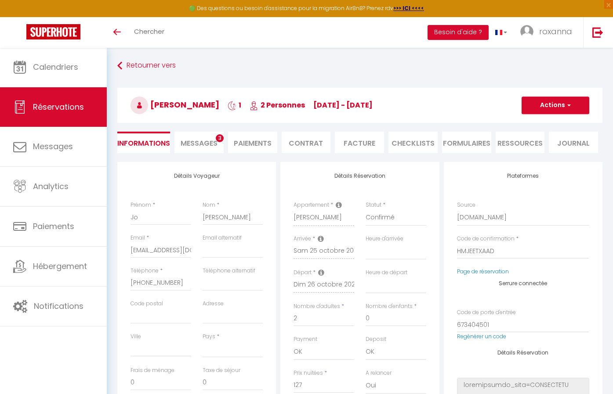
checkbox input "false"
select index
select select
checkbox input "false"
select index
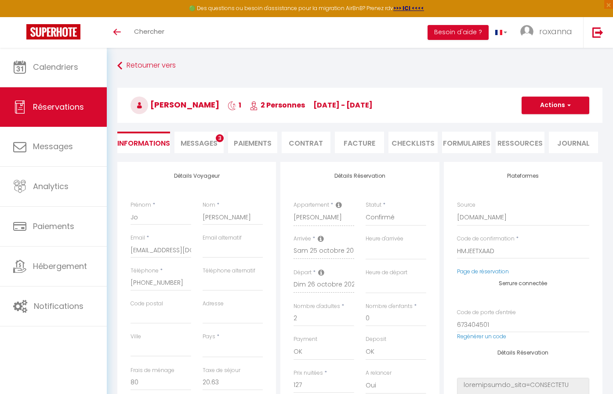
select select
click at [151, 63] on link "Retourner vers" at bounding box center [359, 66] width 485 height 16
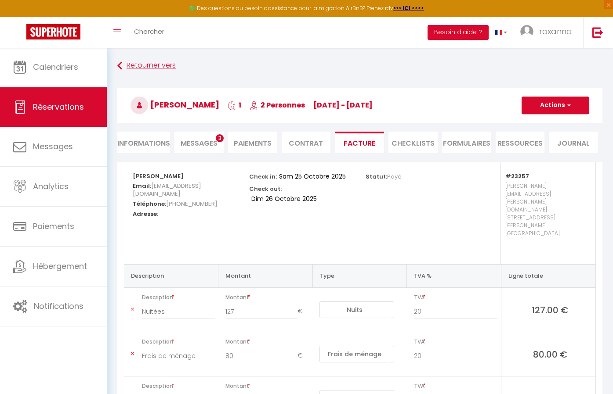
click at [142, 69] on link "Retourner vers" at bounding box center [359, 66] width 485 height 16
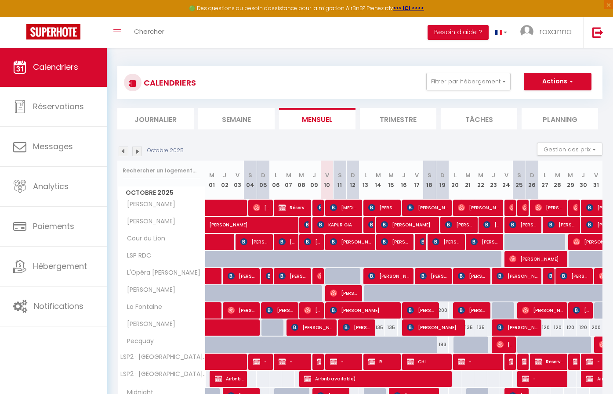
click at [545, 205] on span "Isella Lim" at bounding box center [549, 207] width 30 height 17
select select "OK"
select select "0"
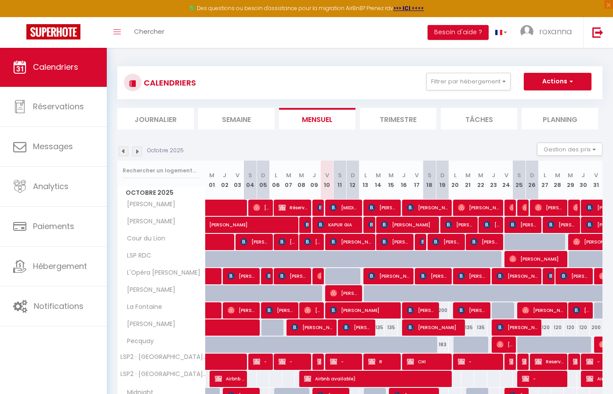
select select "1"
select select
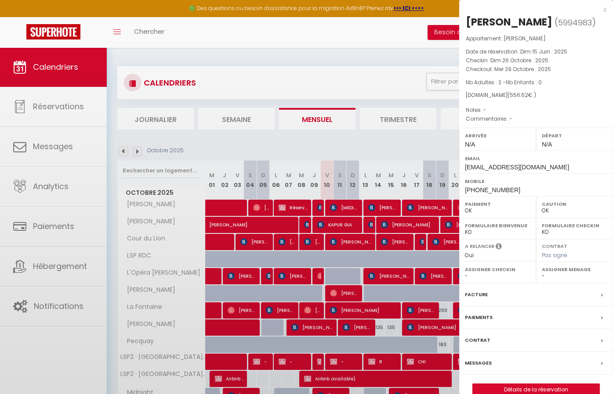
select select "22656"
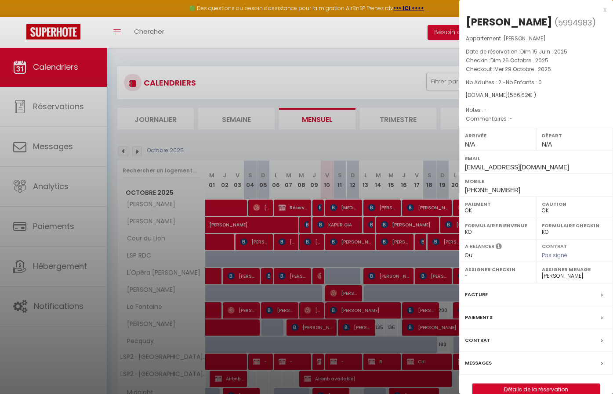
click at [482, 295] on label "Facture" at bounding box center [476, 294] width 23 height 9
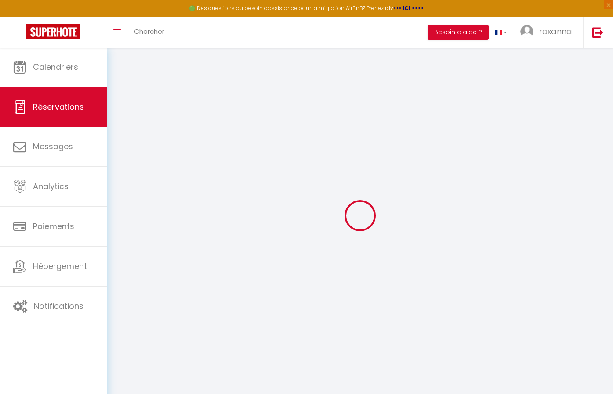
select select "cleaning"
select select "other"
select select "taxes"
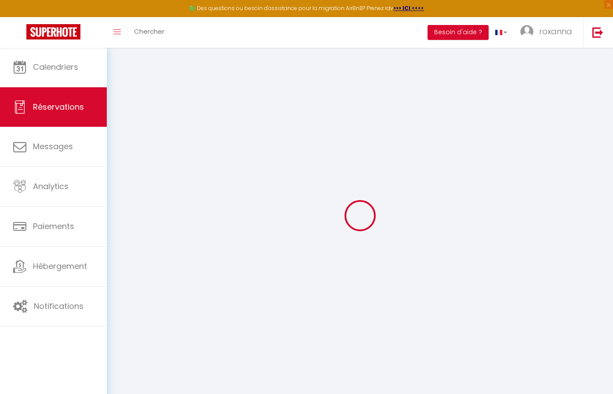
select select
checkbox input "false"
select index
select select
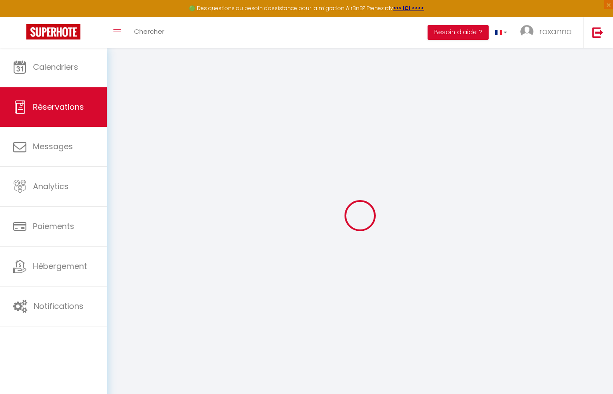
select select
checkbox input "false"
select index
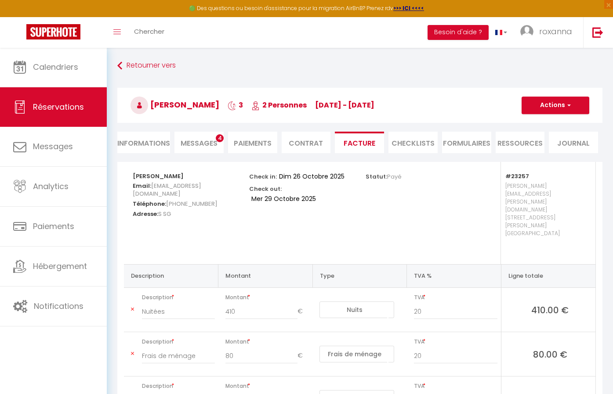
click at [158, 142] on li "Informations" at bounding box center [143, 143] width 53 height 22
select select
select index
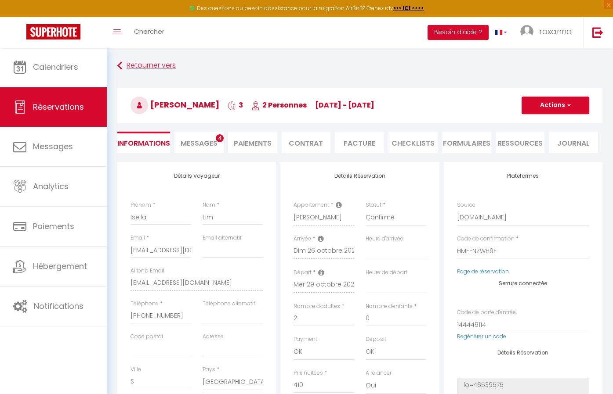
click at [166, 67] on link "Retourner vers" at bounding box center [359, 66] width 485 height 16
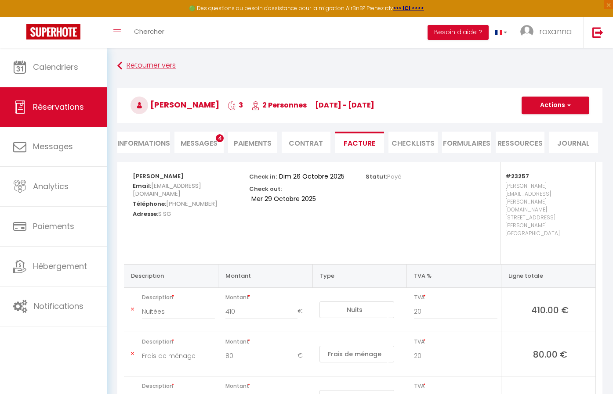
click at [166, 67] on link "Retourner vers" at bounding box center [359, 66] width 485 height 16
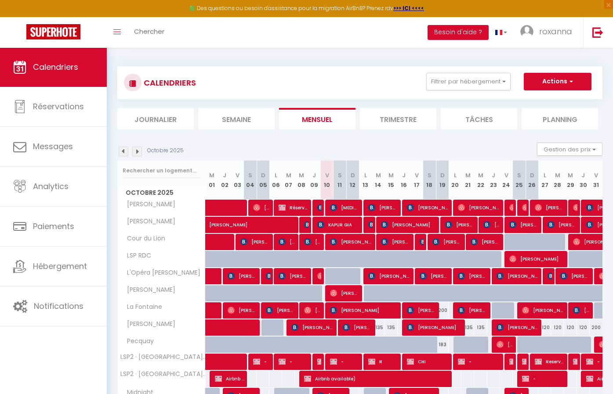
click at [577, 210] on img at bounding box center [576, 207] width 7 height 7
select select "OK"
select select "0"
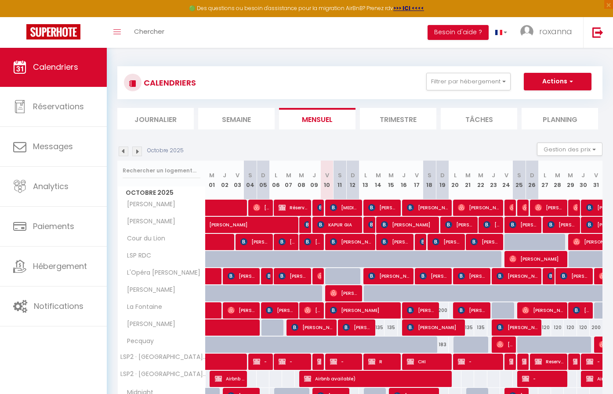
select select "1"
select select
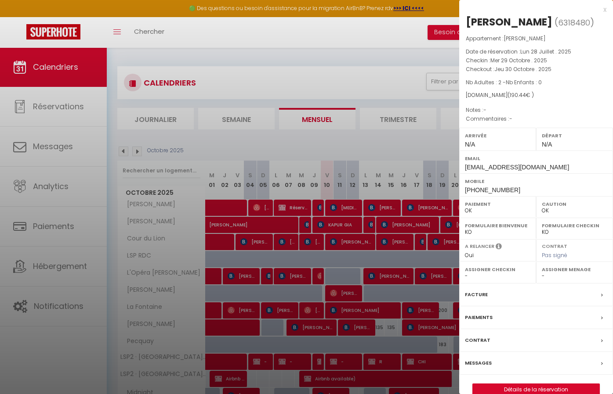
select select "22656"
click at [534, 319] on div "Paiements" at bounding box center [536, 318] width 154 height 23
select select
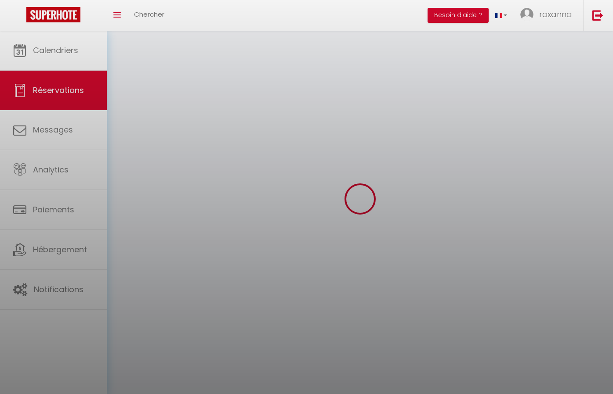
select select
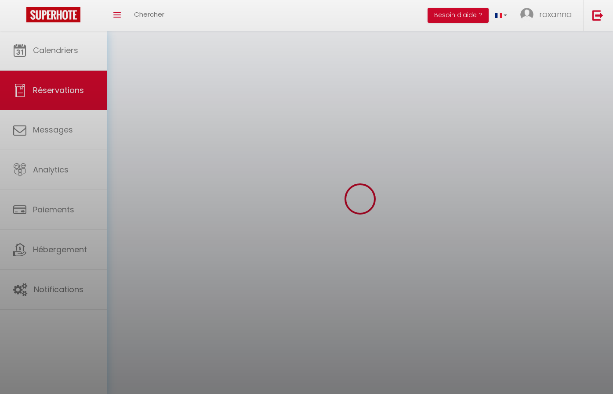
select select
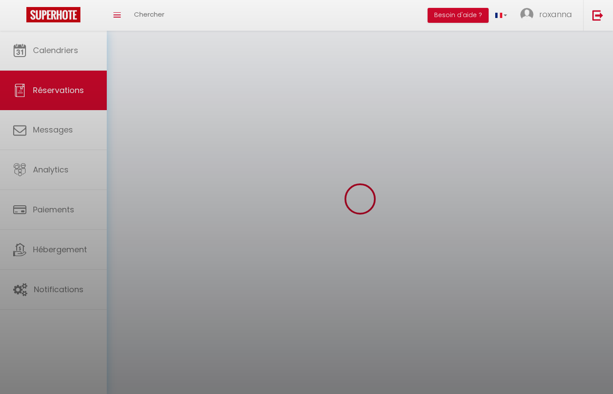
select select
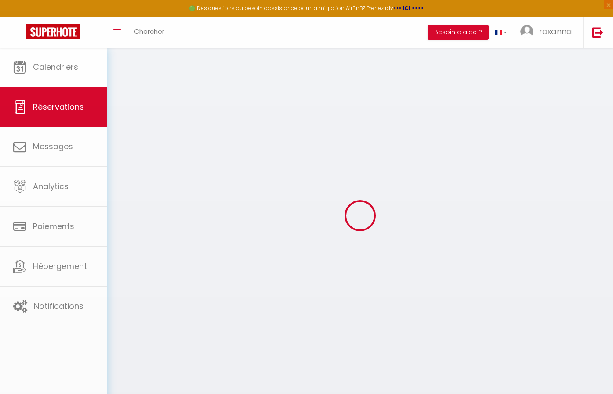
click at [557, 303] on body "🟢 Des questions ou besoin d'assistance pour la migration AirBnB? Prenez rdv >>>…" at bounding box center [306, 244] width 613 height 394
select select
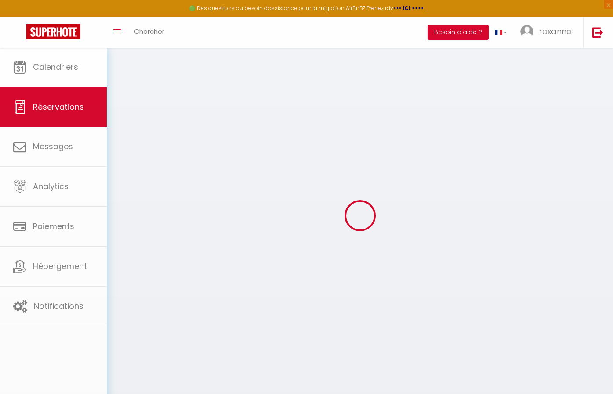
select select
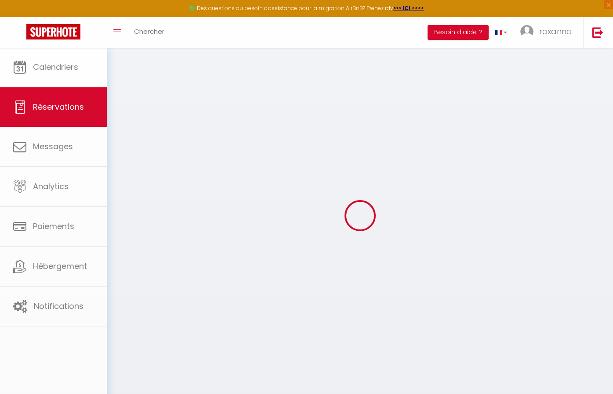
select select
select index
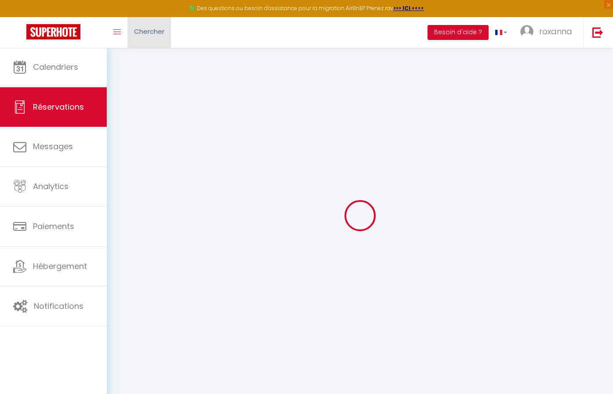
type input "Maximiliano"
type input "Ramirez"
type input "ggte8w3ymwg0ygdx3ttmv6heeceb@reply.superhote.com"
type input "+543874741157"
select select
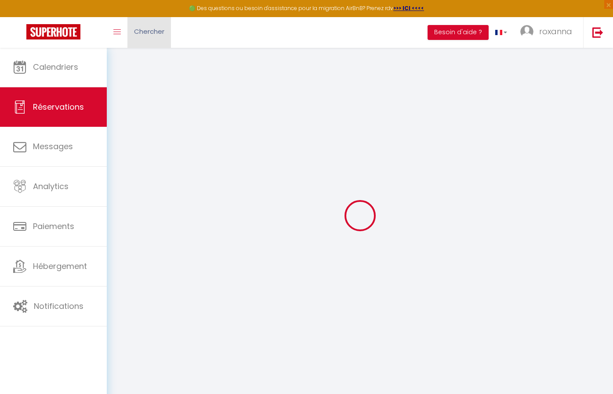
type input "5.25"
select select "23257"
select select "1"
select select
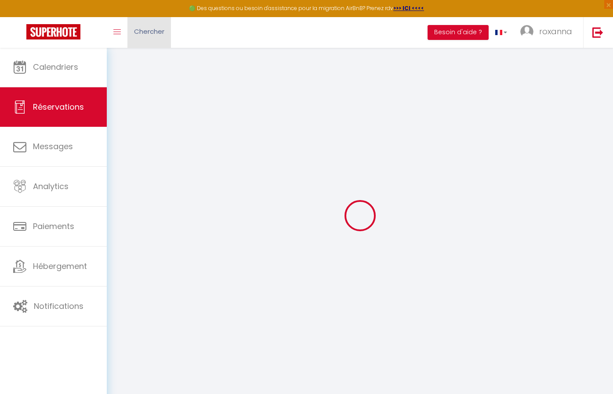
type input "2"
select select "12"
select select
select select "1"
type input "90"
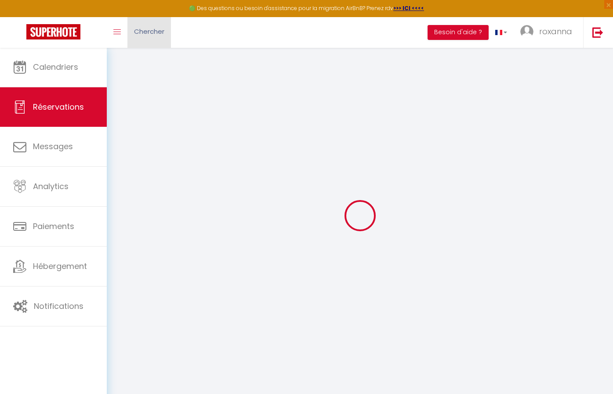
type input "0"
select select
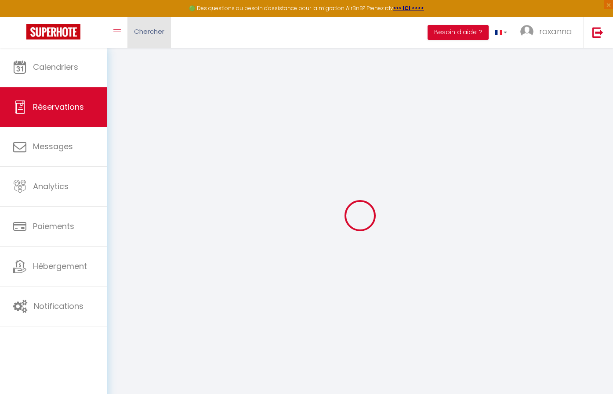
select select "15"
type textarea "isAutoTranslationEnabled=true user=[object Object] viewer=[object Object] heade…"
select index
select select
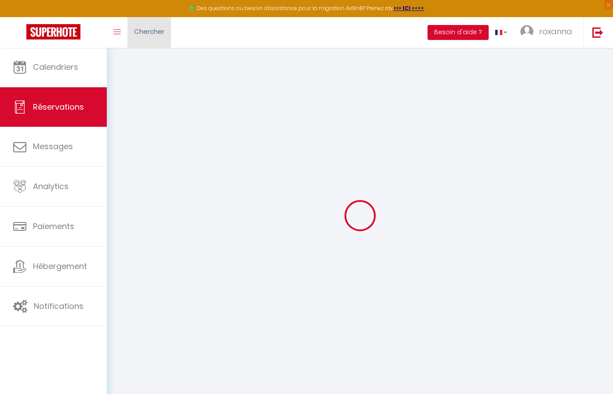
select select
type textarea "isAutoTranslationEnabled=true user=[object Object] viewer=[object Object] heade…"
select index
select select
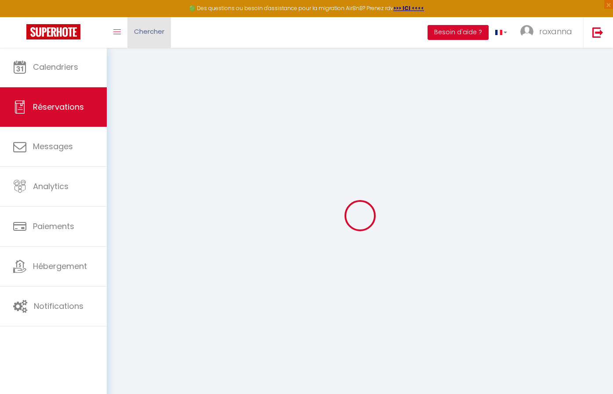
select select
checkbox input "false"
type textarea "isAutoTranslationEnabled=true user=[object Object] viewer=[object Object] heade…"
select index
select select
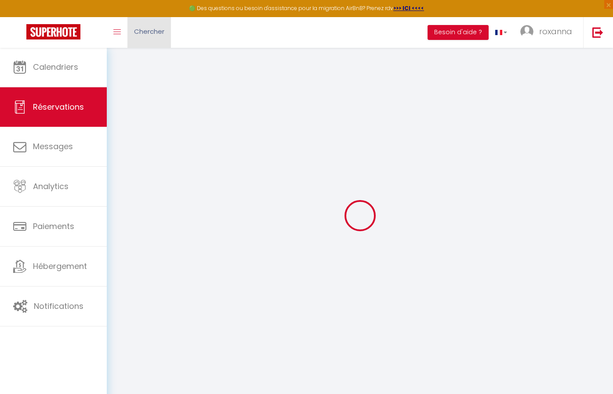
select select
checkbox input "false"
type textarea "isAutoTranslationEnabled=true user=[object Object] viewer=[object Object] heade…"
select index
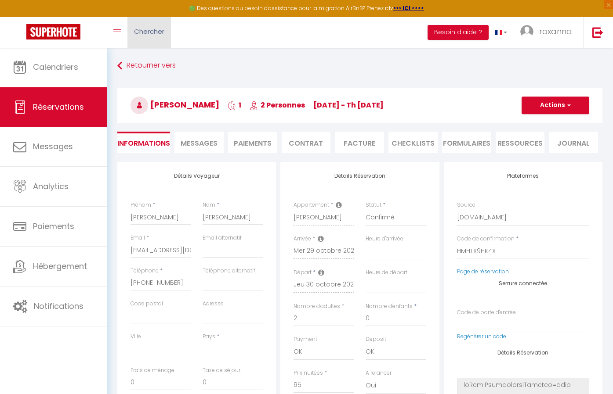
select select
type input "80"
type input "15.44"
select select
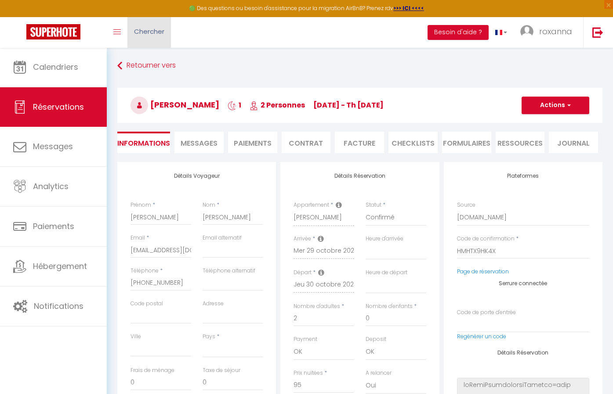
type textarea "isAutoTranslationEnabled=true user=[object Object] viewer=[object Object] heade…"
select index
select select
type textarea "isAutoTranslationEnabled=true user=[object Object] viewer=[object Object] heade…"
select index
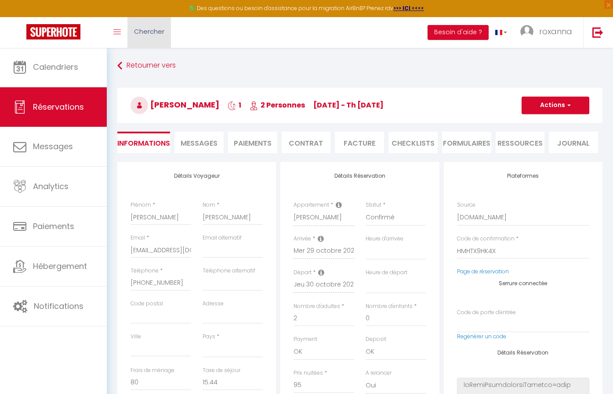
select select
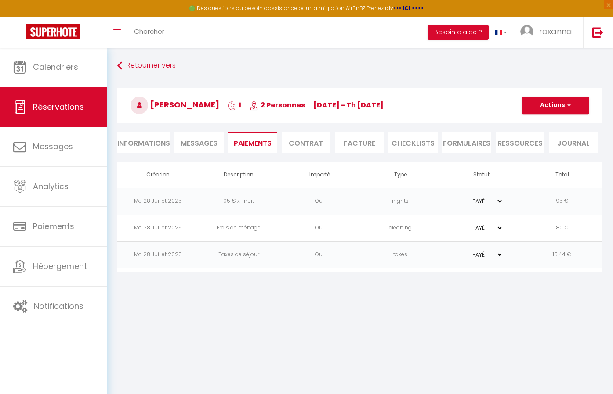
click at [144, 142] on li "Informations" at bounding box center [143, 143] width 53 height 22
select select
type textarea "isAutoTranslationEnabled=true user=[object Object] viewer=[object Object] heade…"
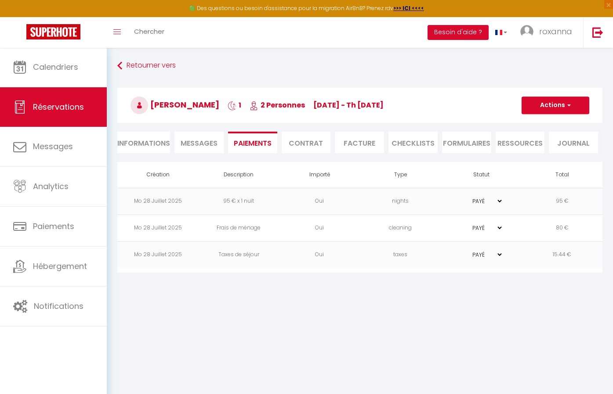
select index
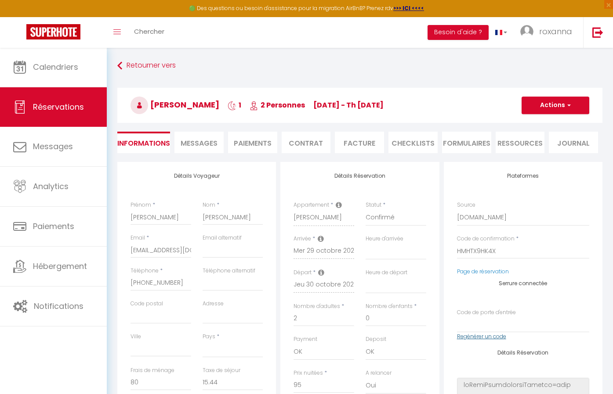
click at [469, 334] on link "Regénérer un code" at bounding box center [481, 336] width 49 height 7
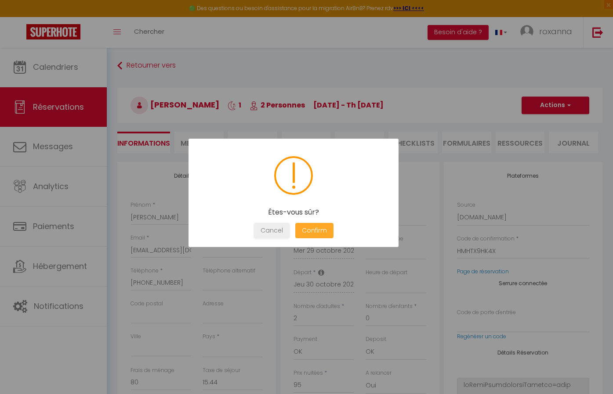
click at [321, 223] on button "Confirm" at bounding box center [314, 230] width 38 height 15
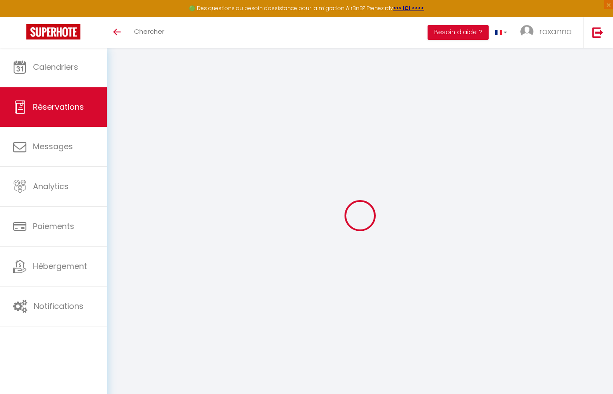
select select
checkbox input "false"
type textarea "isAutoTranslationEnabled=true user=[object Object] viewer=[object Object] heade…"
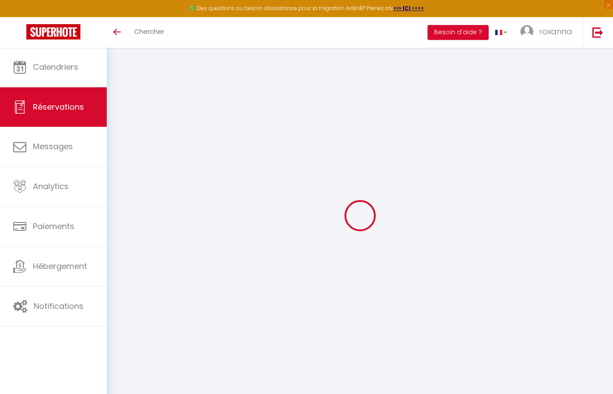
select index
select select
checkbox input "false"
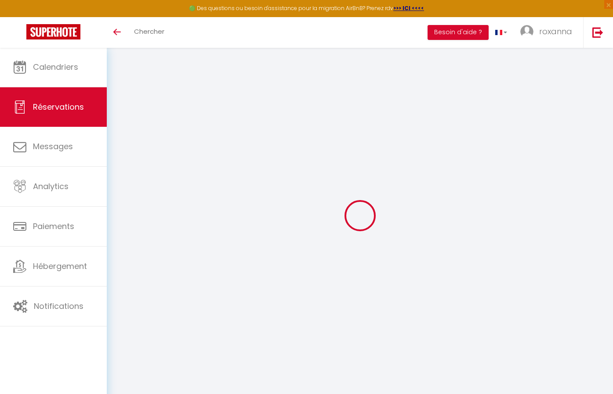
type textarea "isAutoTranslationEnabled=true user=[object Object] viewer=[object Object] heade…"
select index
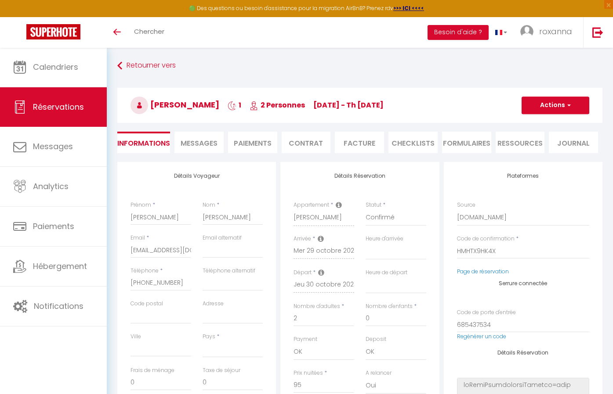
select select
type input "80"
type input "15.44"
select select
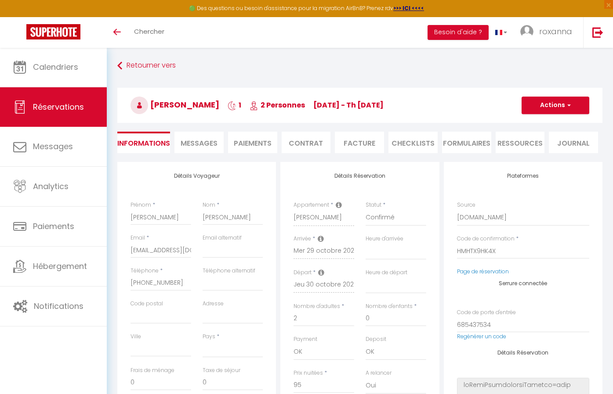
checkbox input "false"
type textarea "isAutoTranslationEnabled=true user=[object Object] viewer=[object Object] heade…"
select index
select select
checkbox input "false"
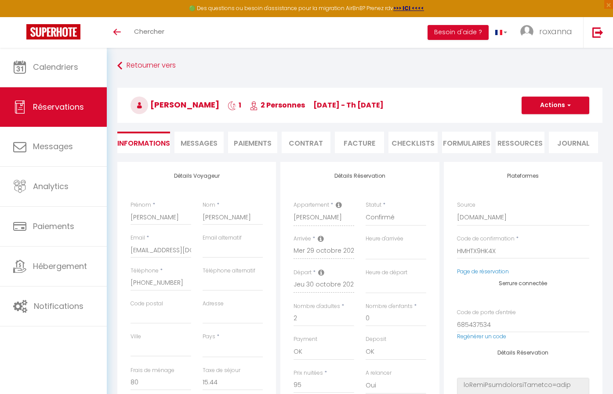
type textarea "isAutoTranslationEnabled=true user=[object Object] viewer=[object Object] heade…"
select index
select select
click at [573, 108] on button "Actions" at bounding box center [555, 106] width 68 height 18
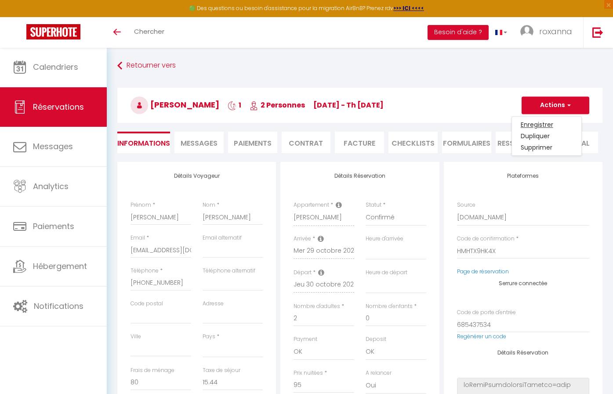
click at [534, 119] on link "Enregistrer" at bounding box center [546, 124] width 69 height 11
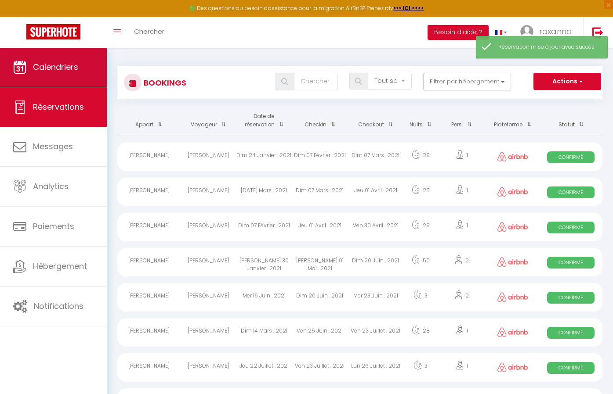
click at [61, 76] on link "Calendriers" at bounding box center [53, 67] width 107 height 40
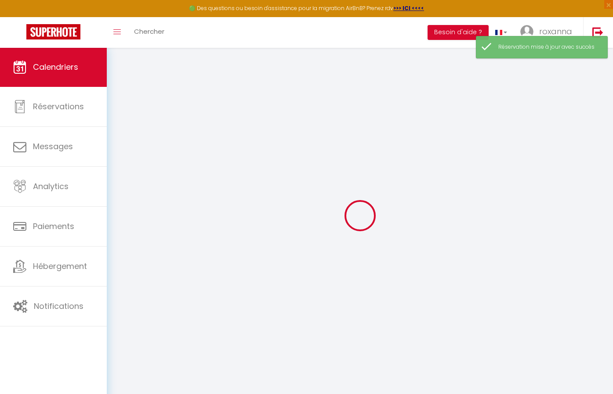
select select
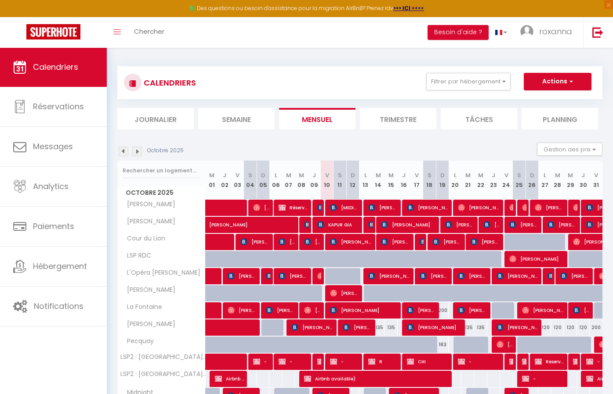
click at [574, 208] on img at bounding box center [576, 207] width 7 height 7
select select "OK"
select select "0"
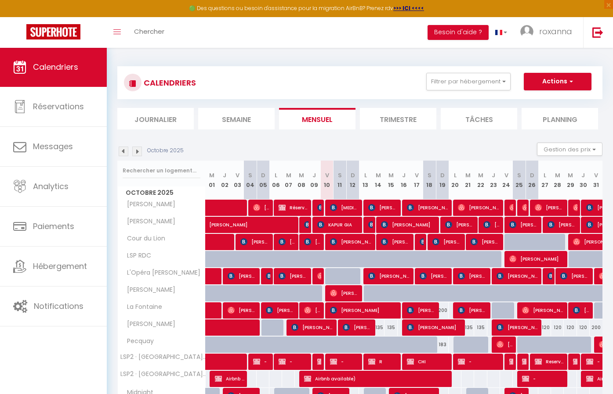
select select "1"
select select
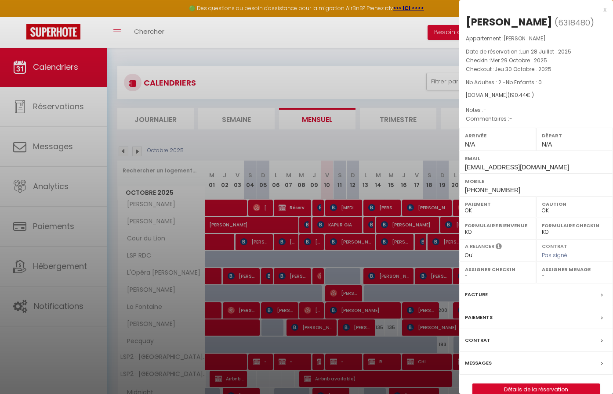
select select "22656"
click at [604, 9] on div "x" at bounding box center [532, 9] width 147 height 11
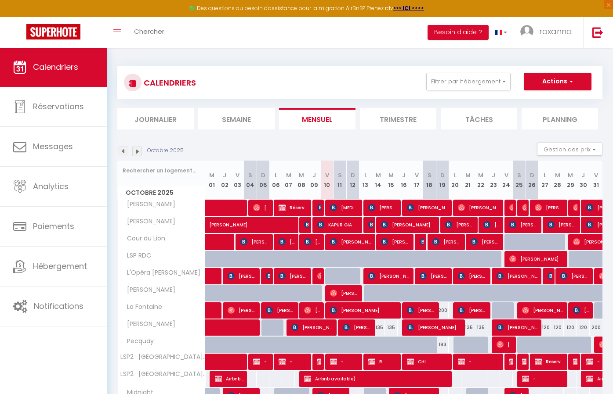
click at [588, 206] on img at bounding box center [589, 207] width 7 height 7
select select "KO"
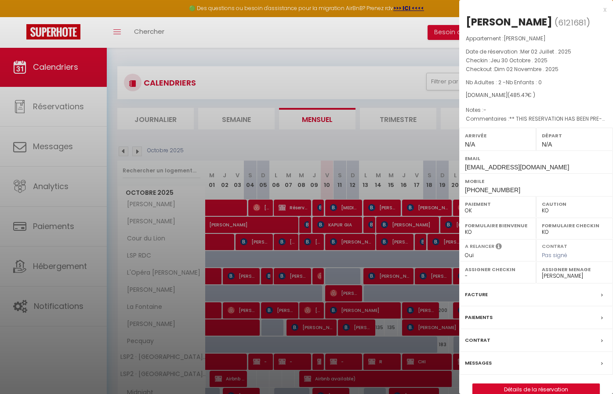
click at [482, 300] on label "Facture" at bounding box center [476, 294] width 23 height 9
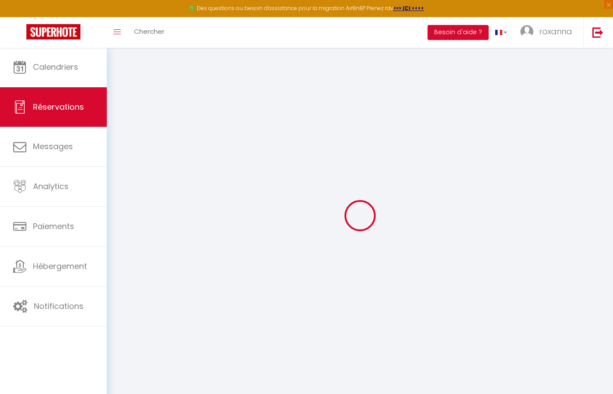
select select
select select "14"
select index
select select
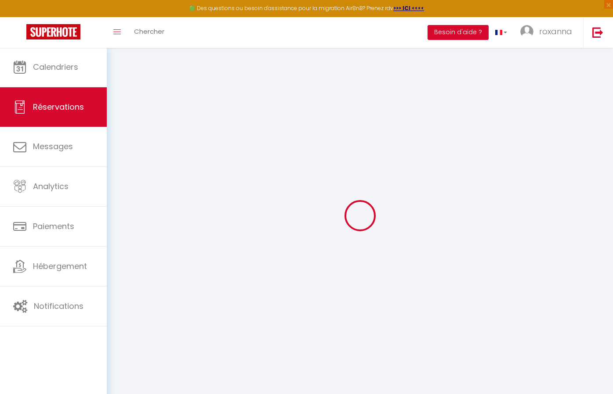
select select
select index
select select
checkbox input "false"
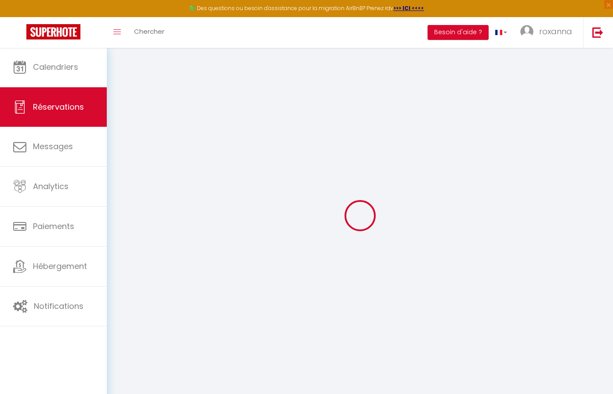
select index
type voyageur1 "** THIS RESERVATION HAS BEEN PRE-PAID ** Reservation has a cancellation grace p…"
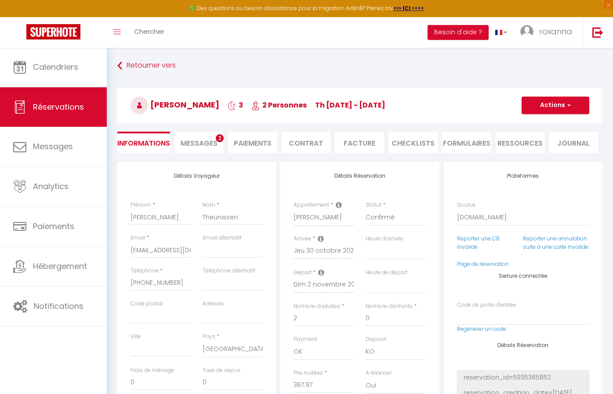
type input "80"
type input "37.5"
select select
select index
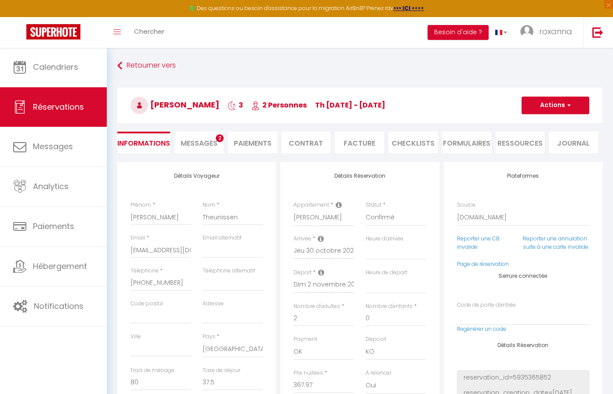
select select
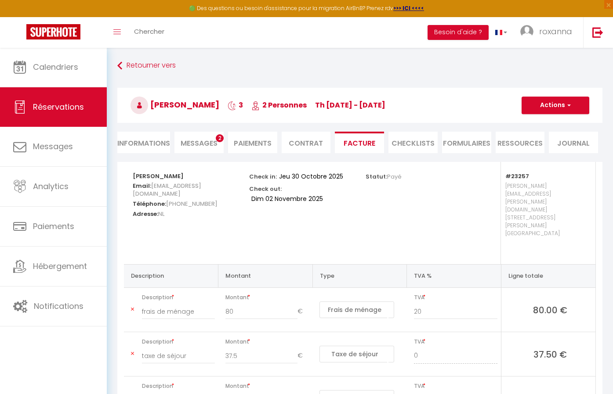
click at [139, 137] on li "Informations" at bounding box center [143, 143] width 53 height 22
select select
select index
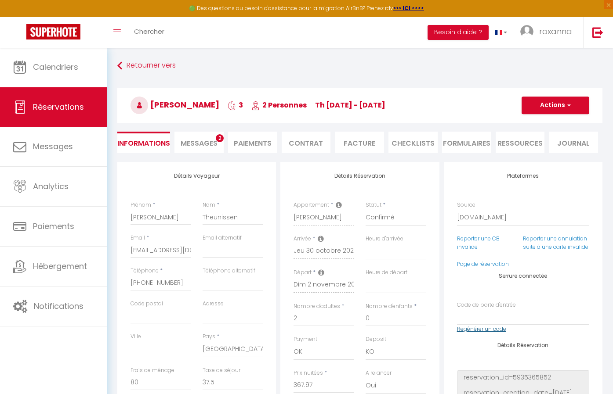
click at [487, 328] on link "Regénérer un code" at bounding box center [481, 328] width 49 height 7
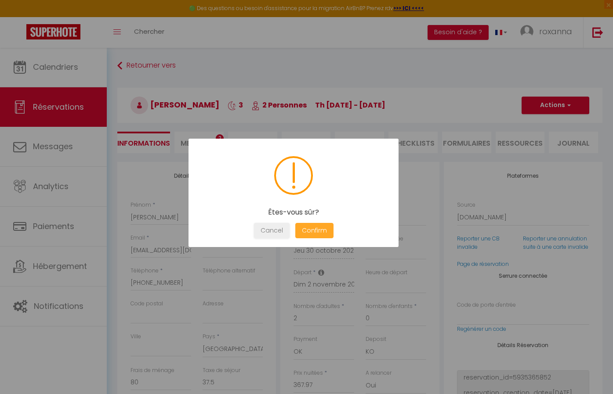
click at [315, 231] on button "Confirm" at bounding box center [314, 230] width 38 height 15
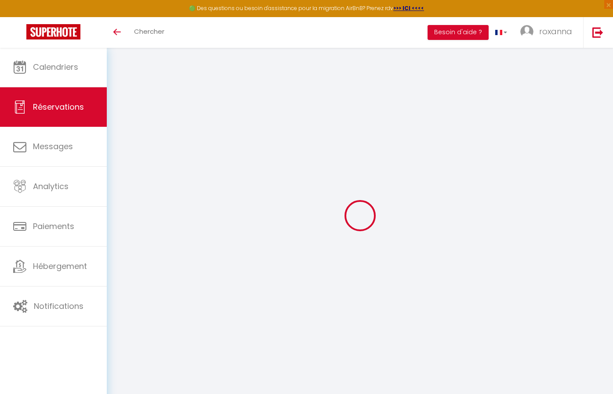
select select
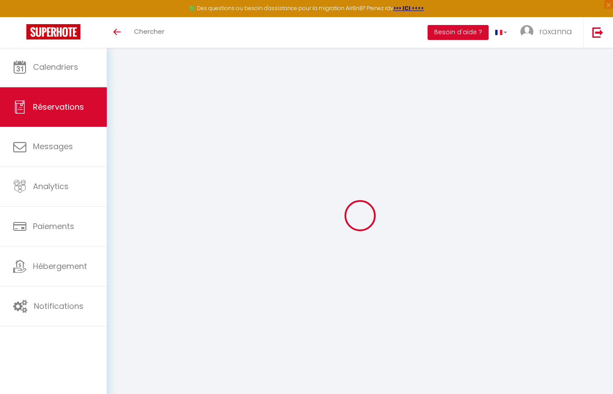
select select
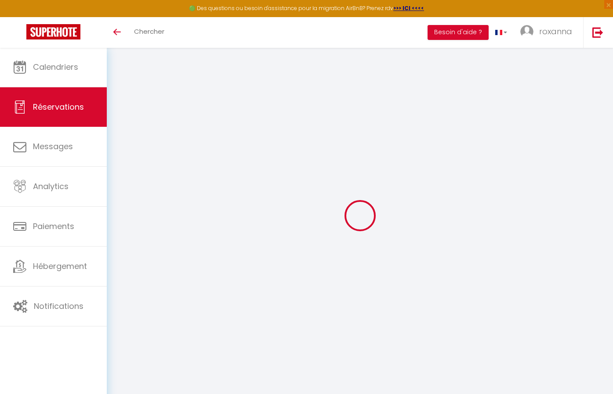
select select
checkbox input "false"
type input "[PERSON_NAME]"
type input "Theunissen"
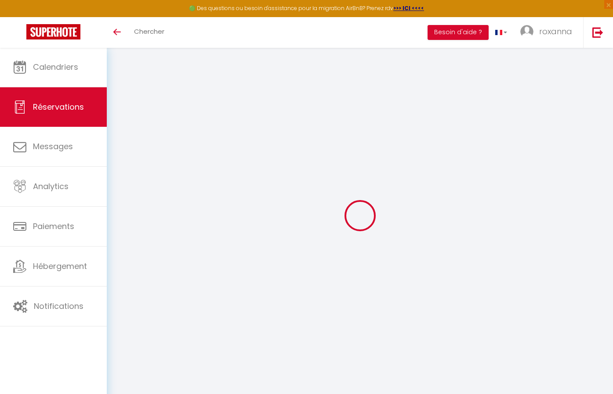
type input "[EMAIL_ADDRESS][DOMAIN_NAME]"
type input "[PHONE_NUMBER]"
select select "NL"
type input "76.15"
type input "6.27"
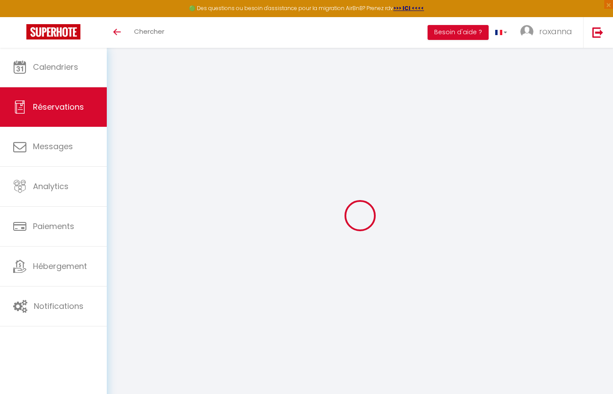
select select "23257"
select select "1"
select select
type input "2"
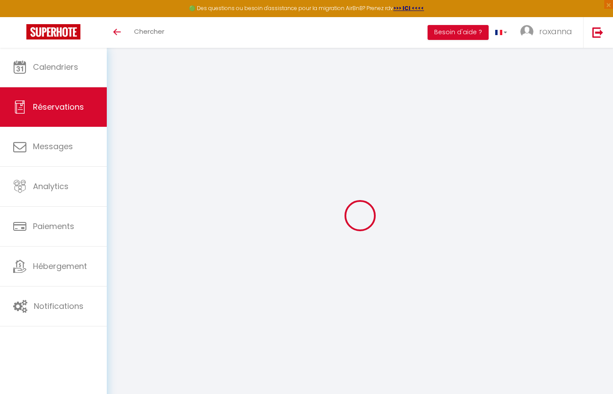
select select "12"
select select
type input "367.97"
checkbox input "false"
type input "0"
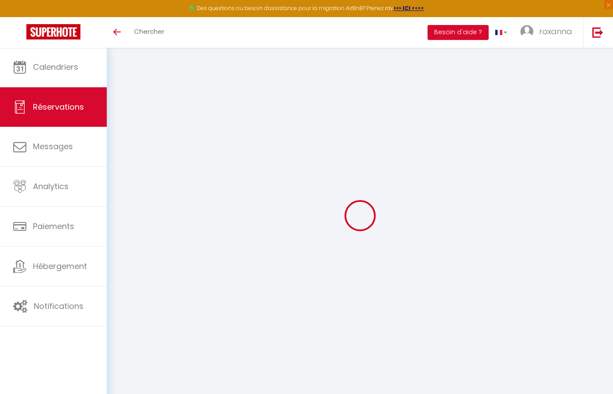
select select "2"
type input "90"
type input "0"
select index
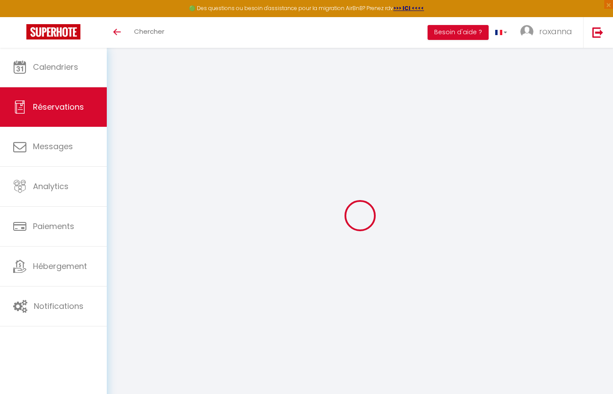
select select
select select "14"
checkbox input "false"
select index
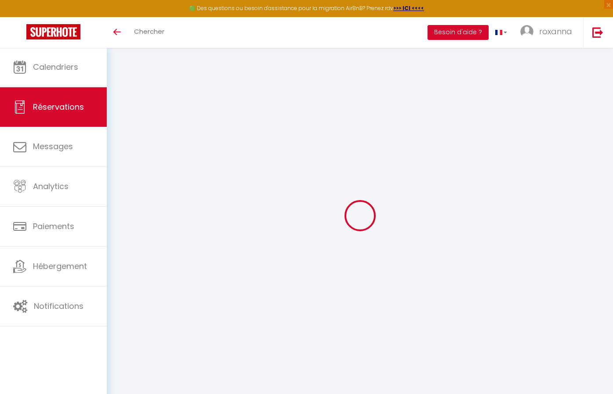
select select
checkbox input "false"
select index
select select
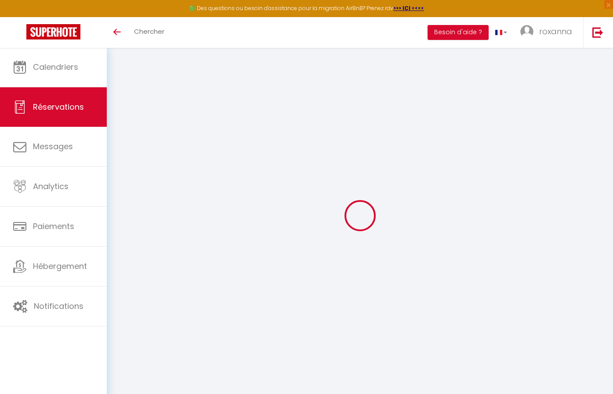
select select
checkbox input "false"
select index
select select
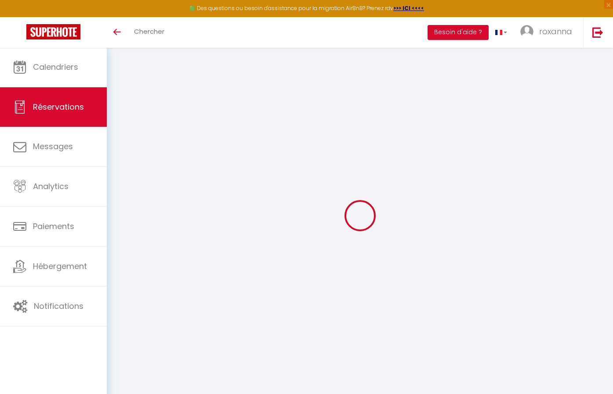
checkbox input "false"
select index
type voyageur1 "** THIS RESERVATION HAS BEEN PRE-PAID ** Reservation has a cancellation grace p…"
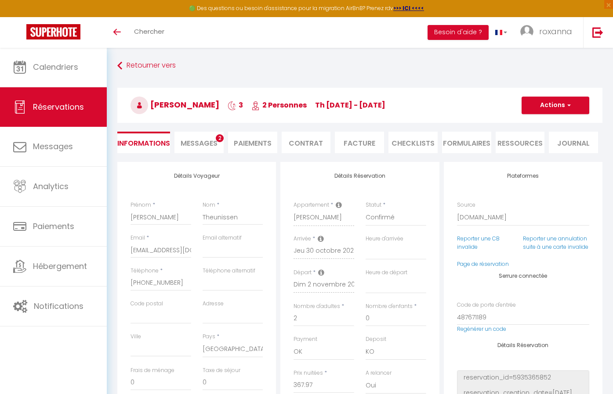
type input "80"
type input "37.5"
select select
checkbox input "false"
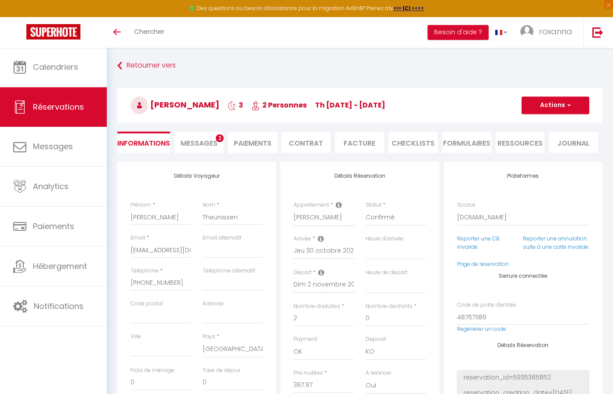
select index
checkbox input "false"
select index
select select
